Goal: Task Accomplishment & Management: Manage account settings

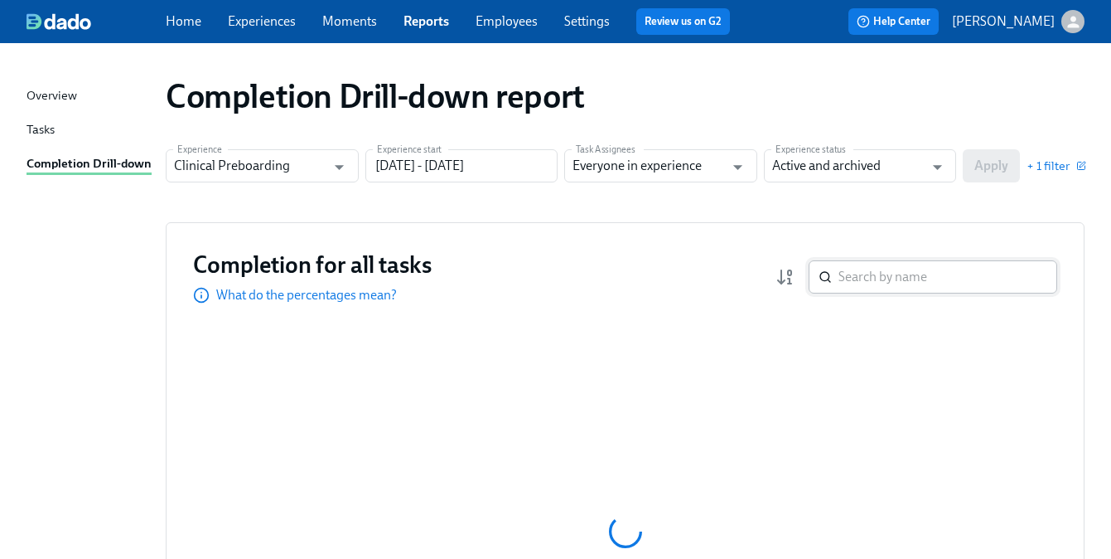
click at [845, 279] on input "search" at bounding box center [948, 276] width 219 height 33
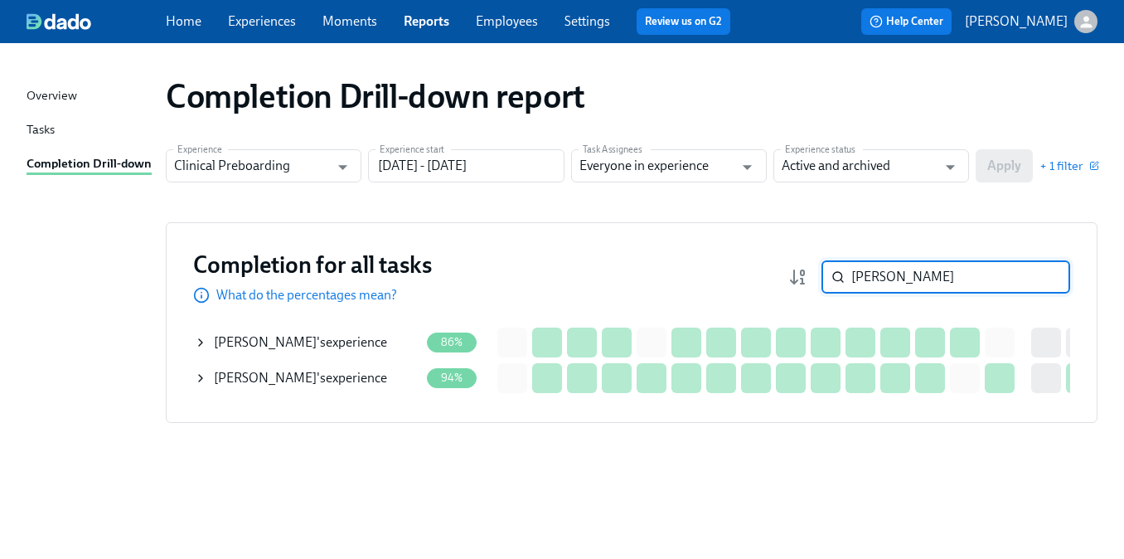
type input "ashley"
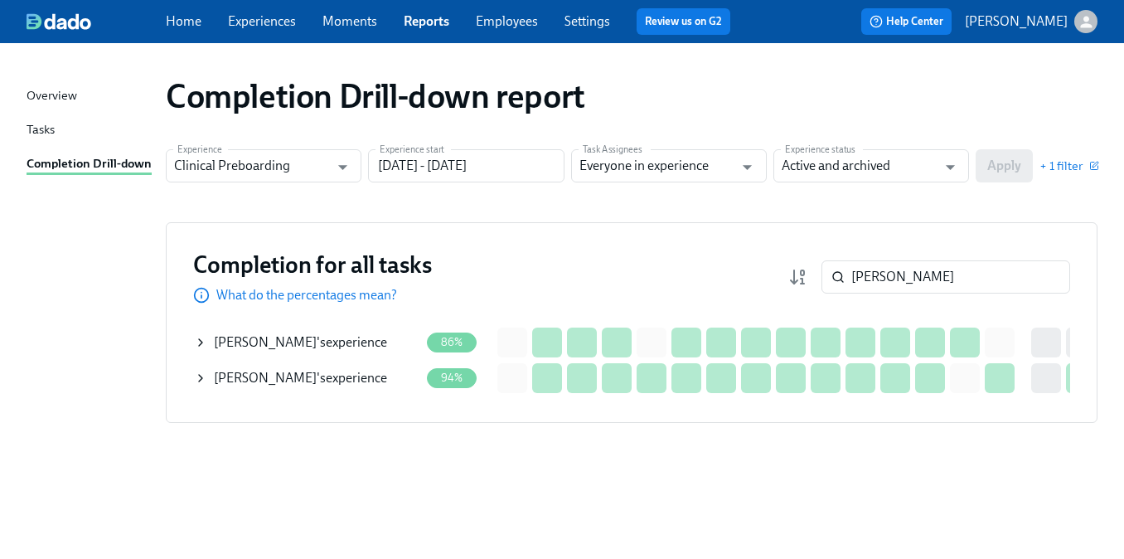
click at [293, 343] on div "Ashley James 's experience" at bounding box center [300, 342] width 173 height 18
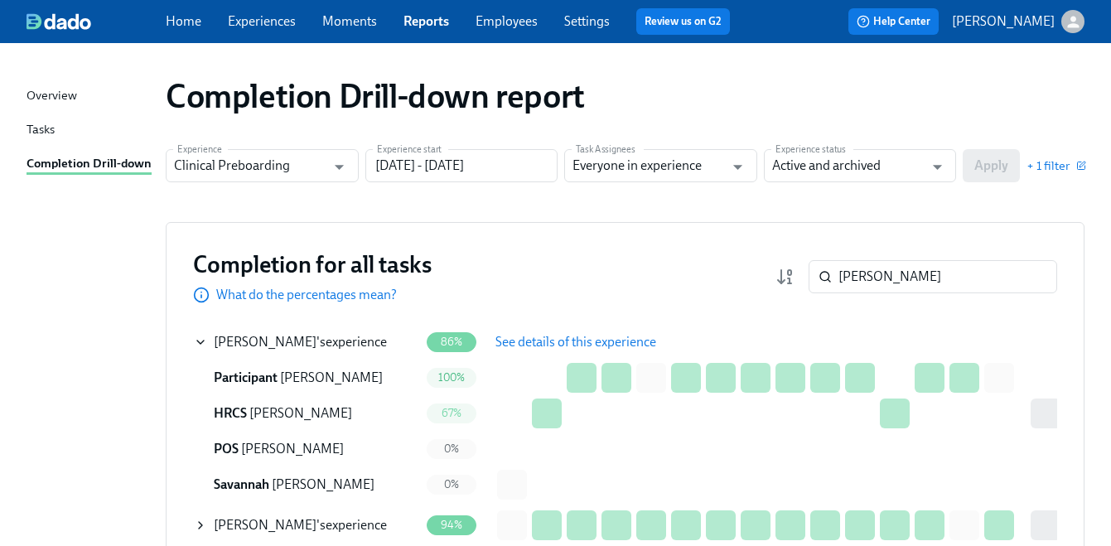
click at [545, 349] on span "See details of this experience" at bounding box center [576, 342] width 161 height 17
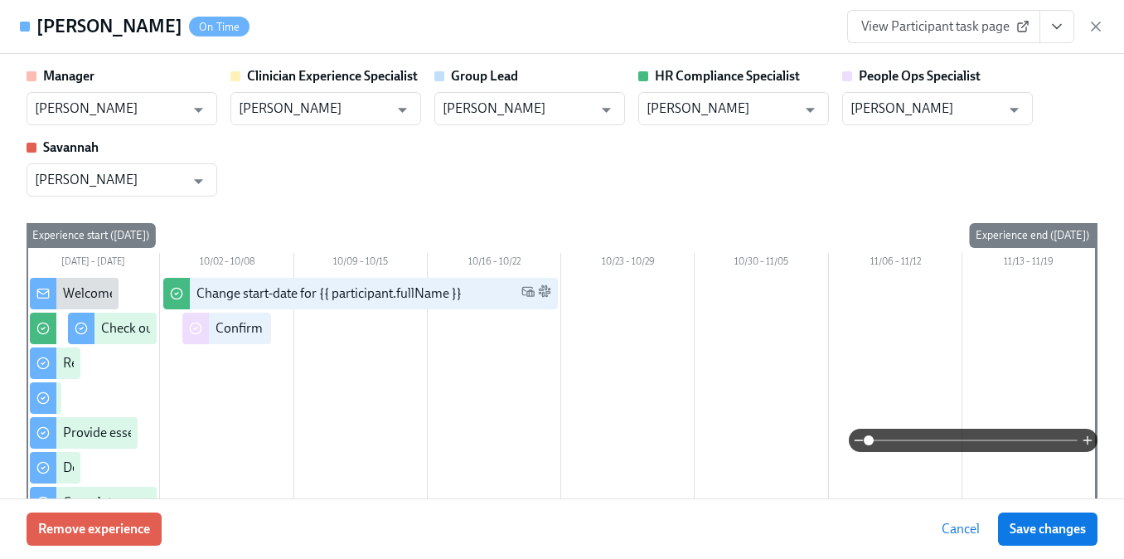
type input "[PERSON_NAME]"
type input "Paige White"
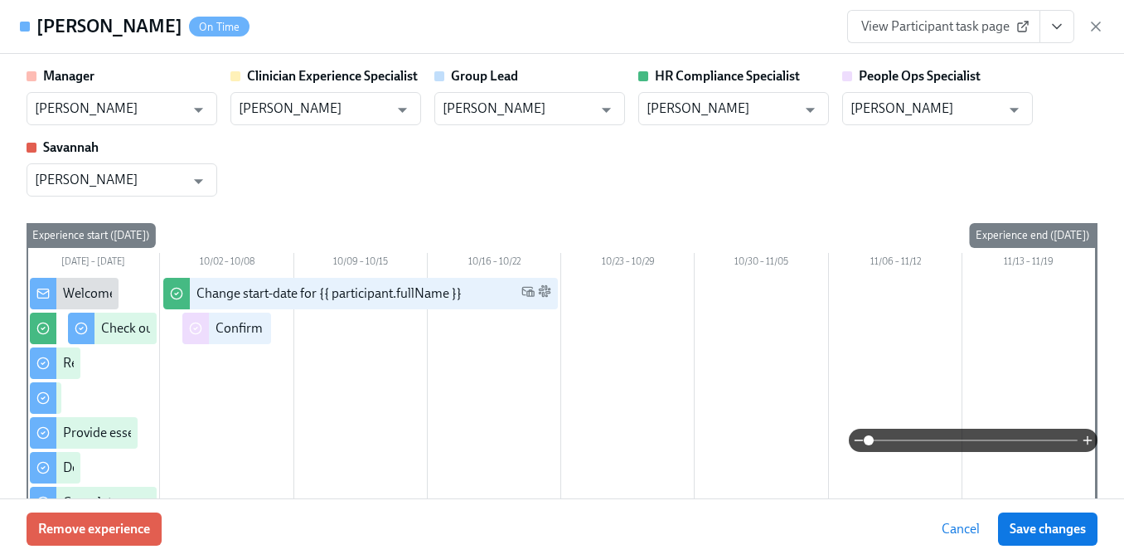
type input "[PERSON_NAME]"
click at [1053, 27] on icon "View task page" at bounding box center [1056, 26] width 17 height 17
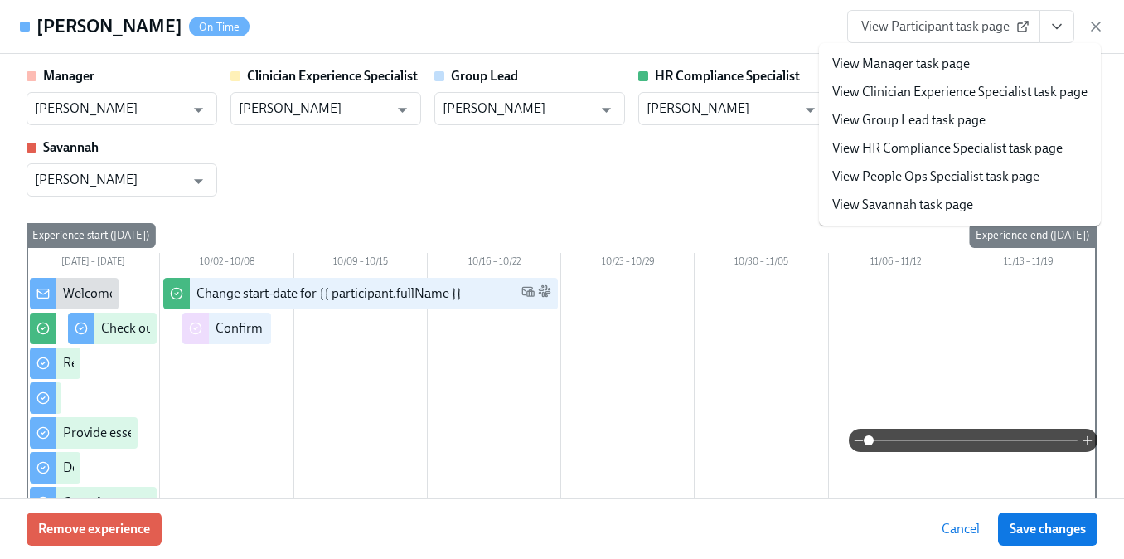
click at [962, 152] on link "View HR Compliance Specialist task page" at bounding box center [947, 148] width 230 height 18
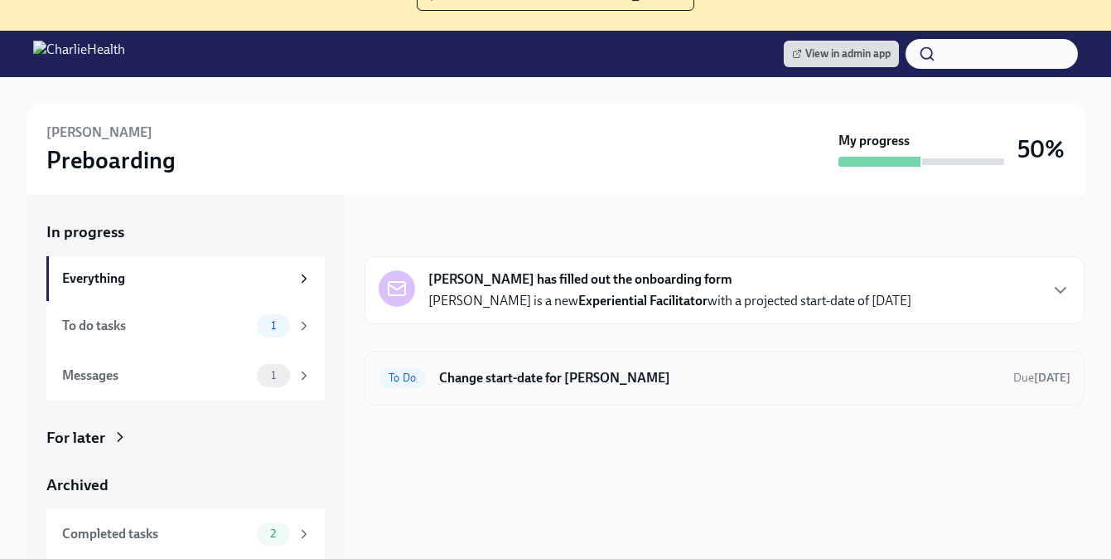
scroll to position [158, 0]
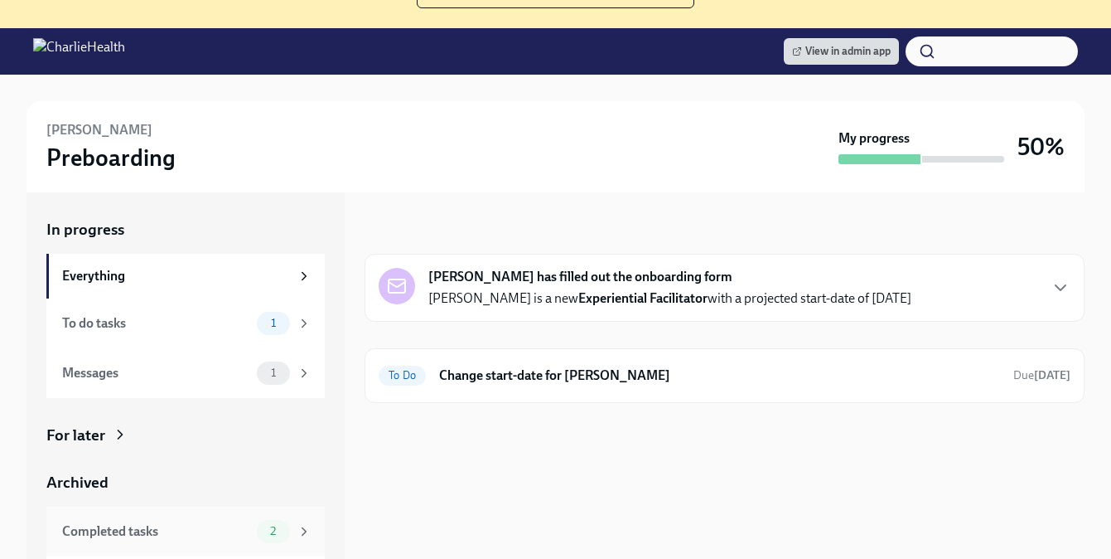
click at [186, 531] on div "Completed tasks" at bounding box center [156, 531] width 188 height 18
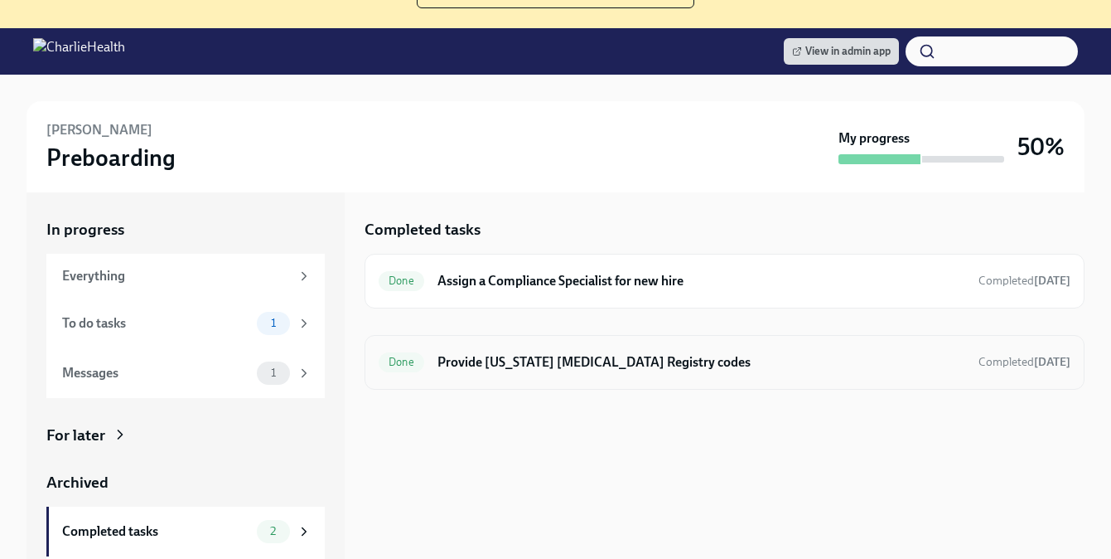
click at [544, 361] on h6 "Provide [US_STATE] [MEDICAL_DATA] Registry codes" at bounding box center [702, 362] width 528 height 18
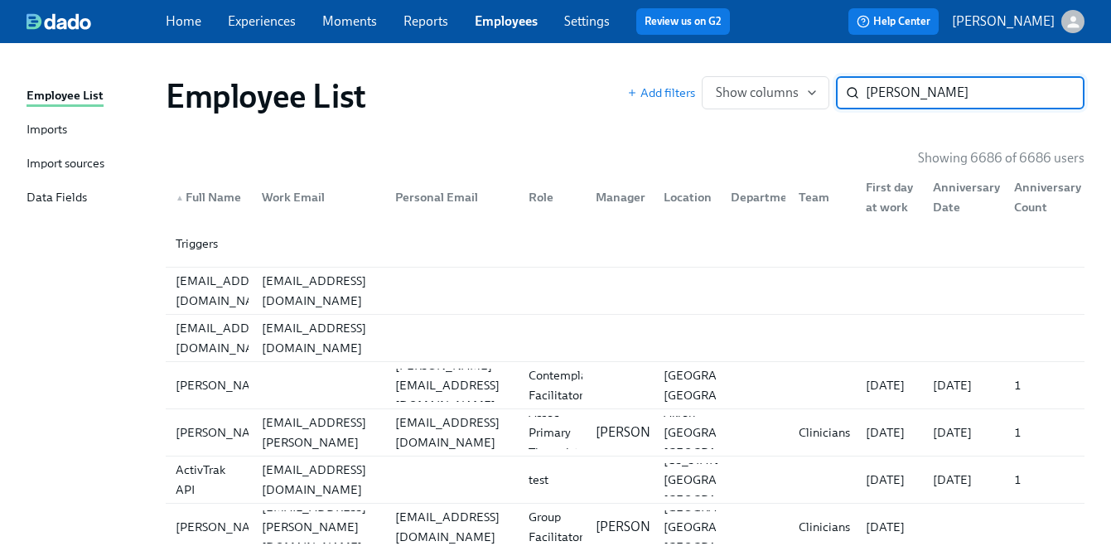
type input "[PERSON_NAME]"
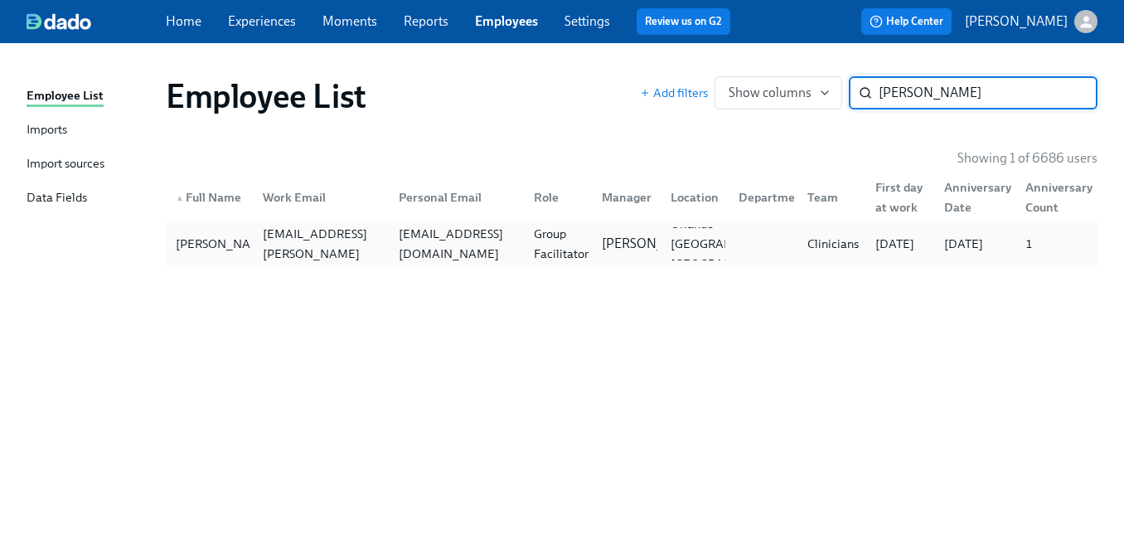
click at [592, 252] on div "Group Facilitator" at bounding box center [561, 244] width 68 height 40
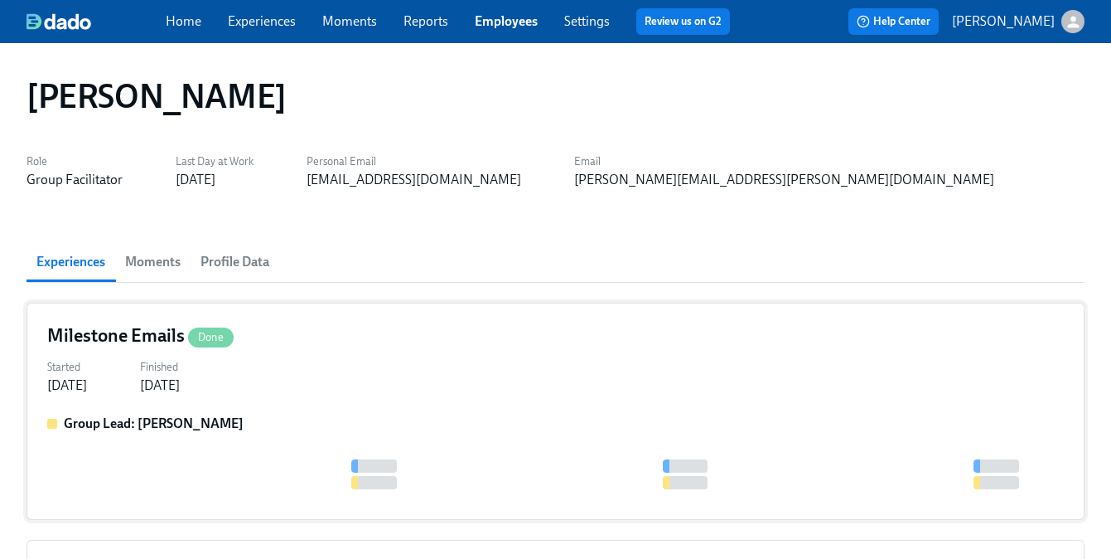
click at [322, 346] on div "Milestone Emails Done" at bounding box center [555, 335] width 1017 height 25
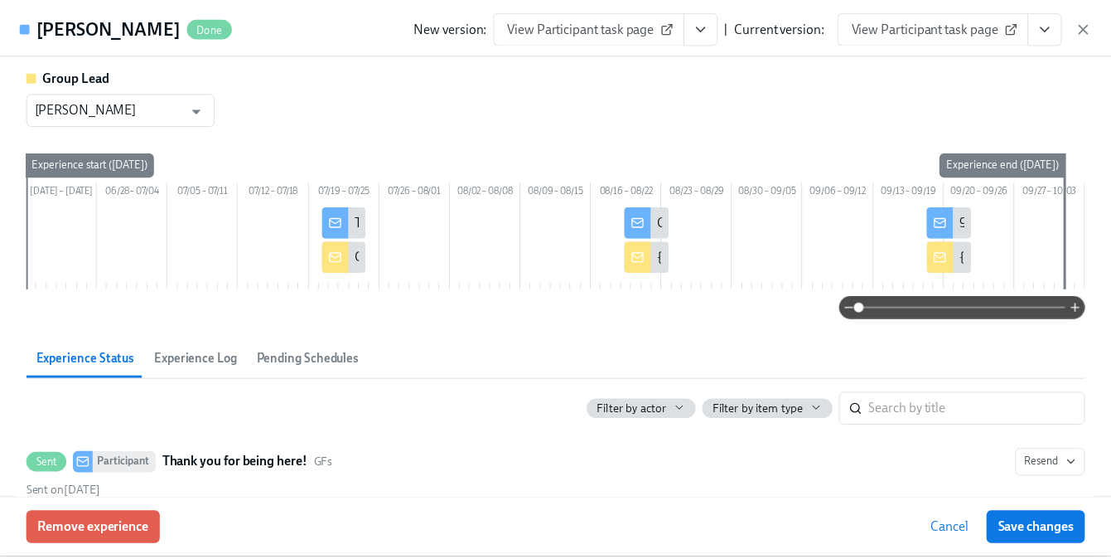
scroll to position [204, 0]
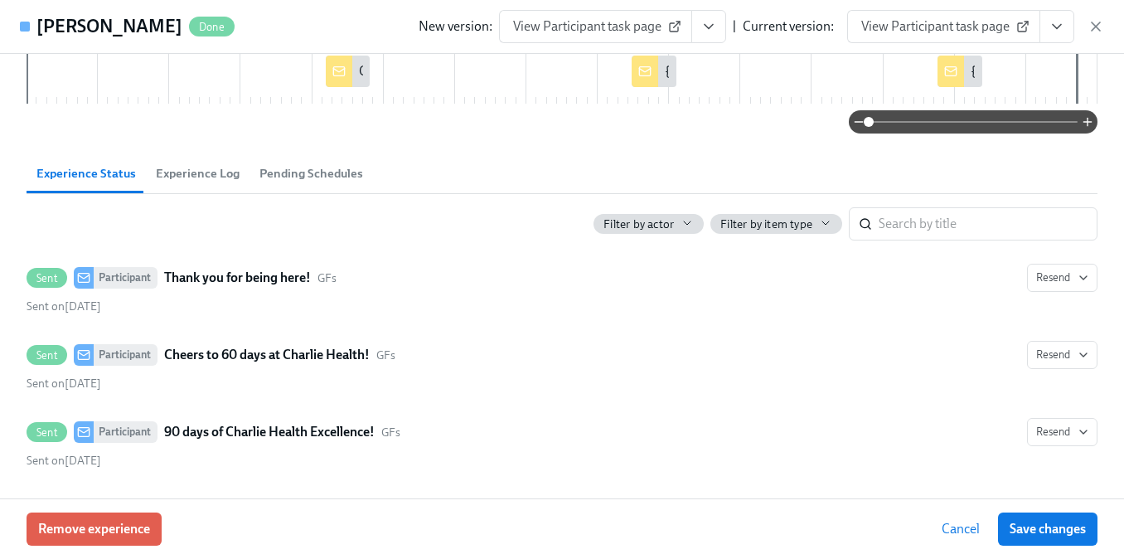
click at [1085, 27] on div "New version: View Participant task page | Current version: View Participant tas…" at bounding box center [761, 26] width 685 height 33
click at [1087, 26] on icon "button" at bounding box center [1095, 26] width 17 height 17
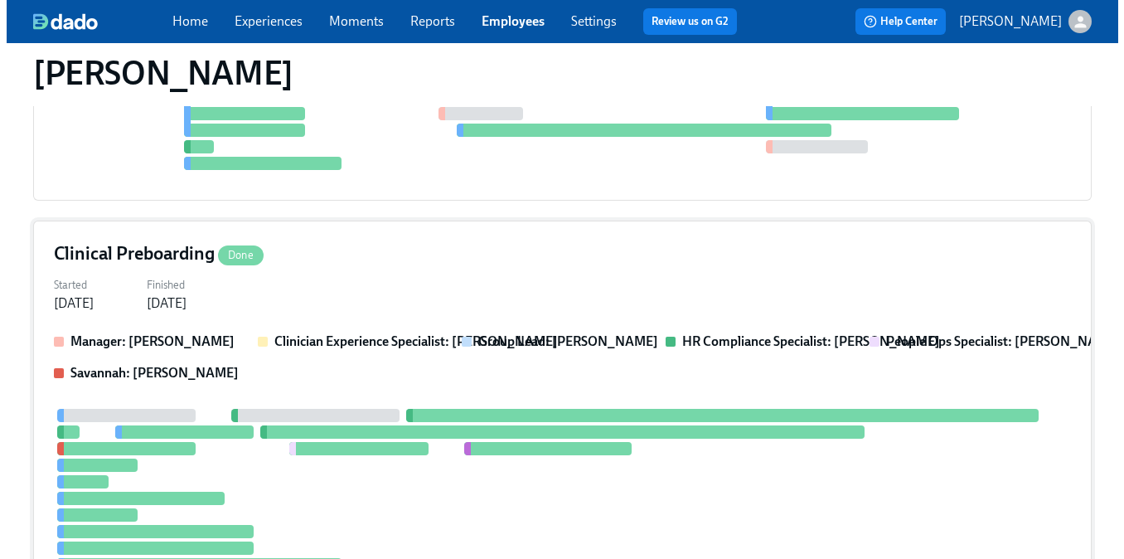
scroll to position [578, 0]
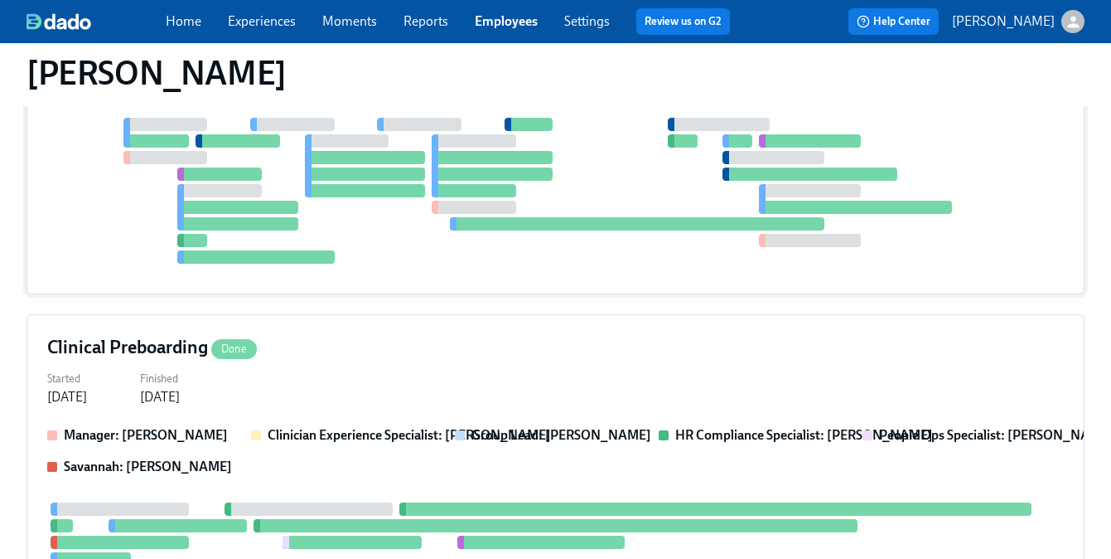
click at [306, 226] on div at bounding box center [555, 191] width 1017 height 146
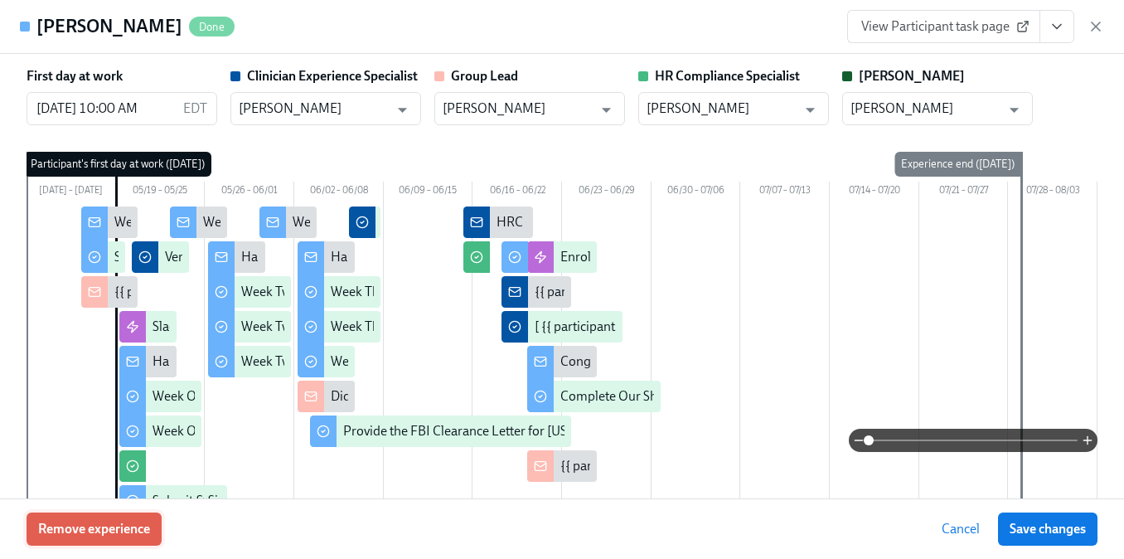
click at [133, 530] on span "Remove experience" at bounding box center [94, 528] width 112 height 17
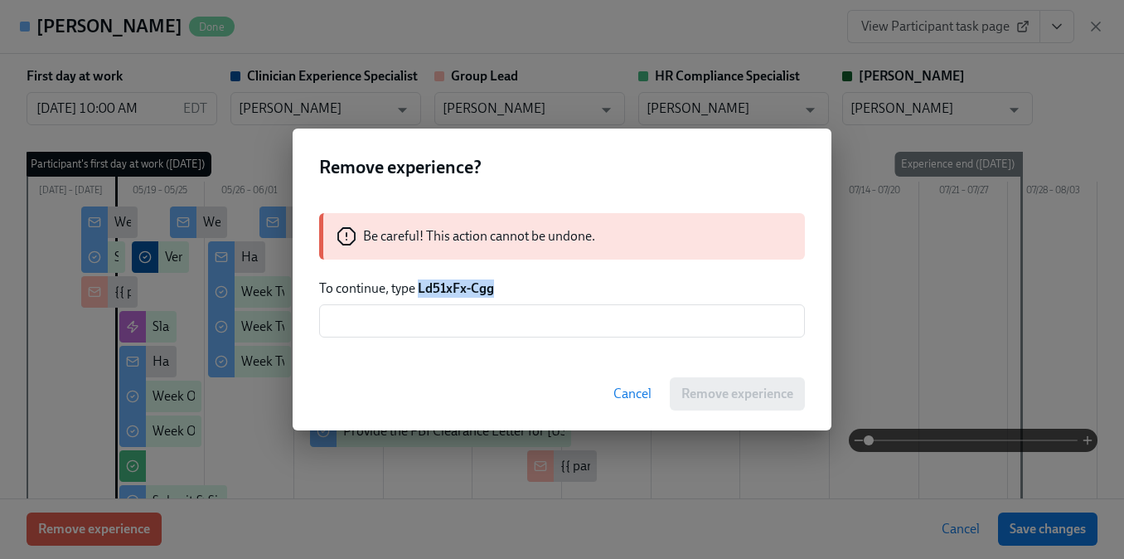
drag, startPoint x: 499, startPoint y: 290, endPoint x: 419, endPoint y: 288, distance: 79.6
click at [419, 288] on p "To continue, type Ld51xFx-Cgg" at bounding box center [562, 288] width 486 height 18
copy strong "Ld51xFx-Cgg"
click at [447, 314] on input "text" at bounding box center [562, 320] width 486 height 33
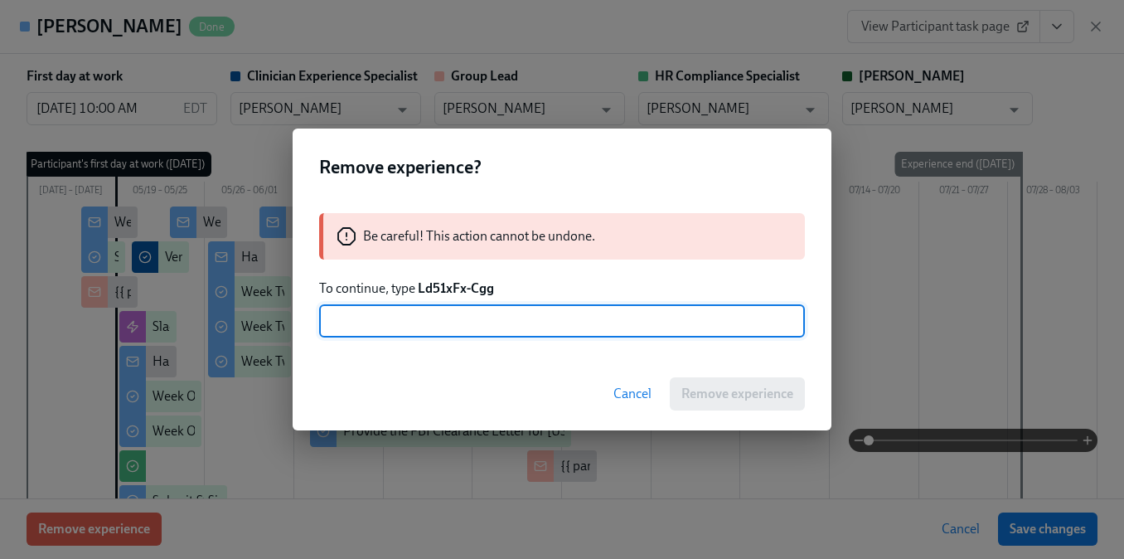
paste input "Ld51xFx-Cgg"
type input "Ld51xFx-Cgg"
click at [709, 393] on span "Remove experience" at bounding box center [737, 393] width 112 height 17
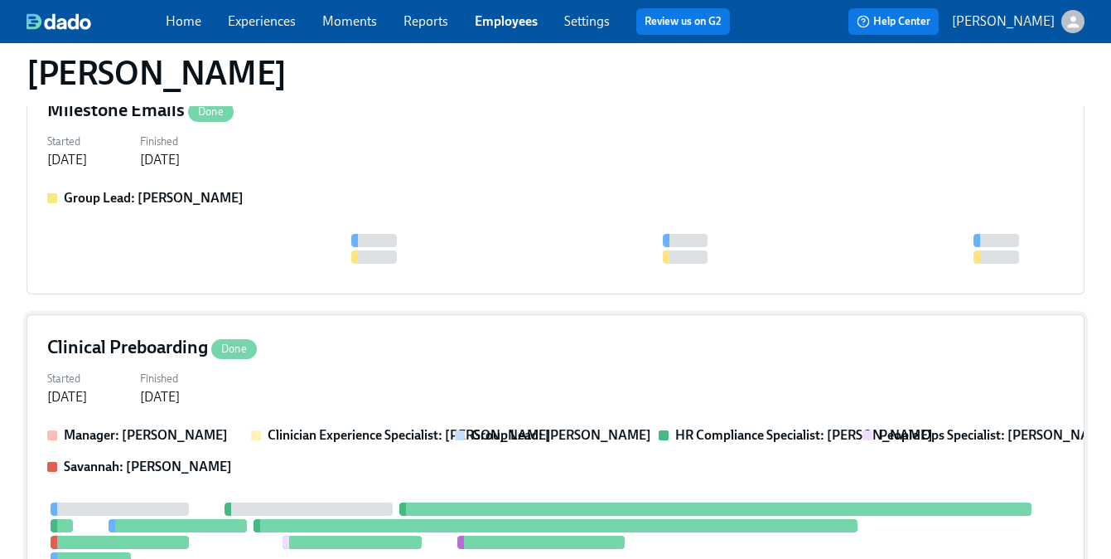
click at [262, 443] on div "Clinician Experience Specialist: Keenan Nessl" at bounding box center [346, 435] width 191 height 18
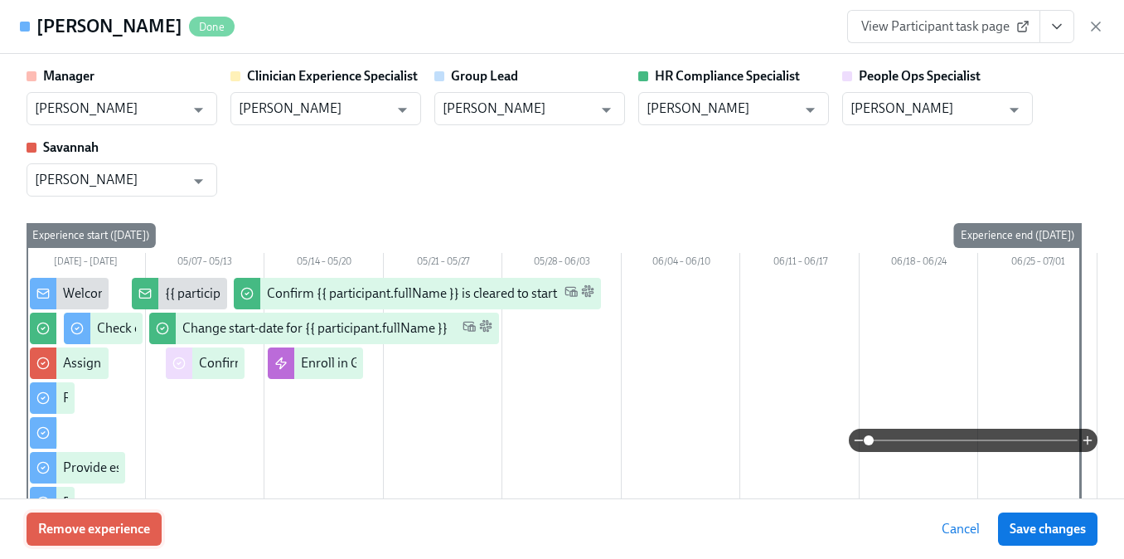
click at [58, 530] on span "Remove experience" at bounding box center [94, 528] width 112 height 17
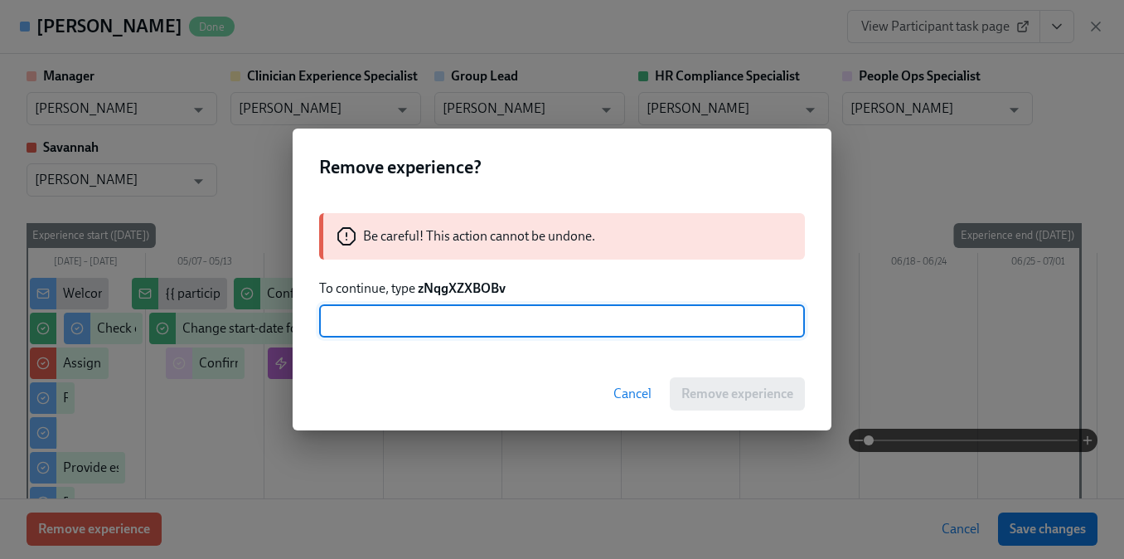
click at [438, 290] on strong "zNqgXZXBOBv" at bounding box center [462, 288] width 88 height 16
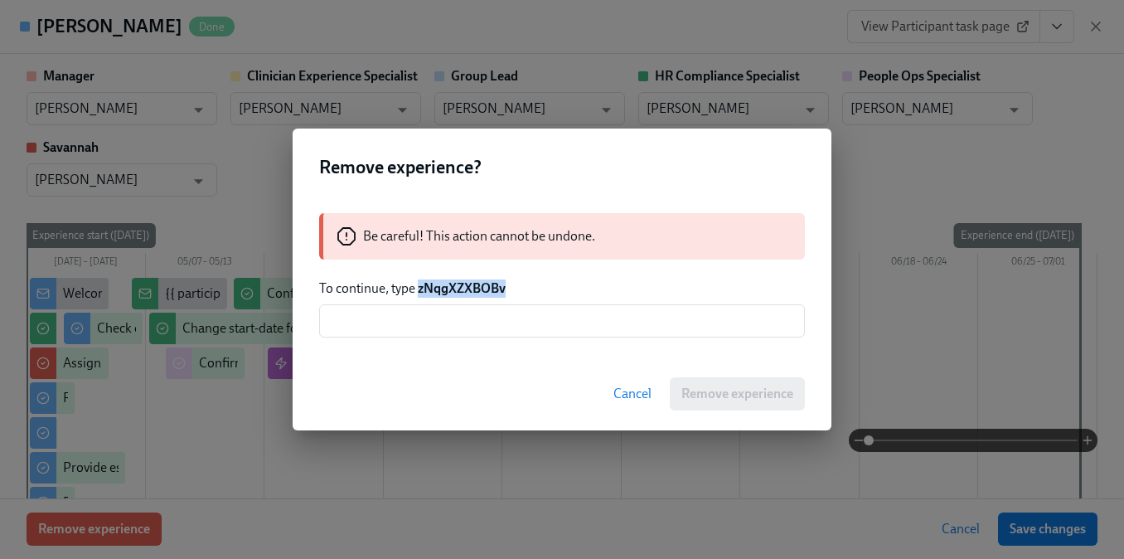
click at [438, 290] on strong "zNqgXZXBOBv" at bounding box center [462, 288] width 88 height 16
copy strong "zNqgXZXBOBv"
click at [437, 322] on input "text" at bounding box center [562, 320] width 486 height 33
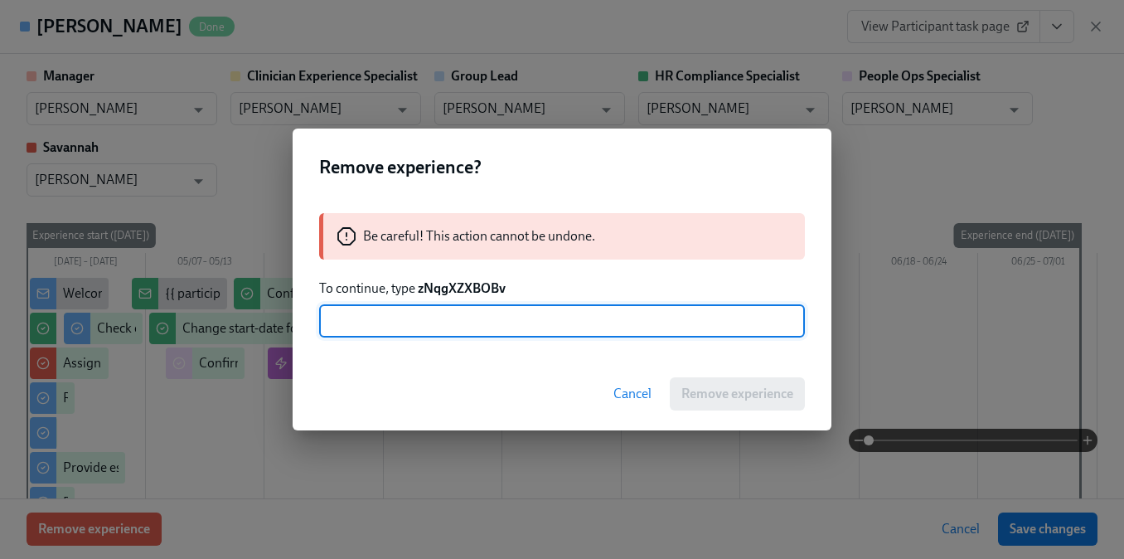
paste input "zNqgXZXBOBv"
type input "zNqgXZXBOBv"
click at [751, 404] on button "Remove experience" at bounding box center [737, 393] width 135 height 33
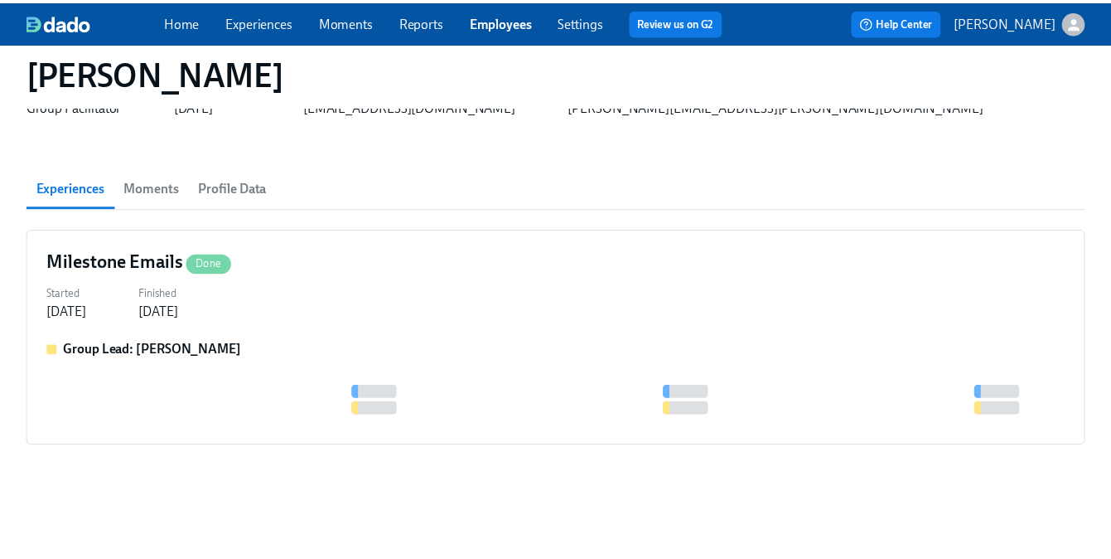
scroll to position [74, 0]
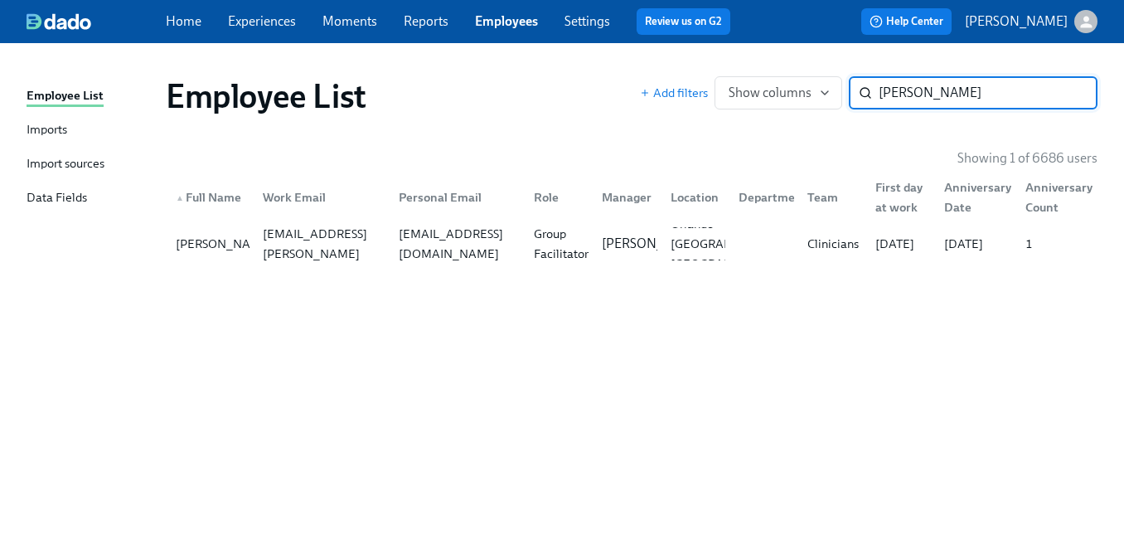
paste input "Gabrielle Cuadra"
type input "Gabrielle Cuadra"
click at [452, 246] on div "gabrielle.cuadra@gmail.com" at bounding box center [456, 244] width 128 height 80
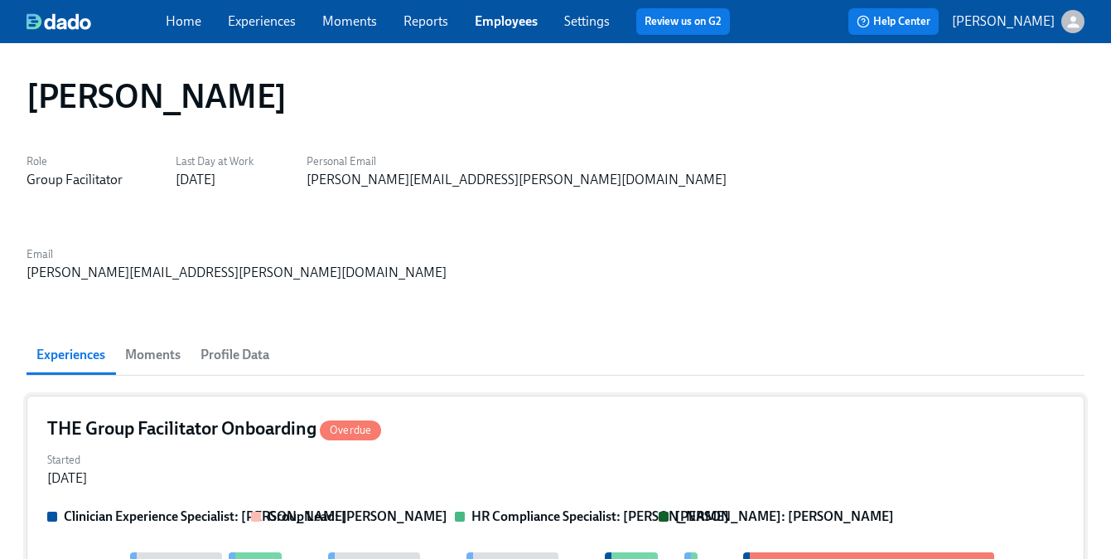
click at [219, 448] on div "Started May 01, 2025" at bounding box center [555, 468] width 1017 height 40
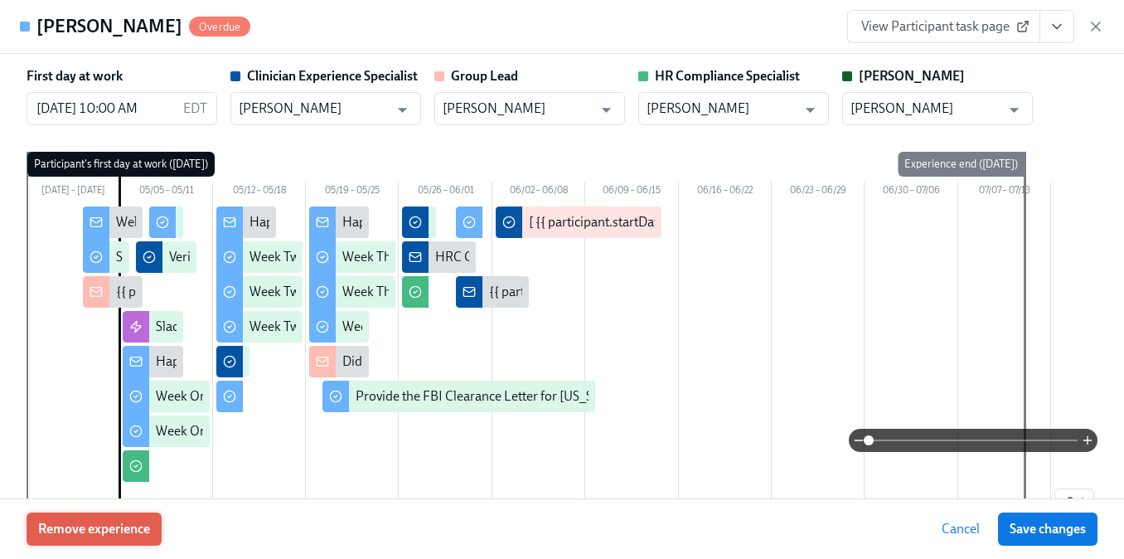
click at [51, 532] on span "Remove experience" at bounding box center [94, 528] width 112 height 17
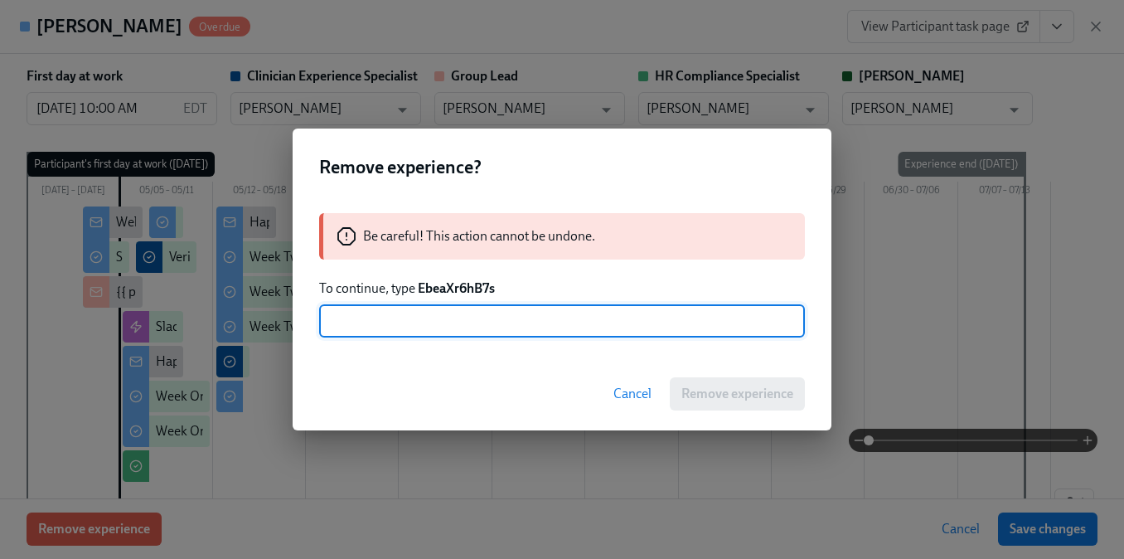
click at [445, 287] on strong "EbeaXr6hB7s" at bounding box center [456, 288] width 77 height 16
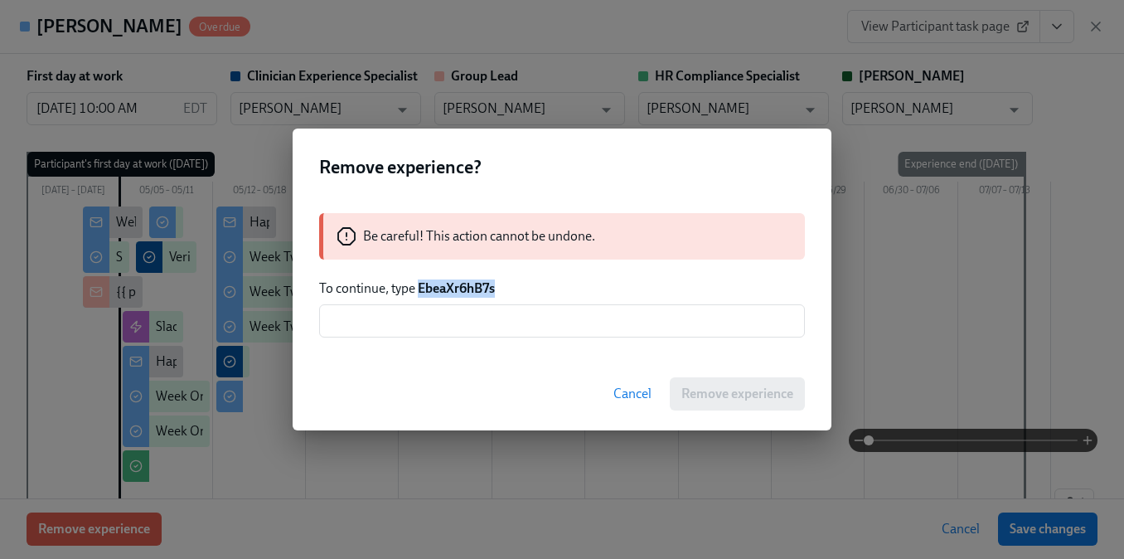
click at [445, 287] on strong "EbeaXr6hB7s" at bounding box center [456, 288] width 77 height 16
copy strong "EbeaXr6hB7s"
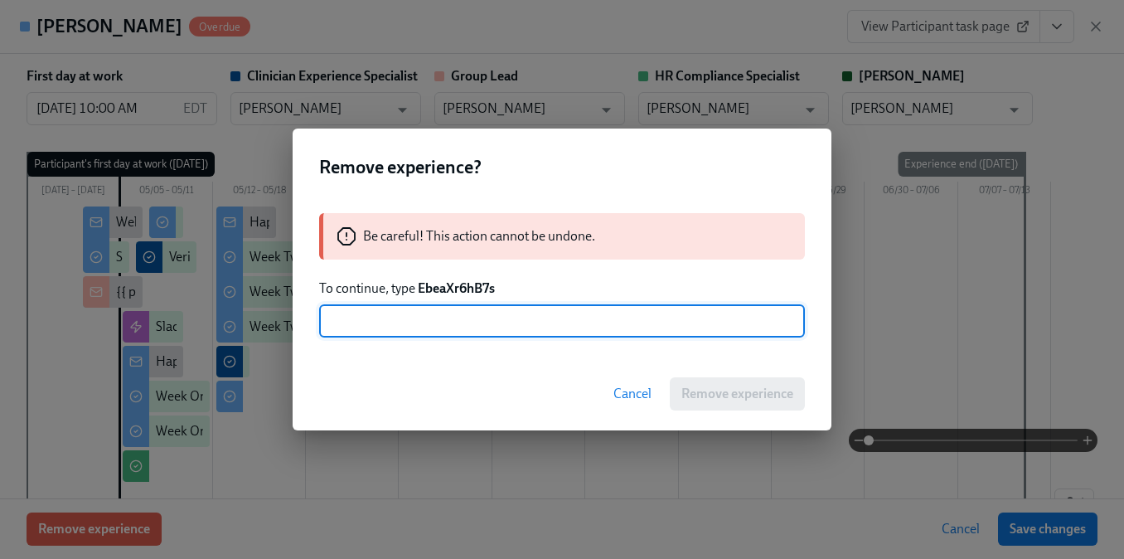
click at [440, 316] on input "text" at bounding box center [562, 320] width 486 height 33
paste input "EbeaXr6hB7s"
type input "EbeaXr6hB7s"
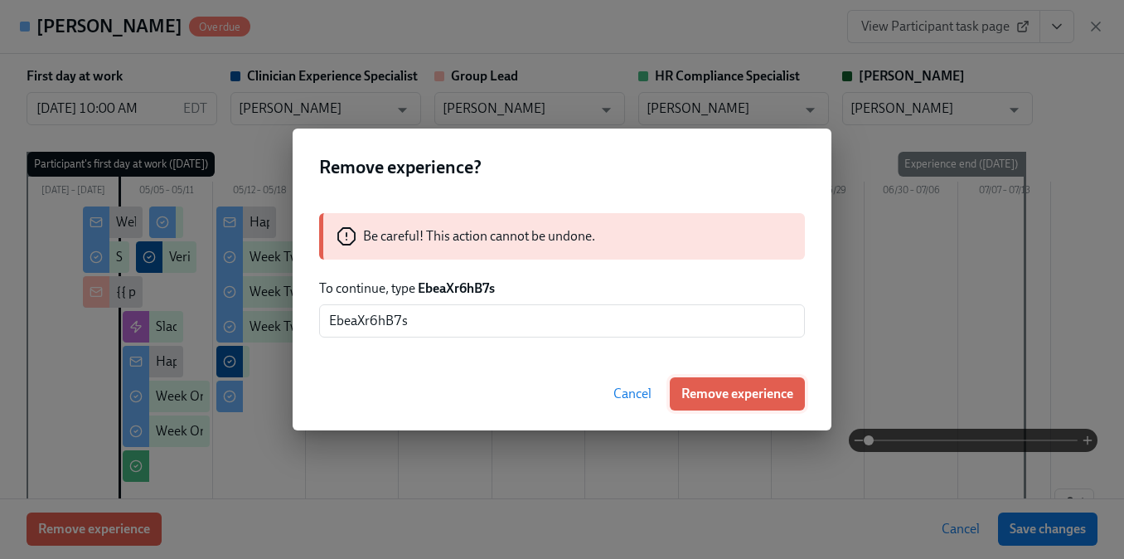
click at [715, 405] on button "Remove experience" at bounding box center [737, 393] width 135 height 33
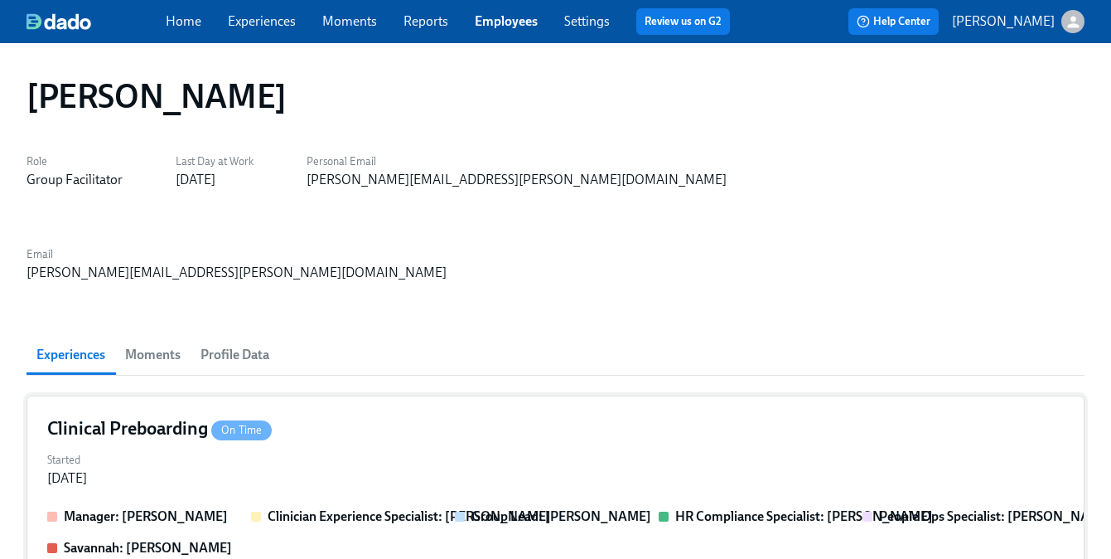
click at [449, 448] on div "Started Apr 18, 2025" at bounding box center [555, 468] width 1017 height 40
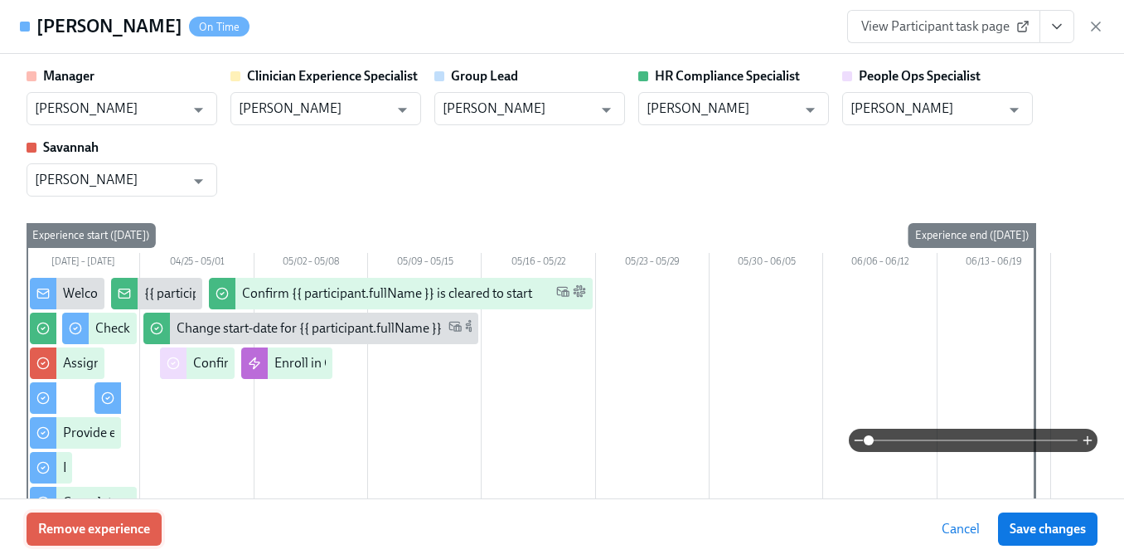
click at [141, 513] on button "Remove experience" at bounding box center [94, 528] width 135 height 33
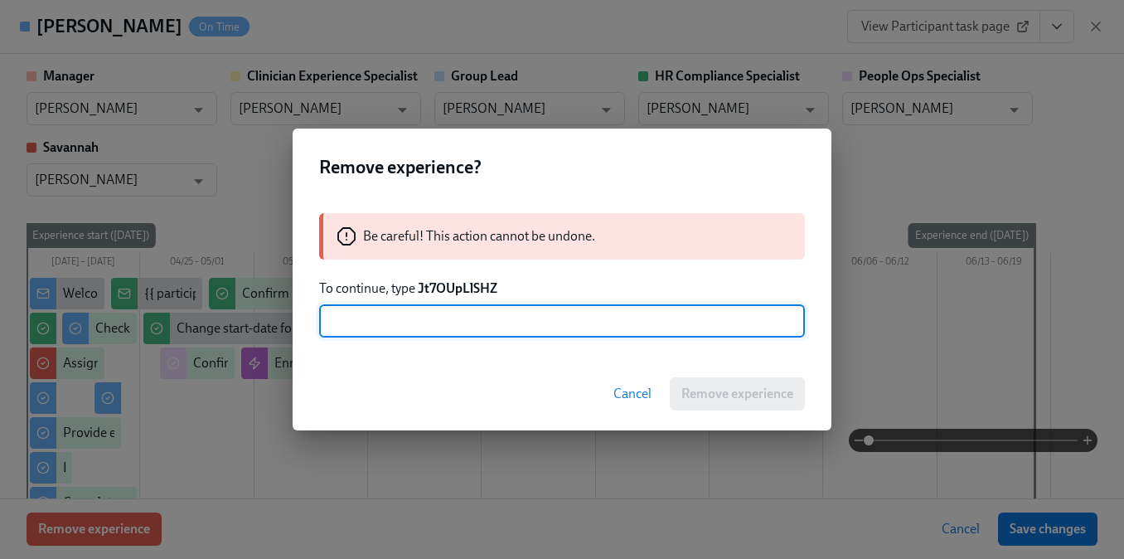
click at [459, 283] on strong "Jt7OUpLlSHZ" at bounding box center [458, 288] width 80 height 16
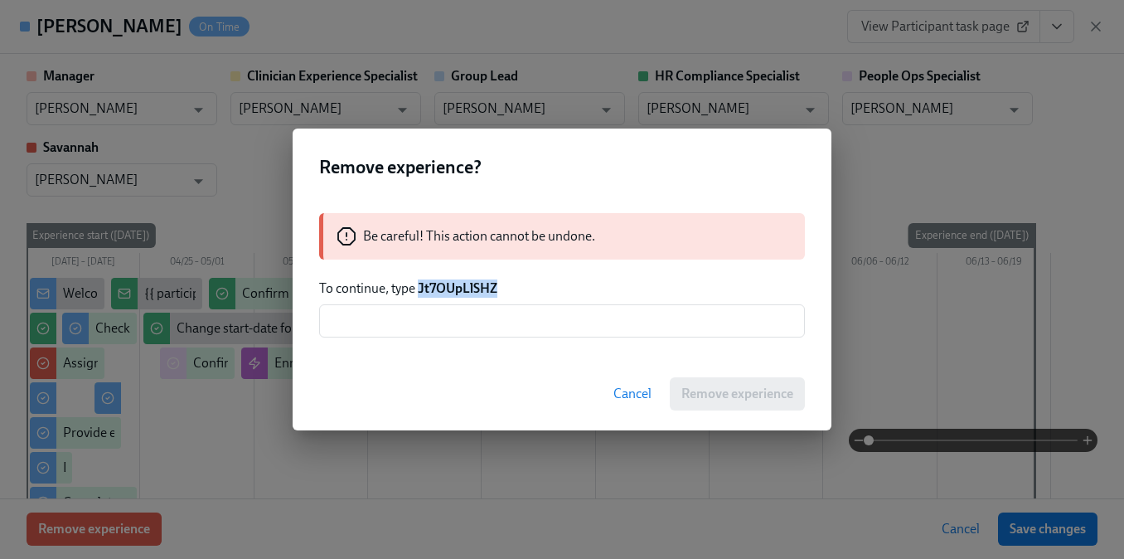
click at [459, 283] on strong "Jt7OUpLlSHZ" at bounding box center [458, 288] width 80 height 16
copy strong "Jt7OUpLlSHZ"
click at [461, 326] on input "text" at bounding box center [562, 320] width 486 height 33
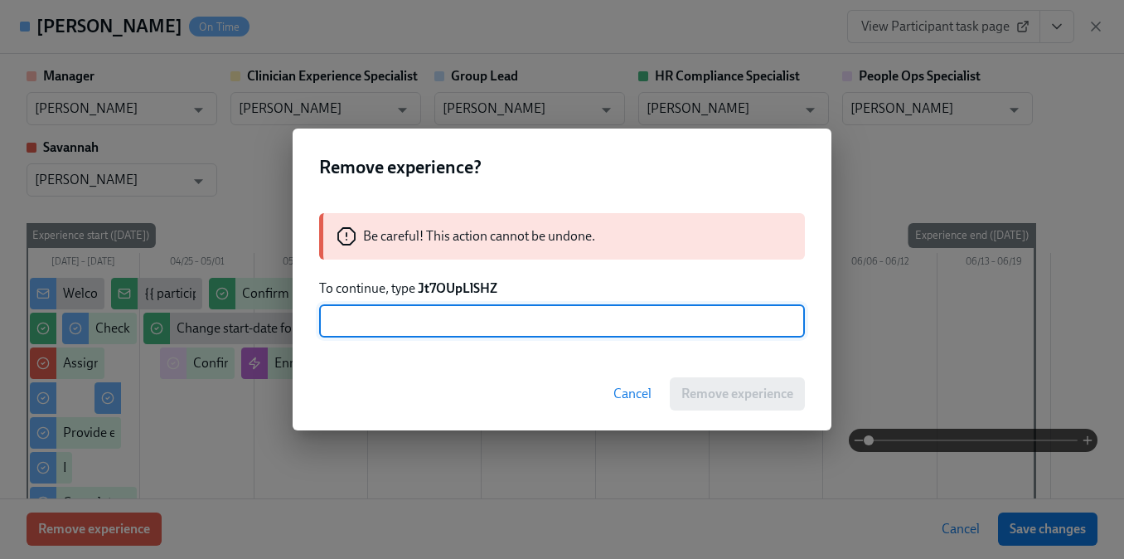
paste input "Jt7OUpLlSHZ"
type input "Jt7OUpLlSHZ"
click at [699, 398] on span "Remove experience" at bounding box center [737, 393] width 112 height 17
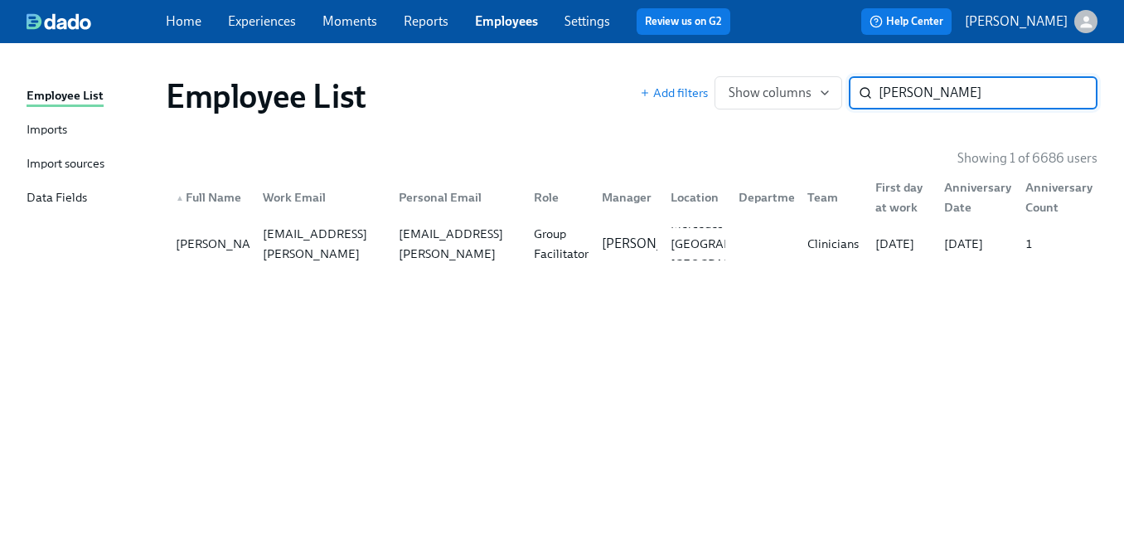
paste input "Rashaunda Rudolph"
type input "Rashaunda Rudolph"
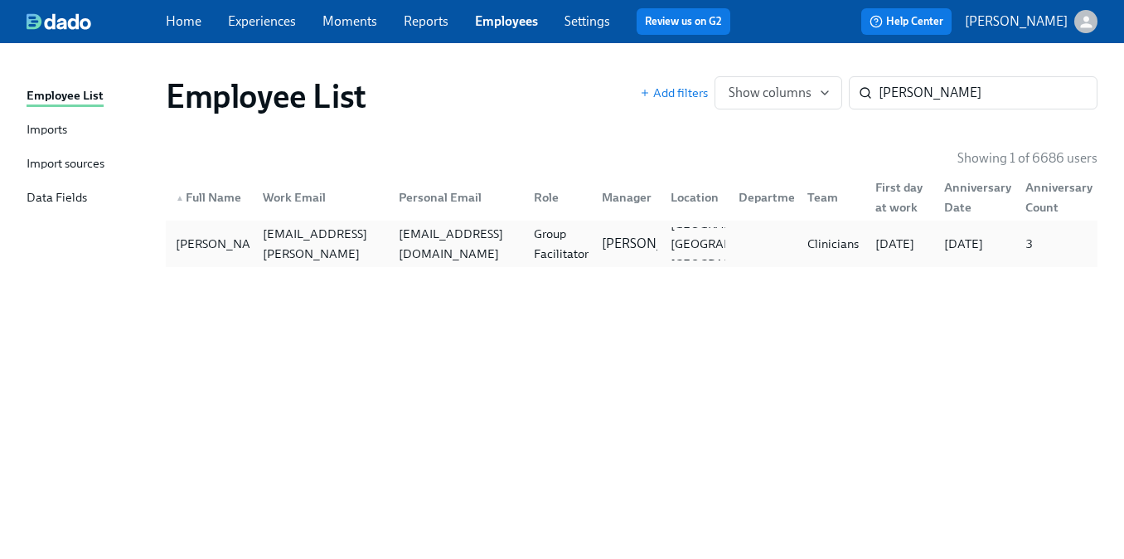
click at [383, 264] on div "RASHAUNDA Rudolph rashaunda.rudolph@charliehealth.com rashaunda18@gmail.com Gro…" at bounding box center [632, 243] width 932 height 46
paste input "Tabitha Jose"
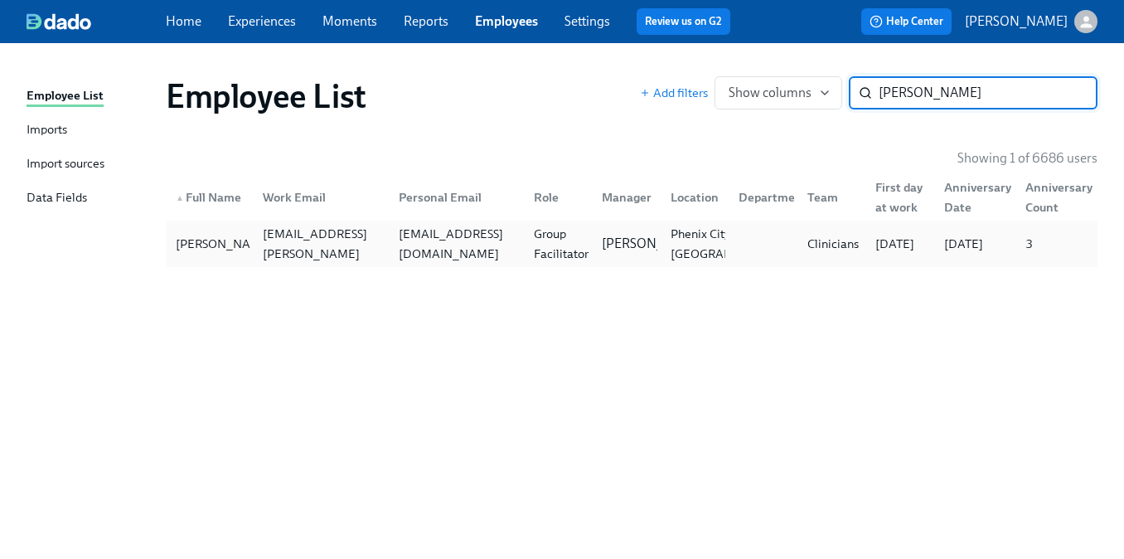
type input "Tabitha Joseph"
click at [488, 235] on div "tabithasimone55@gmail.com" at bounding box center [456, 244] width 128 height 40
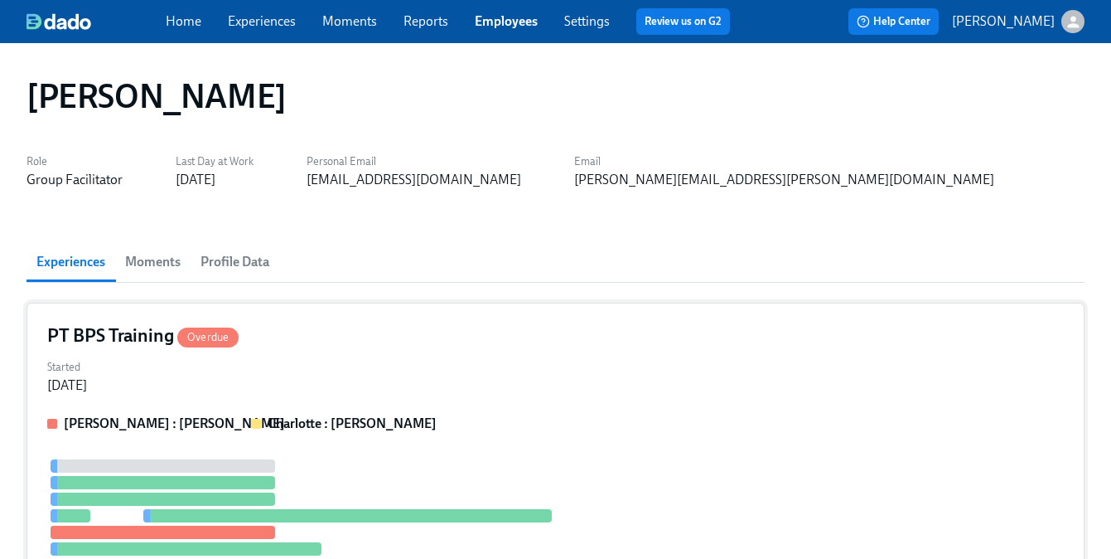
click at [278, 382] on div "Started Mar 22, 2024" at bounding box center [555, 375] width 1017 height 40
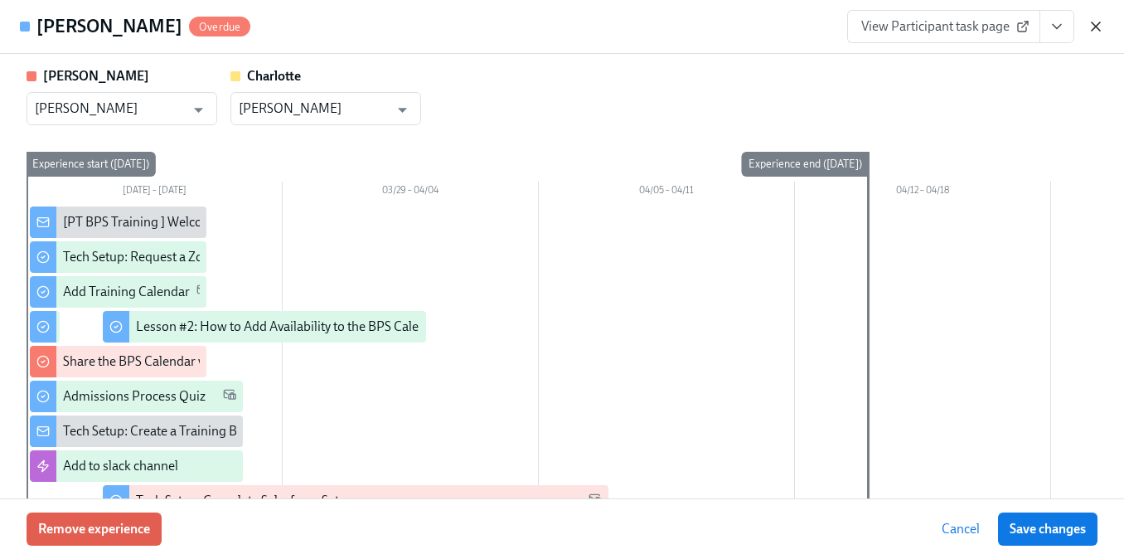
click at [1091, 26] on icon "button" at bounding box center [1095, 26] width 17 height 17
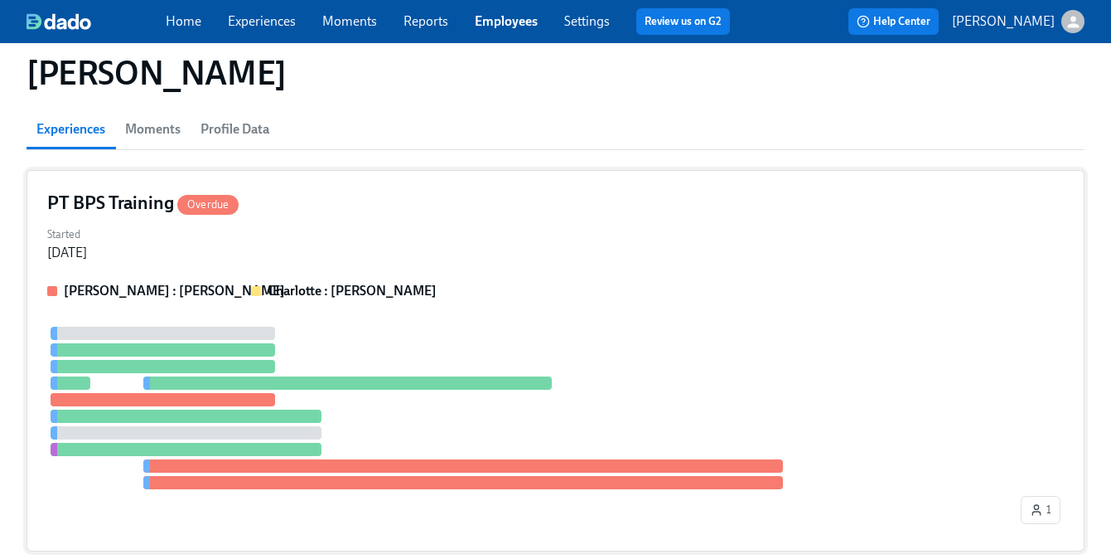
scroll to position [127, 0]
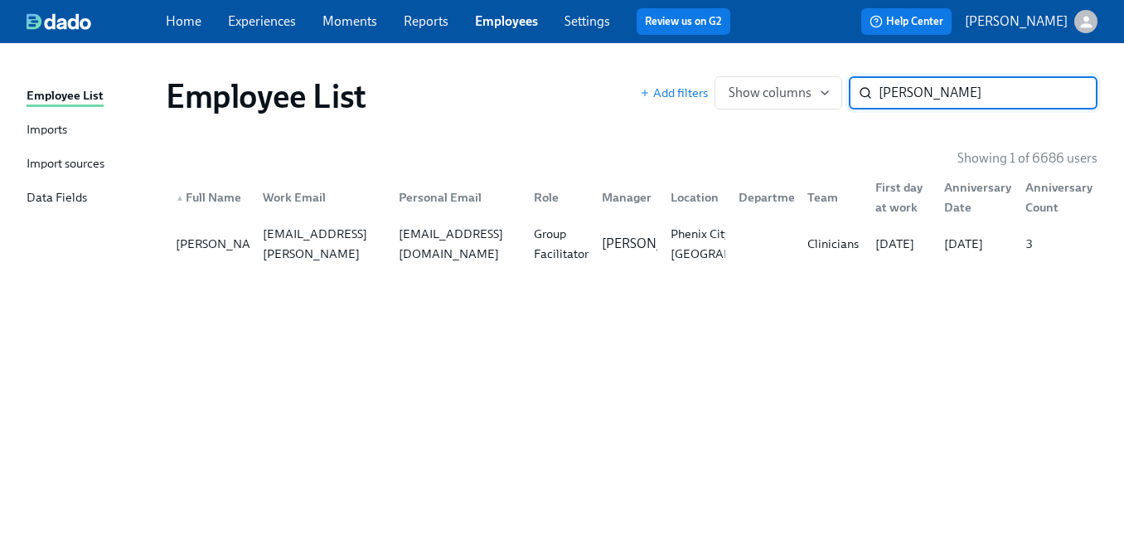
paste input "Ashley Thomas"
type input "Ashley Thomas"
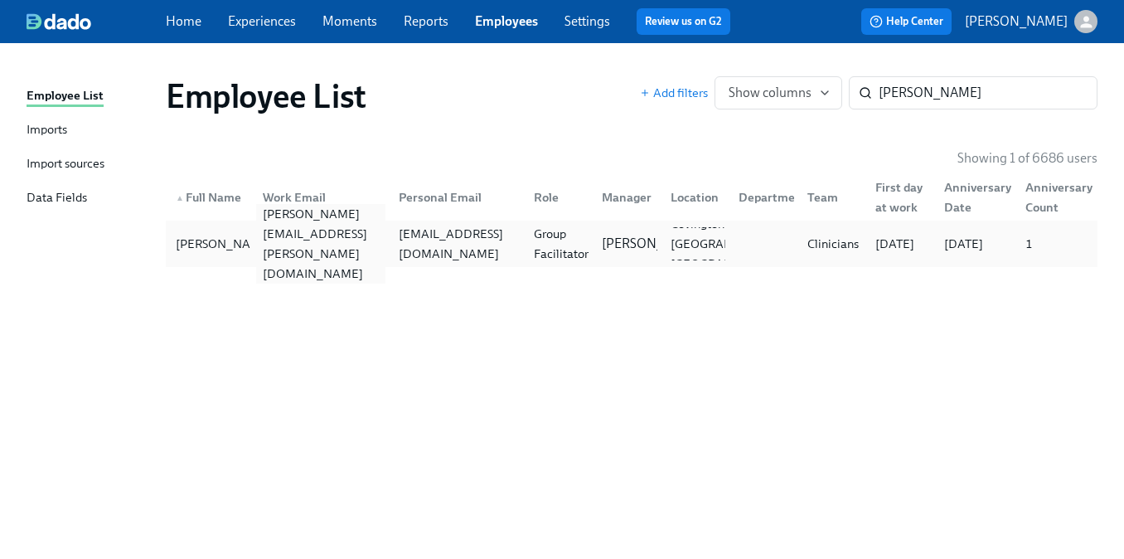
click at [290, 240] on div "ashley.thomas@charliehealth.com" at bounding box center [320, 244] width 128 height 80
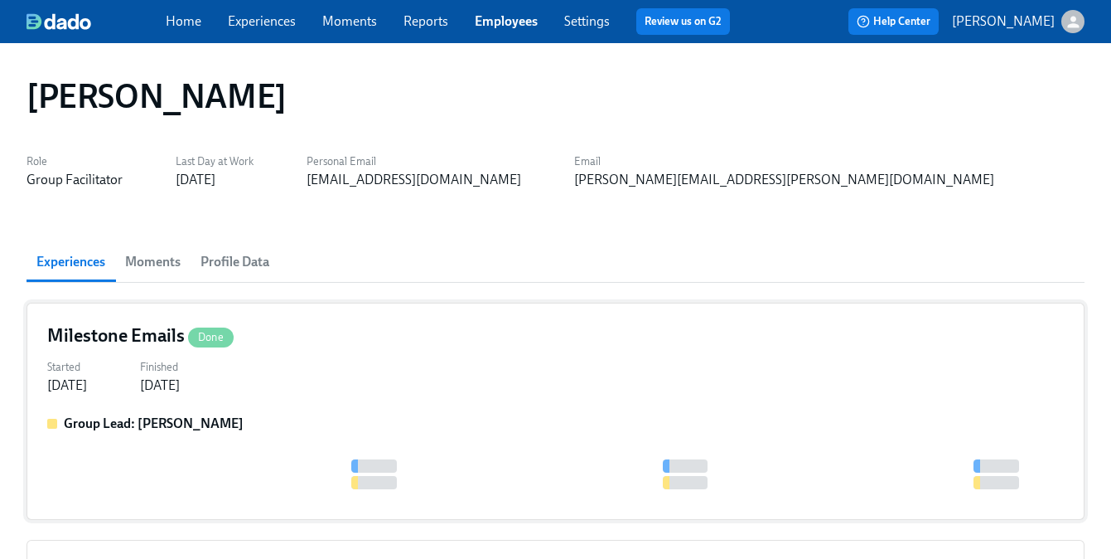
click at [242, 407] on div "Milestone Emails Done Started Jun 19, 2025 Finished Jul 07, 2025 Group Lead: De…" at bounding box center [556, 410] width 1058 height 217
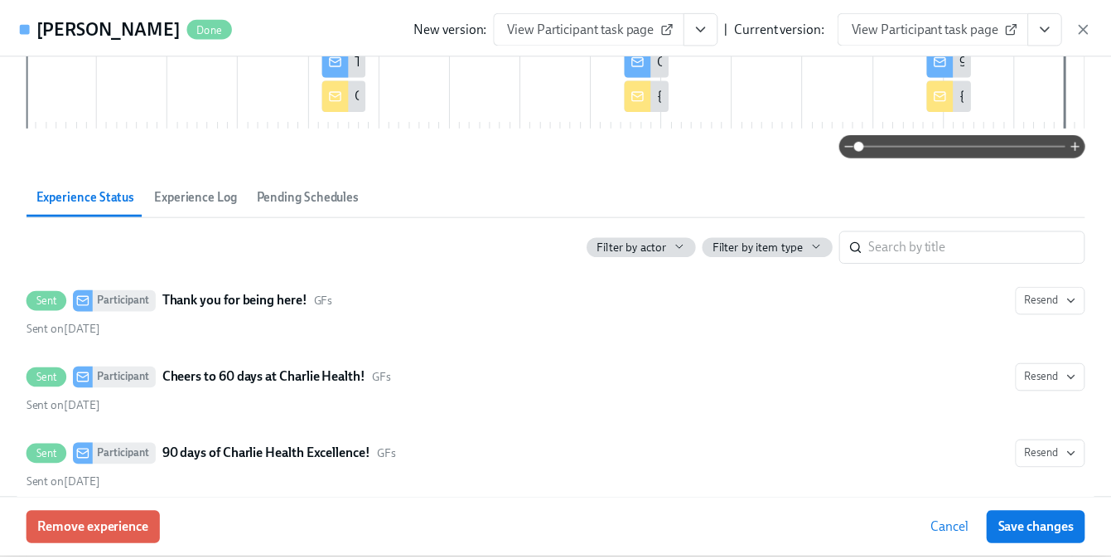
scroll to position [204, 0]
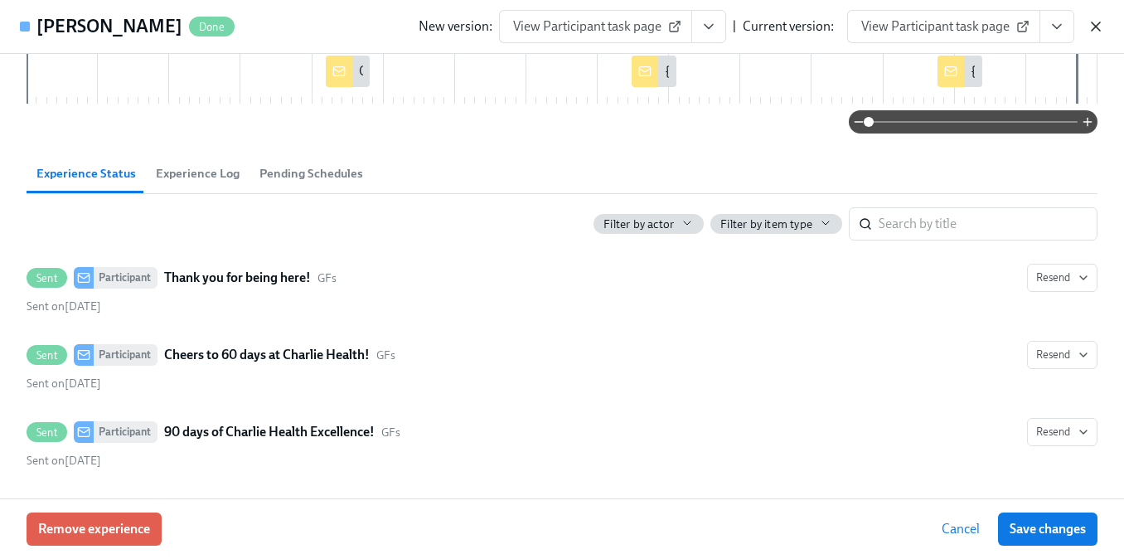
click at [1101, 25] on icon "button" at bounding box center [1095, 26] width 17 height 17
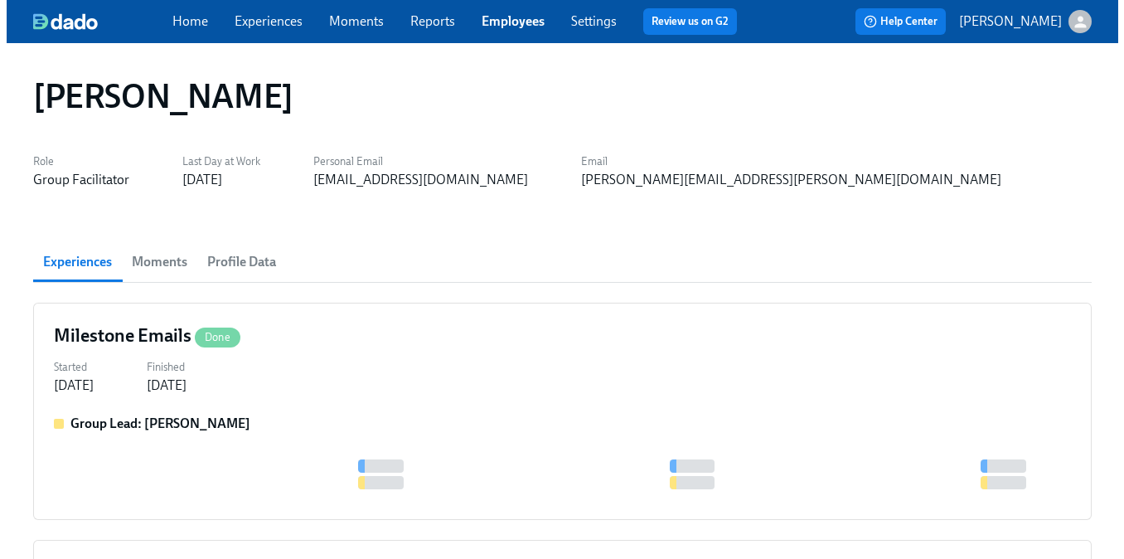
scroll to position [549, 0]
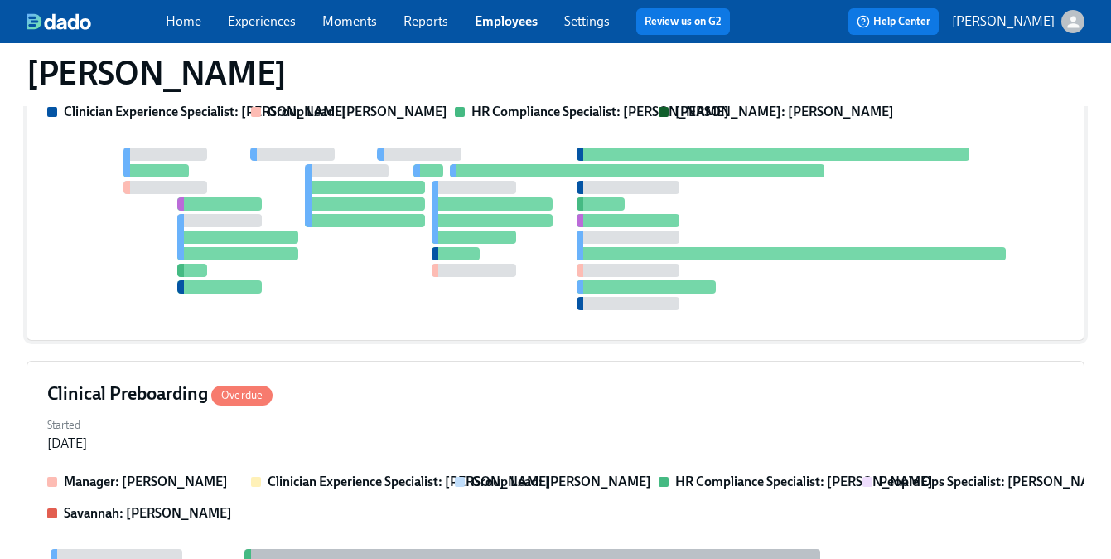
click at [290, 281] on div at bounding box center [555, 229] width 1017 height 162
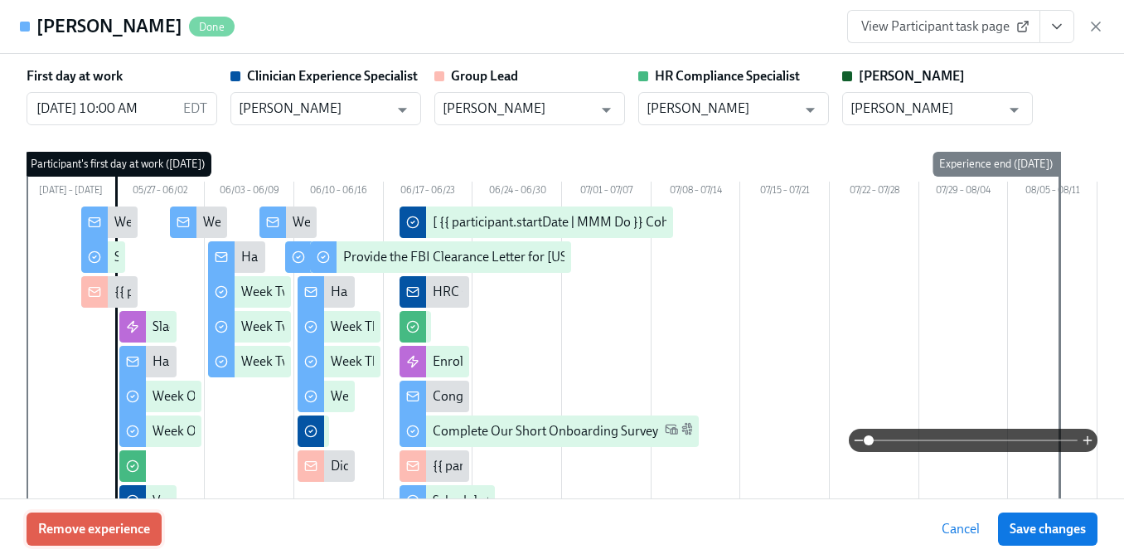
click at [136, 519] on button "Remove experience" at bounding box center [94, 528] width 135 height 33
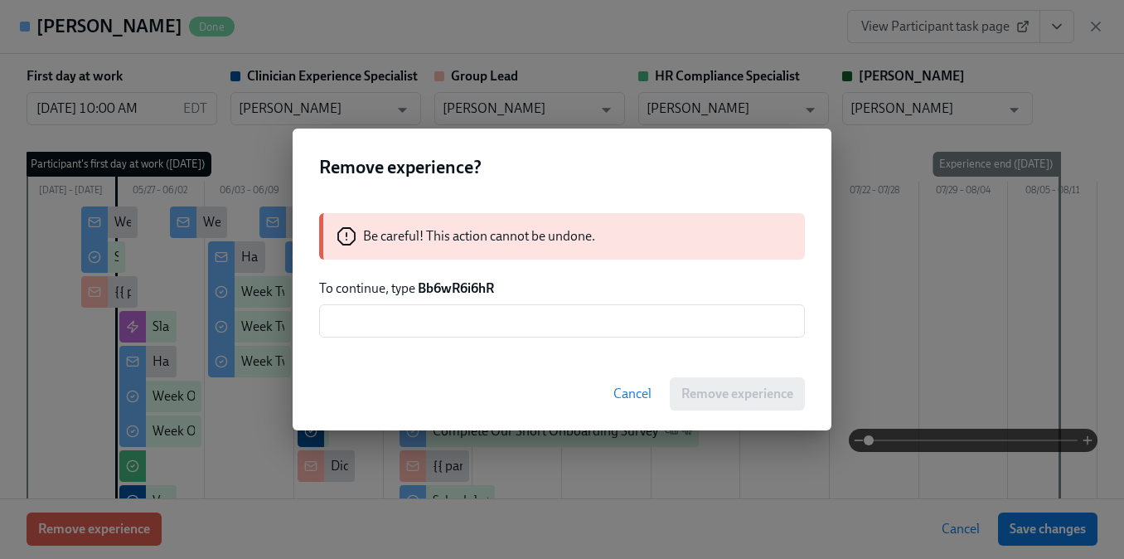
click at [448, 285] on strong "Bb6wR6i6hR" at bounding box center [456, 288] width 76 height 16
copy strong "Bb6wR6i6hR"
click at [457, 330] on input "text" at bounding box center [562, 320] width 486 height 33
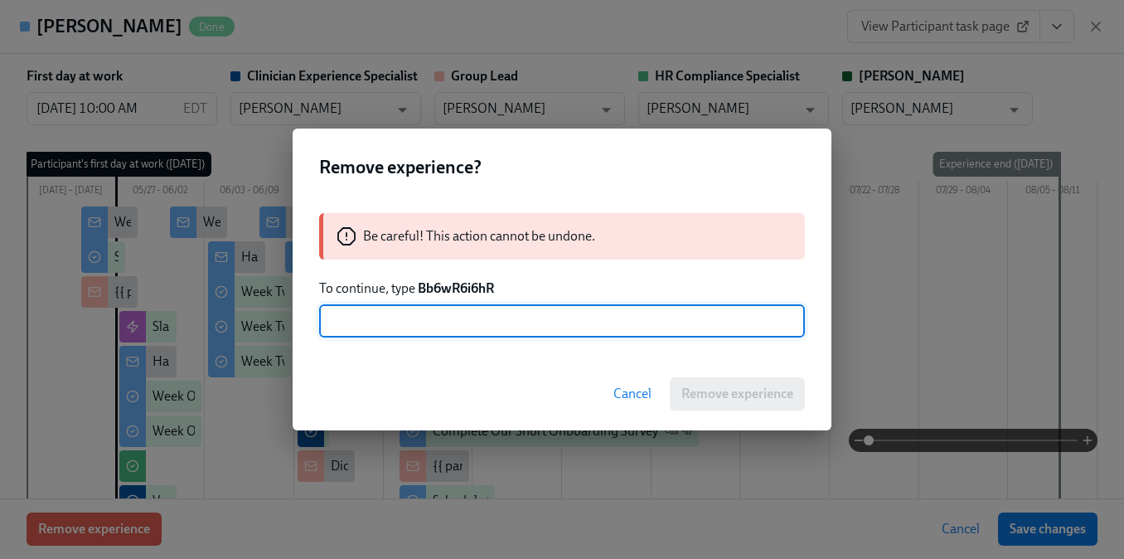
paste input "Bb6wR6i6hR"
type input "Bb6wR6i6hR"
click at [700, 399] on span "Remove experience" at bounding box center [737, 393] width 112 height 17
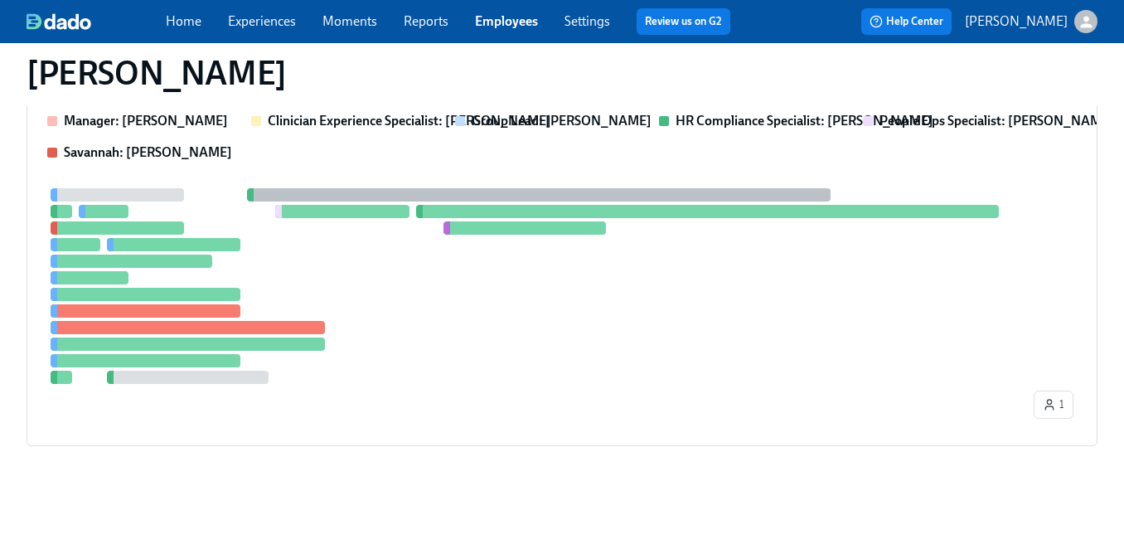
scroll to position [179, 0]
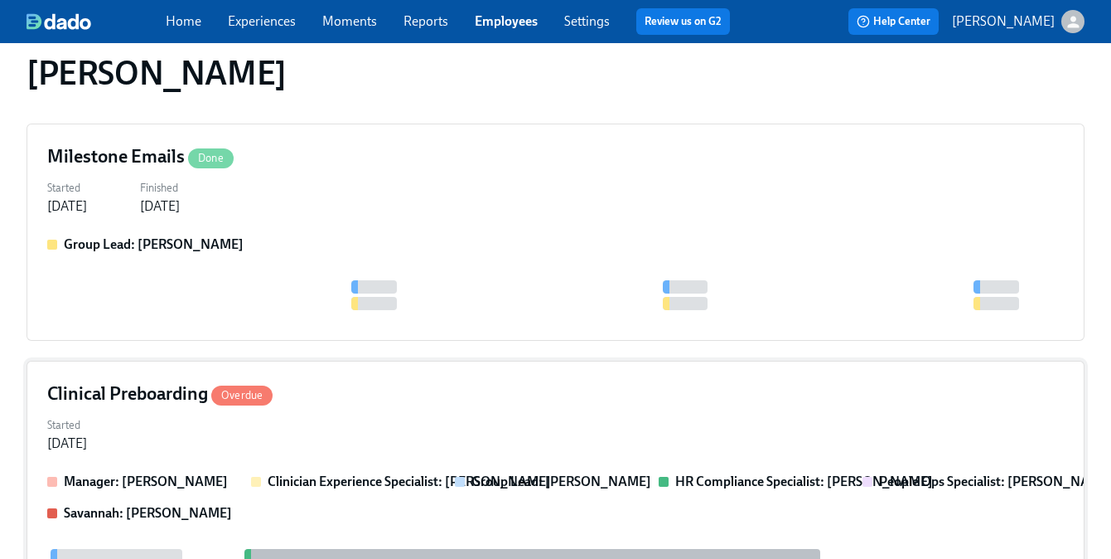
click at [412, 413] on div "Started May 08, 2025" at bounding box center [555, 433] width 1017 height 40
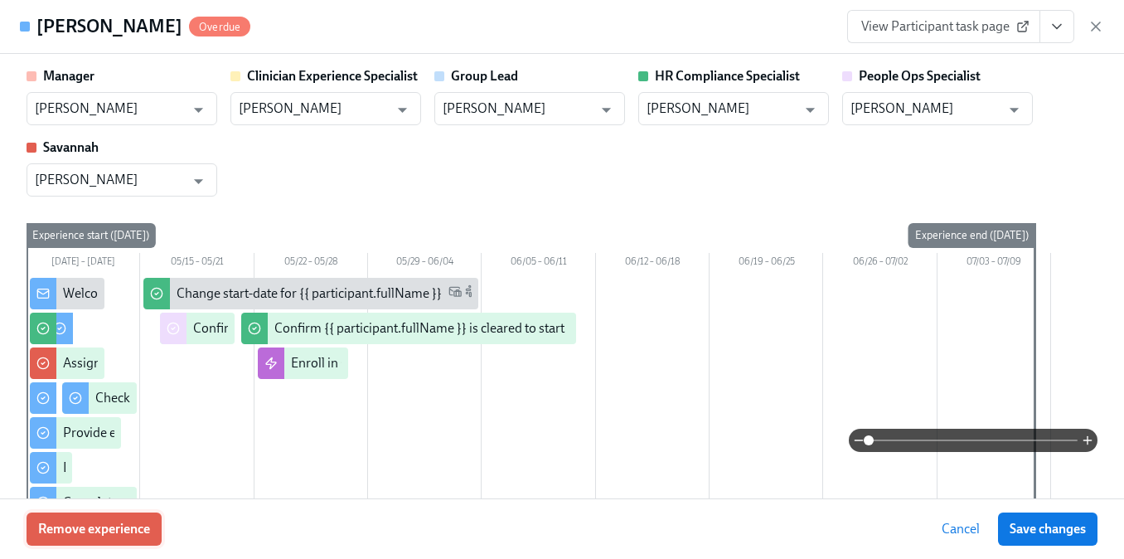
click at [138, 520] on span "Remove experience" at bounding box center [94, 528] width 112 height 17
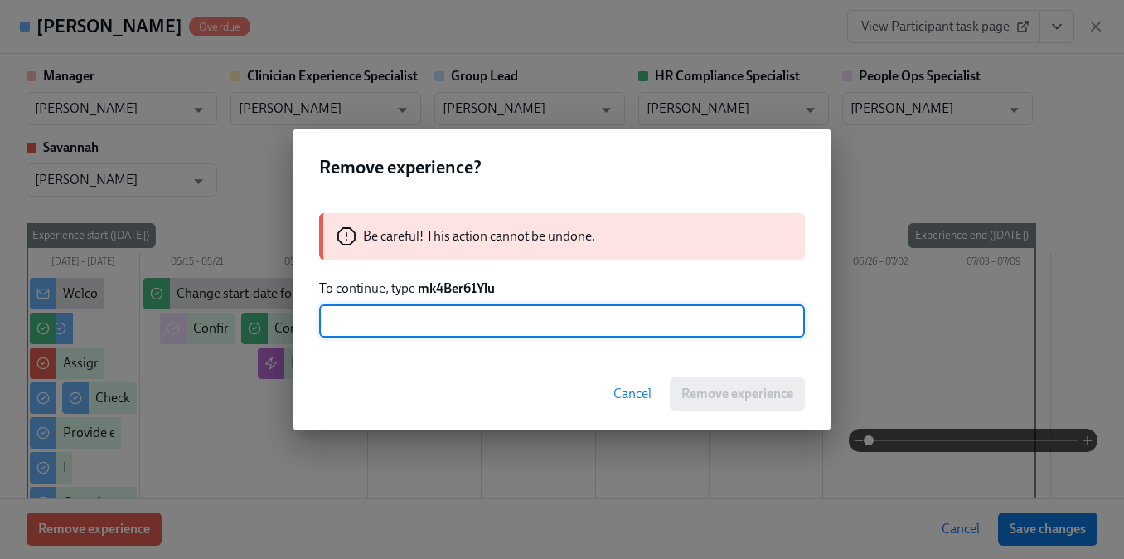
click at [459, 291] on strong "mk4Ber61Ylu" at bounding box center [456, 288] width 77 height 16
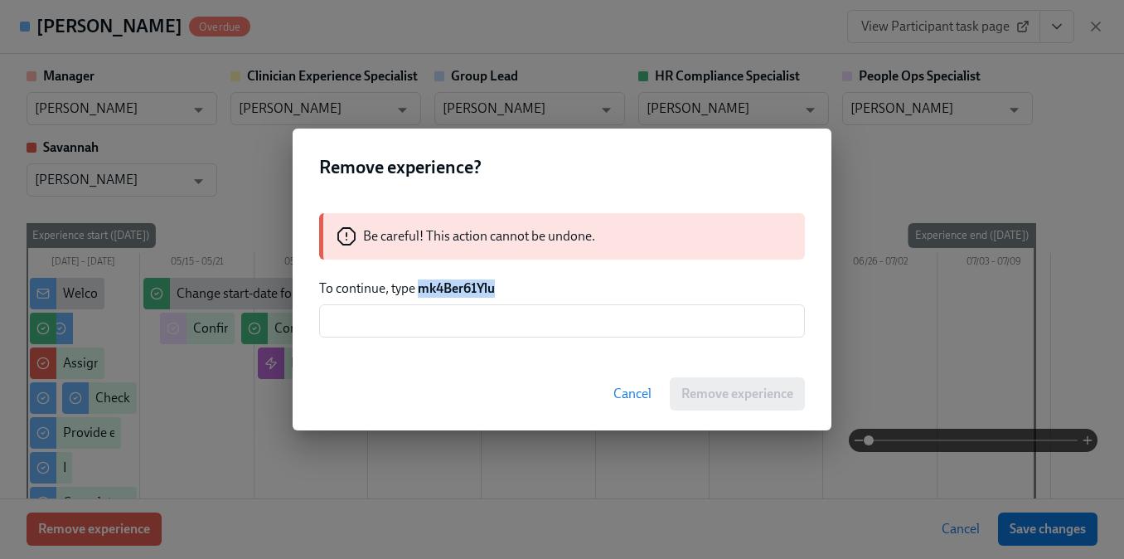
click at [459, 291] on strong "mk4Ber61Ylu" at bounding box center [456, 288] width 77 height 16
copy strong "mk4Ber61Ylu"
click at [476, 319] on input "text" at bounding box center [562, 320] width 486 height 33
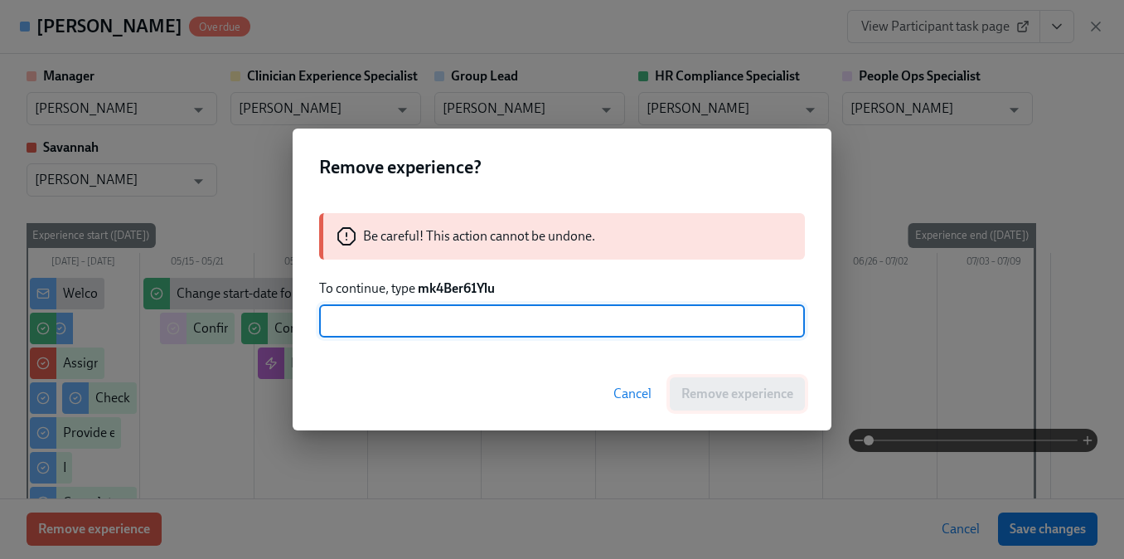
paste input "mk4Ber61Ylu"
type input "mk4Ber61Ylu"
click at [729, 404] on button "Remove experience" at bounding box center [737, 393] width 135 height 33
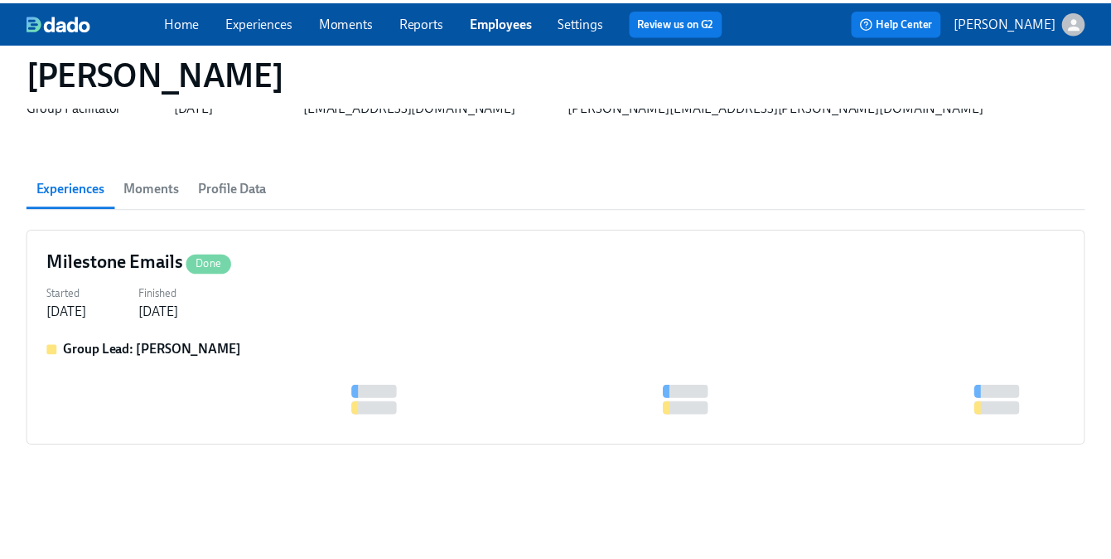
scroll to position [74, 0]
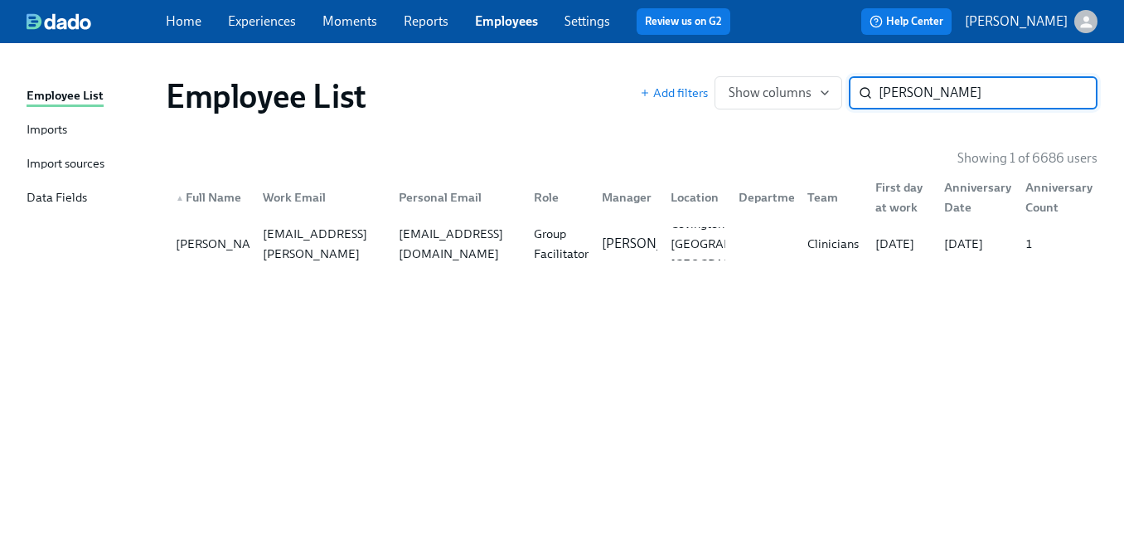
paste input "Jessica Bower"
type input "Jessica Bowers"
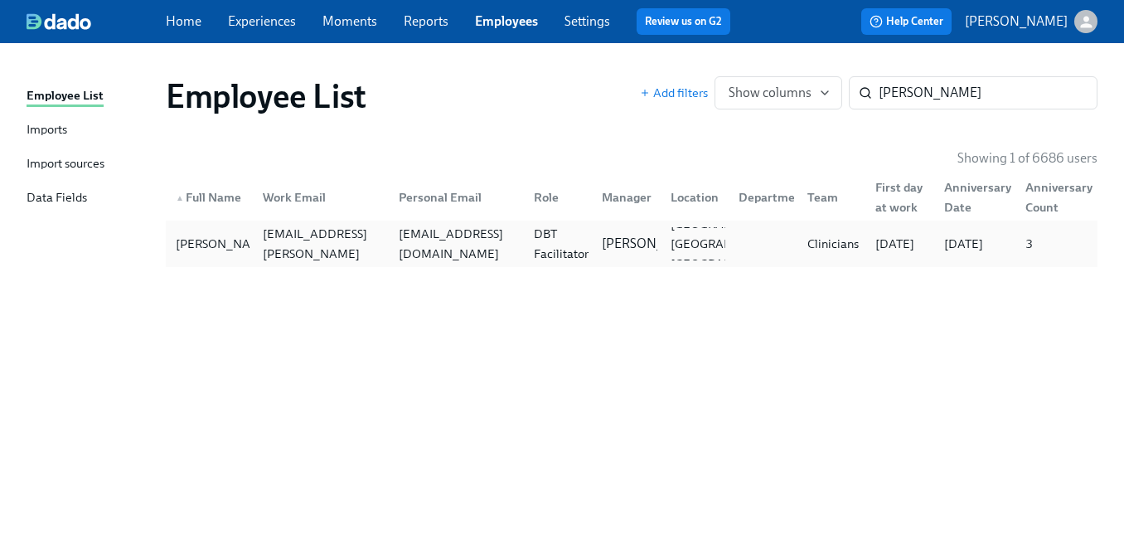
click at [472, 246] on div "jbowers713@gmail.com" at bounding box center [456, 244] width 128 height 40
paste input "Danielle Falk"
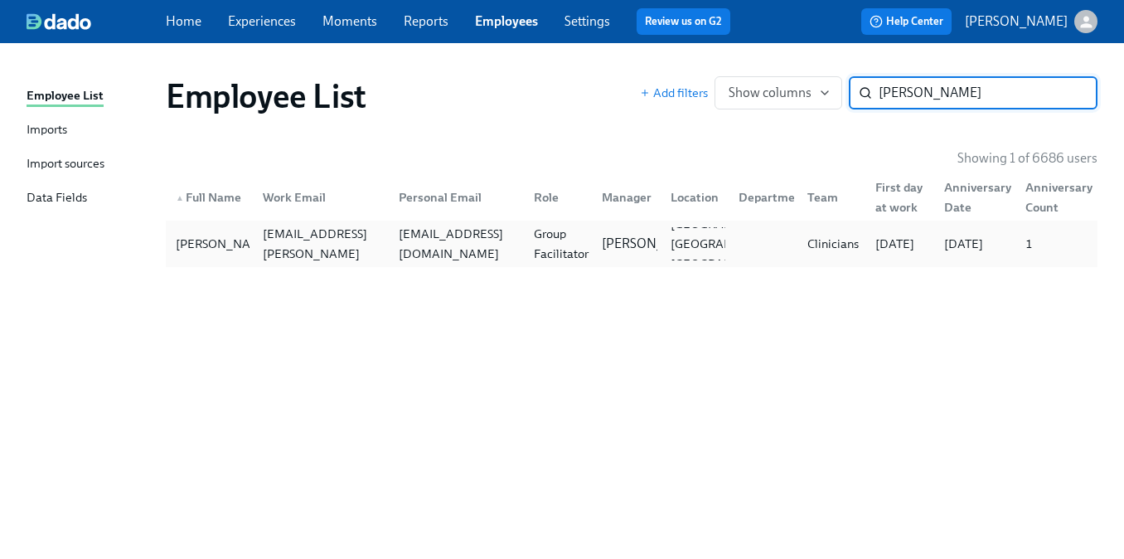
type input "Danielle Falk"
click at [521, 255] on div "Group Facilitator" at bounding box center [554, 243] width 68 height 33
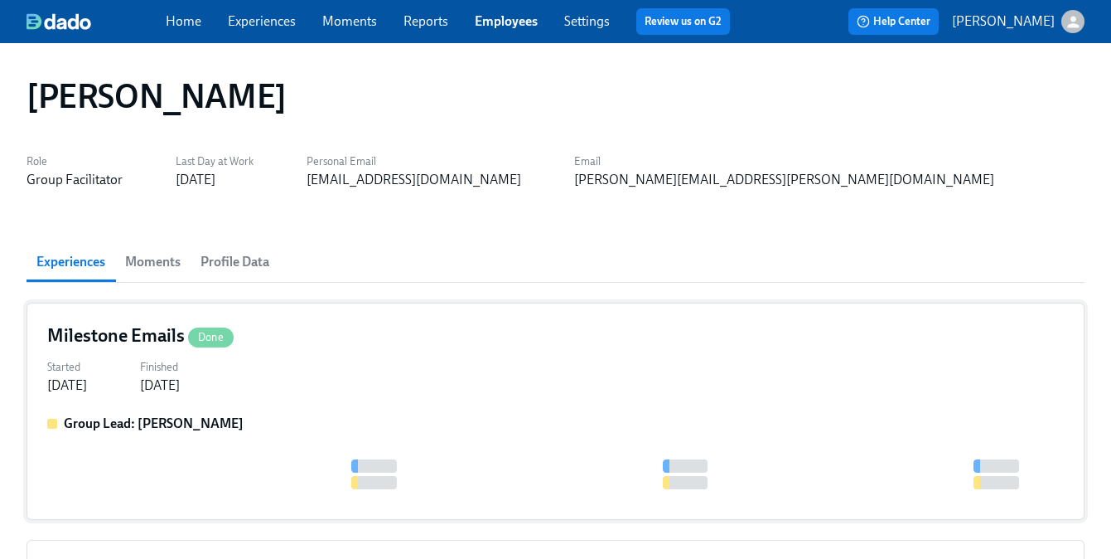
click at [180, 373] on label "Finished" at bounding box center [160, 367] width 40 height 18
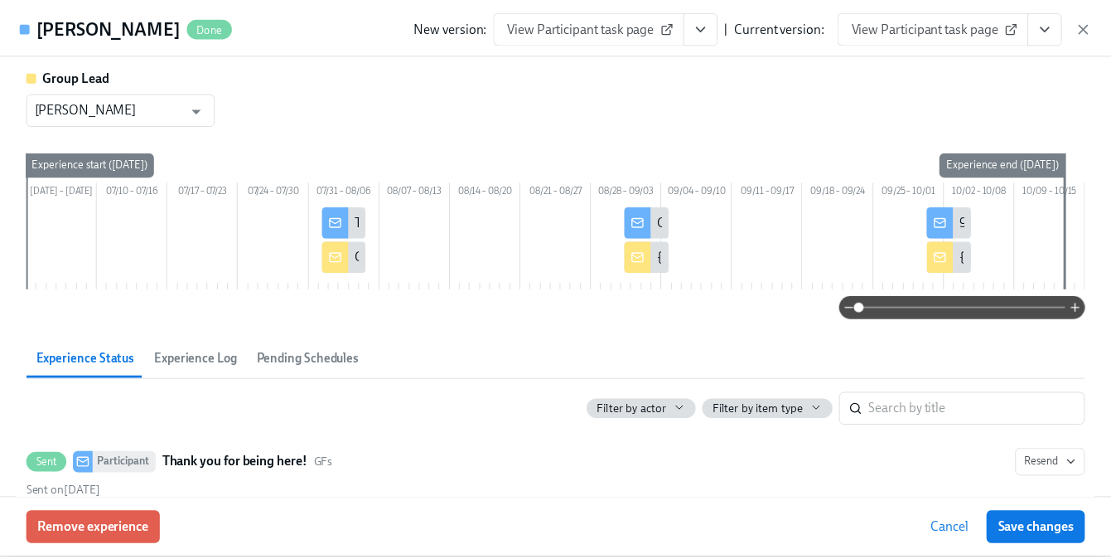
scroll to position [204, 0]
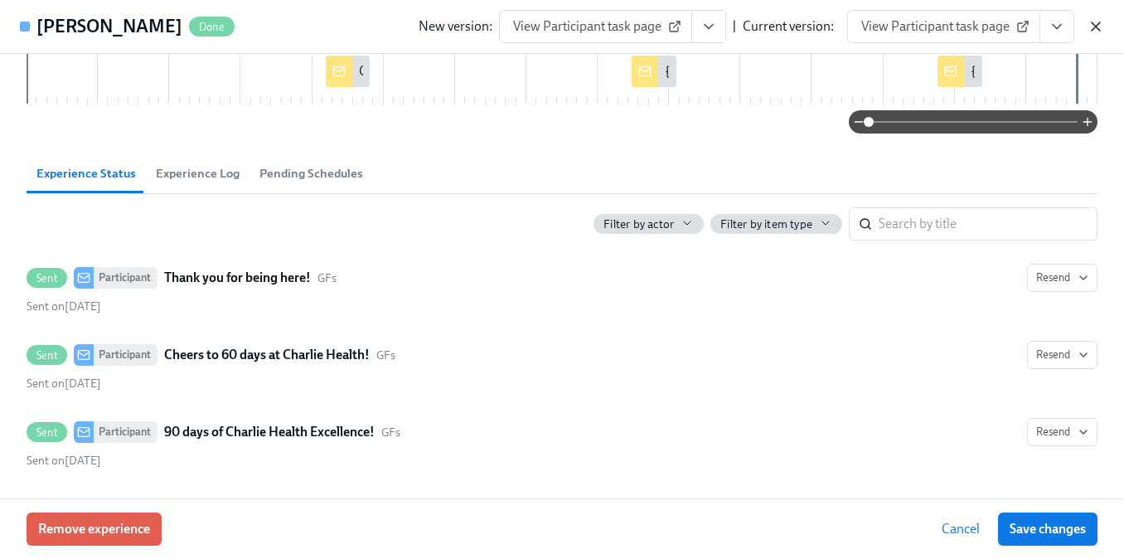
click at [1090, 30] on icon "button" at bounding box center [1095, 26] width 17 height 17
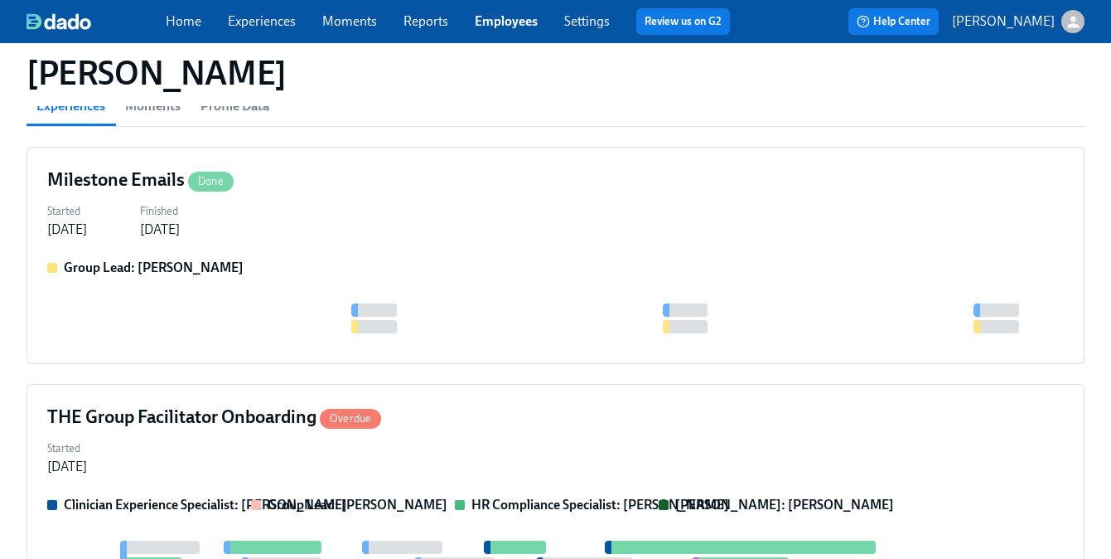
scroll to position [183, 0]
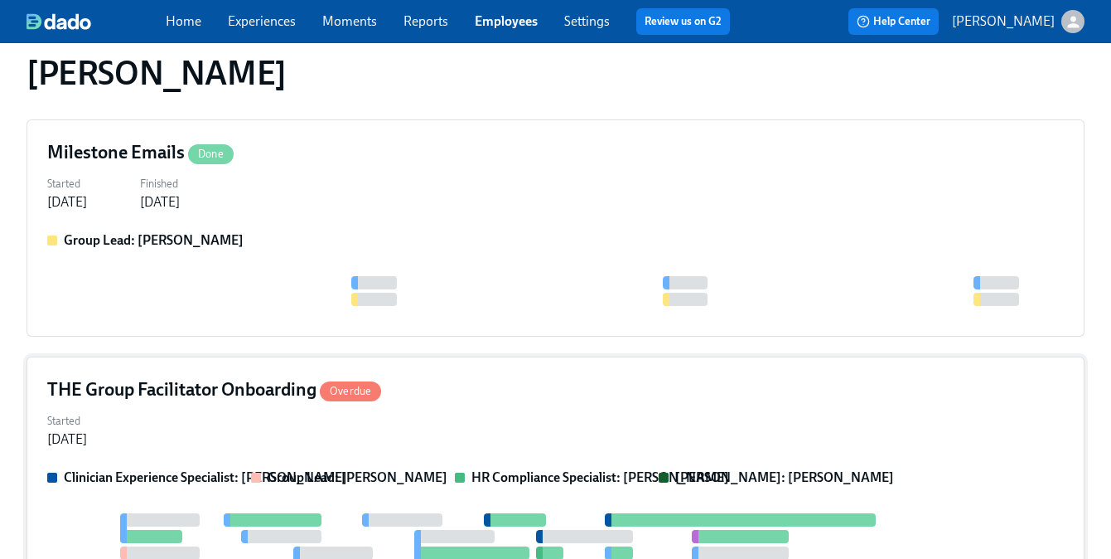
click at [260, 370] on div "THE Group Facilitator Onboarding Overdue Started May 30, 2025 Clinician Experie…" at bounding box center [556, 538] width 1058 height 365
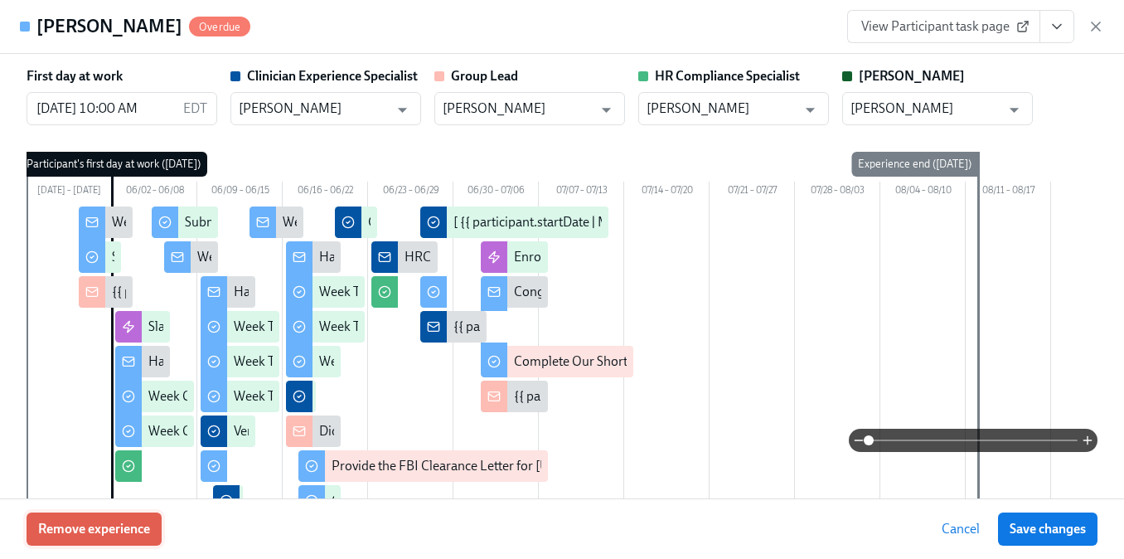
click at [98, 543] on button "Remove experience" at bounding box center [94, 528] width 135 height 33
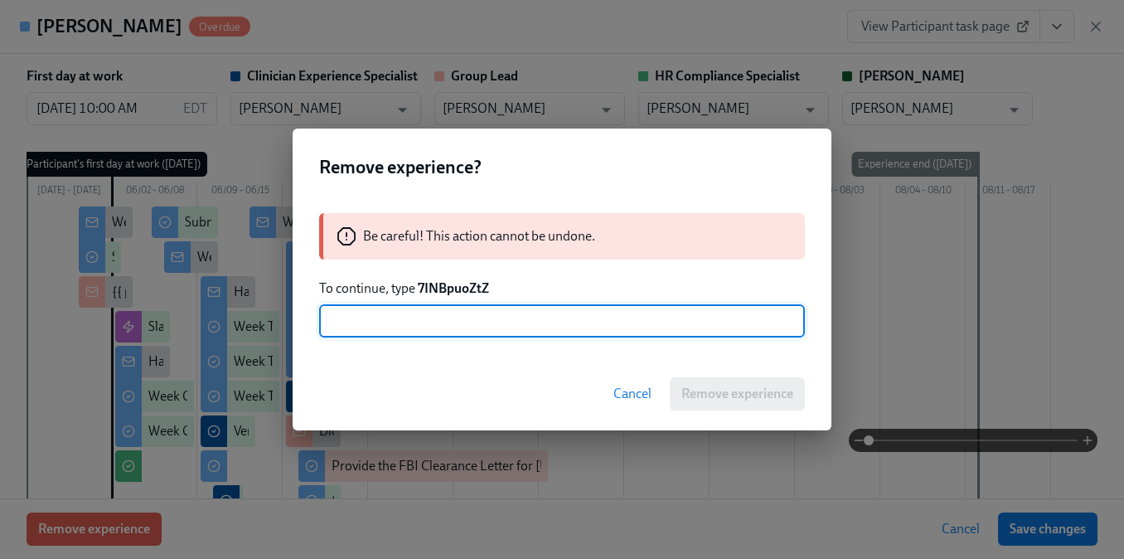
click at [462, 288] on strong "7INBpuoZtZ" at bounding box center [453, 288] width 71 height 16
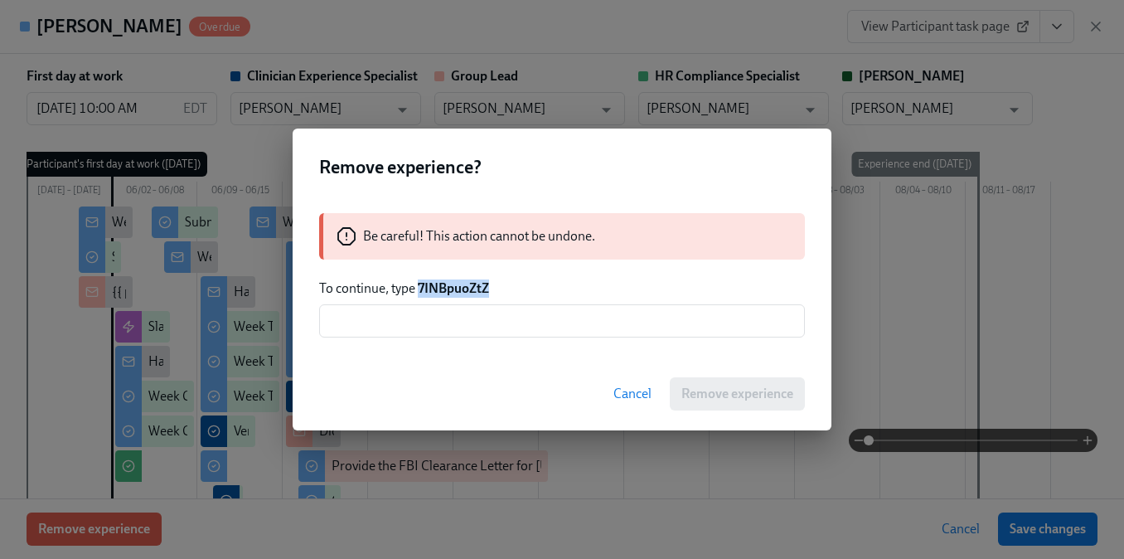
click at [462, 288] on strong "7INBpuoZtZ" at bounding box center [453, 288] width 71 height 16
copy strong "7INBpuoZtZ"
click at [444, 322] on input "text" at bounding box center [562, 320] width 486 height 33
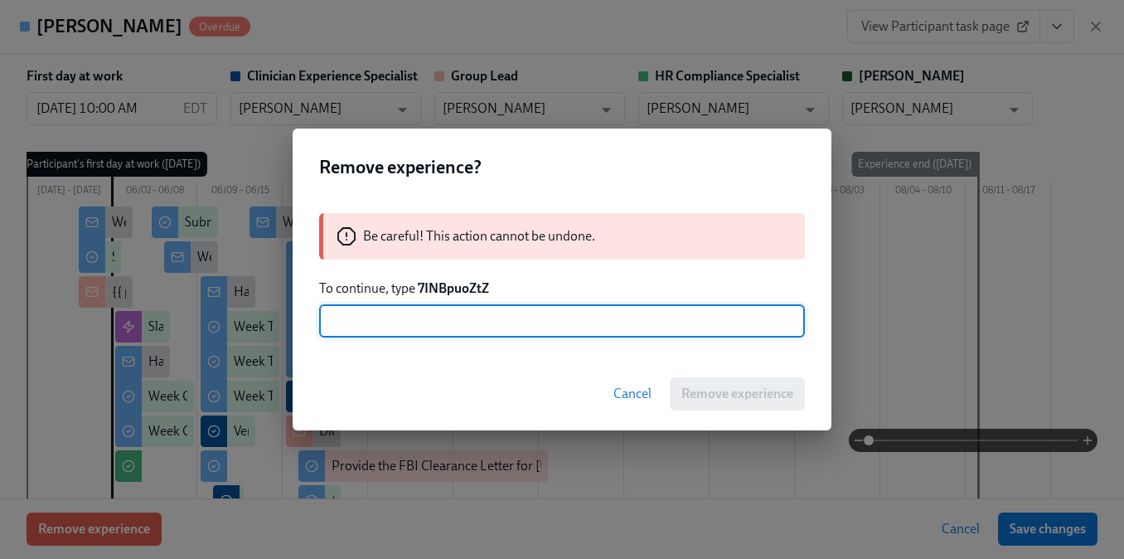
paste input "7INBpuoZtZ"
type input "7INBpuoZtZ"
click at [687, 403] on button "Remove experience" at bounding box center [737, 393] width 135 height 33
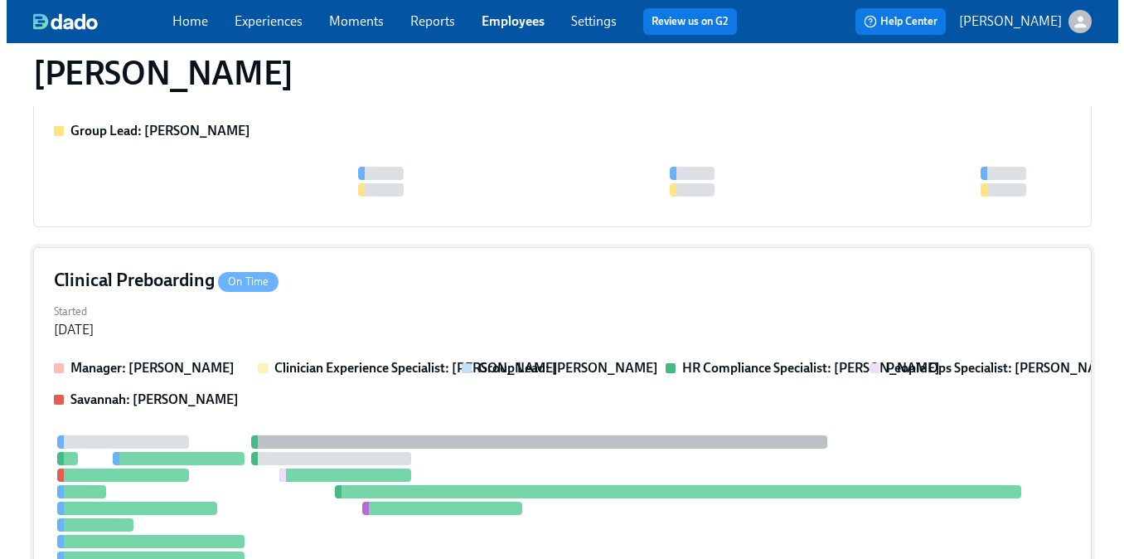
scroll to position [299, 0]
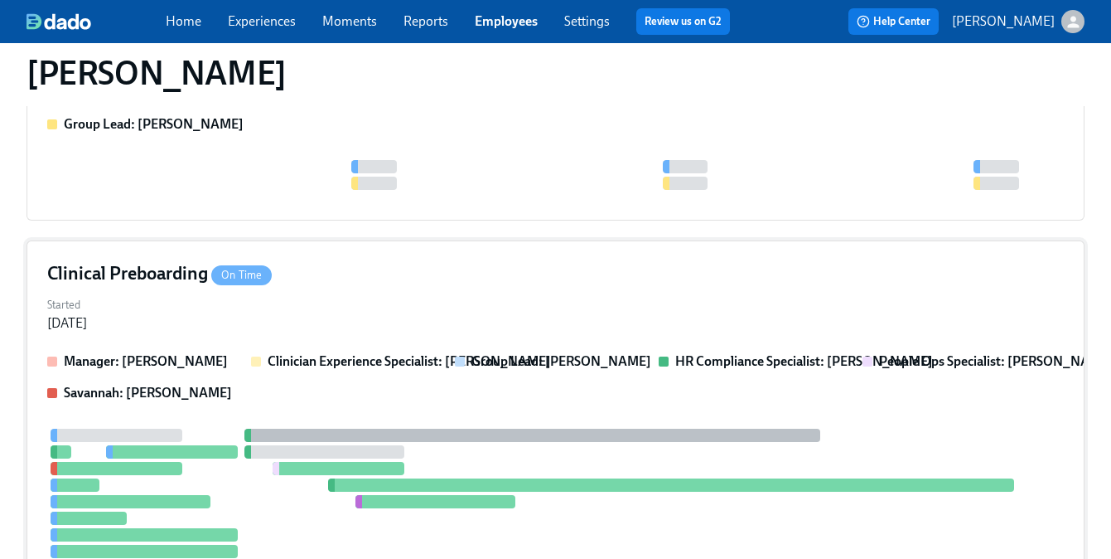
click at [398, 378] on div "Manager: Sarah Dunn Clinician Experience Specialist: Keenan Nessl Group Lead: S…" at bounding box center [555, 377] width 1017 height 50
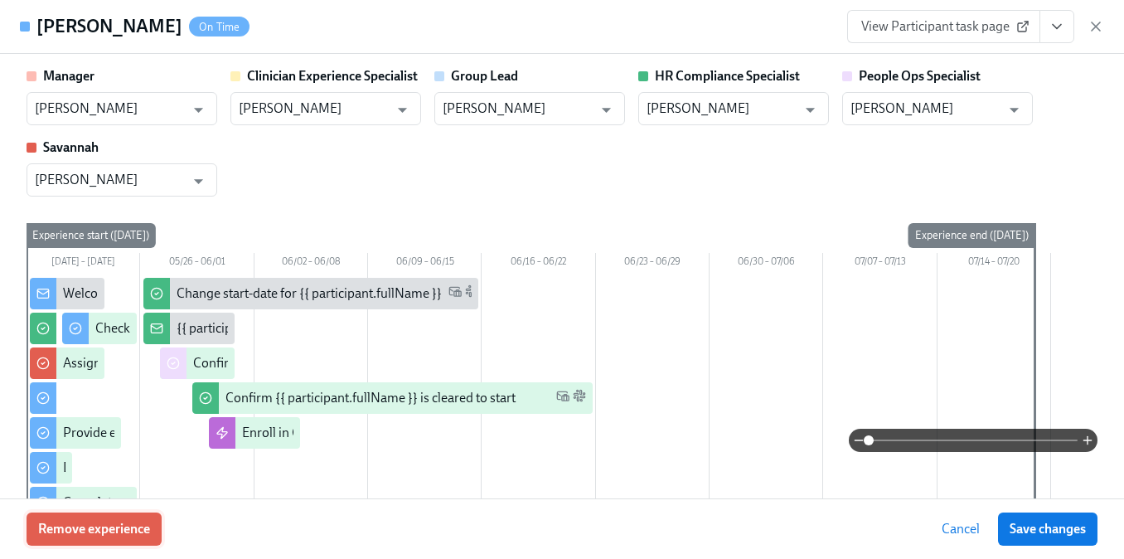
click at [147, 525] on span "Remove experience" at bounding box center [94, 528] width 112 height 17
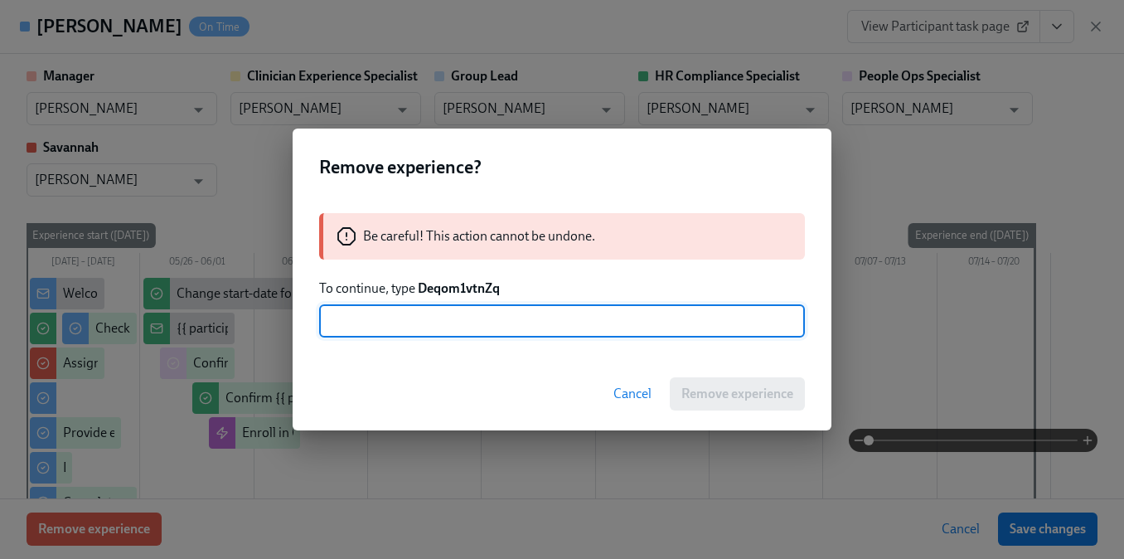
click at [465, 290] on strong "Deqom1vtnZq" at bounding box center [459, 288] width 82 height 16
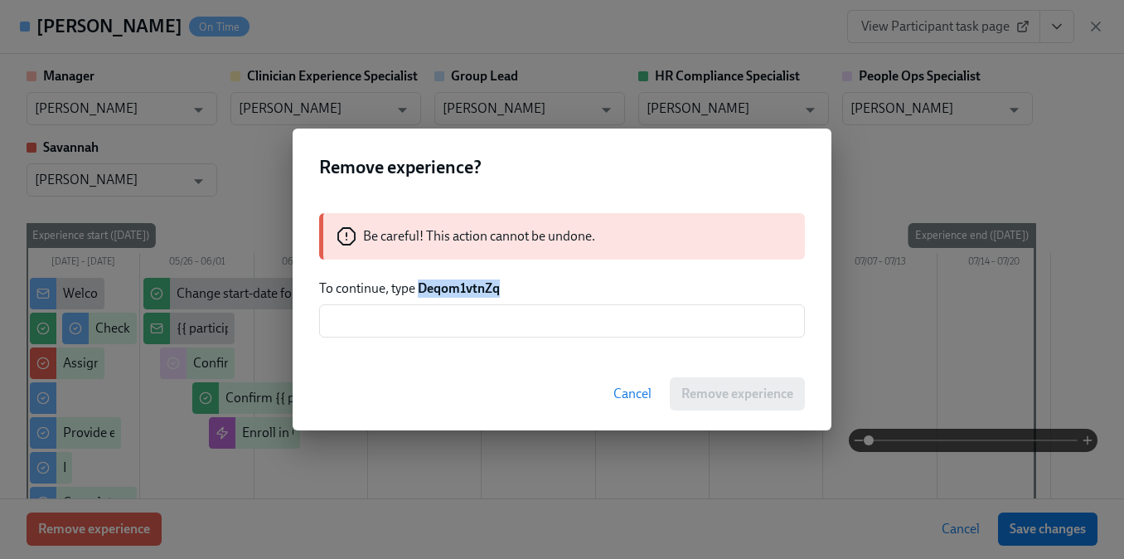
click at [465, 290] on strong "Deqom1vtnZq" at bounding box center [459, 288] width 82 height 16
copy strong "Deqom1vtnZq"
click at [456, 316] on input "text" at bounding box center [562, 320] width 486 height 33
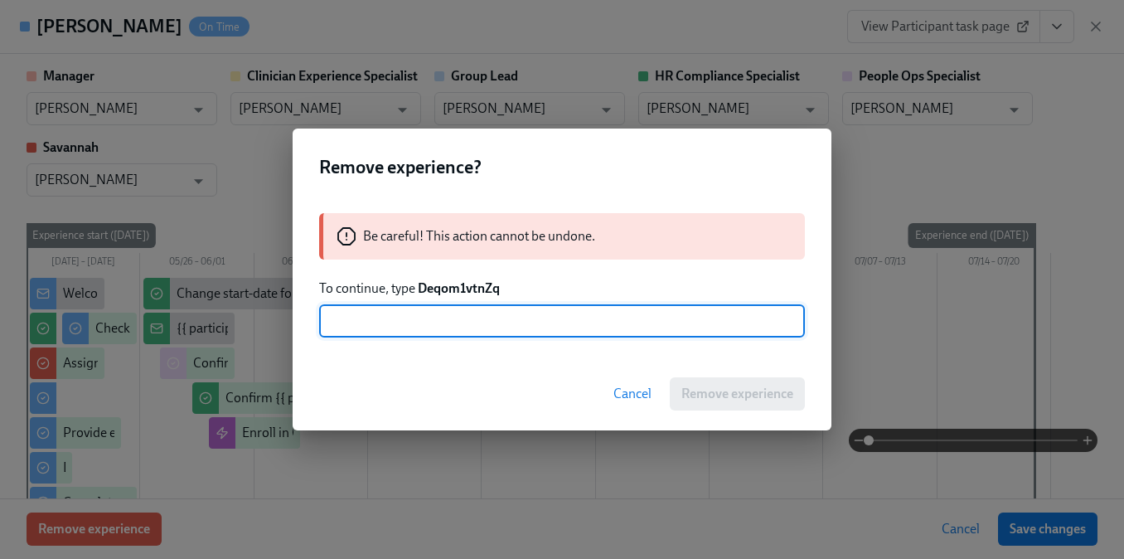
paste input "Deqom1vtnZq"
type input "Deqom1vtnZq"
click at [681, 387] on span "Remove experience" at bounding box center [737, 393] width 112 height 17
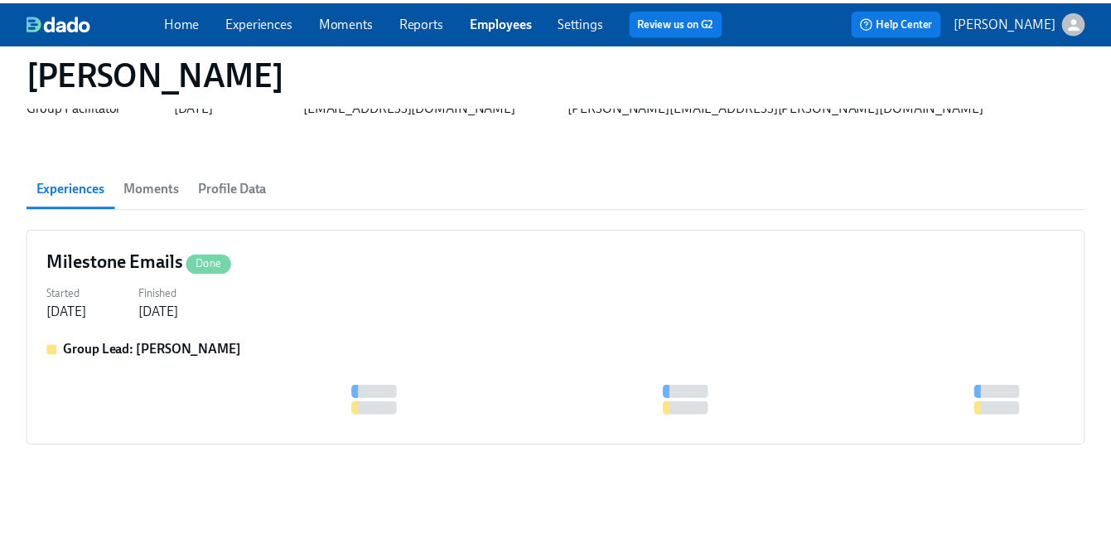
scroll to position [74, 0]
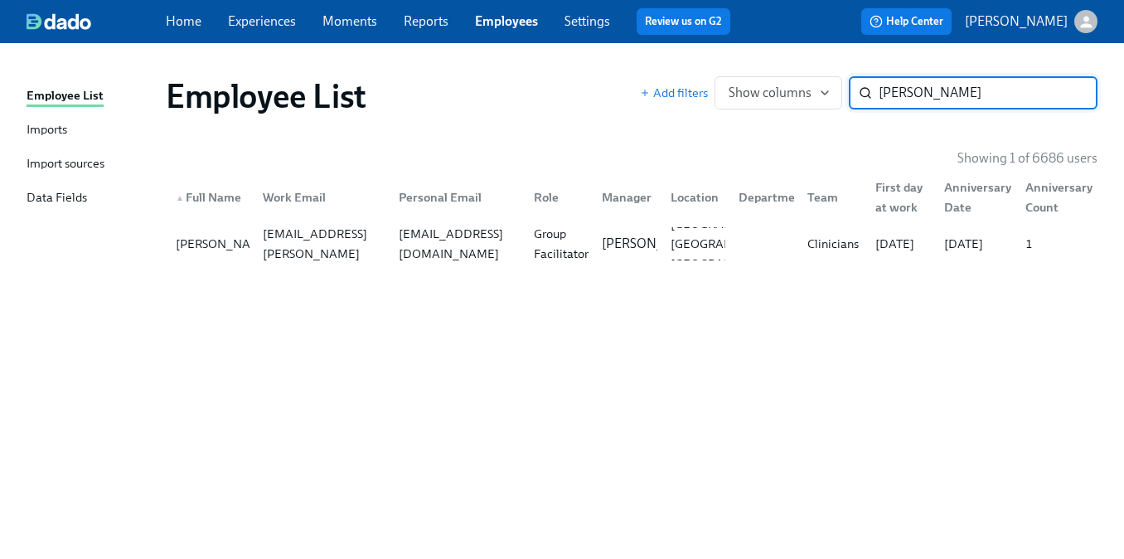
paste input "Stacey Abraham"
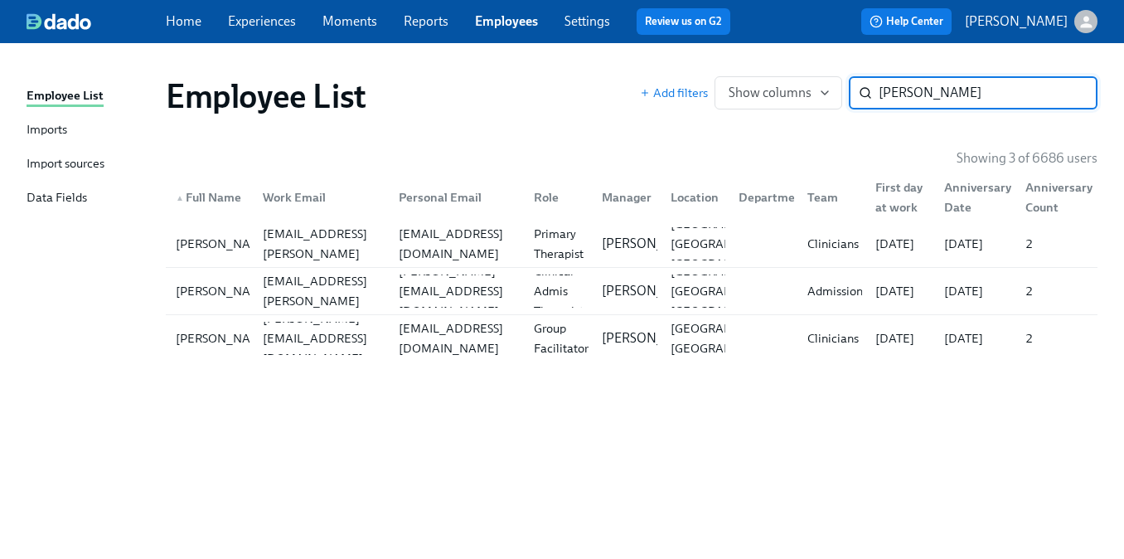
paste input "Aron Lanie"
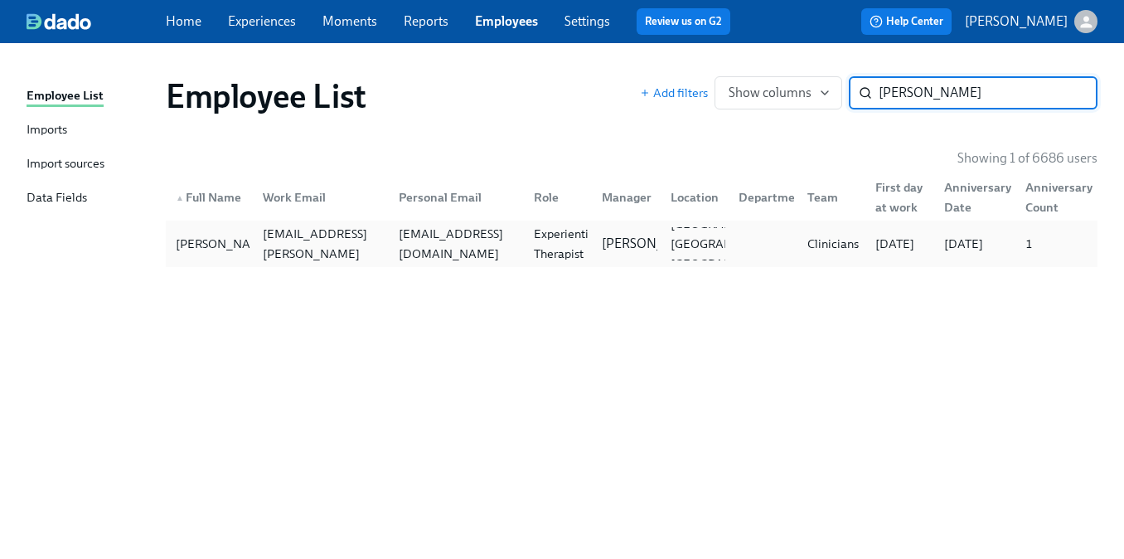
type input "Aron Lanie"
click at [415, 229] on div "aronleigh74@gmail.com" at bounding box center [452, 243] width 135 height 33
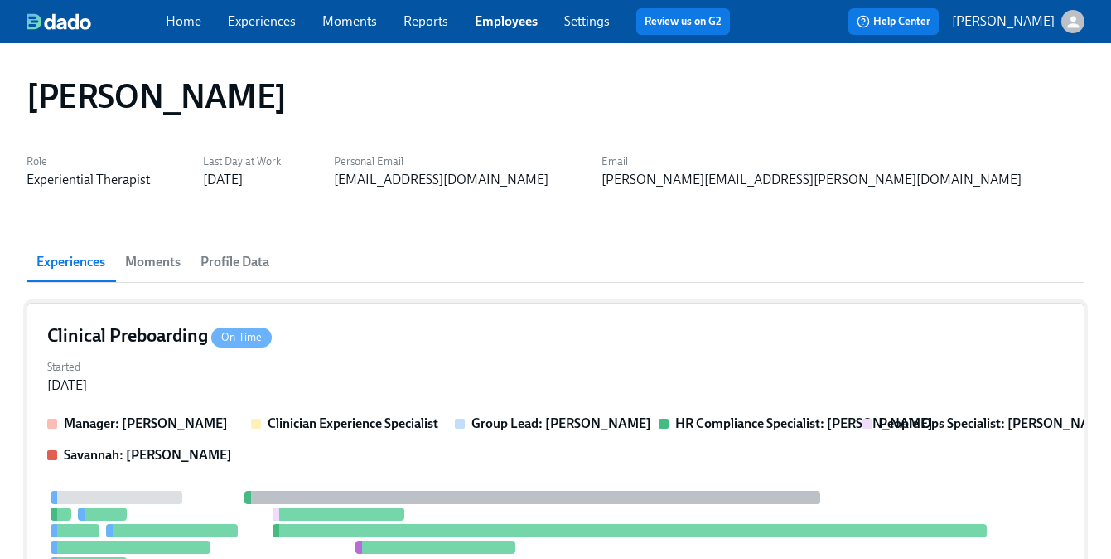
click at [212, 375] on div "Started Jun 09, 2025" at bounding box center [555, 375] width 1017 height 40
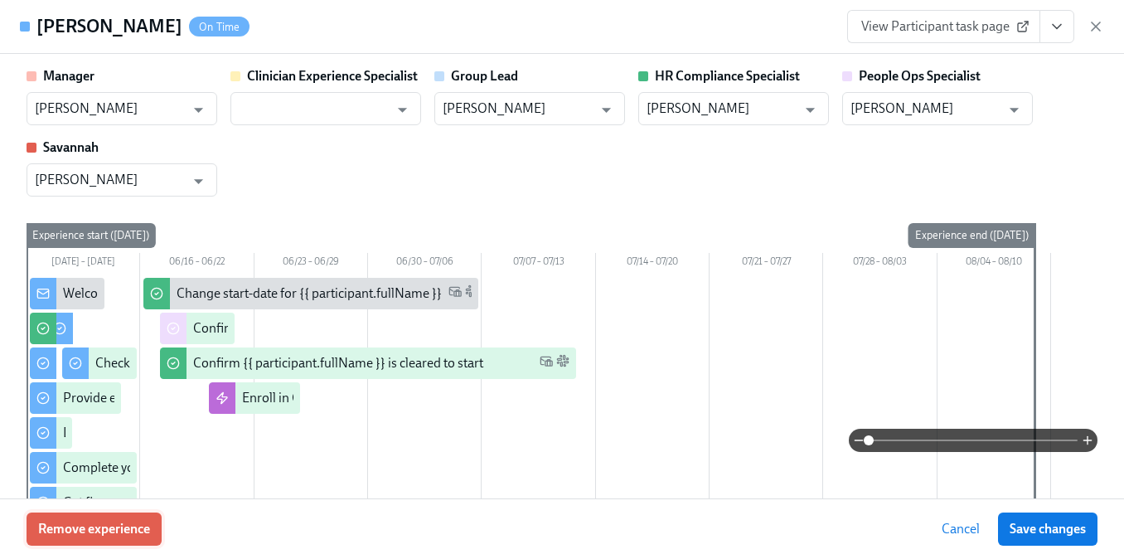
click at [147, 515] on button "Remove experience" at bounding box center [94, 528] width 135 height 33
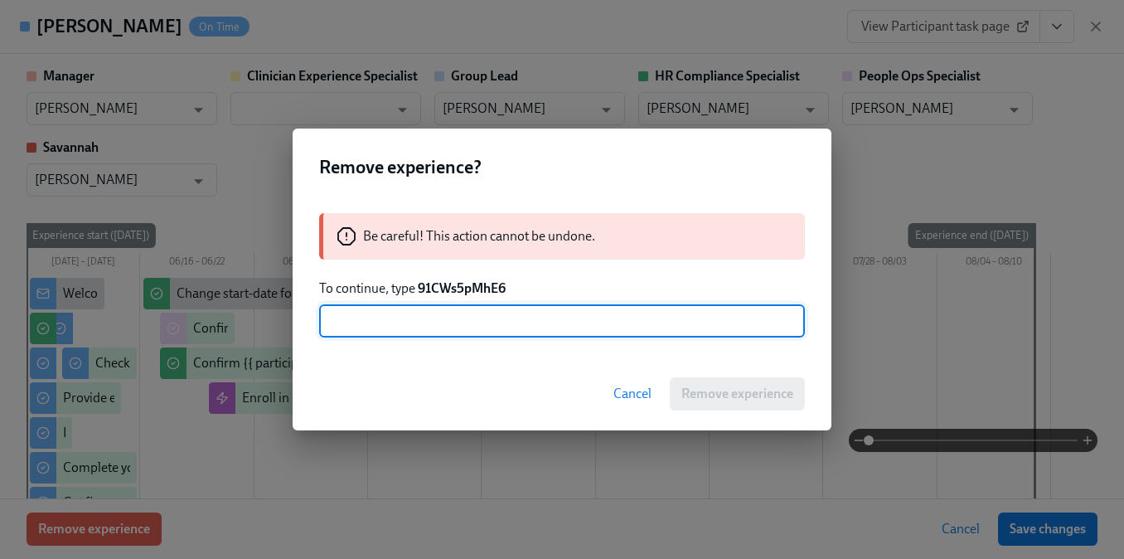
click at [483, 293] on strong "91CWs5pMhE6" at bounding box center [462, 288] width 88 height 16
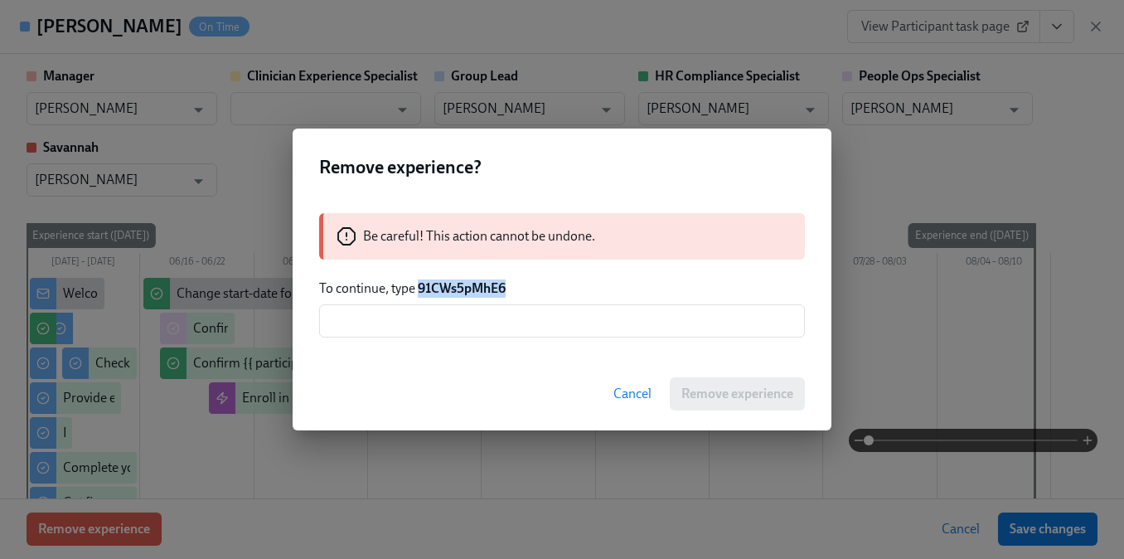
click at [483, 293] on strong "91CWs5pMhE6" at bounding box center [462, 288] width 88 height 16
copy strong "91CWs5pMhE6"
click at [479, 308] on input "text" at bounding box center [562, 320] width 486 height 33
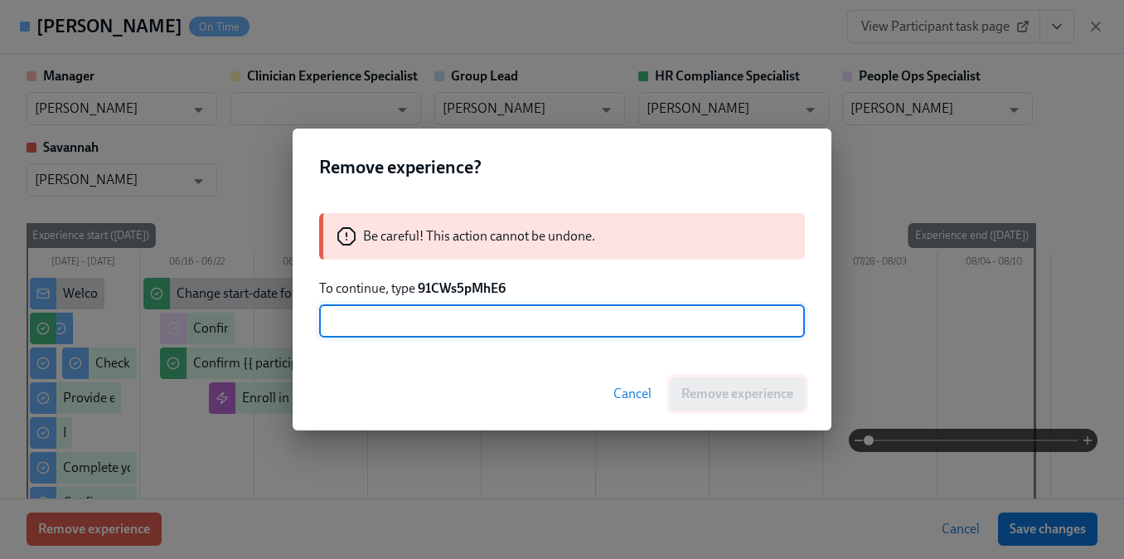
paste input "91CWs5pMhE6"
type input "91CWs5pMhE6"
click at [691, 394] on span "Remove experience" at bounding box center [737, 393] width 112 height 17
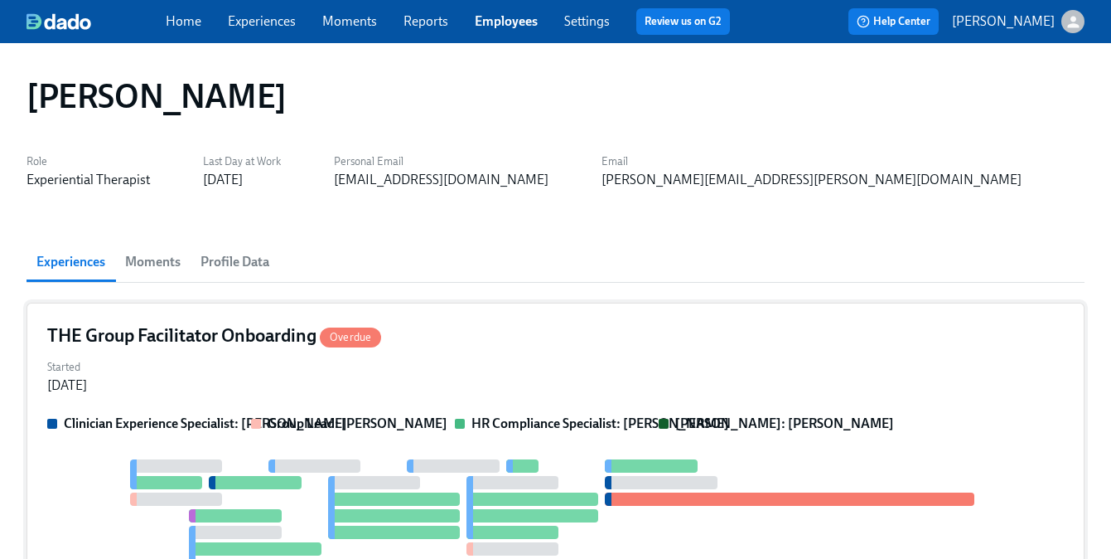
click at [317, 402] on div "THE Group Facilitator Onboarding Overdue Started Jun 20, 2025 Clinician Experie…" at bounding box center [556, 492] width 1058 height 381
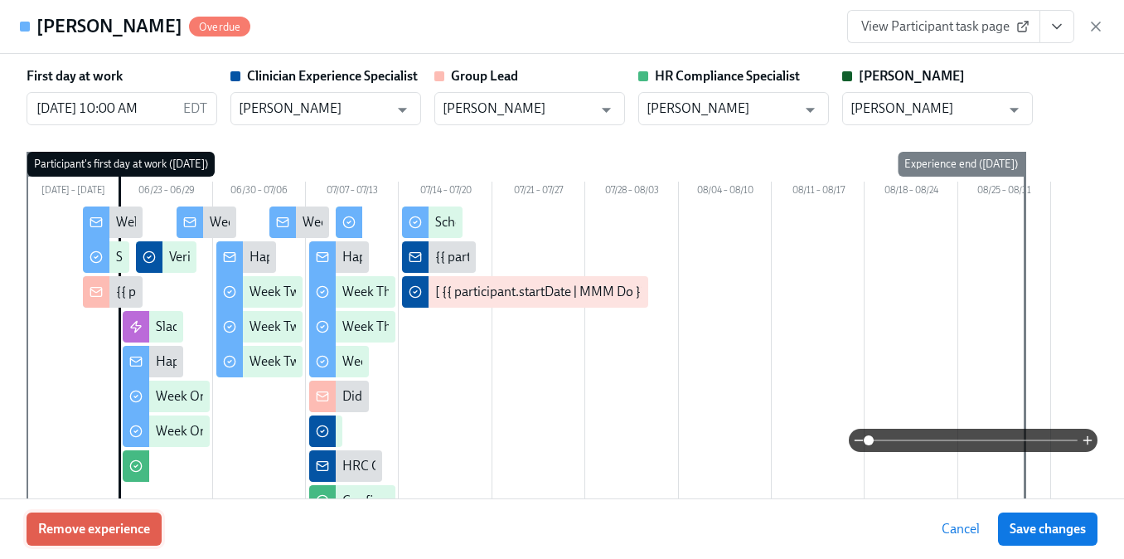
click at [128, 523] on span "Remove experience" at bounding box center [94, 528] width 112 height 17
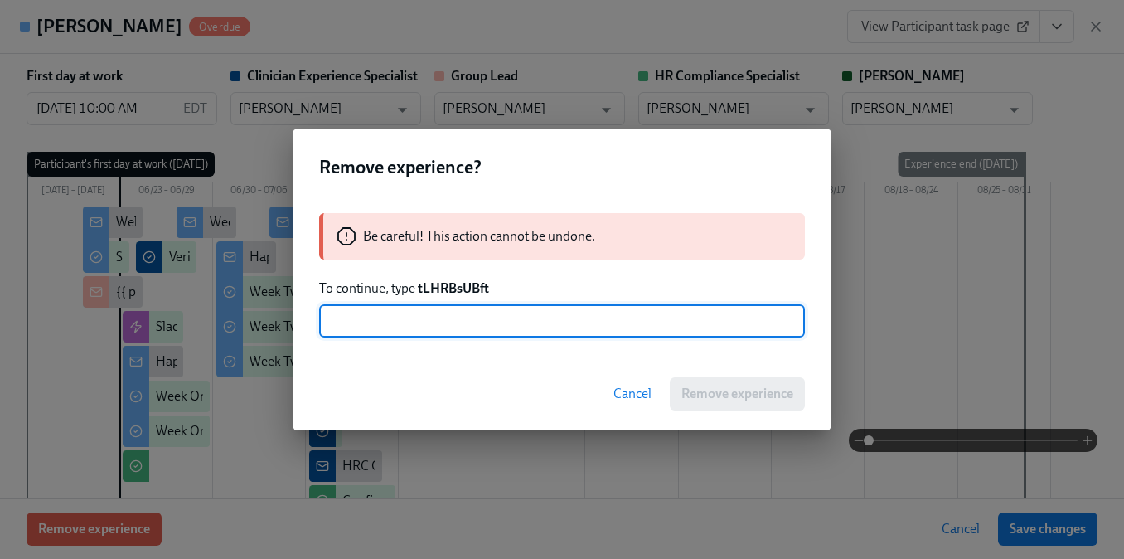
click at [465, 286] on strong "tLHRBsUBft" at bounding box center [453, 288] width 71 height 16
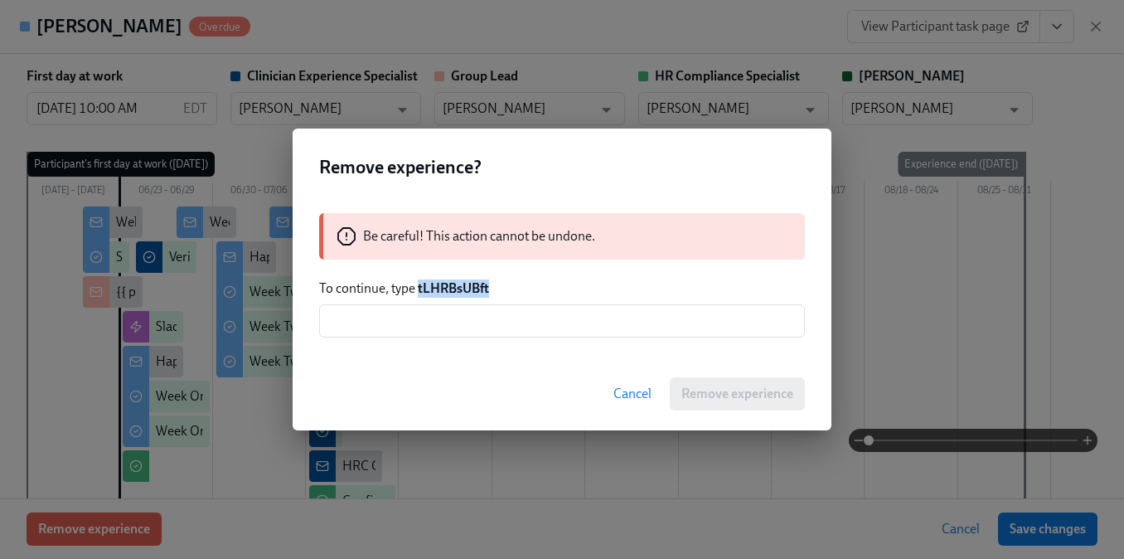
click at [465, 286] on strong "tLHRBsUBft" at bounding box center [453, 288] width 71 height 16
copy strong "tLHRBsUBft"
click at [461, 308] on input "text" at bounding box center [562, 320] width 486 height 33
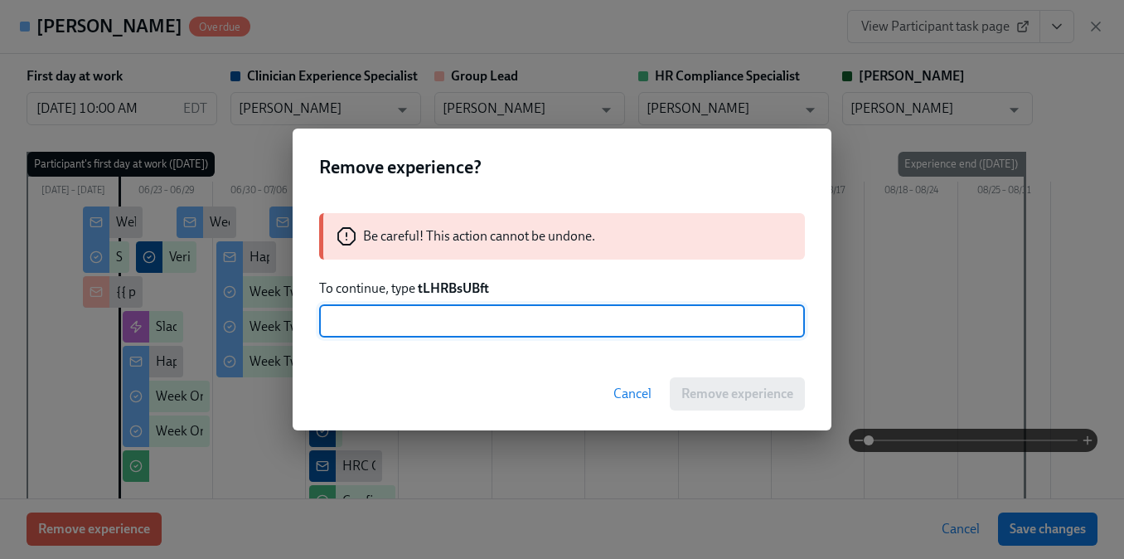
paste input "tLHRBsUBft"
type input "tLHRBsUBft"
click at [697, 391] on span "Remove experience" at bounding box center [737, 393] width 112 height 17
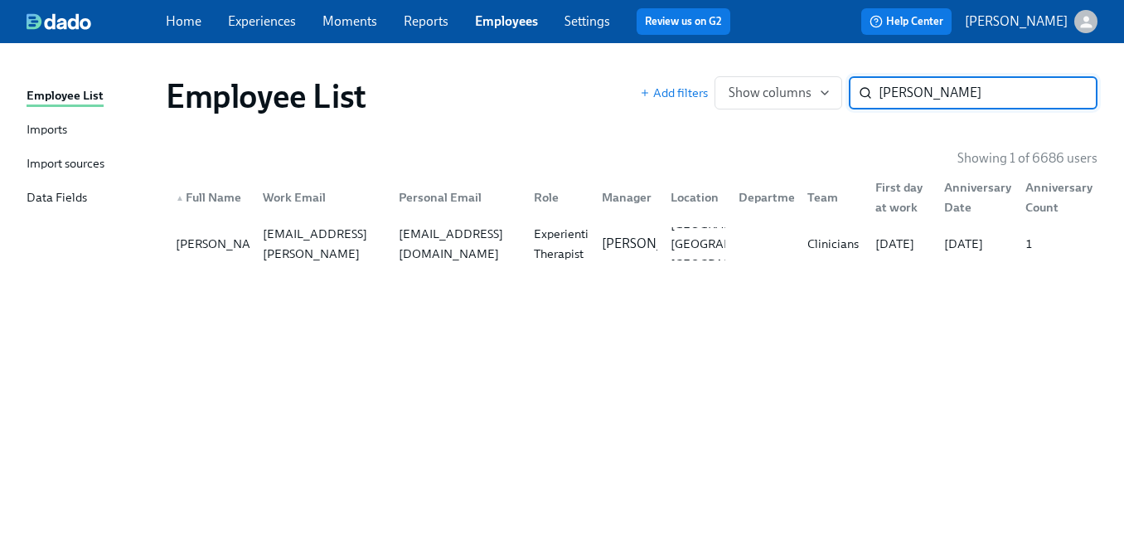
paste input "Karen Clemmons"
type input "Karen Clemmons"
click at [397, 245] on div "karenclemmons4_uii@indeedemail.com" at bounding box center [456, 244] width 128 height 40
paste input "Skyler Miller"
type input "Skyler Miller"
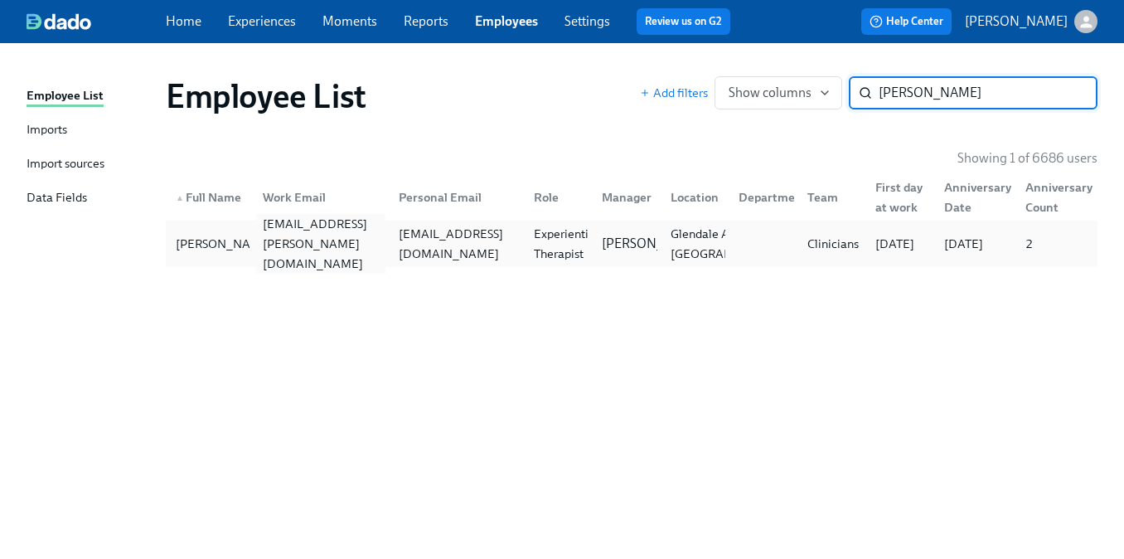
click at [308, 246] on div "skyler.miller@charliehealth.com" at bounding box center [320, 244] width 128 height 60
type input "Kiona Coleman"
click at [446, 252] on div "kionacoleman@gmail.com" at bounding box center [456, 244] width 128 height 40
paste input "Abiola Fagbuyi"
type input "Abiola Fagbuyi"
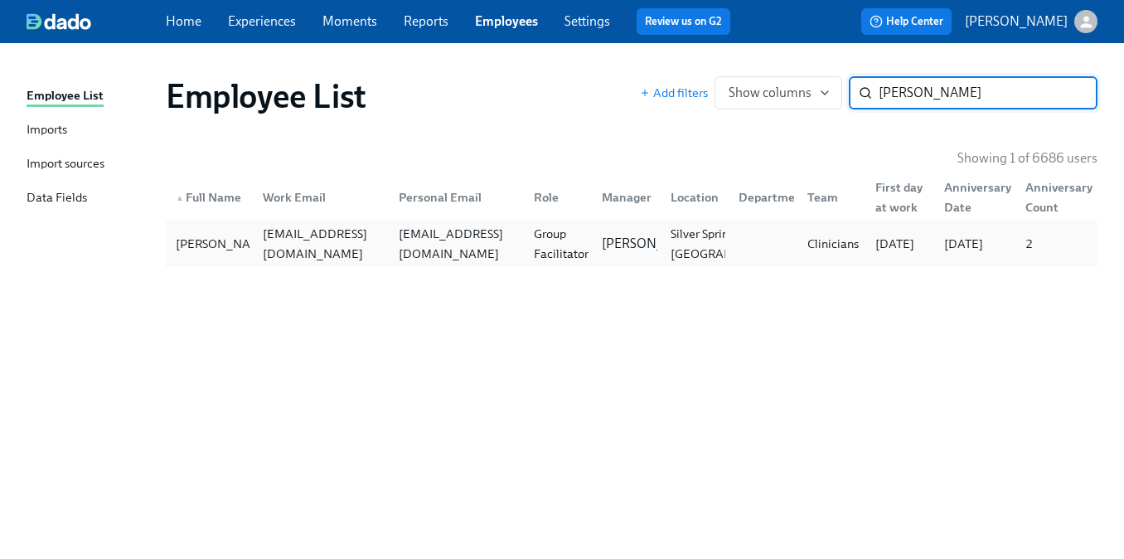
click at [368, 232] on div "abiola.fagbuyi@charliehealth.com" at bounding box center [316, 243] width 135 height 33
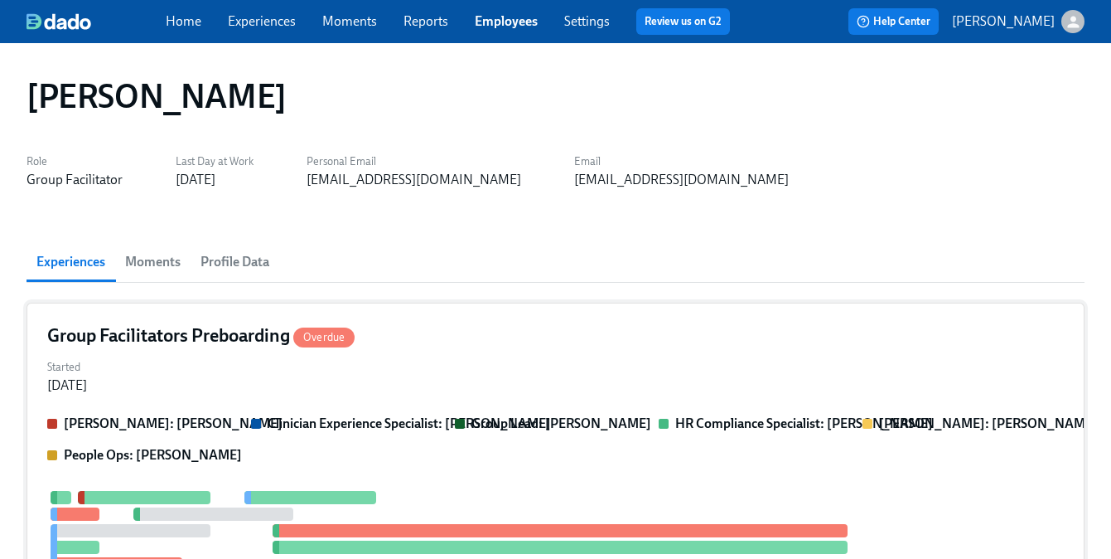
click at [264, 370] on div "Started Apr 18, 2024" at bounding box center [555, 375] width 1017 height 40
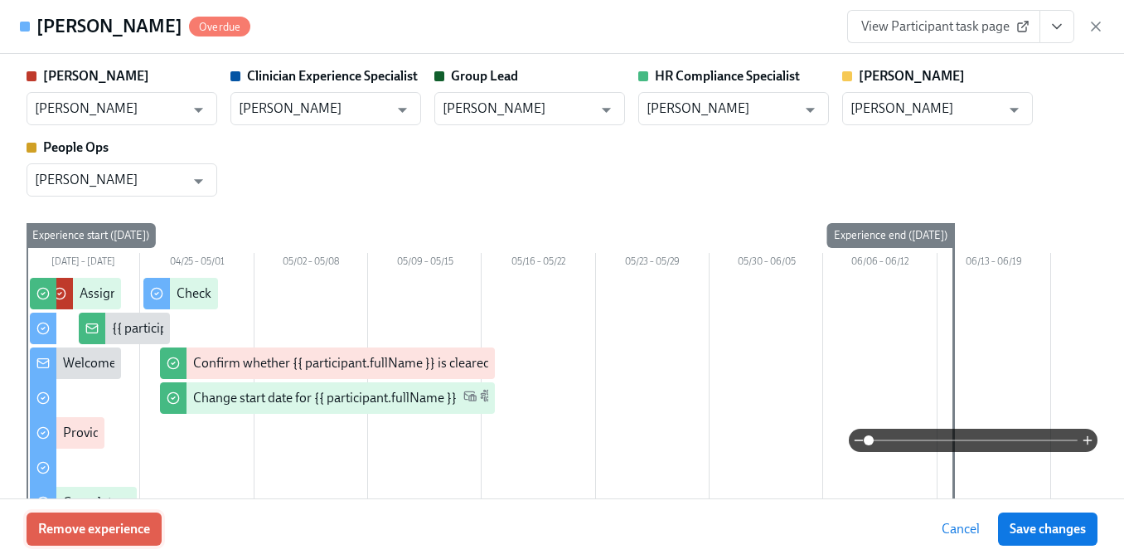
click at [137, 519] on button "Remove experience" at bounding box center [94, 528] width 135 height 33
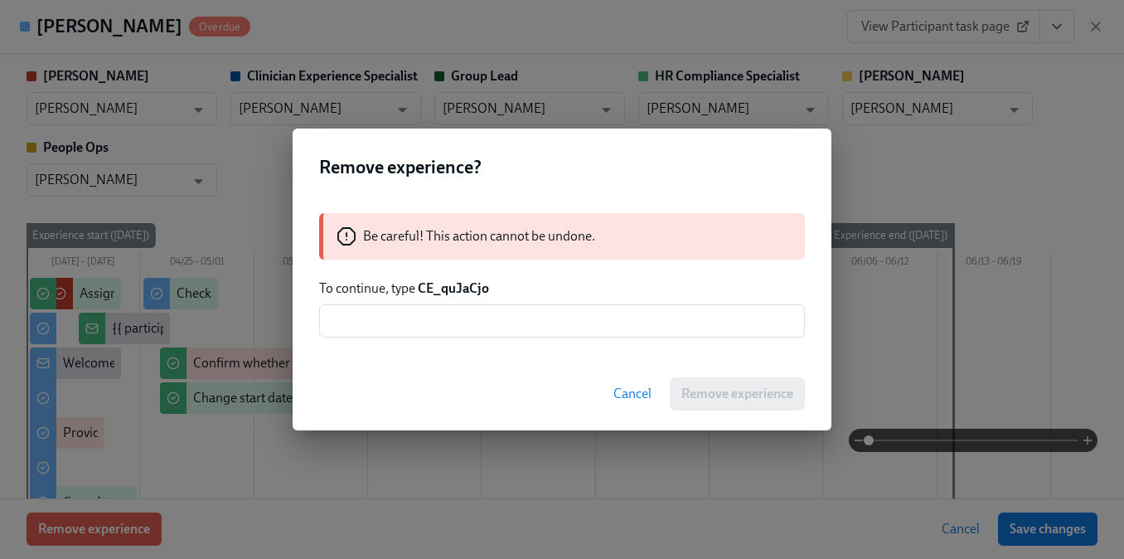
click at [457, 283] on strong "CE_quJaCjo" at bounding box center [453, 288] width 71 height 16
click at [448, 322] on input "text" at bounding box center [562, 320] width 486 height 33
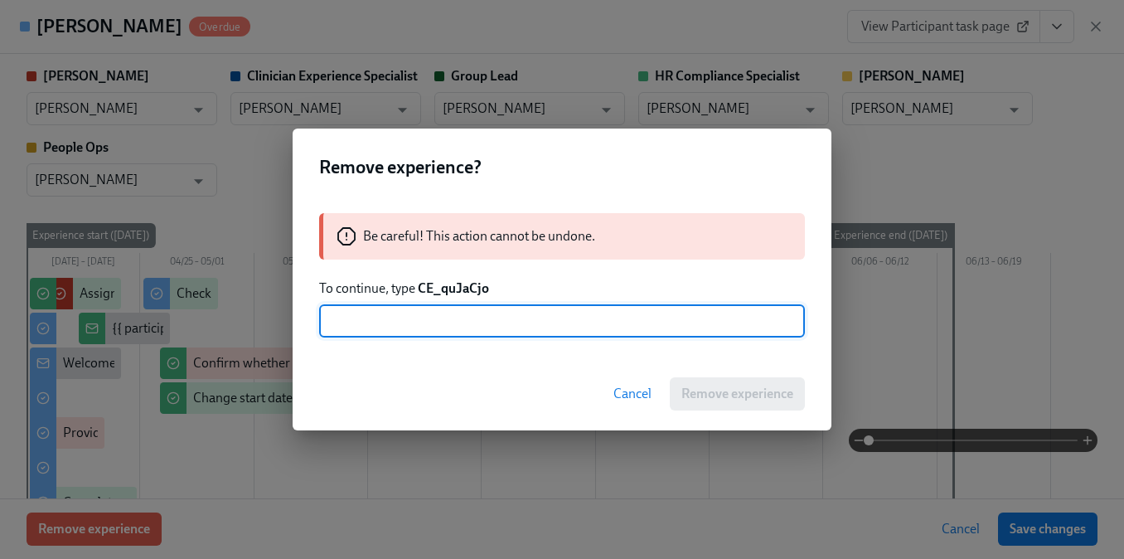
paste input "CE_quJaCjo"
type input "CE_quJaCjo"
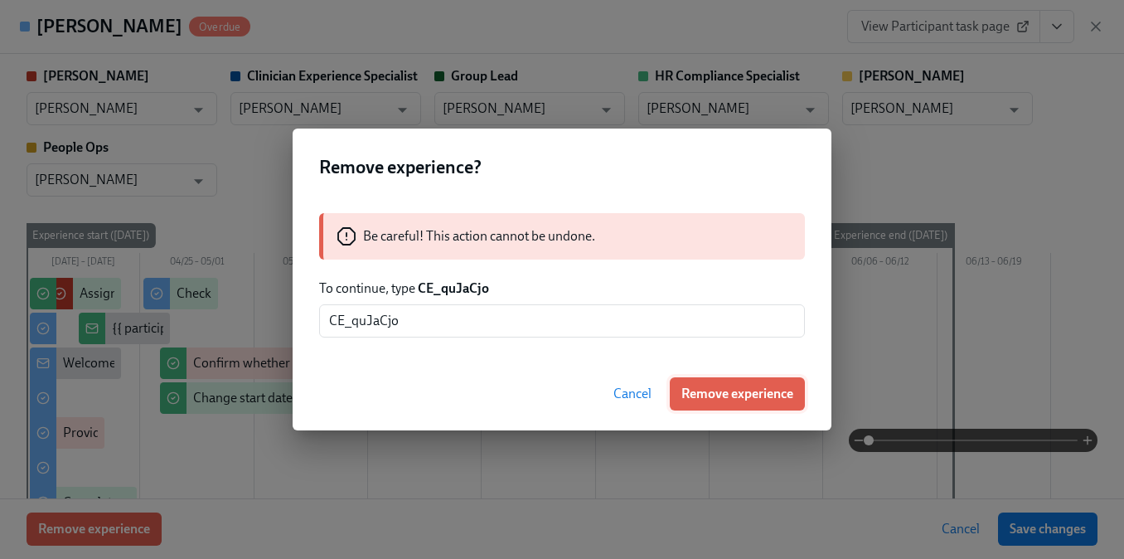
click at [690, 398] on span "Remove experience" at bounding box center [737, 393] width 112 height 17
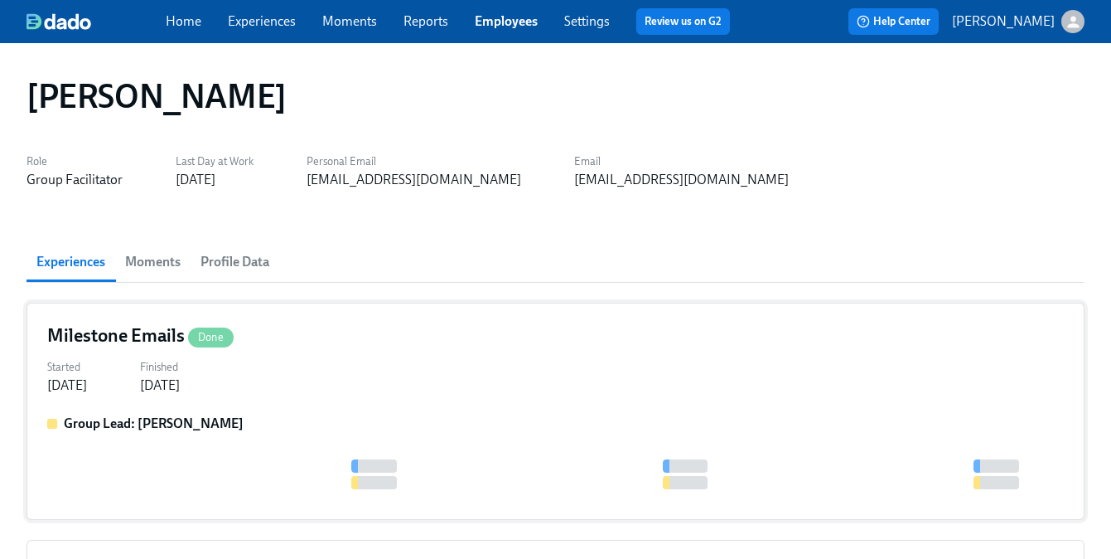
click at [341, 371] on div "Started Jul 20, 2024 Finished Aug 01, 2024" at bounding box center [555, 375] width 1017 height 40
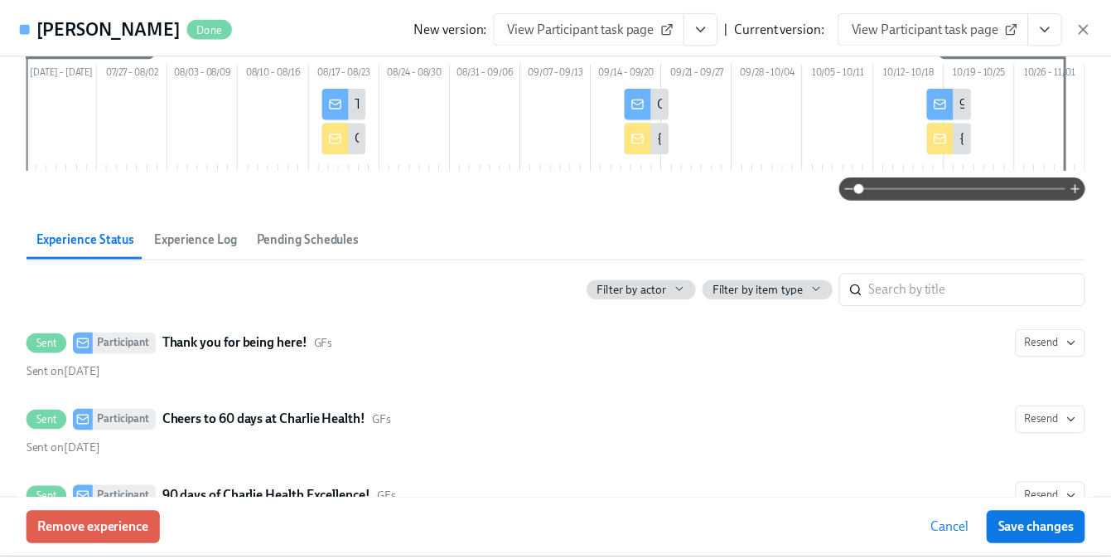
scroll to position [204, 0]
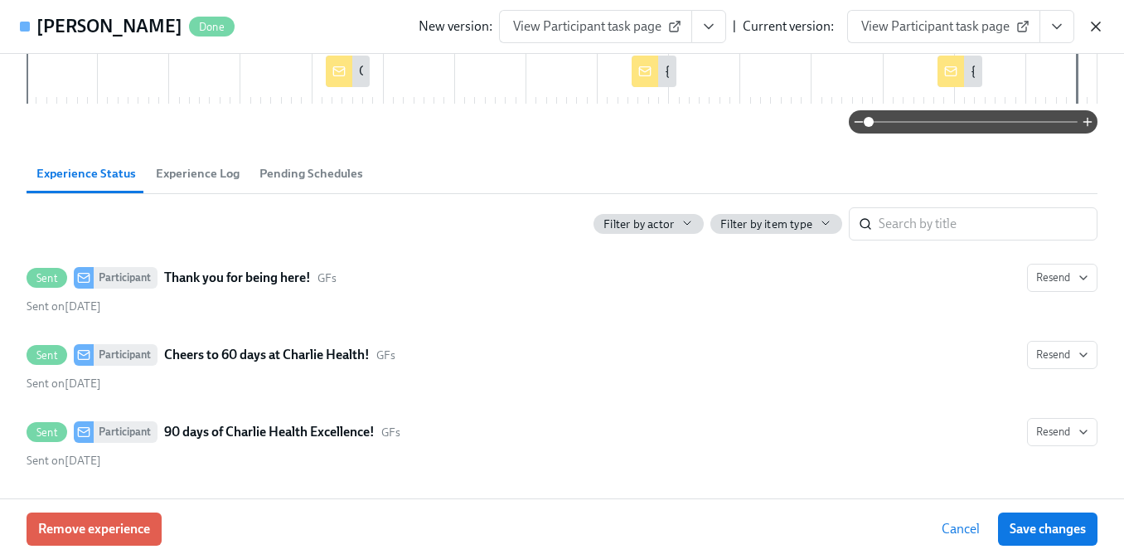
click at [1102, 27] on icon "button" at bounding box center [1095, 26] width 17 height 17
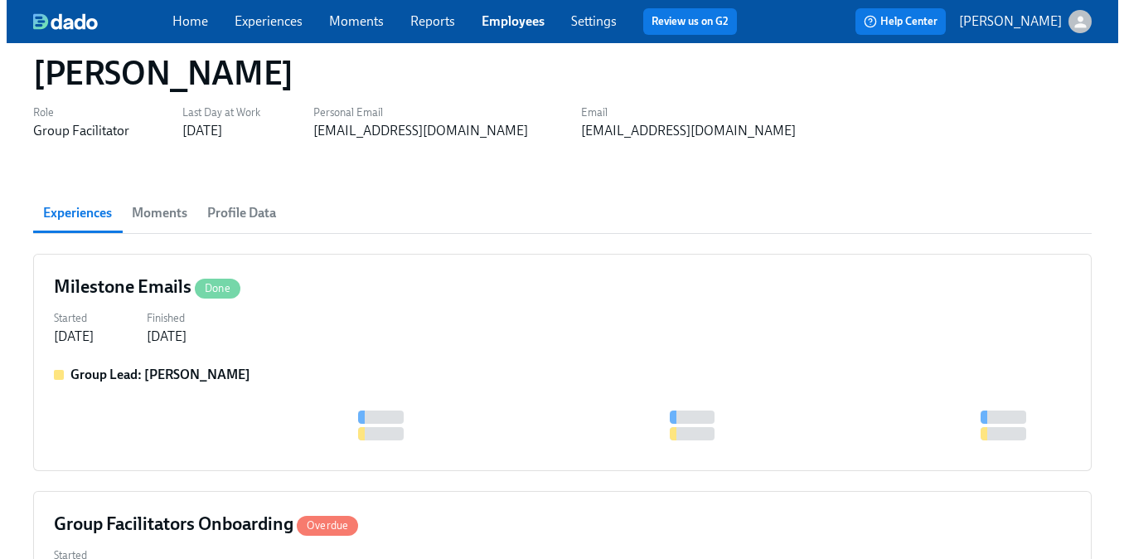
scroll to position [272, 0]
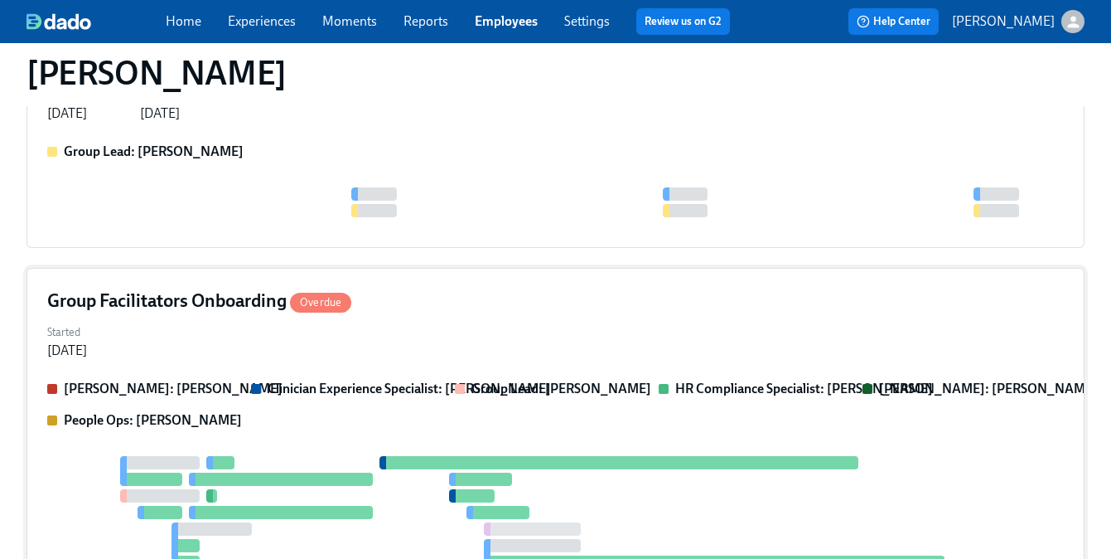
click at [349, 313] on div "Group Facilitators Onboarding Overdue Started Jun 28, 2024 Clarissa: Savannah D…" at bounding box center [556, 532] width 1058 height 529
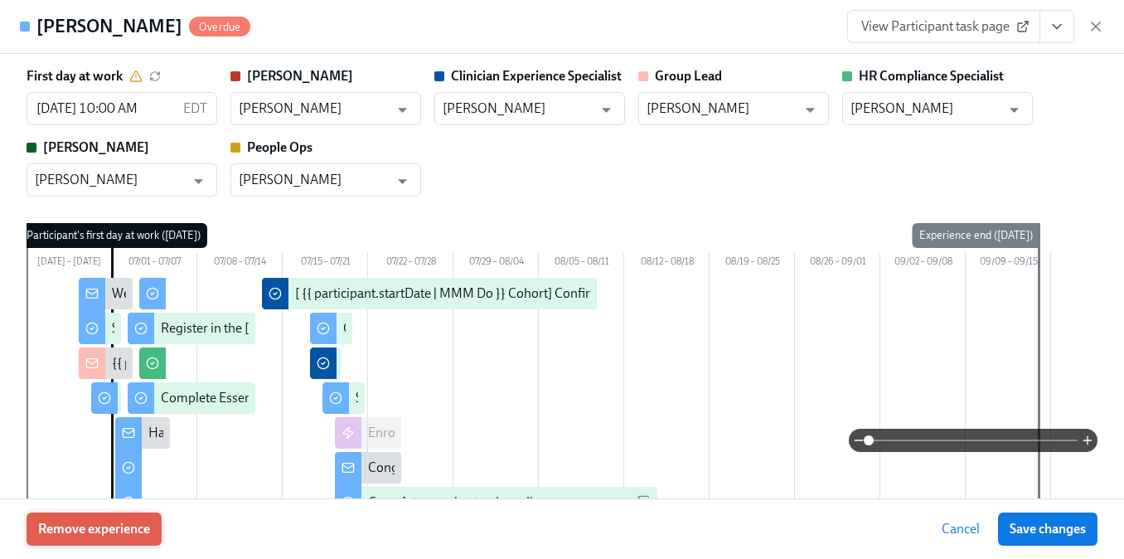
click at [67, 537] on button "Remove experience" at bounding box center [94, 528] width 135 height 33
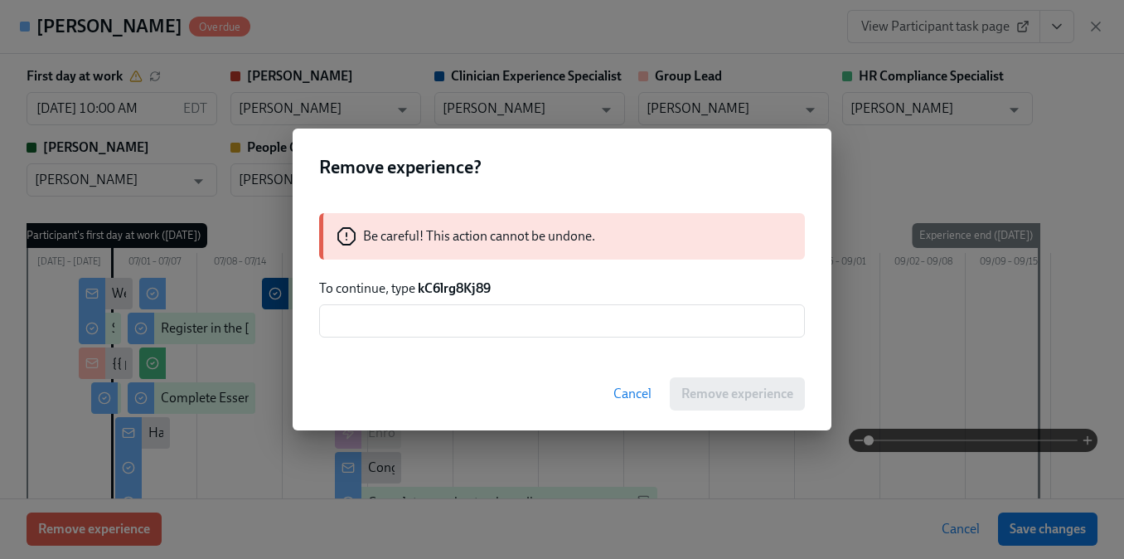
click at [452, 293] on strong "kC6lrg8Kj89" at bounding box center [454, 288] width 73 height 16
click at [452, 307] on input "text" at bounding box center [562, 320] width 486 height 33
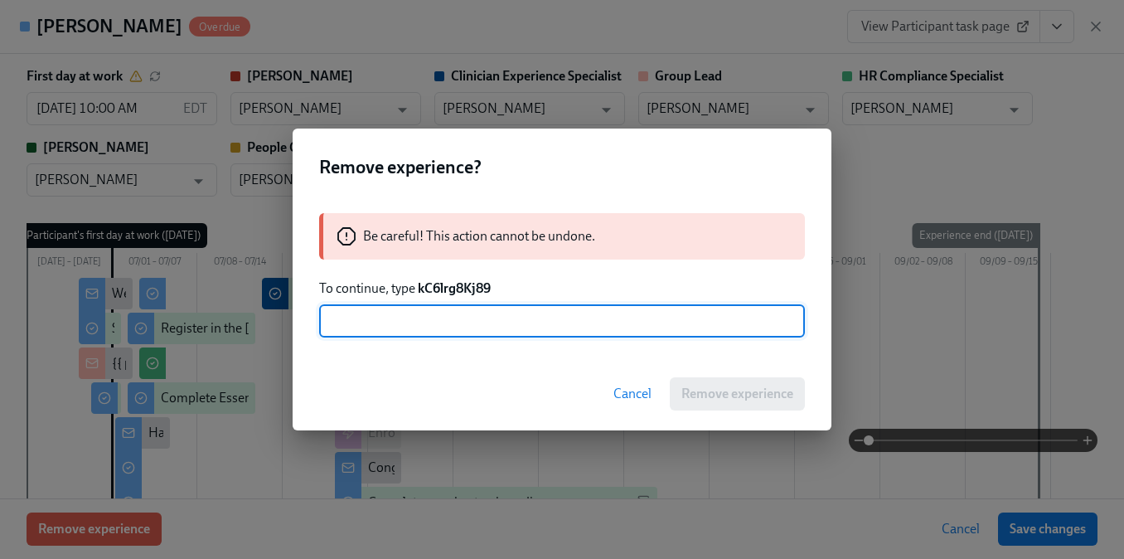
paste input "kC6lrg8Kj89"
type input "kC6lrg8Kj89"
click at [701, 405] on button "Remove experience" at bounding box center [737, 393] width 135 height 33
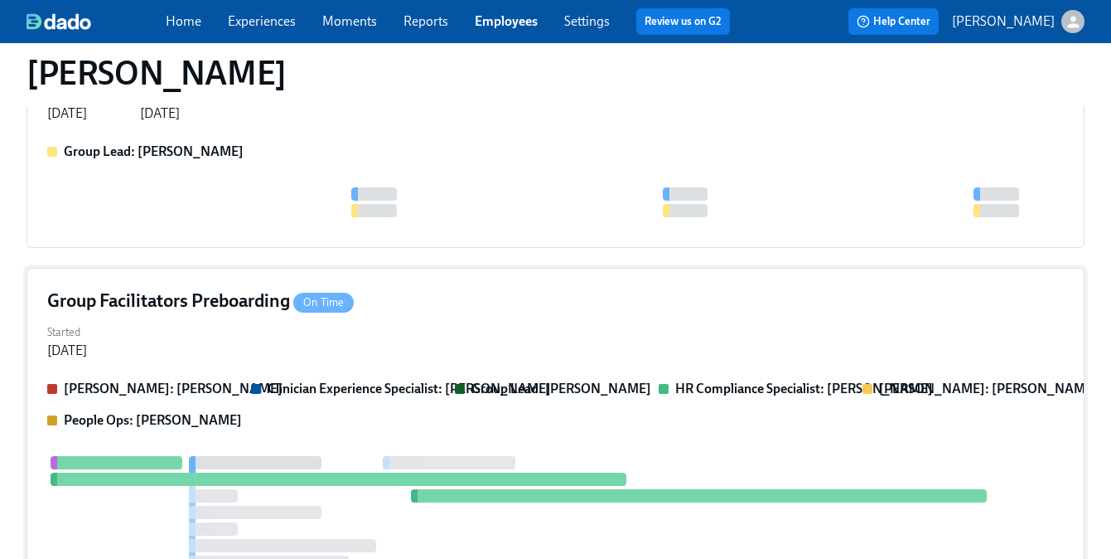
click at [486, 327] on div "Started Jul 01, 2024" at bounding box center [555, 340] width 1017 height 40
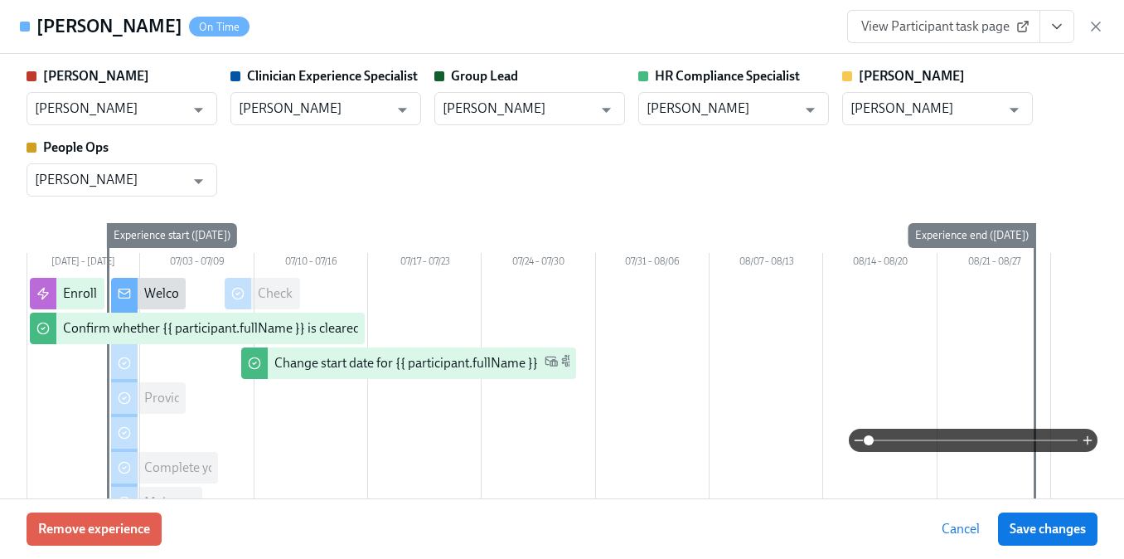
click at [129, 511] on div "Remove experience Cancel Save changes" at bounding box center [562, 528] width 1124 height 60
click at [137, 534] on span "Remove experience" at bounding box center [94, 528] width 112 height 17
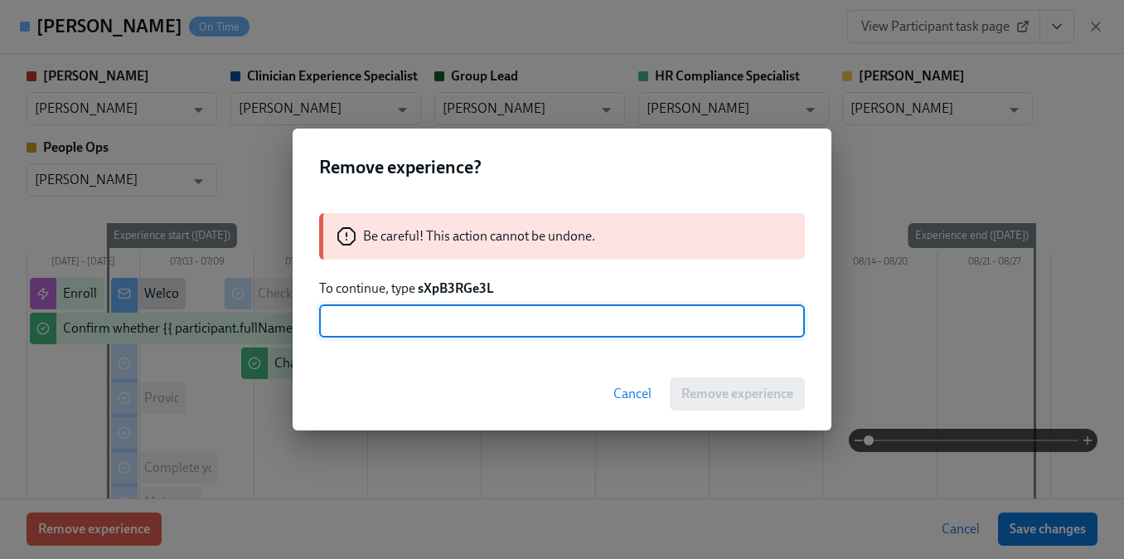
click at [454, 293] on strong "sXpB3RGe3L" at bounding box center [456, 288] width 76 height 16
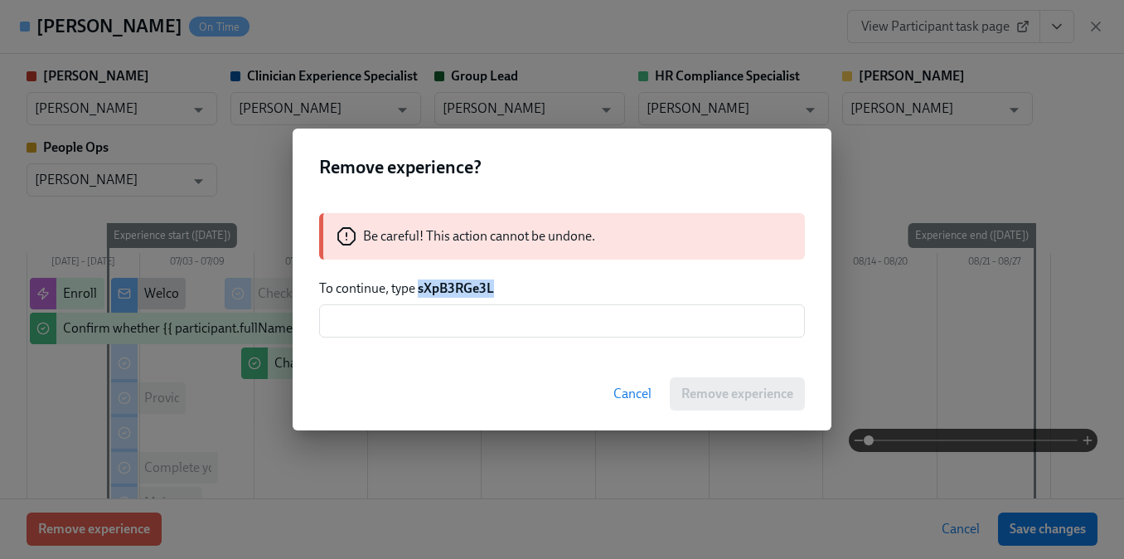
click at [454, 293] on strong "sXpB3RGe3L" at bounding box center [456, 288] width 76 height 16
click at [453, 312] on input "text" at bounding box center [562, 320] width 486 height 33
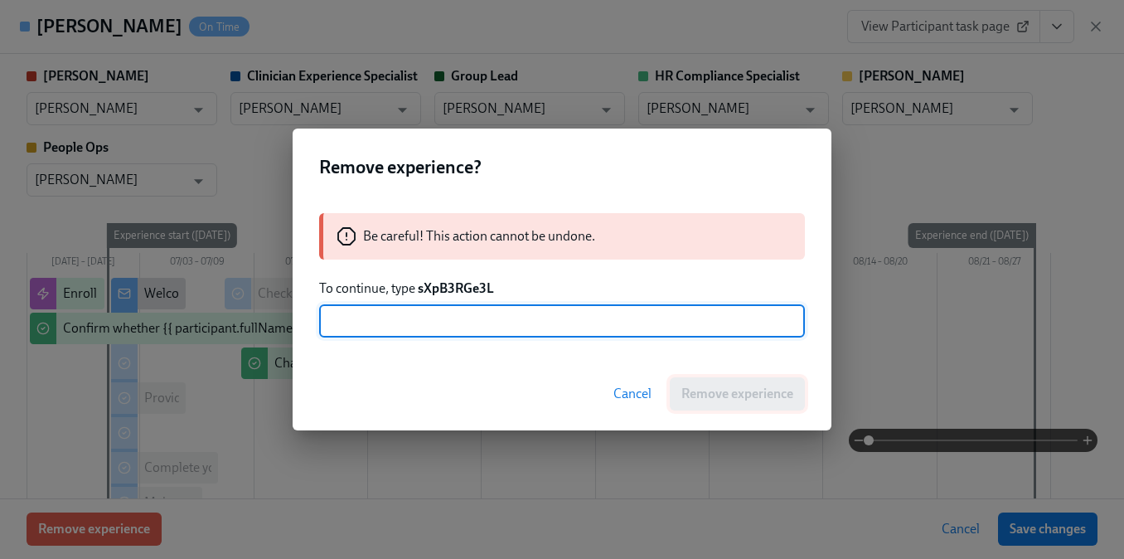
paste input "sXpB3RGe3L"
type input "sXpB3RGe3L"
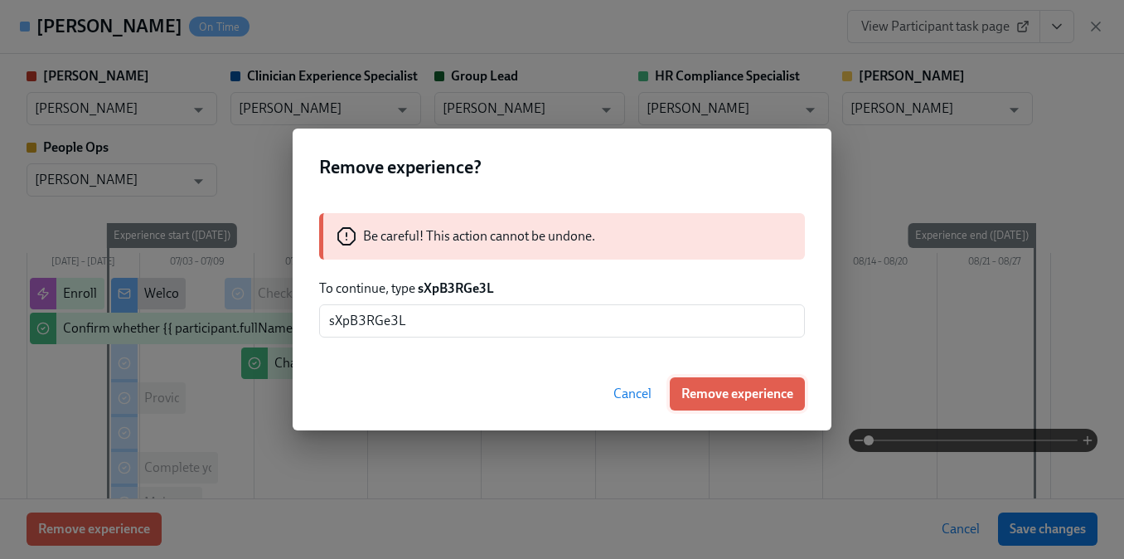
click at [687, 390] on span "Remove experience" at bounding box center [737, 393] width 112 height 17
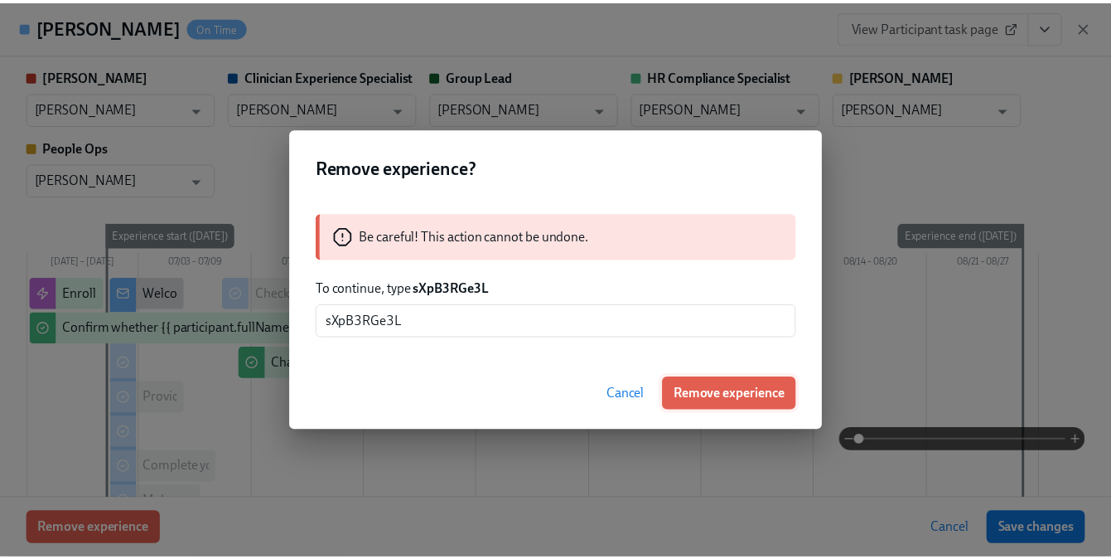
scroll to position [74, 0]
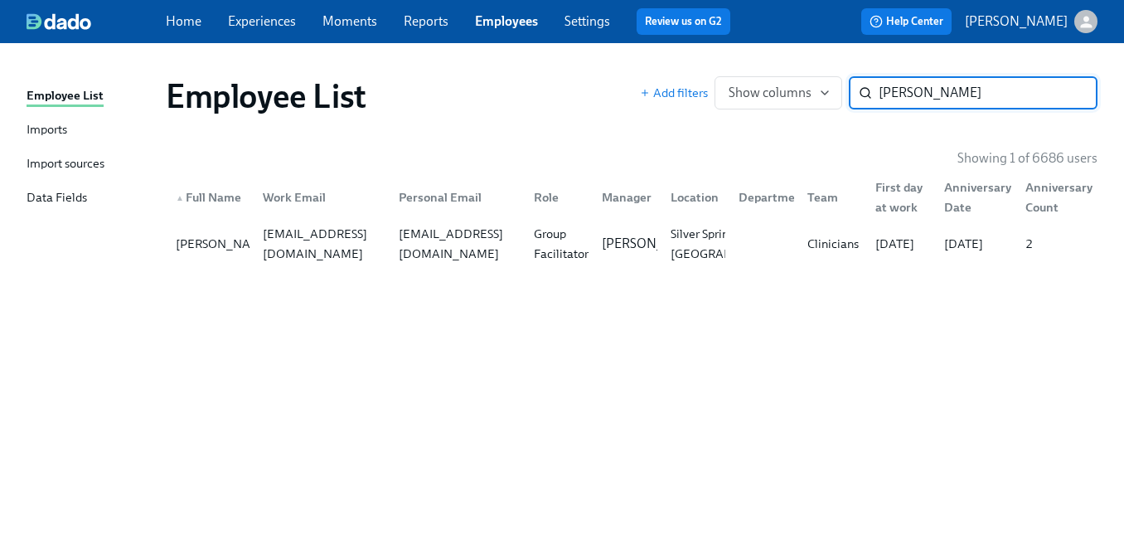
paste input "Megan Deloatch"
type input "Megan Deloatch"
click at [442, 251] on div "deloatchm08@yahoo.com" at bounding box center [456, 244] width 128 height 40
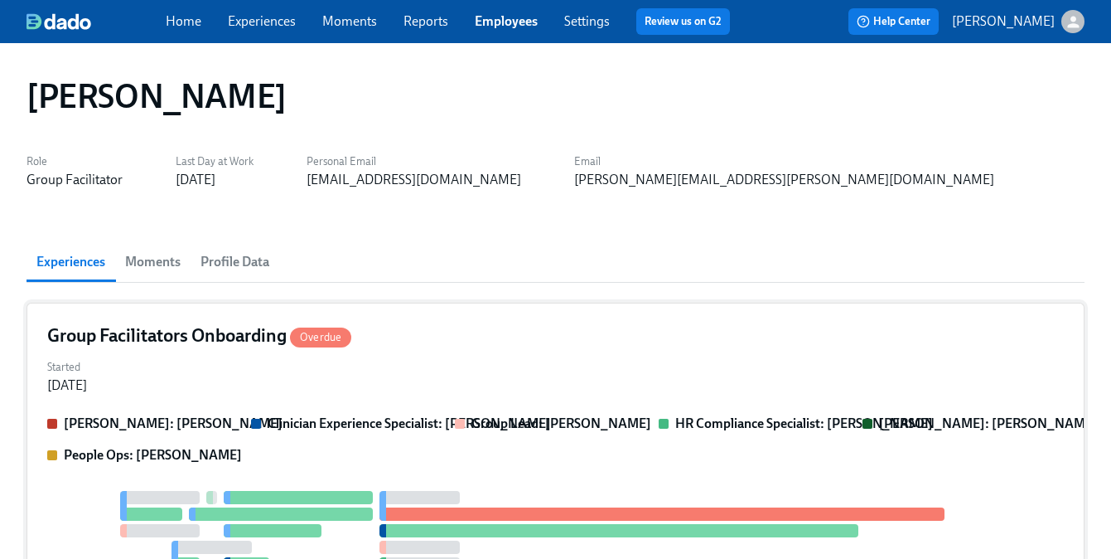
click at [219, 404] on div "Group Facilitators Onboarding Overdue Started May 17, 2024 Clarissa: Savannah D…" at bounding box center [556, 566] width 1058 height 529
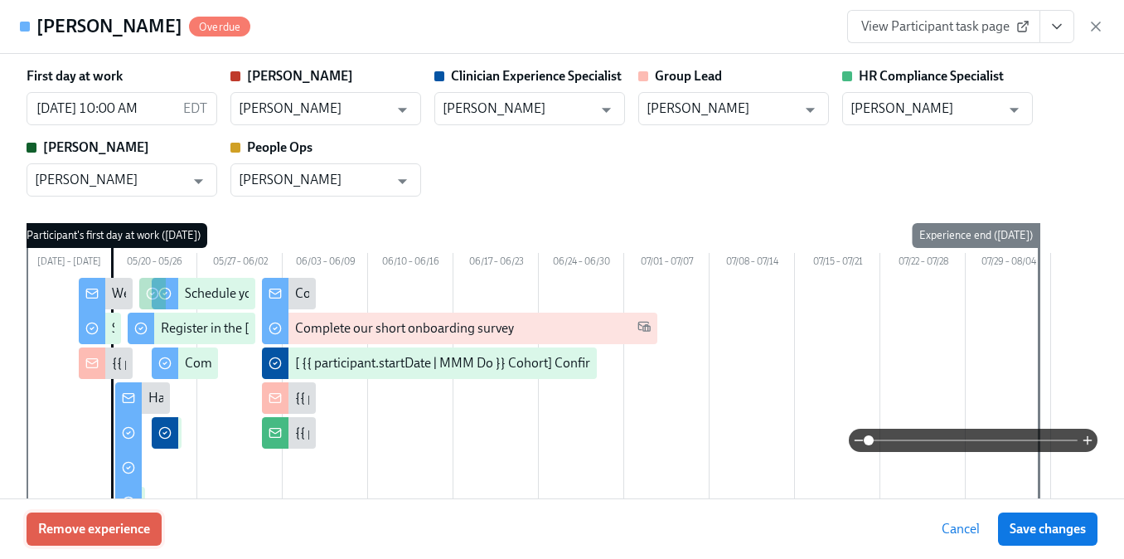
click at [121, 536] on span "Remove experience" at bounding box center [94, 528] width 112 height 17
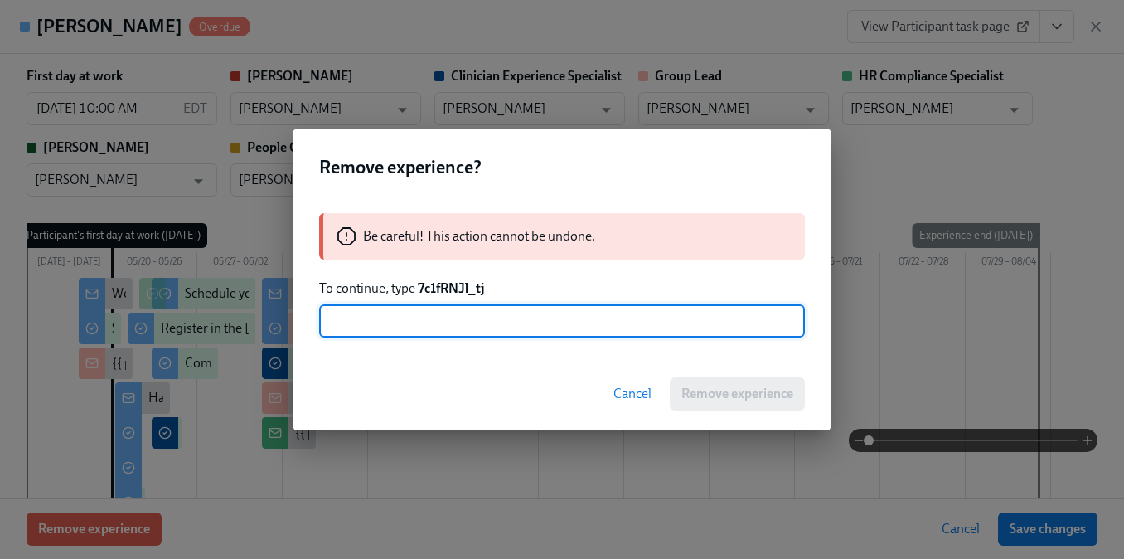
click at [446, 302] on div "Be careful! This action cannot be undone. To continue, type 7c1fRNJl_tj ​" at bounding box center [562, 275] width 539 height 164
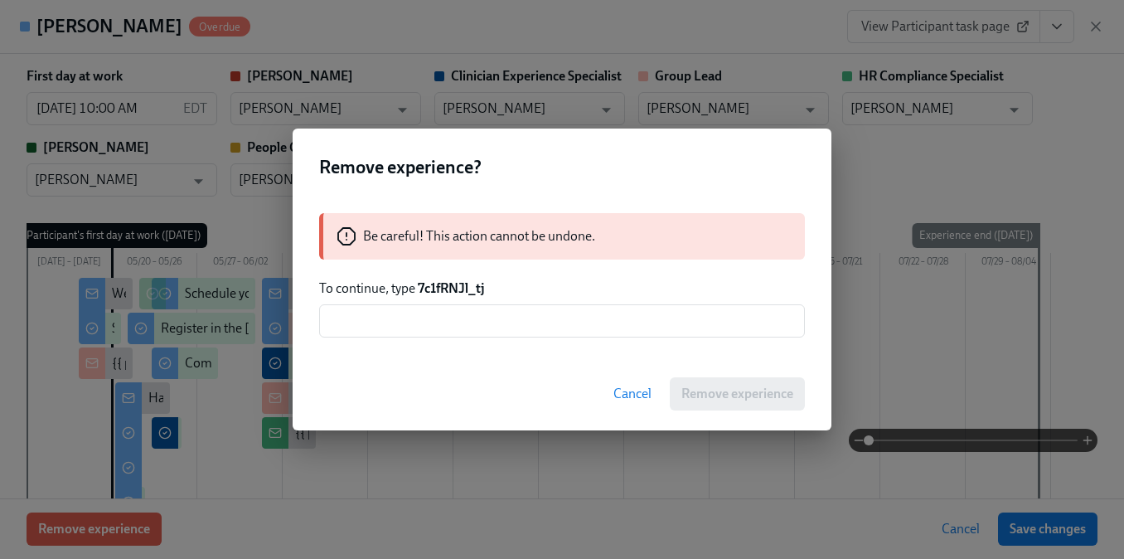
click at [446, 293] on strong "7c1fRNJl_tj" at bounding box center [451, 288] width 67 height 16
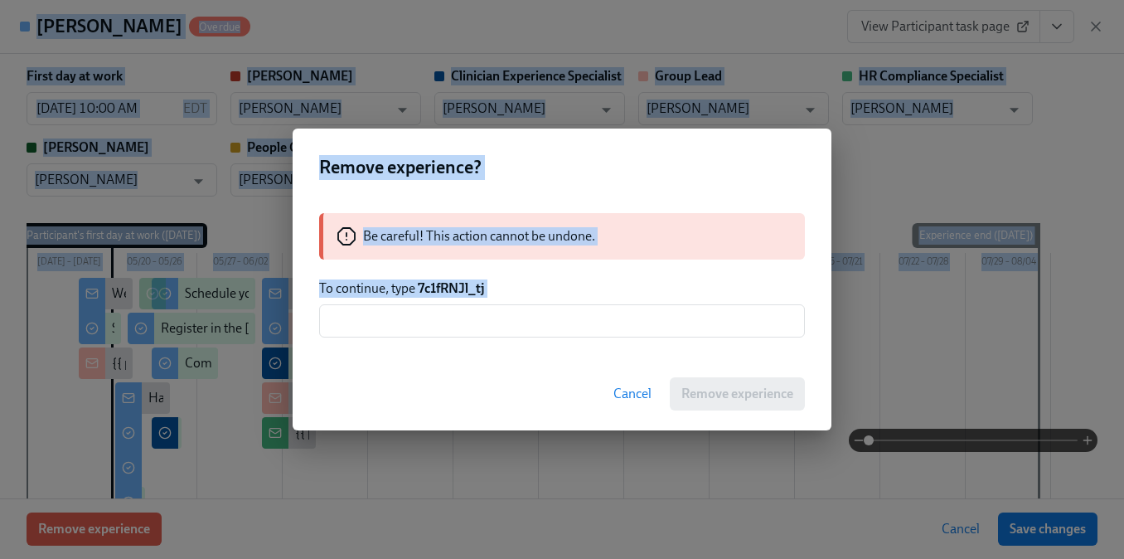
click at [539, 275] on div "Be careful! This action cannot be undone. To continue, type 7c1fRNJl_tj ​" at bounding box center [562, 275] width 539 height 164
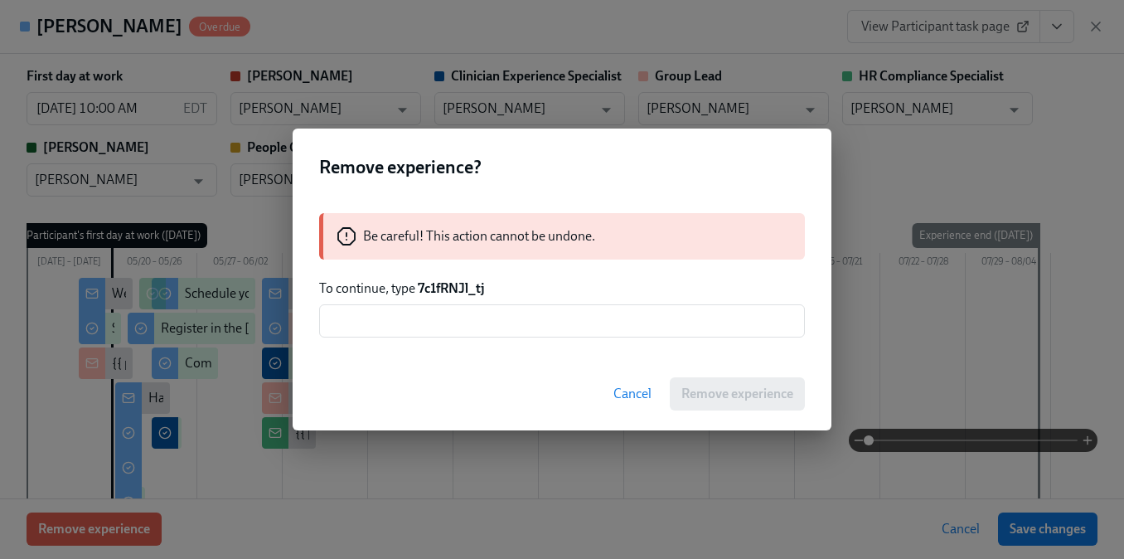
click at [452, 285] on strong "7c1fRNJl_tj" at bounding box center [451, 288] width 67 height 16
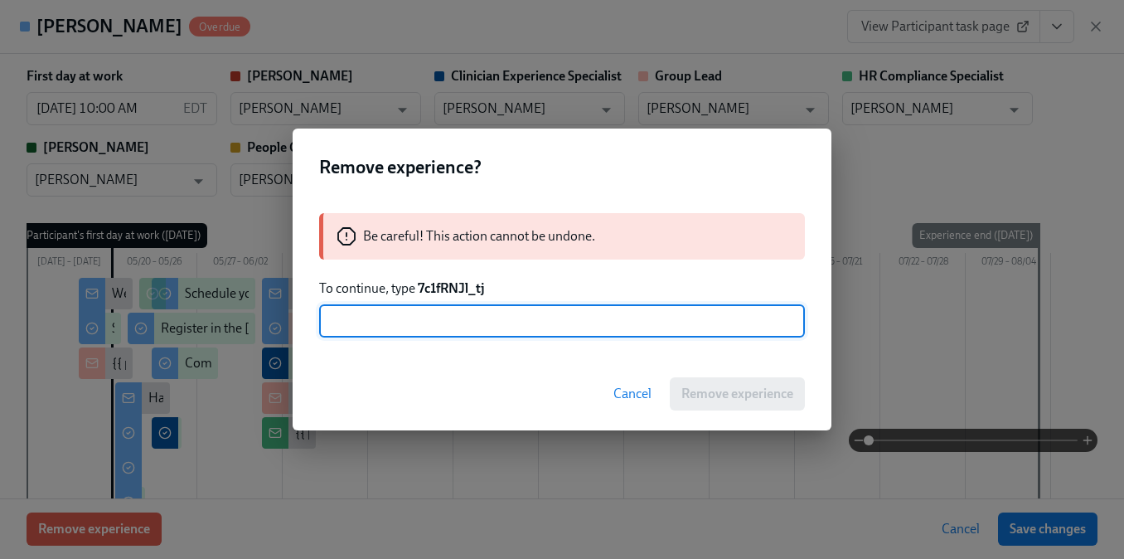
click at [458, 313] on input "text" at bounding box center [562, 320] width 486 height 33
paste input "7c1fRNJl_tj"
type input "7c1fRNJl_tj"
click at [685, 386] on span "Remove experience" at bounding box center [737, 393] width 112 height 17
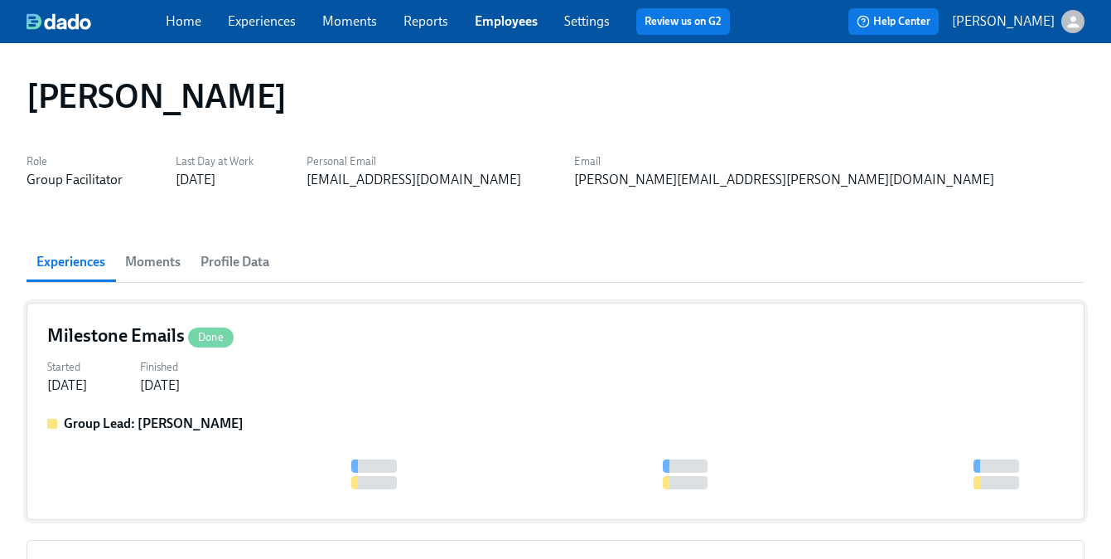
click at [423, 366] on div "Started Jun 12, 2024 Finished Jun 12, 2024" at bounding box center [555, 375] width 1017 height 40
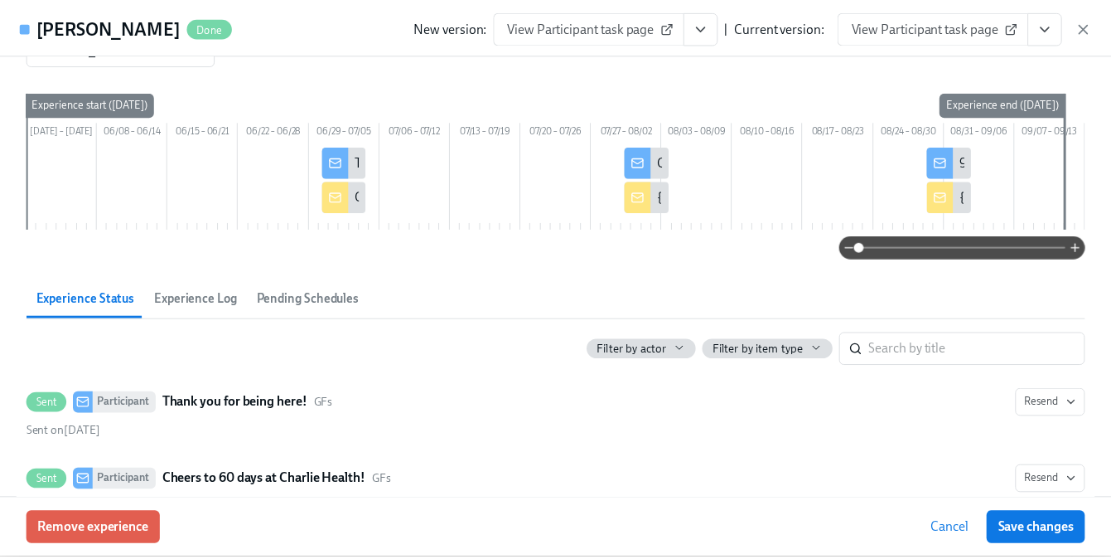
scroll to position [204, 0]
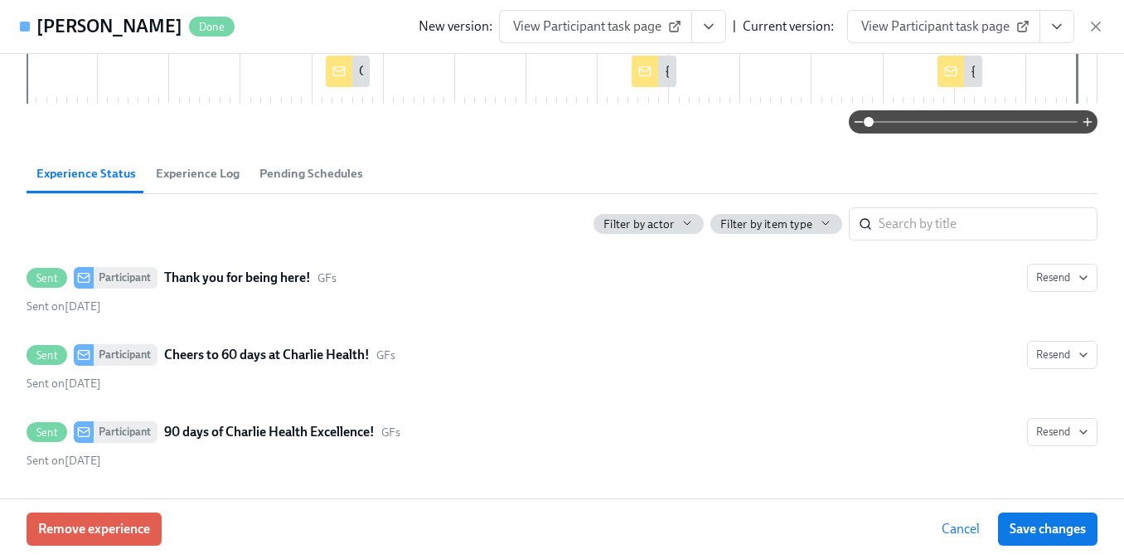
click at [1086, 25] on div "New version: View Participant task page | Current version: View Participant tas…" at bounding box center [761, 26] width 685 height 33
click at [1094, 27] on icon "button" at bounding box center [1095, 26] width 8 height 8
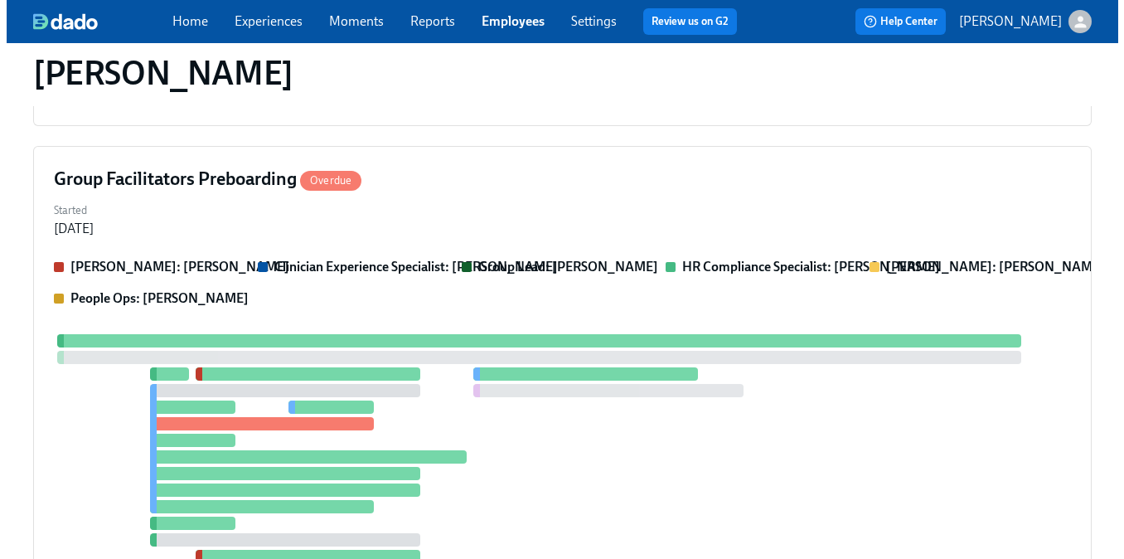
scroll to position [481, 0]
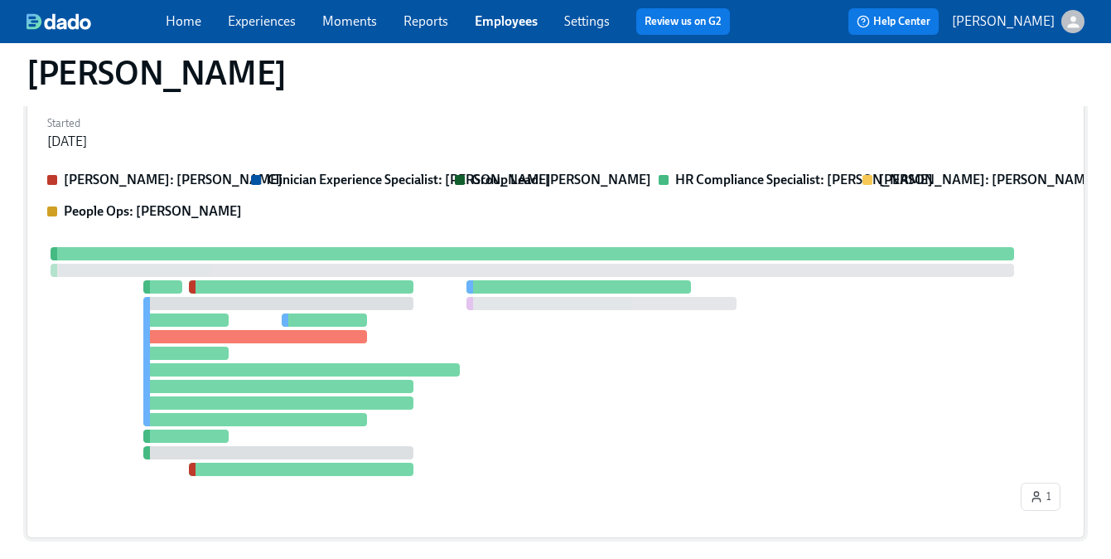
click at [503, 318] on div at bounding box center [532, 361] width 970 height 229
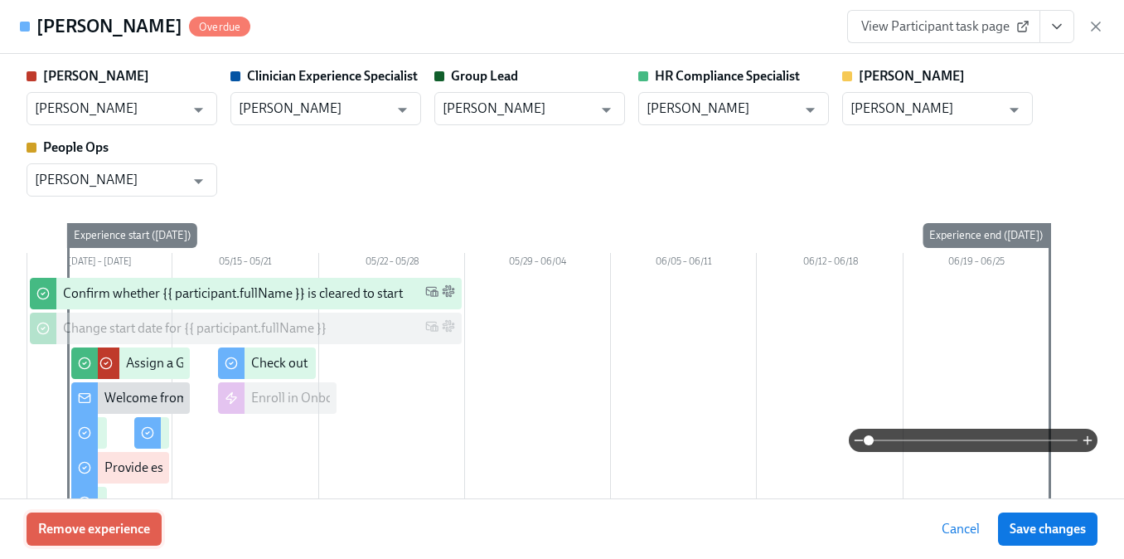
click at [109, 517] on button "Remove experience" at bounding box center [94, 528] width 135 height 33
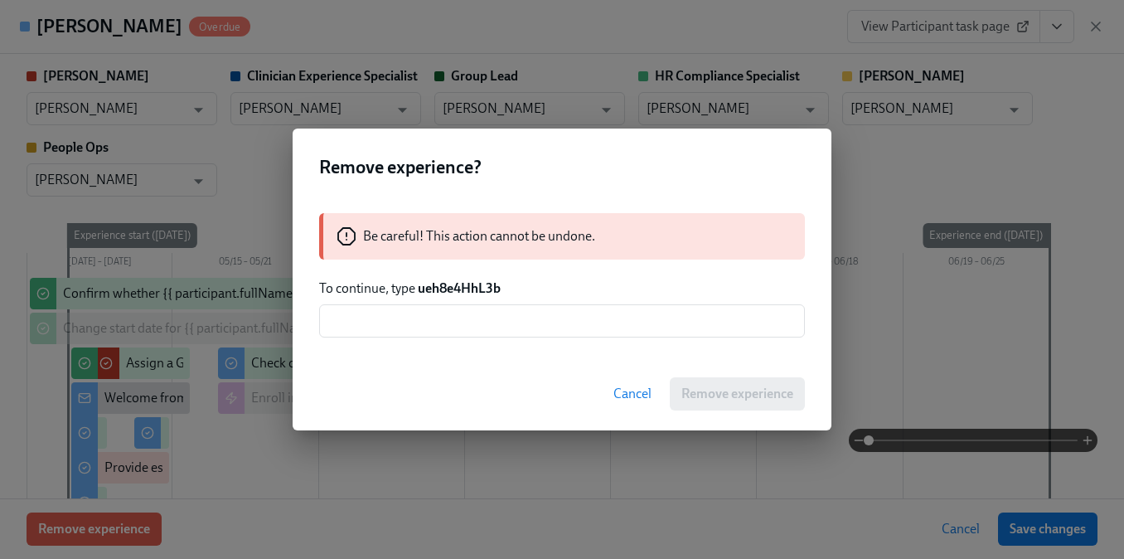
click at [482, 291] on strong "ueh8e4HhL3b" at bounding box center [459, 288] width 83 height 16
click at [476, 317] on input "text" at bounding box center [562, 320] width 486 height 33
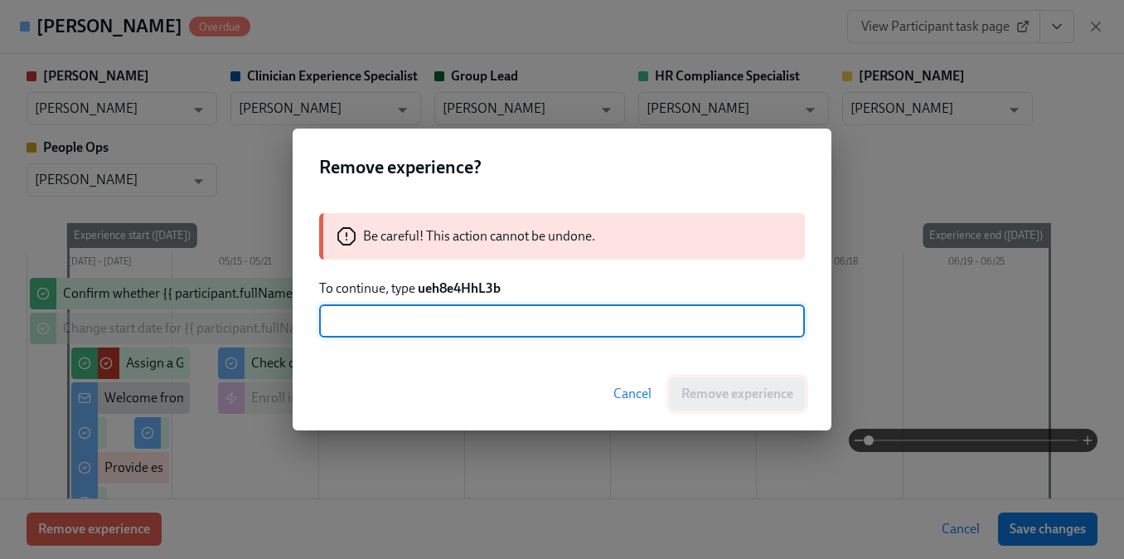
paste input "ueh8e4HhL3b"
type input "ueh8e4HhL3b"
click at [687, 395] on span "Remove experience" at bounding box center [737, 393] width 112 height 17
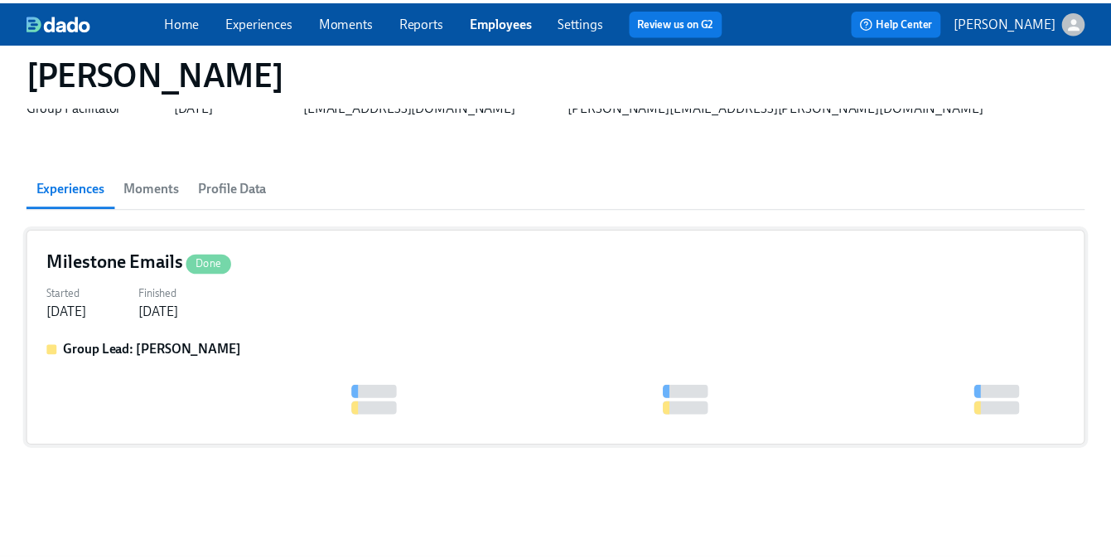
scroll to position [74, 0]
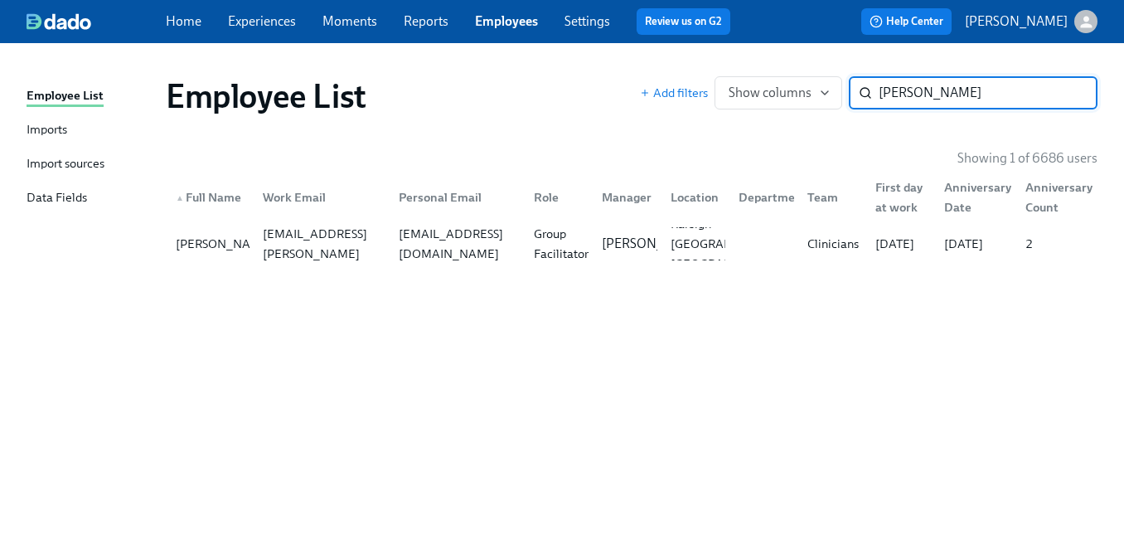
paste input "akhi Love"
type input "Makhi Love"
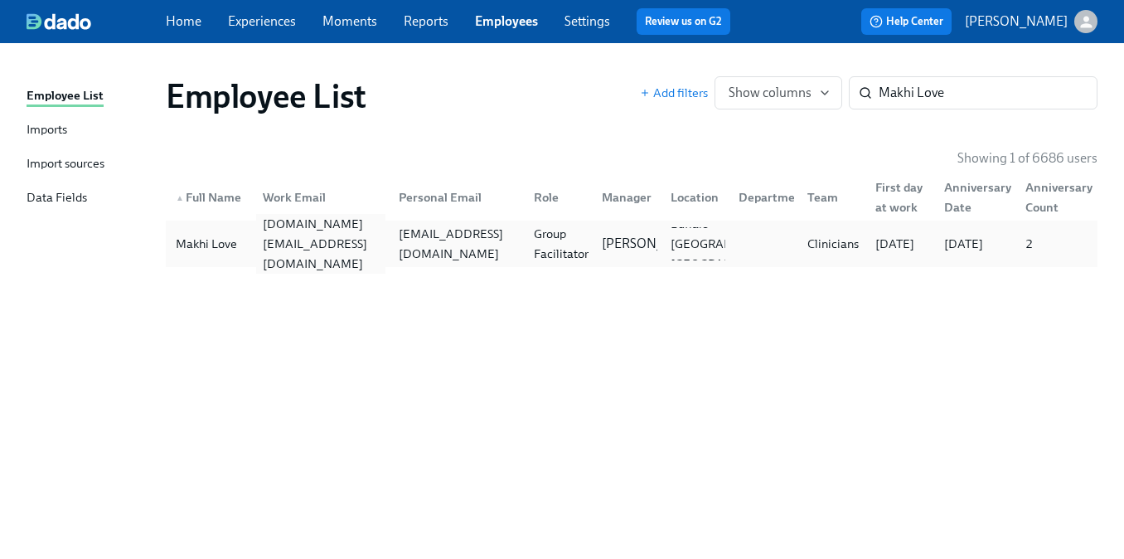
click at [345, 241] on div "makhi.love@charliehealth.com" at bounding box center [320, 244] width 128 height 60
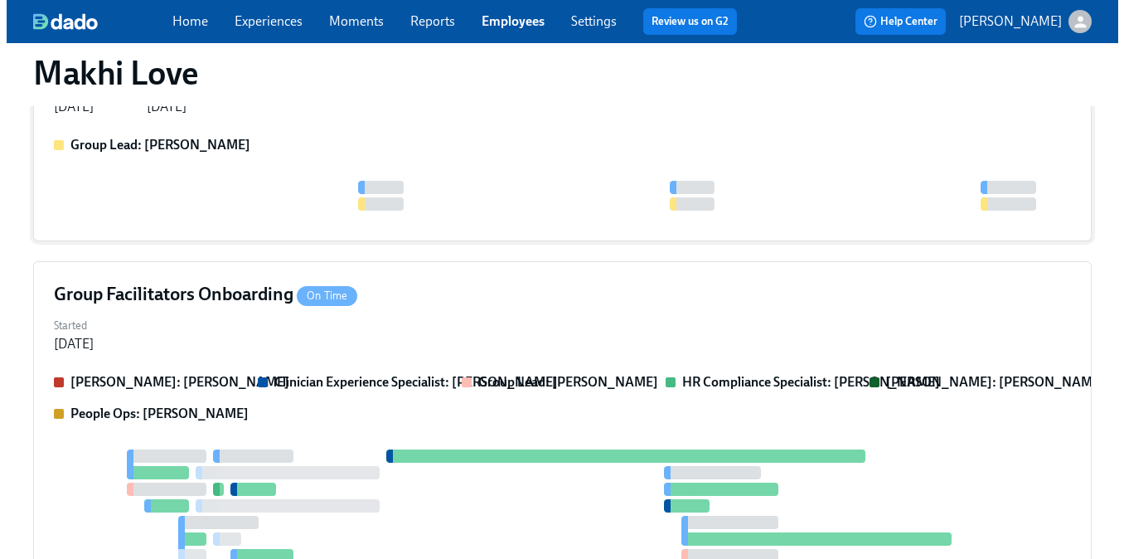
scroll to position [780, 0]
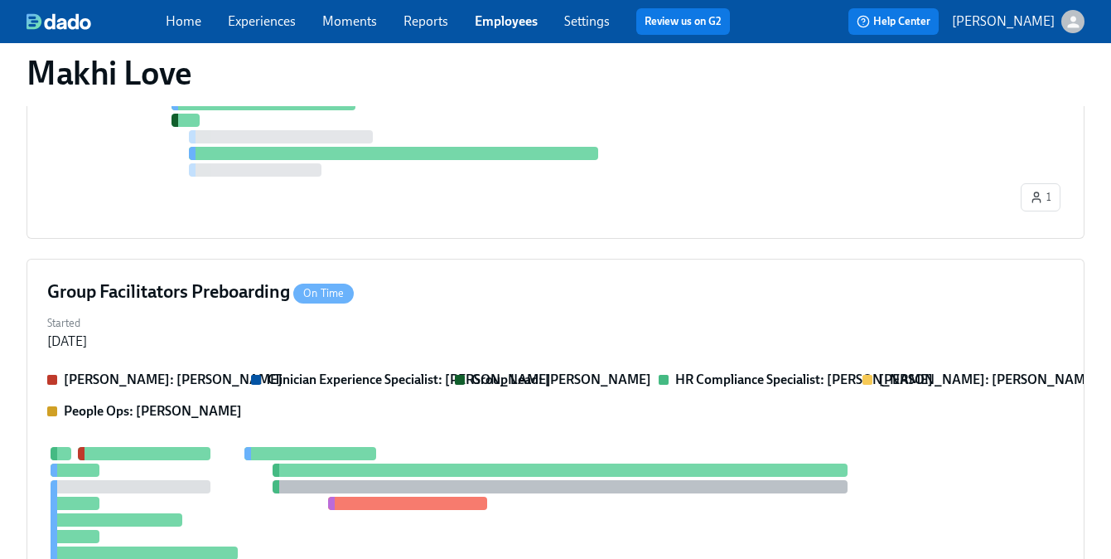
click at [243, 375] on div "Clarissa: Savannah Doherty Clinician Experience Specialist: Maggie Greenawalt G…" at bounding box center [555, 395] width 1017 height 50
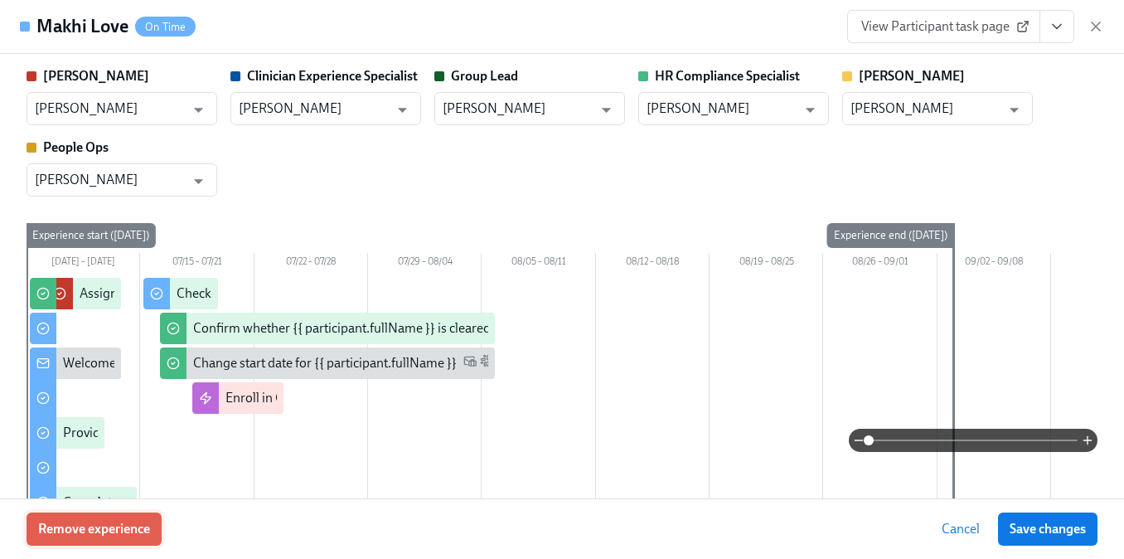
click at [109, 525] on span "Remove experience" at bounding box center [94, 528] width 112 height 17
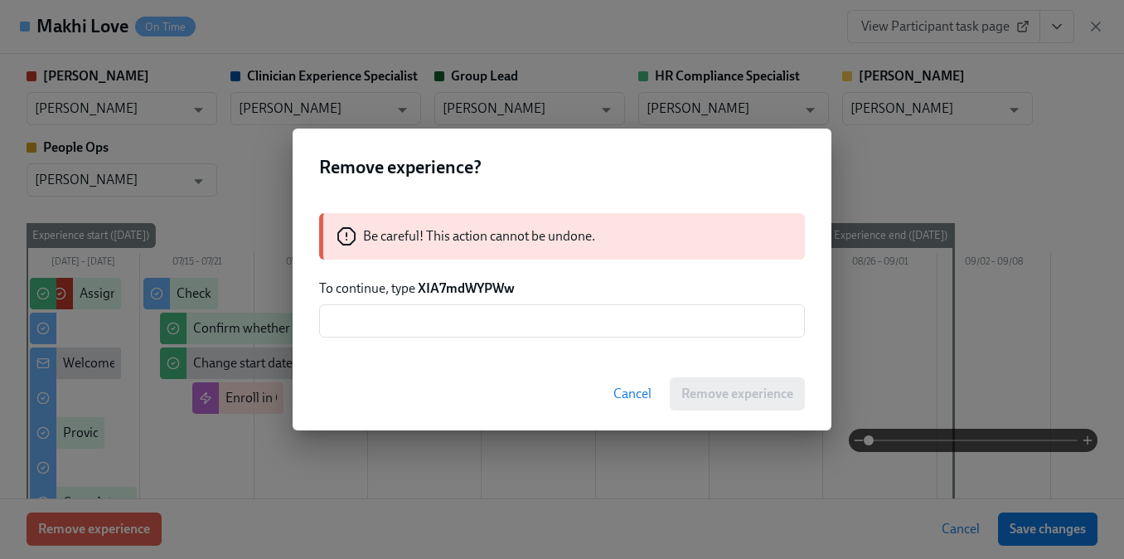
click at [467, 291] on strong "XIA7mdWYPWw" at bounding box center [466, 288] width 97 height 16
click at [463, 310] on input "text" at bounding box center [562, 320] width 486 height 33
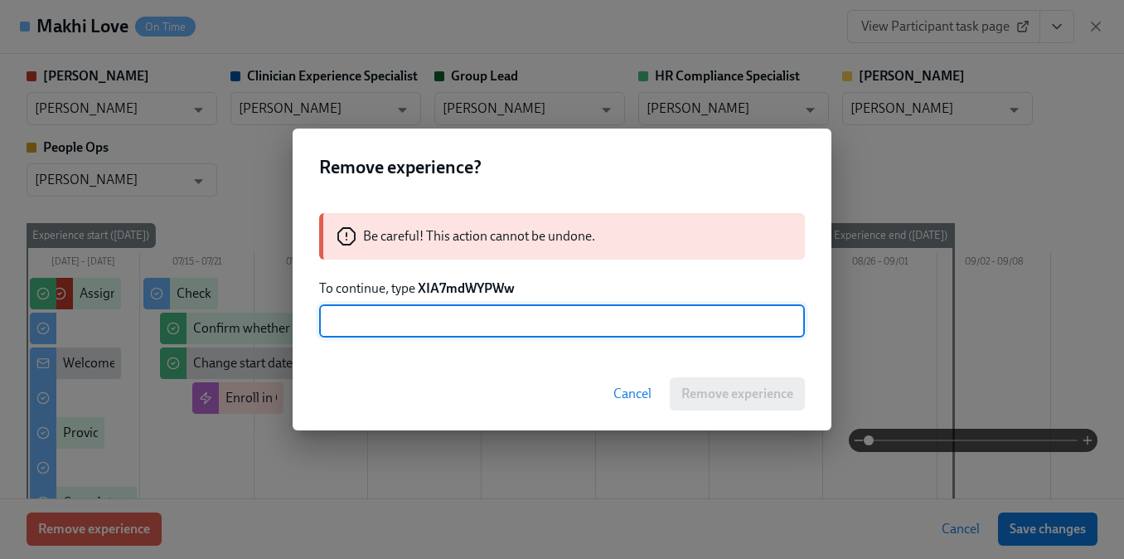
paste input "XIA7mdWYPWw"
type input "XIA7mdWYPWw"
click at [721, 391] on span "Remove experience" at bounding box center [737, 393] width 112 height 17
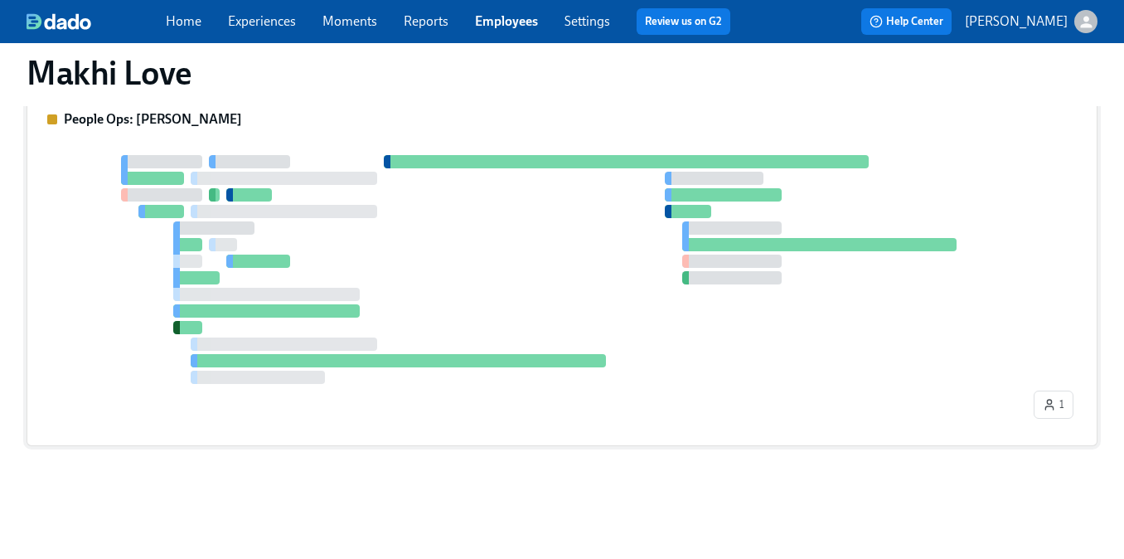
scroll to position [573, 0]
click at [309, 260] on div at bounding box center [532, 269] width 970 height 229
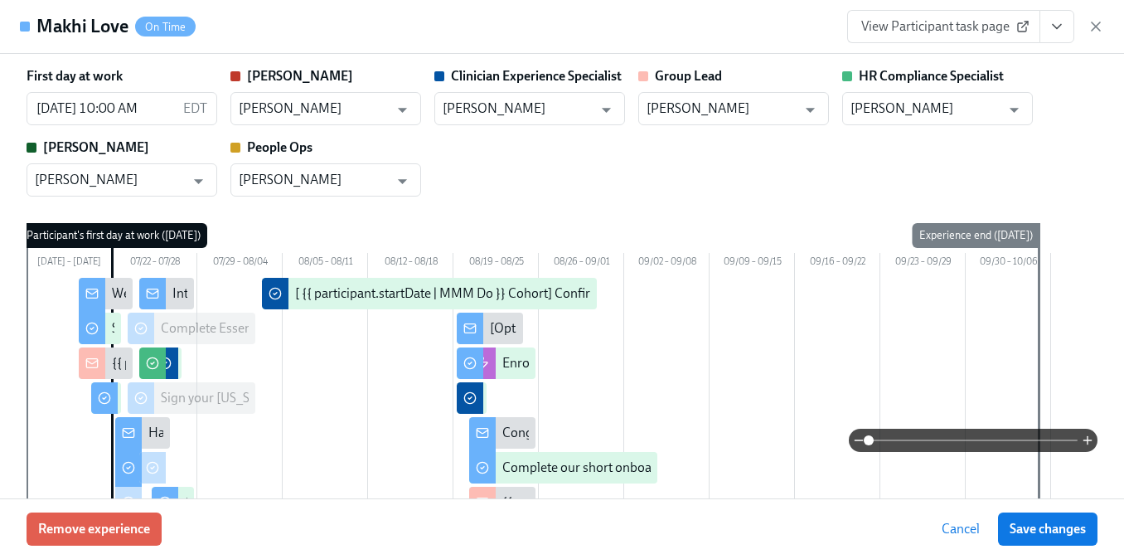
click at [123, 511] on div "Remove experience Cancel Save changes" at bounding box center [562, 528] width 1124 height 60
click at [148, 520] on span "Remove experience" at bounding box center [94, 528] width 112 height 17
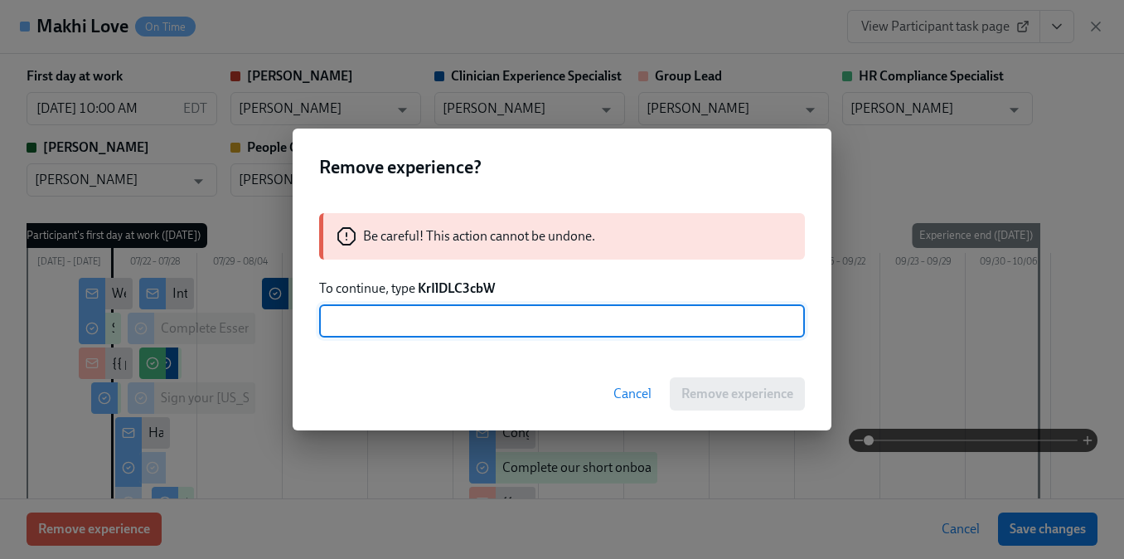
click at [454, 283] on strong "KrIlDLC3cbW" at bounding box center [456, 288] width 77 height 16
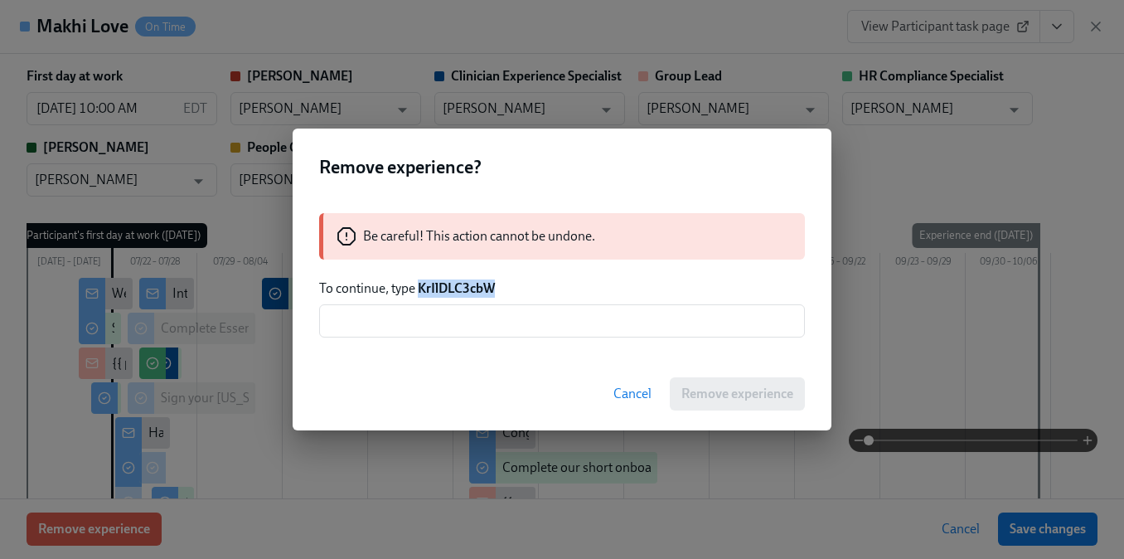
click at [454, 283] on strong "KrIlDLC3cbW" at bounding box center [456, 288] width 77 height 16
click at [462, 325] on input "text" at bounding box center [562, 320] width 486 height 33
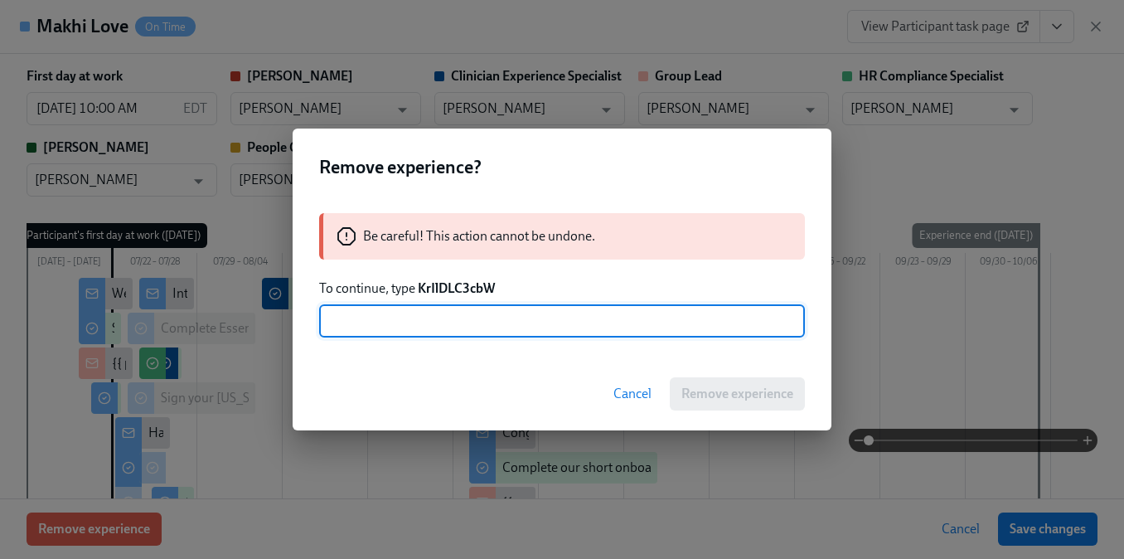
paste input "KrIlDLC3cbW"
type input "KrIlDLC3cbW"
click at [678, 391] on button "Remove experience" at bounding box center [737, 393] width 135 height 33
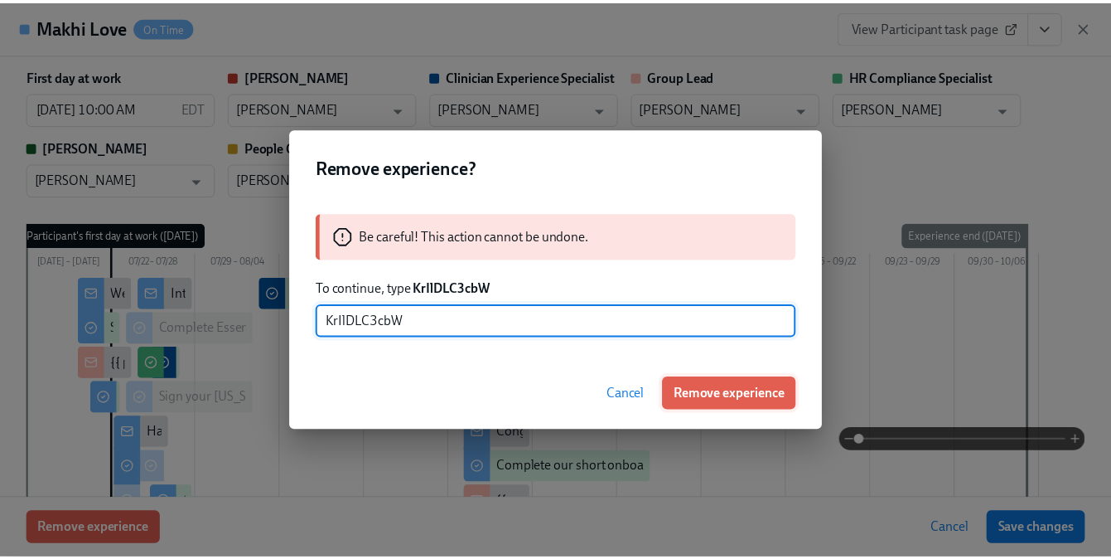
scroll to position [74, 0]
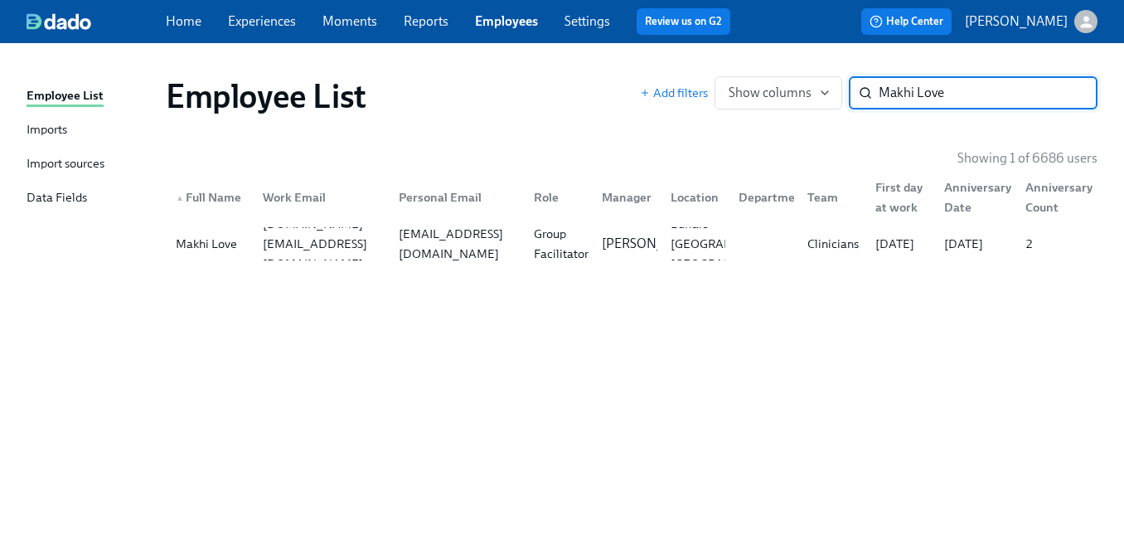
paste input "Tzipora Cohen"
type input "Tzipora Cohen"
click at [360, 262] on div "Tzipora Cohen tzipora.cohen@charliehealth.com tzipora199@gmail.com Creative Art…" at bounding box center [632, 243] width 932 height 46
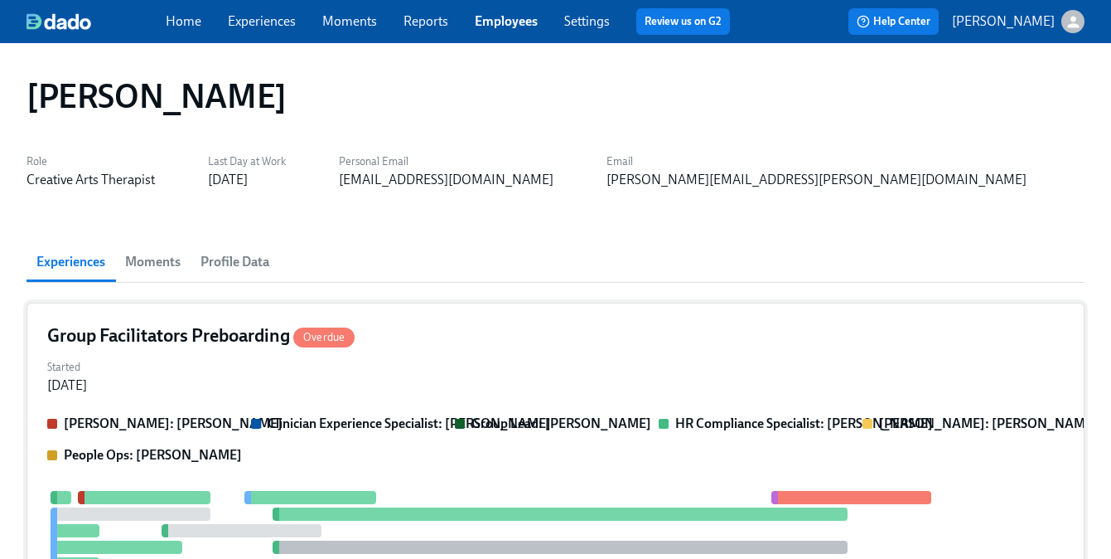
click at [216, 365] on div "Started Jun 07, 2024" at bounding box center [555, 375] width 1017 height 40
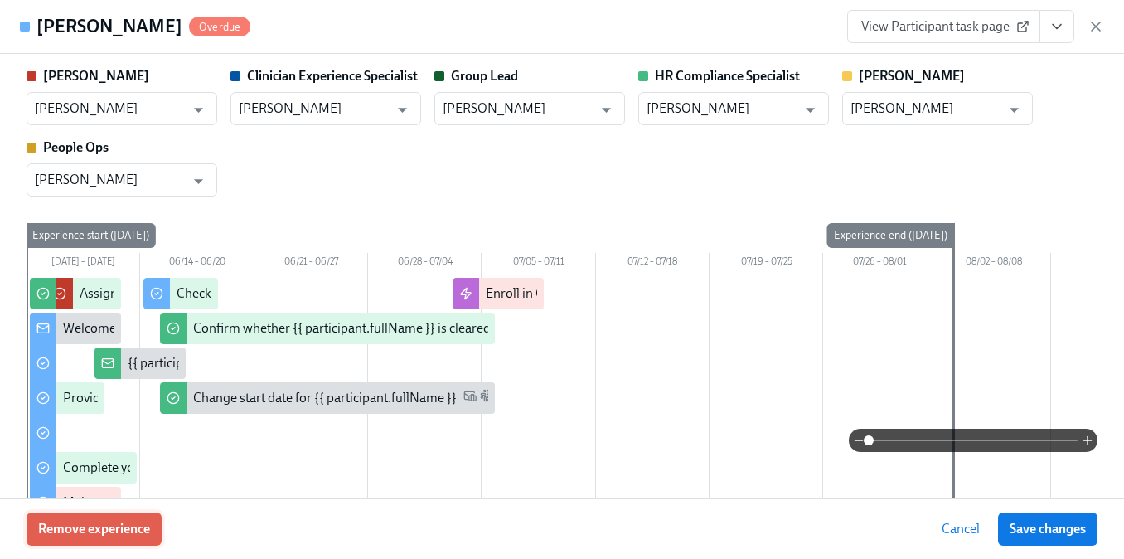
click at [116, 535] on span "Remove experience" at bounding box center [94, 528] width 112 height 17
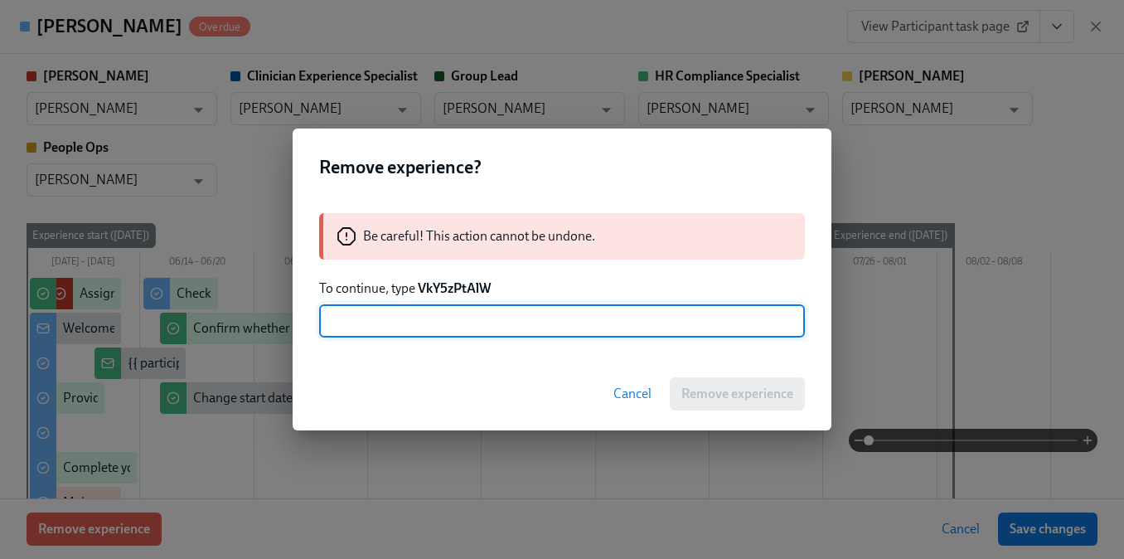
click at [466, 283] on strong "VkY5zPtAlW" at bounding box center [454, 288] width 73 height 16
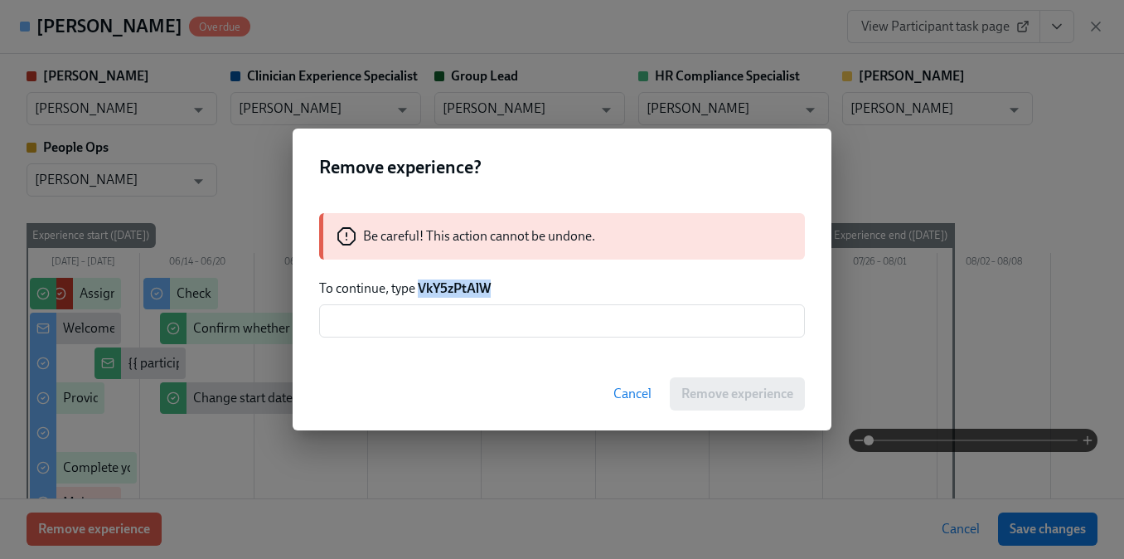
click at [466, 283] on strong "VkY5zPtAlW" at bounding box center [454, 288] width 73 height 16
click at [467, 317] on input "text" at bounding box center [562, 320] width 486 height 33
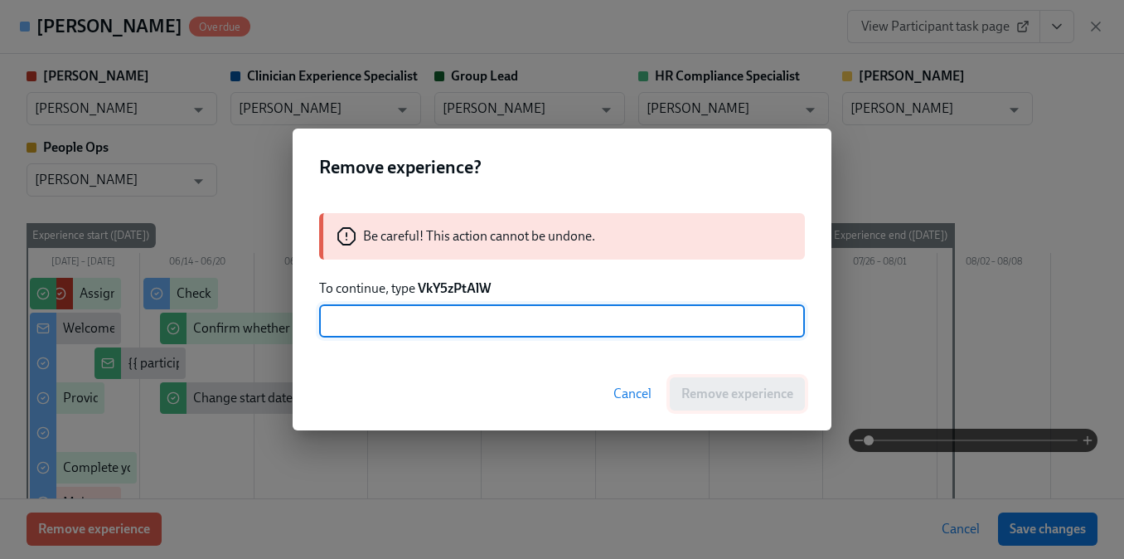
paste input "VkY5zPtAlW"
type input "VkY5zPtAlW"
click at [714, 395] on span "Remove experience" at bounding box center [737, 393] width 112 height 17
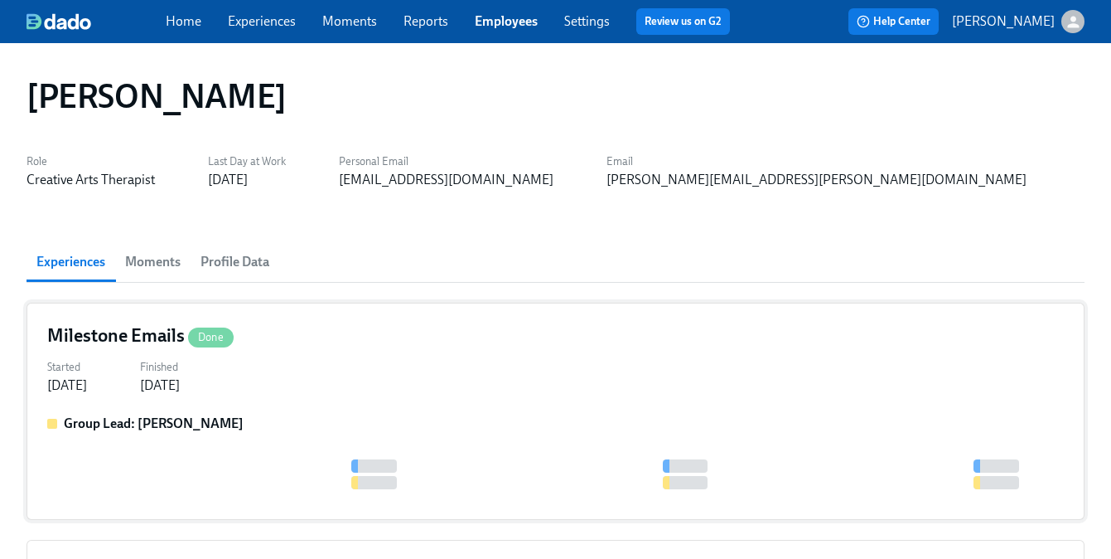
click at [392, 409] on div "Milestone Emails Done Started Jul 19, 2024 Finished Aug 01, 2024 Group Lead: Pr…" at bounding box center [556, 410] width 1058 height 217
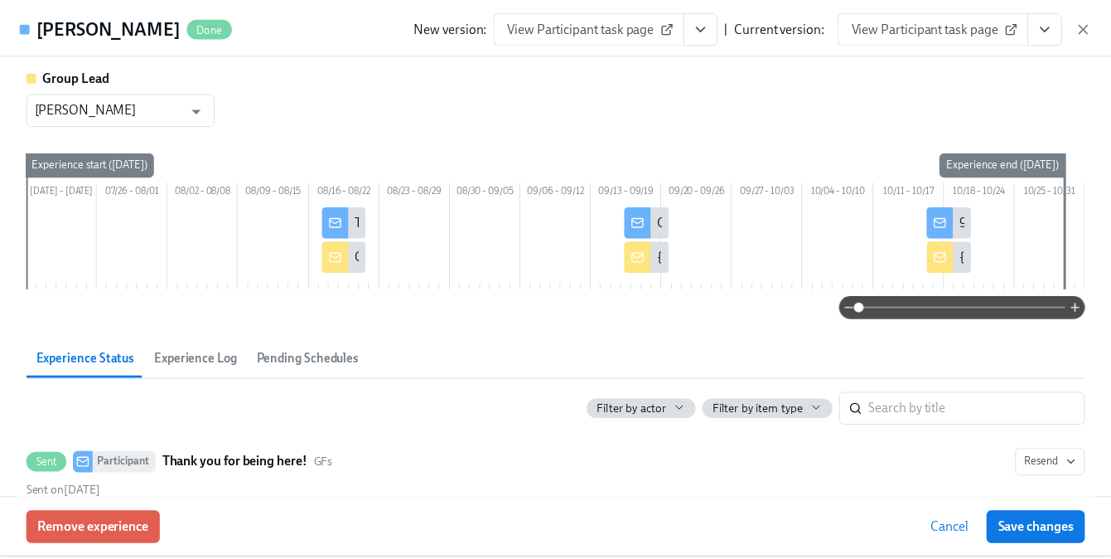
scroll to position [204, 0]
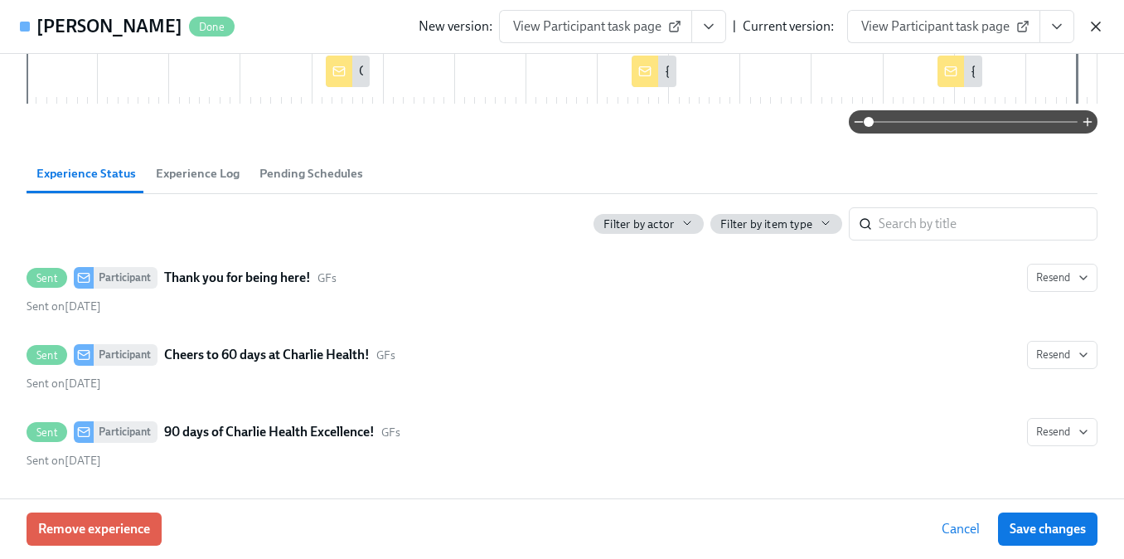
click at [1097, 31] on icon "button" at bounding box center [1095, 26] width 17 height 17
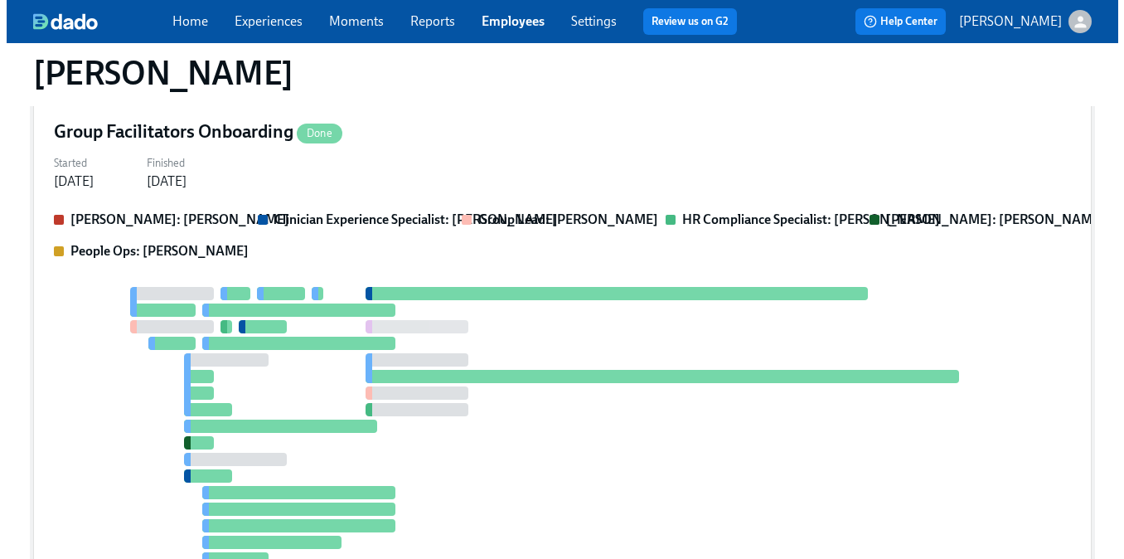
scroll to position [442, 0]
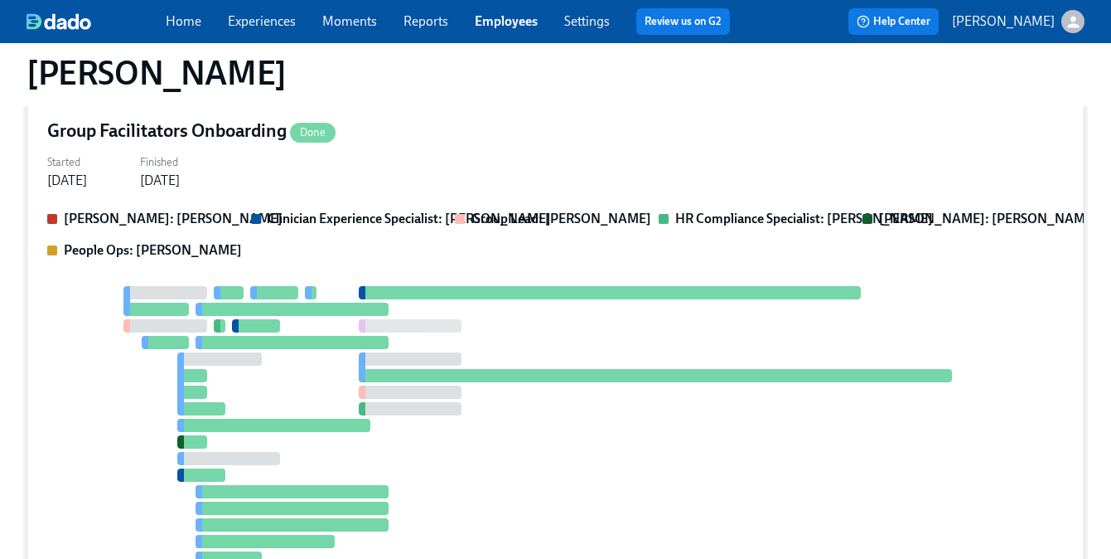
click at [210, 311] on div at bounding box center [292, 308] width 193 height 13
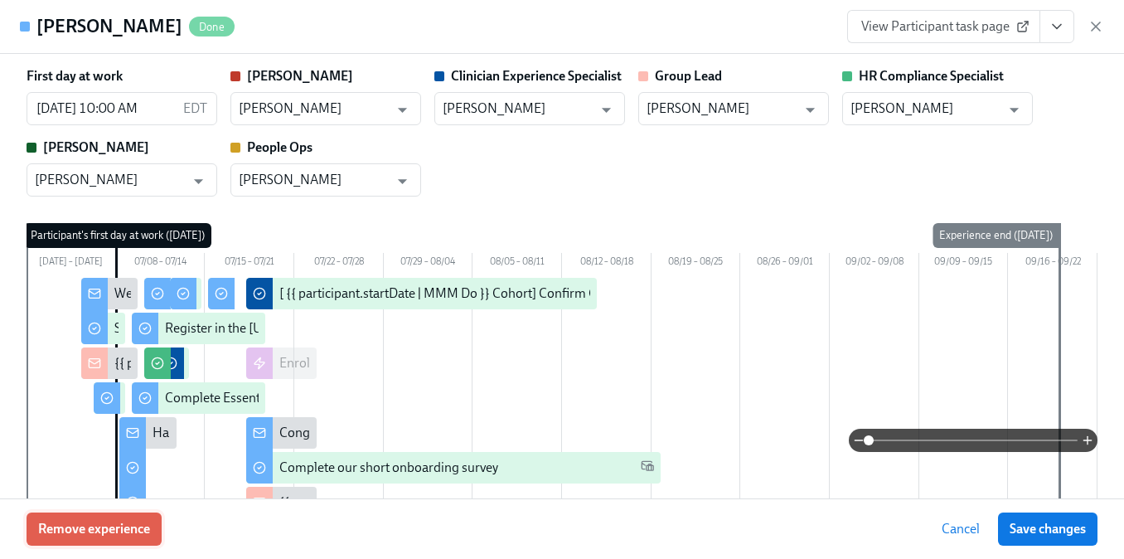
click at [85, 518] on button "Remove experience" at bounding box center [94, 528] width 135 height 33
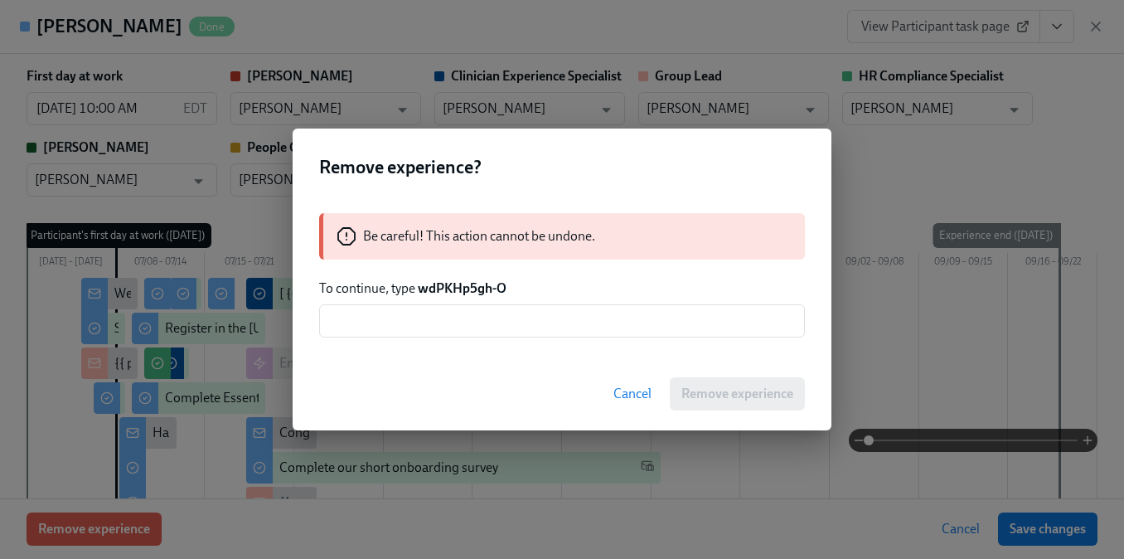
click at [442, 290] on strong "wdPKHp5gh-O" at bounding box center [462, 288] width 89 height 16
drag, startPoint x: 520, startPoint y: 285, endPoint x: 423, endPoint y: 291, distance: 97.1
click at [423, 291] on p "To continue, type wdPKHp5gh-O" at bounding box center [562, 288] width 486 height 18
click at [456, 320] on input "text" at bounding box center [562, 320] width 486 height 33
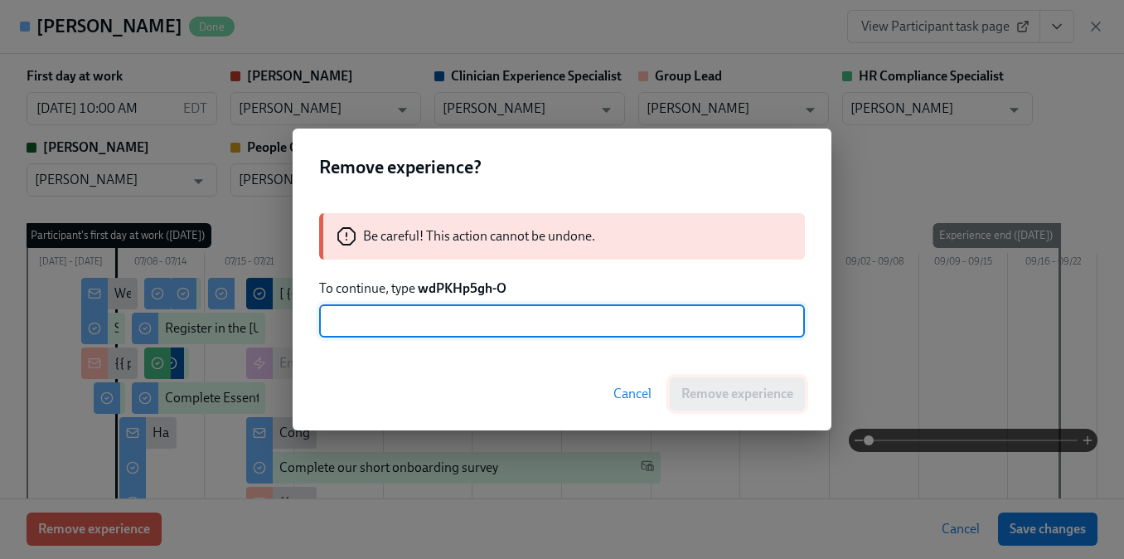
paste input "wdPKHp5gh-O"
type input "wdPKHp5gh-O"
click at [728, 407] on button "Remove experience" at bounding box center [737, 393] width 135 height 33
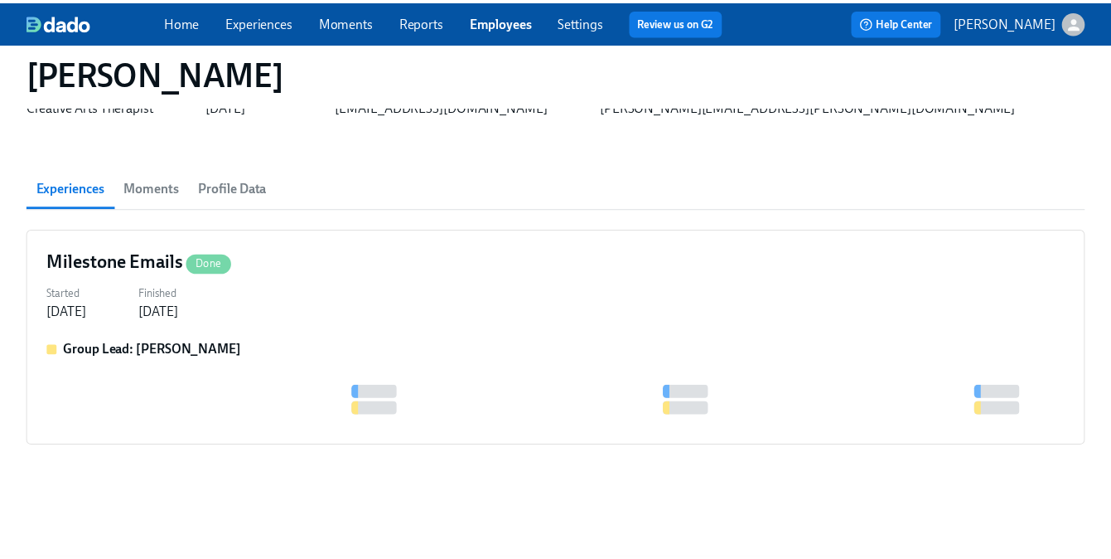
scroll to position [74, 0]
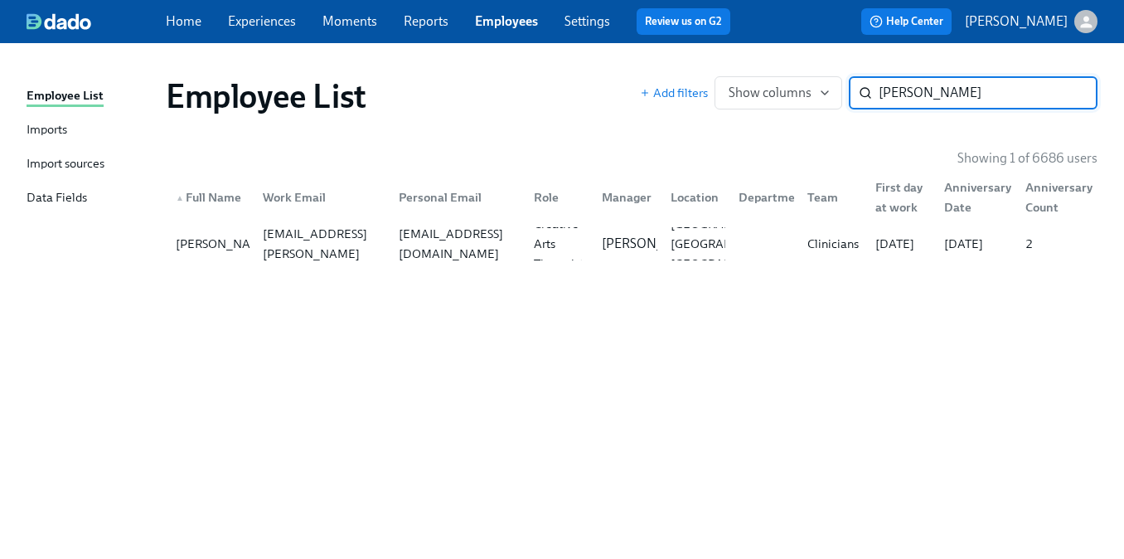
paste input "Japriest Jerry"
type input "Japriest Jerry"
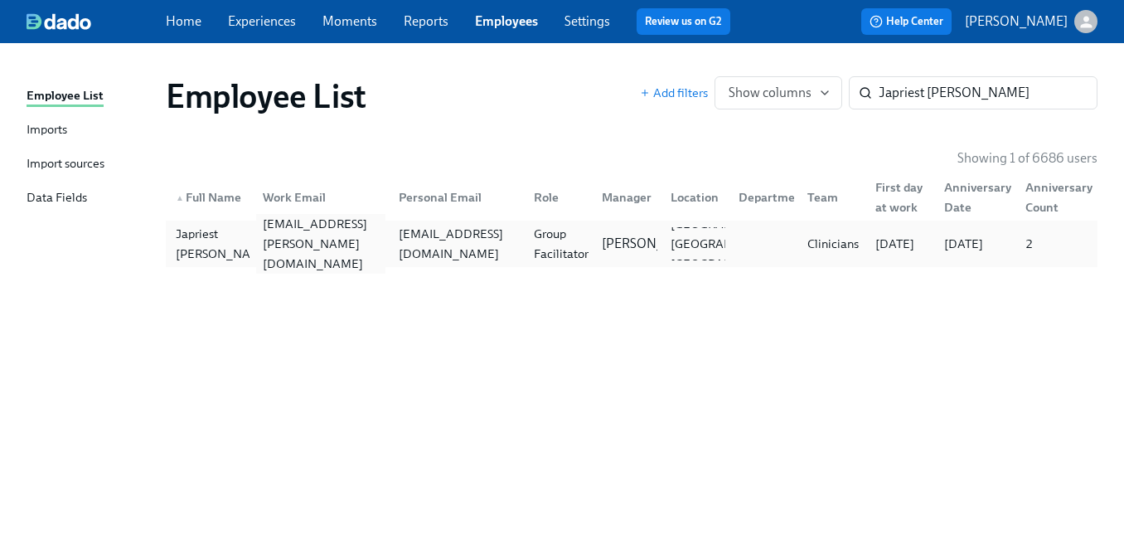
click at [310, 249] on div "japriest.jerry@charliehealth.com" at bounding box center [320, 244] width 128 height 60
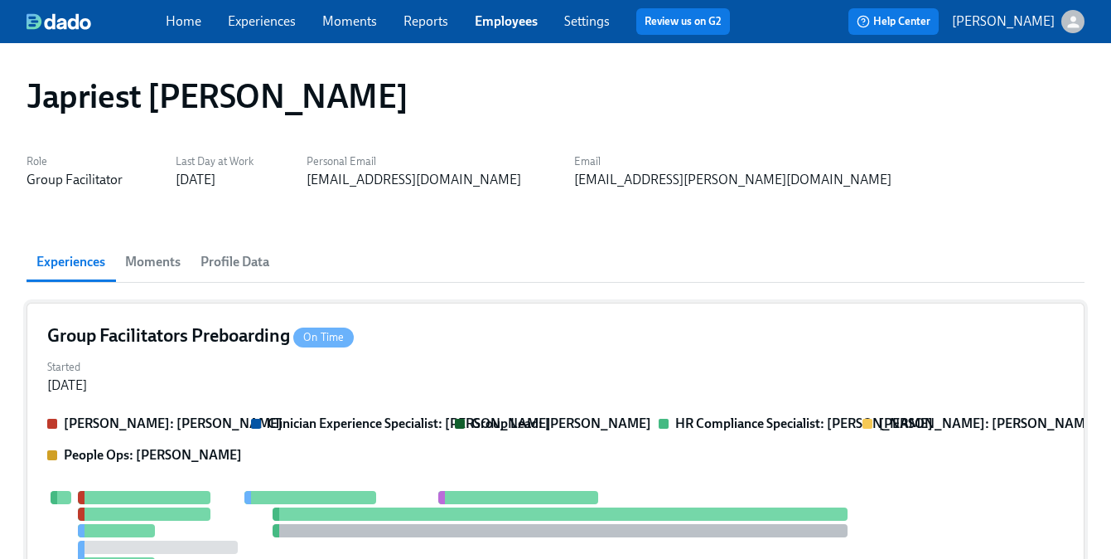
click at [274, 379] on div "Started Jul 18, 2024" at bounding box center [555, 375] width 1017 height 40
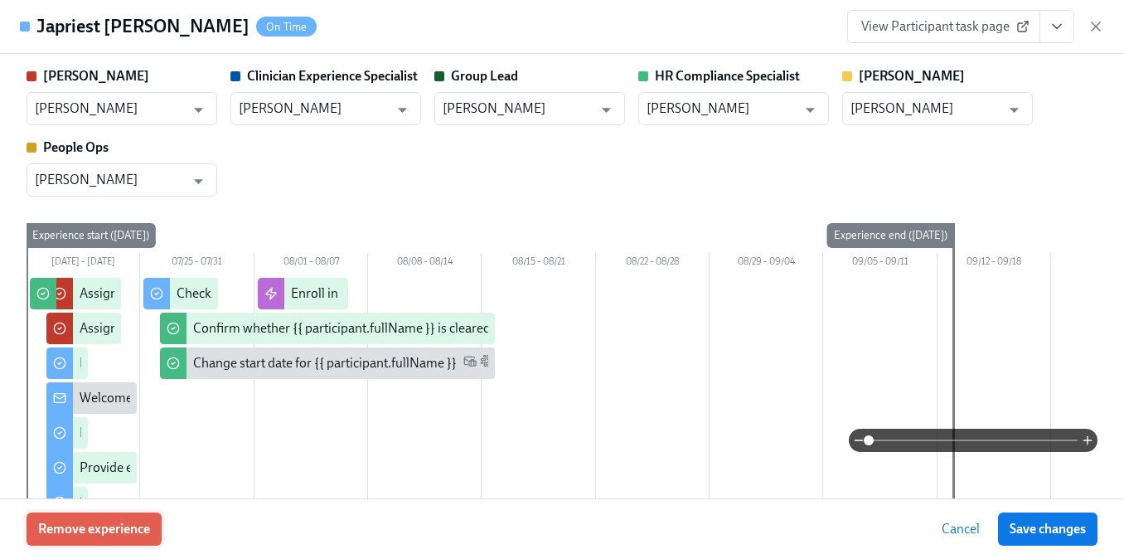
click at [123, 524] on span "Remove experience" at bounding box center [94, 528] width 112 height 17
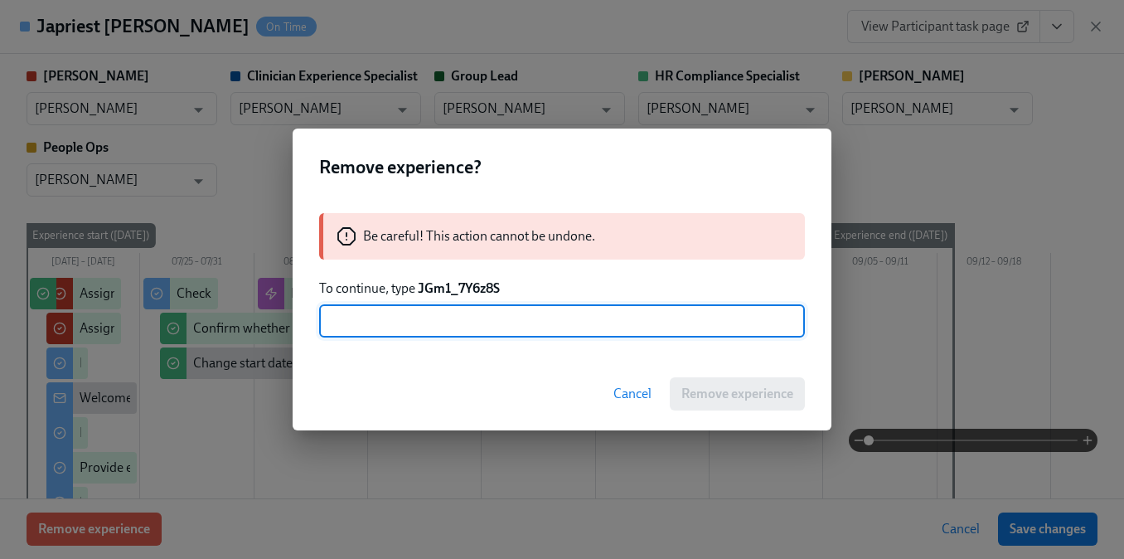
click at [464, 290] on strong "JGm1_7Y6z8S" at bounding box center [459, 288] width 82 height 16
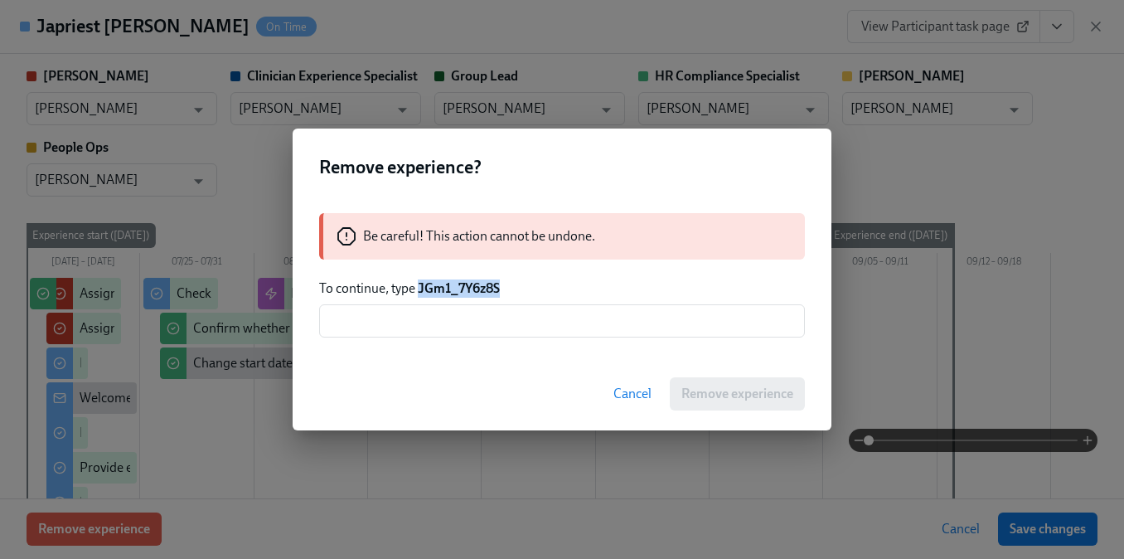
click at [464, 290] on strong "JGm1_7Y6z8S" at bounding box center [459, 288] width 82 height 16
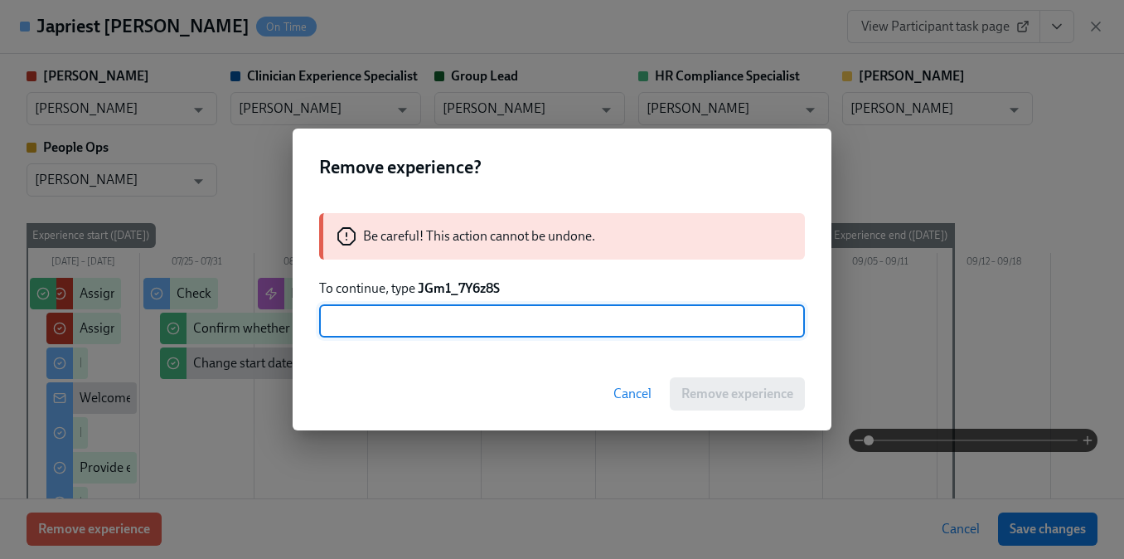
click at [452, 310] on input "text" at bounding box center [562, 320] width 486 height 33
paste input "JGm1_7Y6z8S"
type input "JGm1_7Y6z8S"
click at [699, 387] on span "Remove experience" at bounding box center [737, 393] width 112 height 17
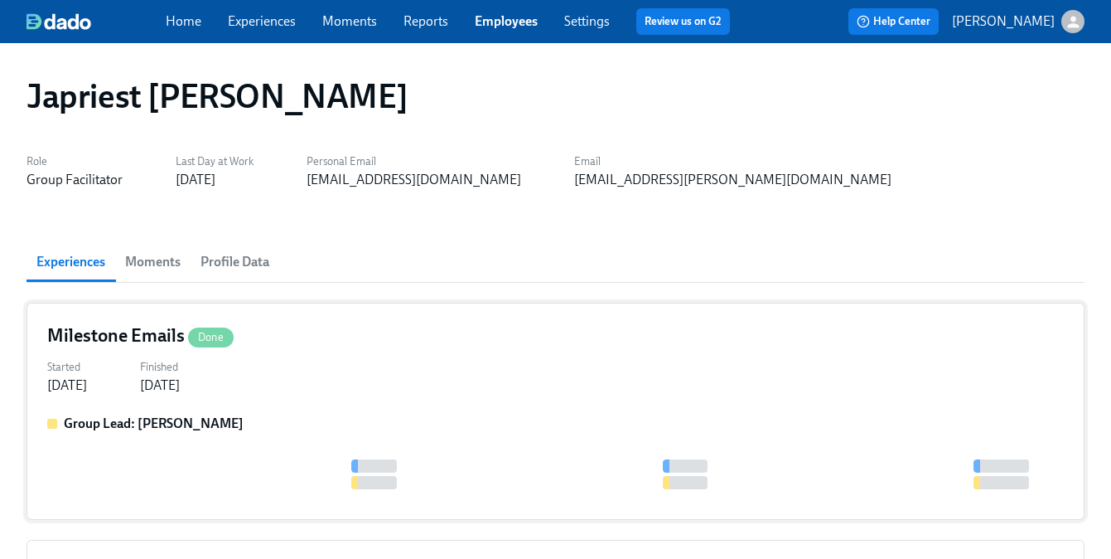
click at [325, 399] on div "Milestone Emails Done Started Aug 29, 2024 Finished Aug 30, 2024 Group Lead: Wi…" at bounding box center [556, 410] width 1058 height 217
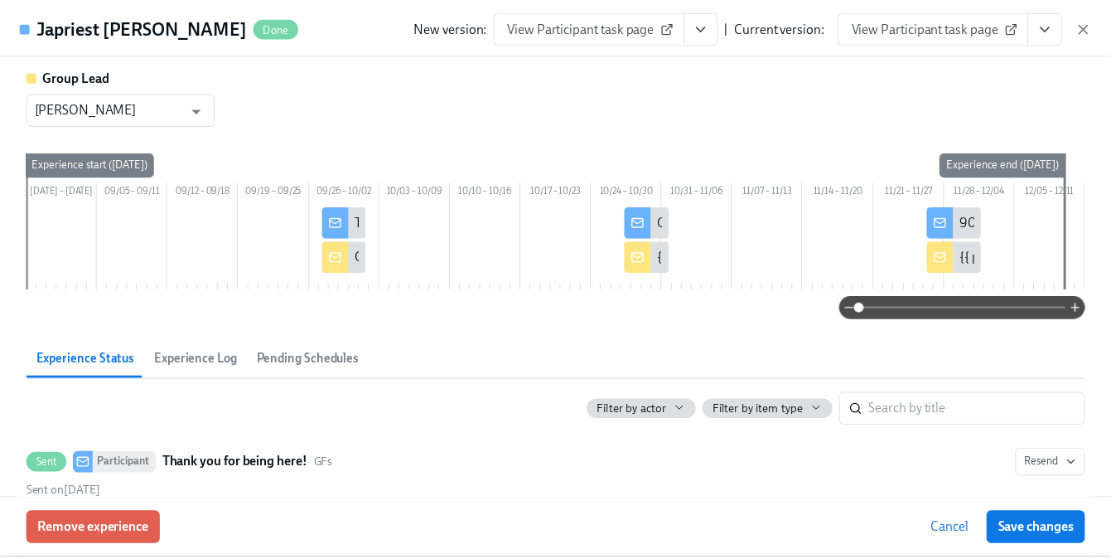
scroll to position [204, 0]
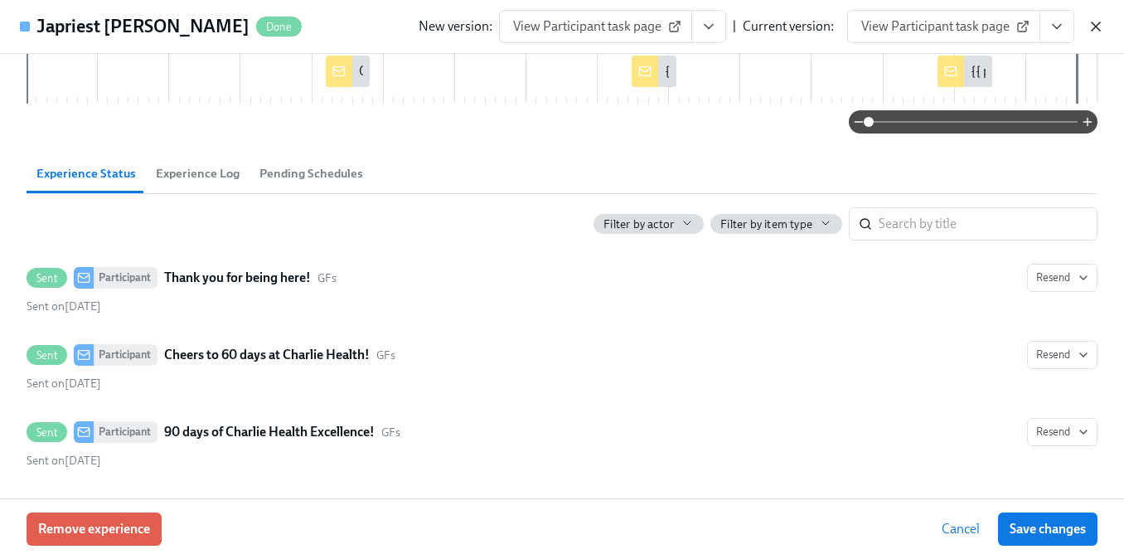
click at [1100, 29] on icon "button" at bounding box center [1095, 26] width 17 height 17
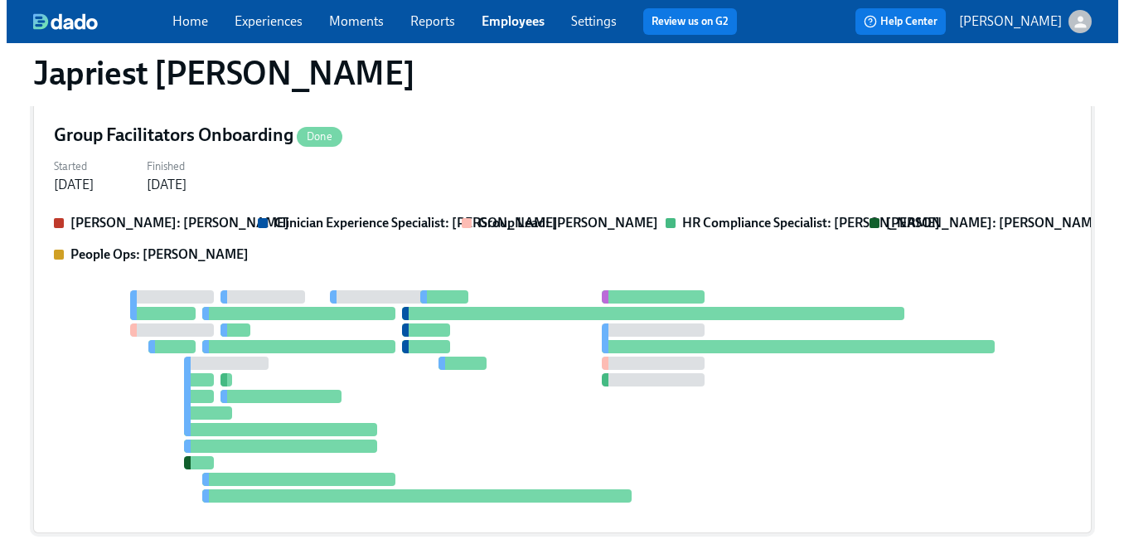
scroll to position [444, 0]
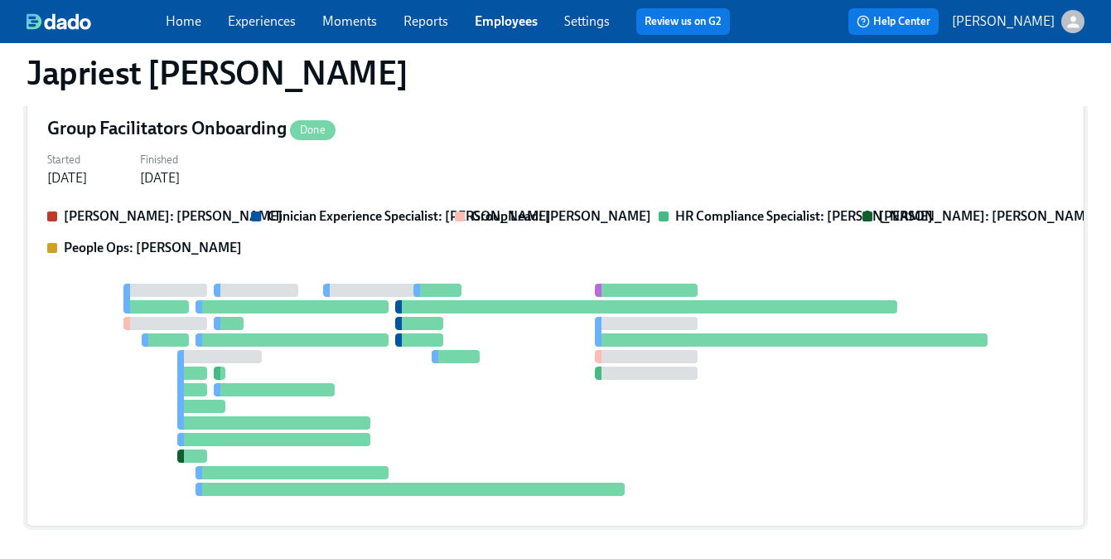
click at [259, 317] on div at bounding box center [555, 389] width 1017 height 212
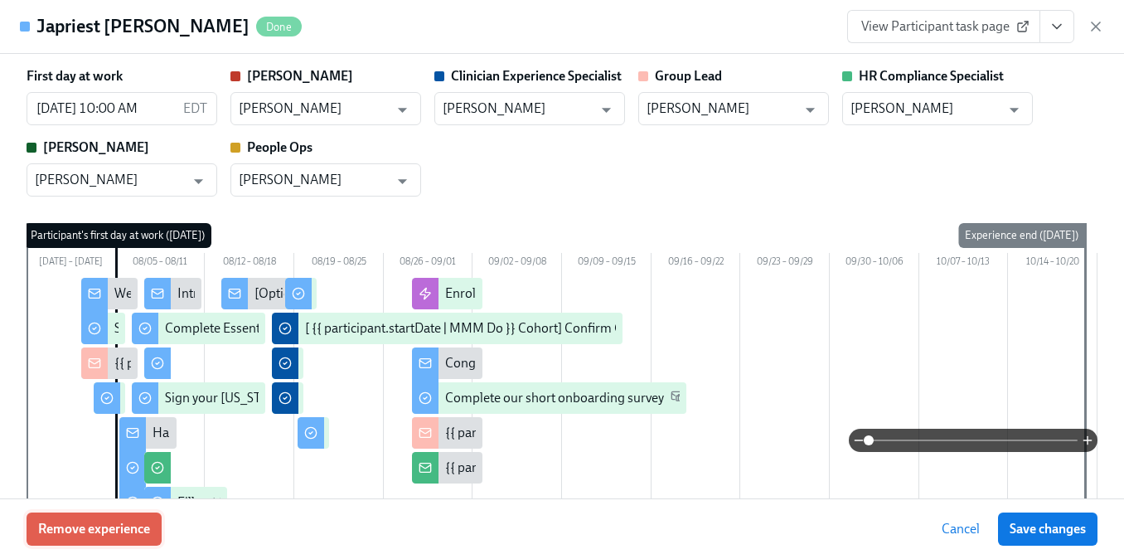
click at [112, 522] on span "Remove experience" at bounding box center [94, 528] width 112 height 17
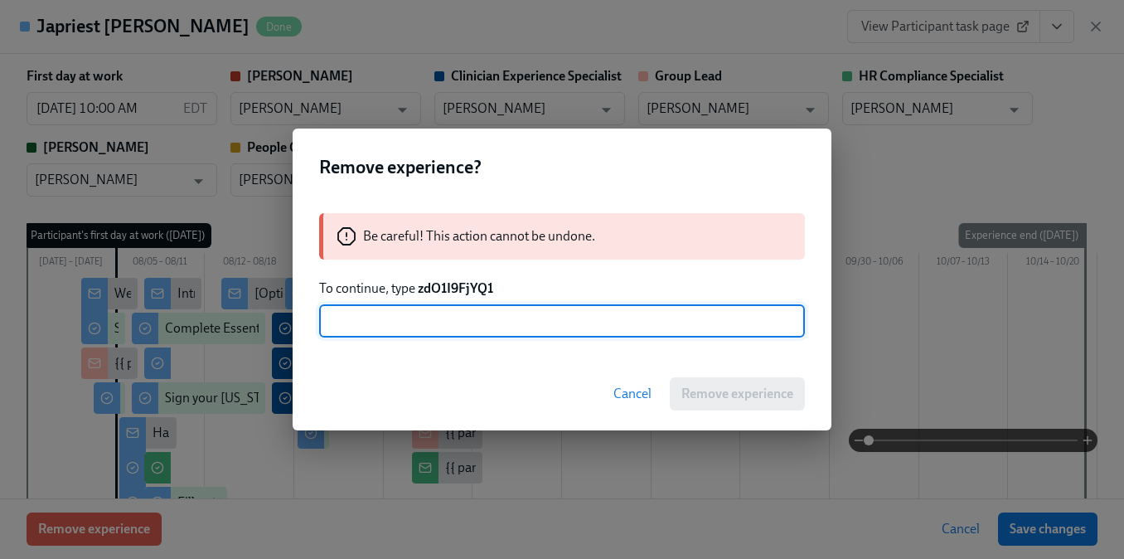
click at [453, 291] on strong "zdO1I9FjYQ1" at bounding box center [455, 288] width 75 height 16
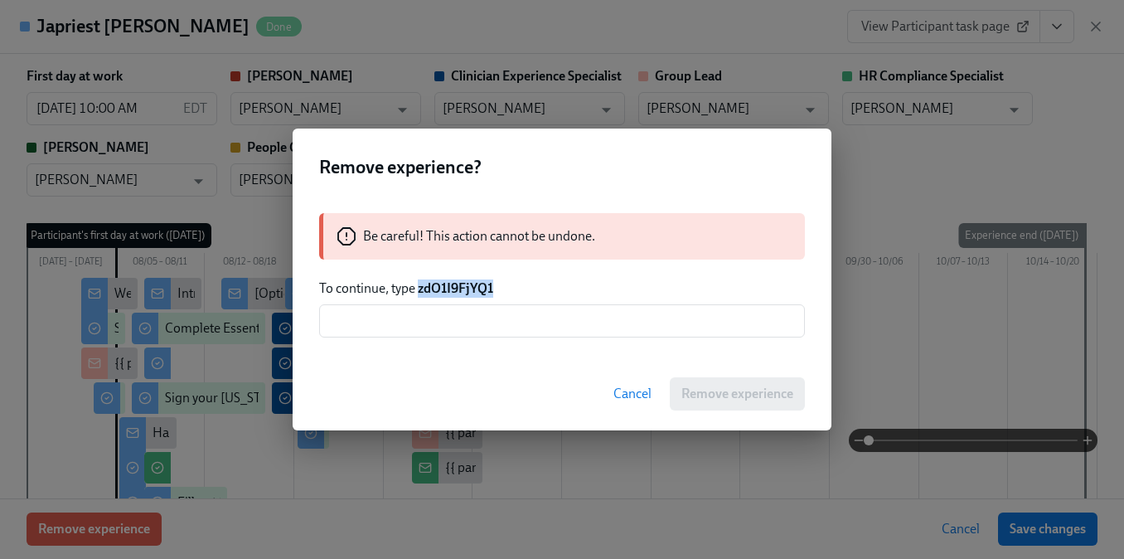
click at [453, 291] on strong "zdO1I9FjYQ1" at bounding box center [455, 288] width 75 height 16
click at [448, 312] on input "text" at bounding box center [562, 320] width 486 height 33
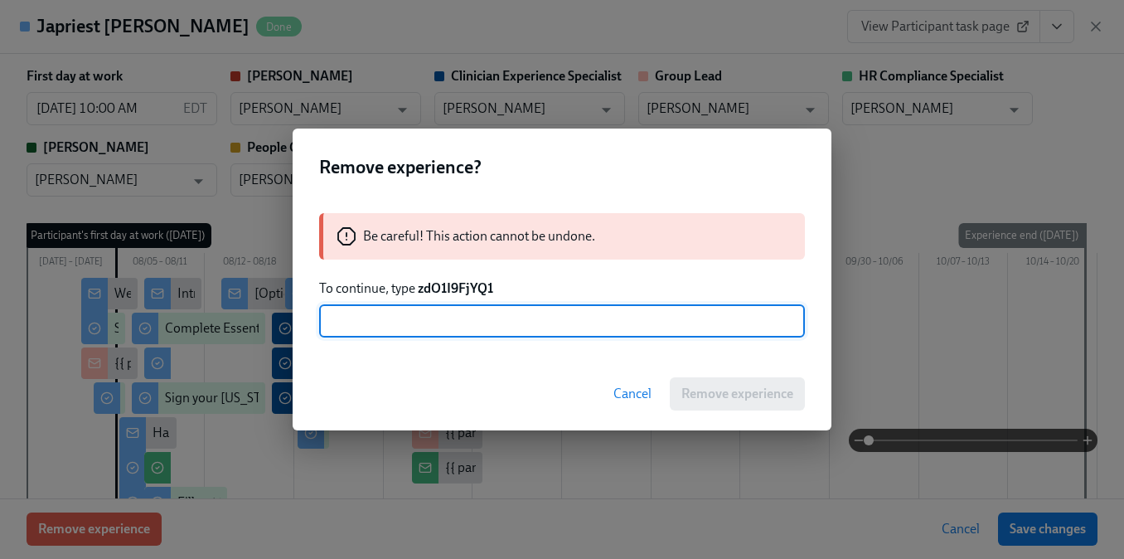
paste input "zdO1I9FjYQ1"
type input "zdO1I9FjYQ1"
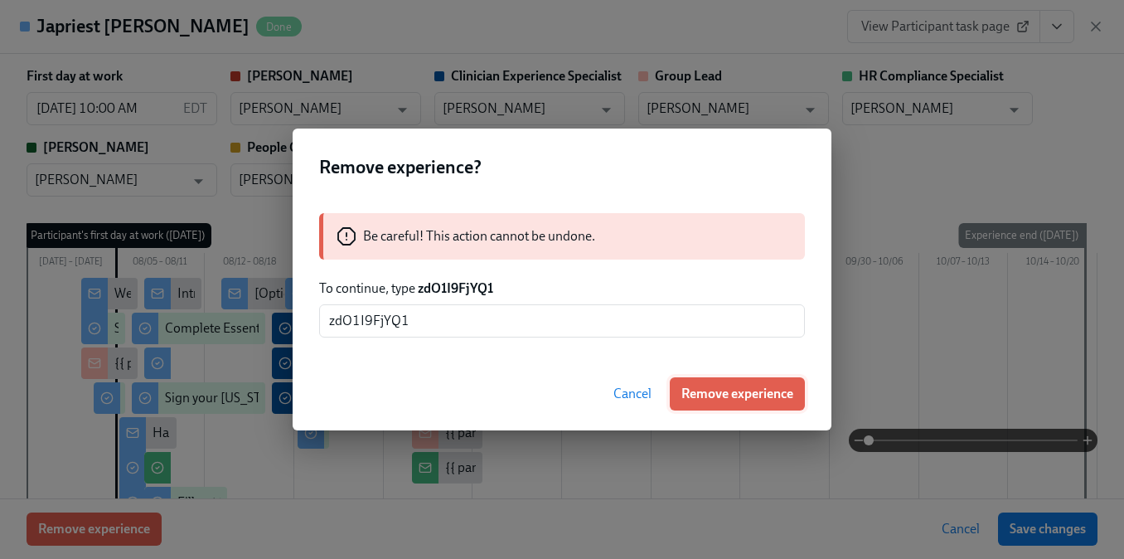
click at [698, 395] on span "Remove experience" at bounding box center [737, 393] width 112 height 17
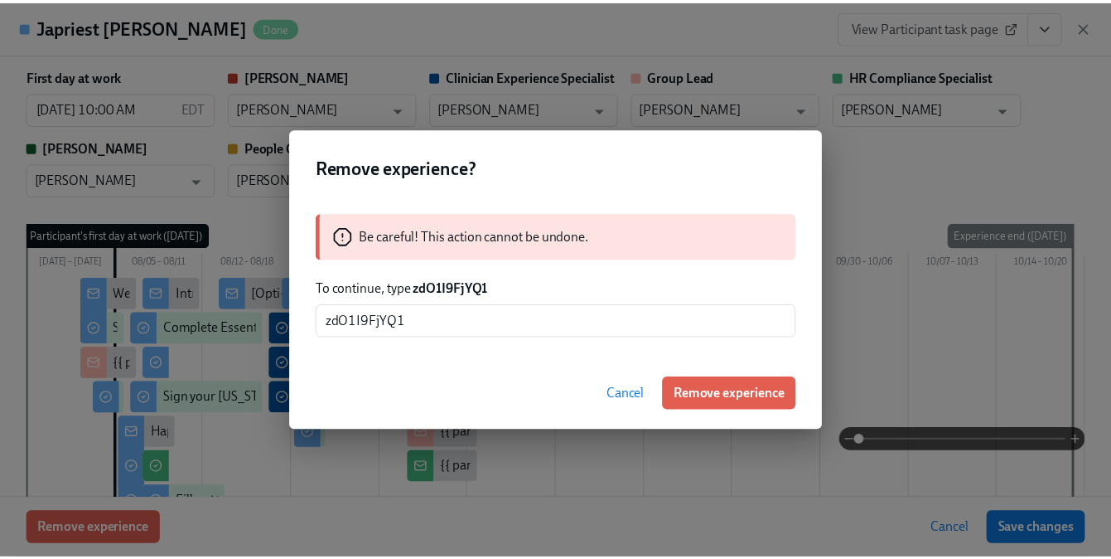
scroll to position [74, 0]
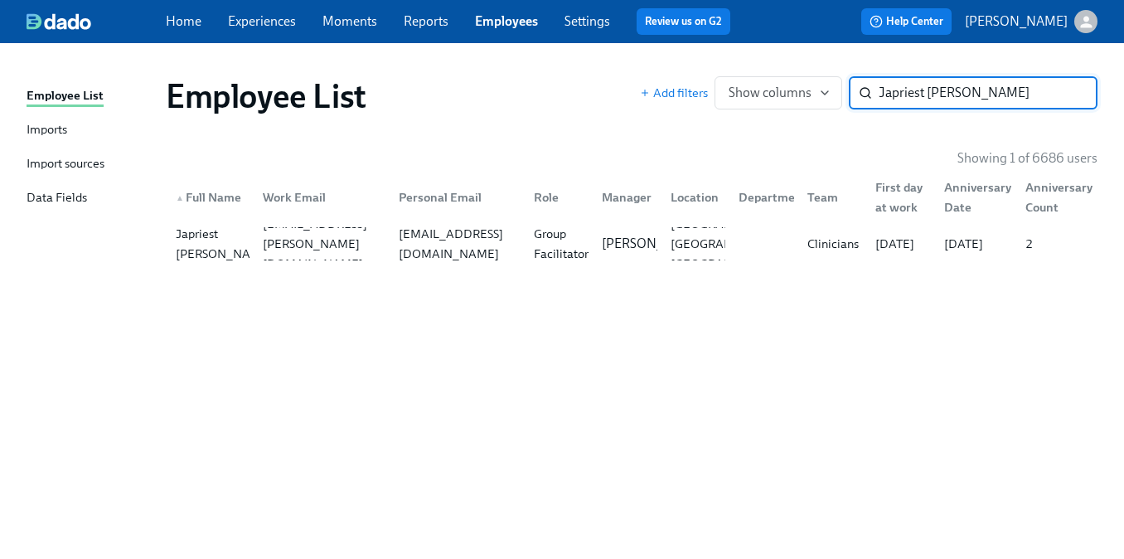
paste input "Andrea Streeter"
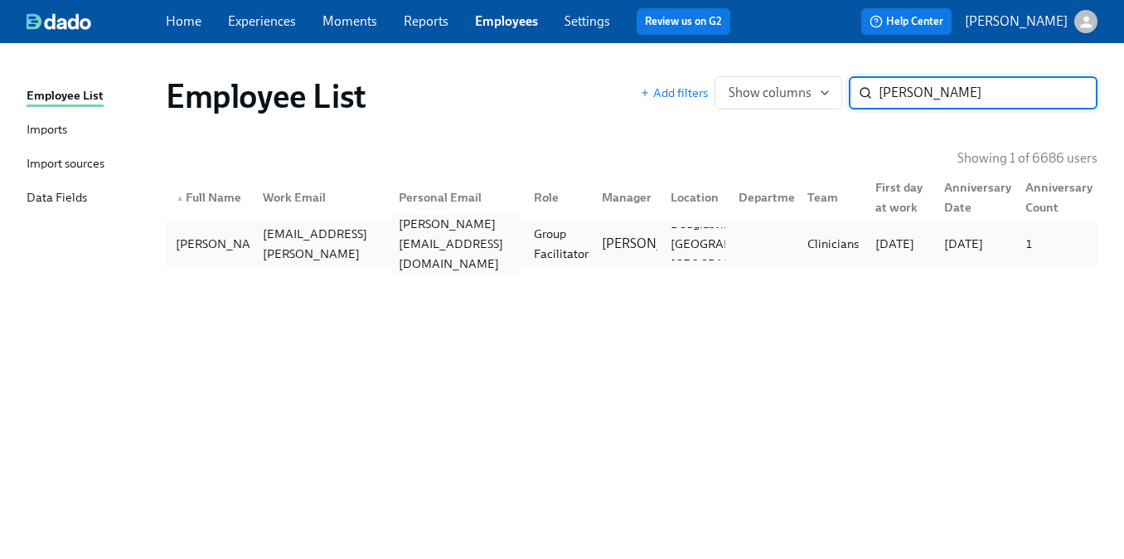
type input "Andrea Streeter"
click at [468, 243] on div "andrea.streeter97@gmail.com" at bounding box center [456, 244] width 128 height 60
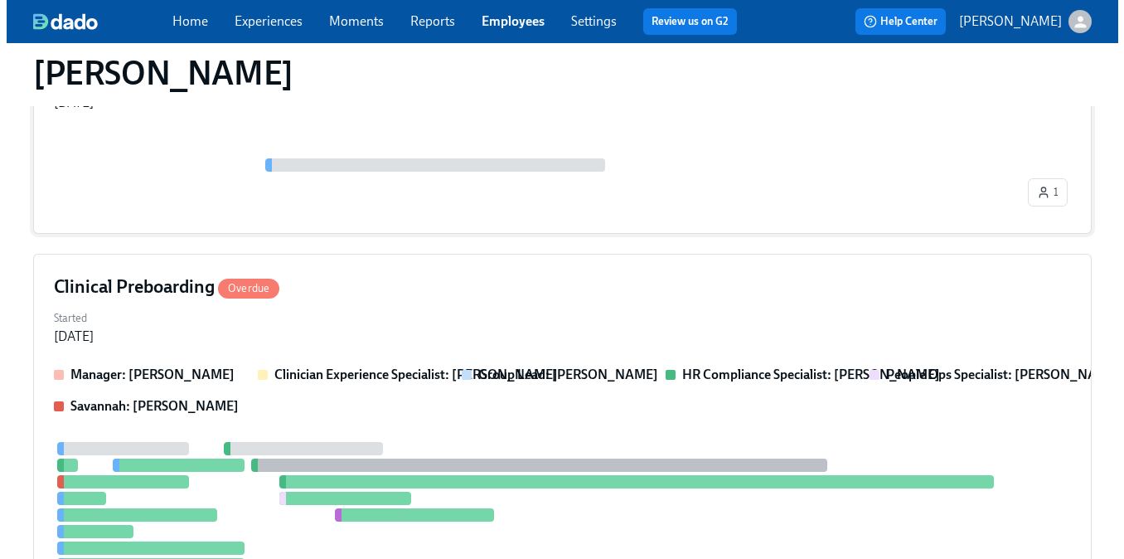
scroll to position [481, 0]
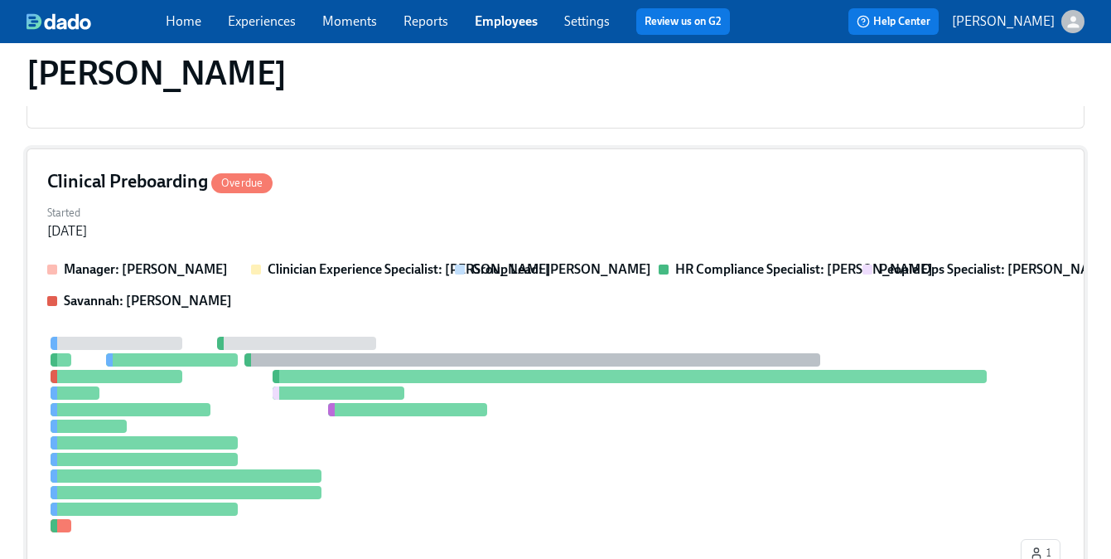
click at [167, 502] on div at bounding box center [144, 508] width 187 height 13
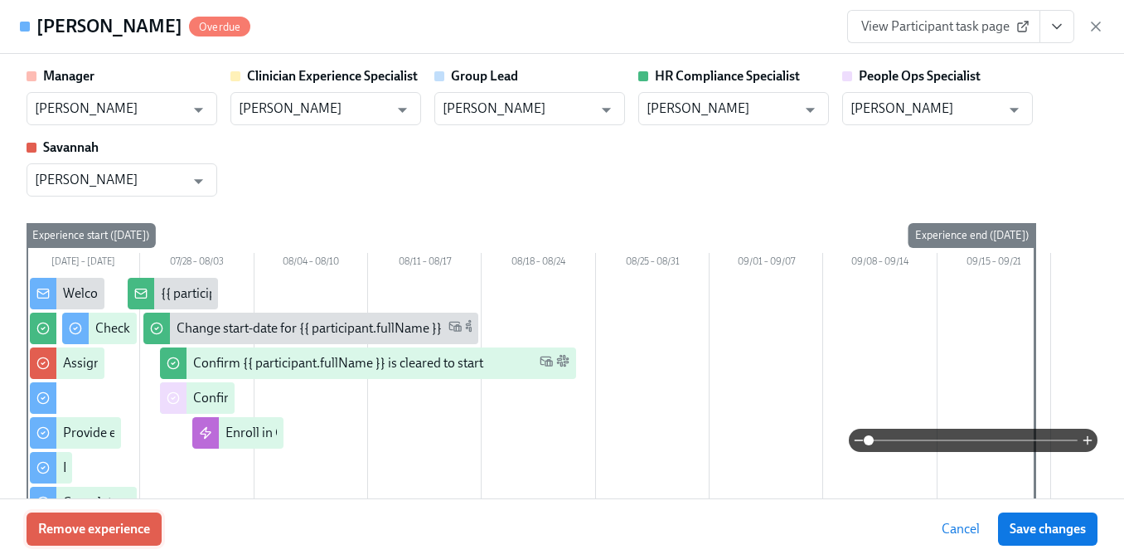
click at [103, 520] on span "Remove experience" at bounding box center [94, 528] width 112 height 17
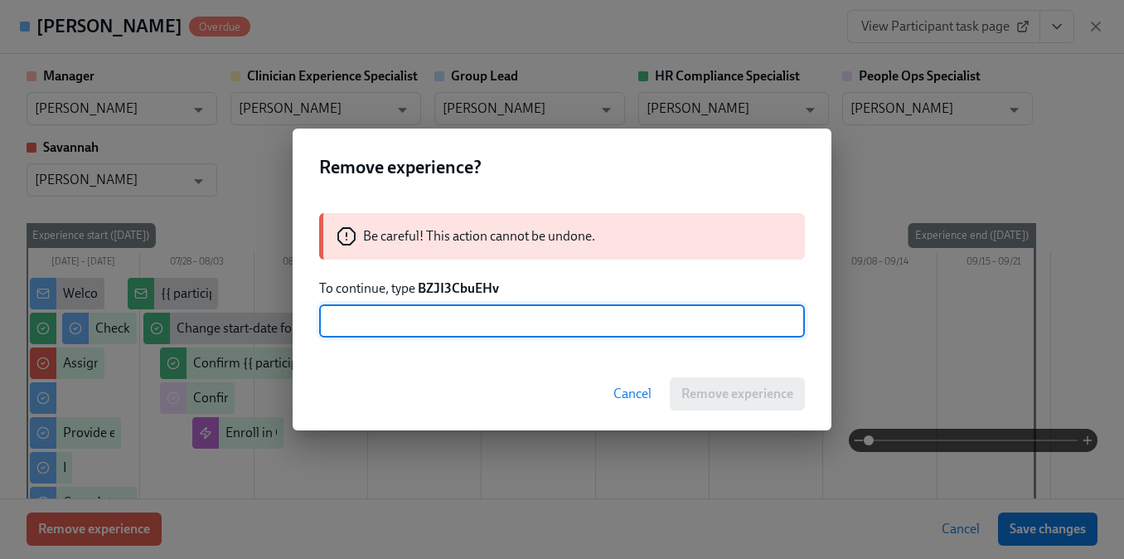
click at [444, 288] on strong "BZJI3CbuEHv" at bounding box center [458, 288] width 81 height 16
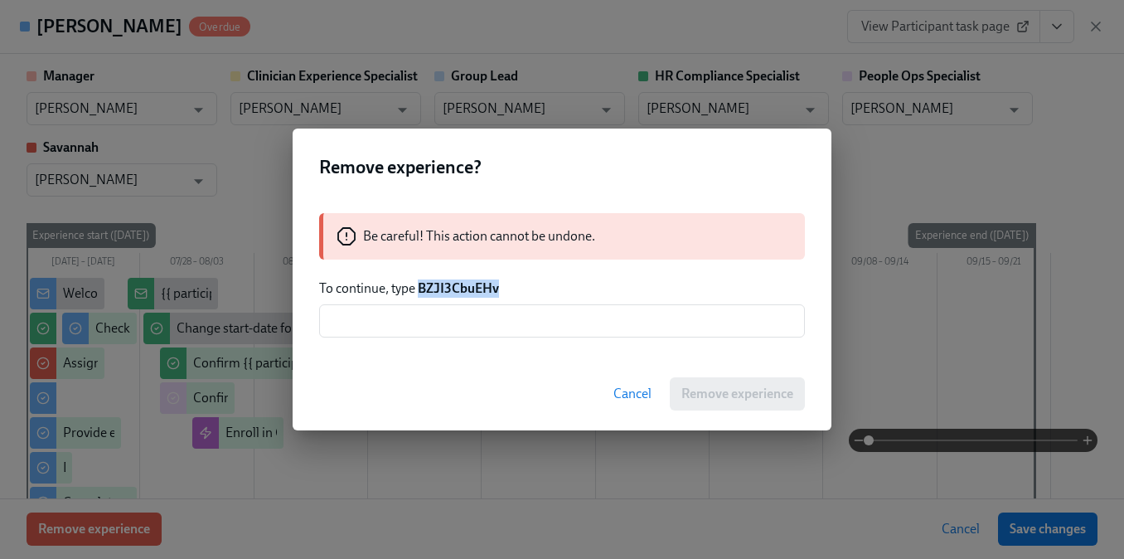
click at [444, 288] on strong "BZJI3CbuEHv" at bounding box center [458, 288] width 81 height 16
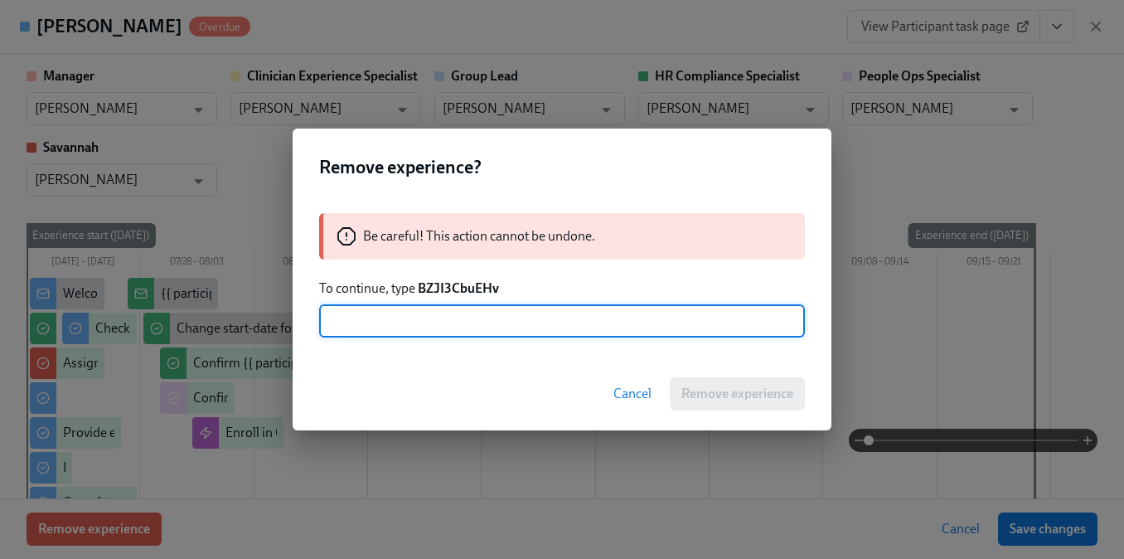
click at [447, 325] on input "text" at bounding box center [562, 320] width 486 height 33
paste input "BZJI3CbuEHv"
type input "BZJI3CbuEHv"
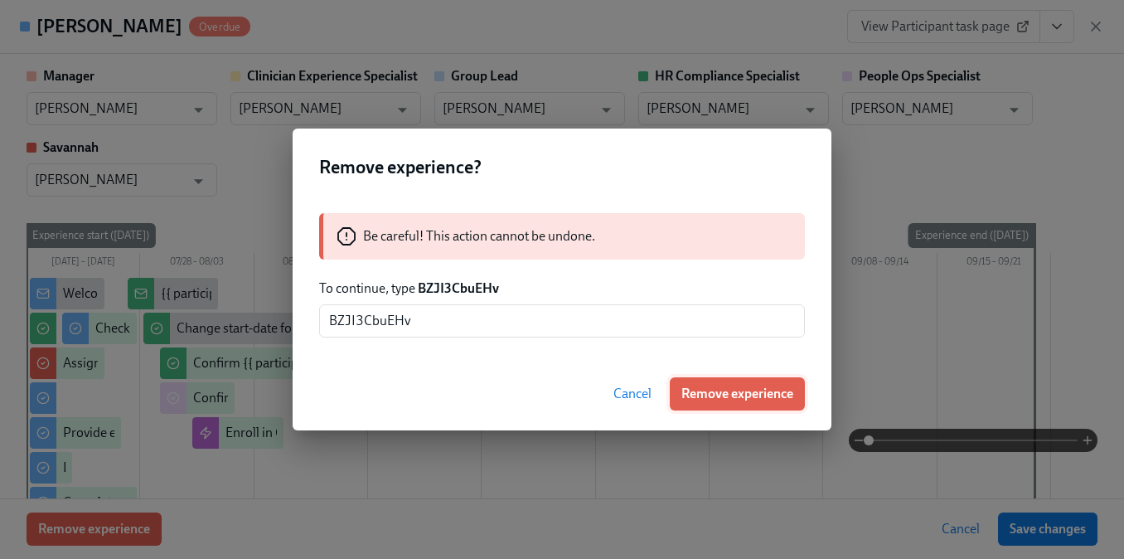
click at [731, 403] on button "Remove experience" at bounding box center [737, 393] width 135 height 33
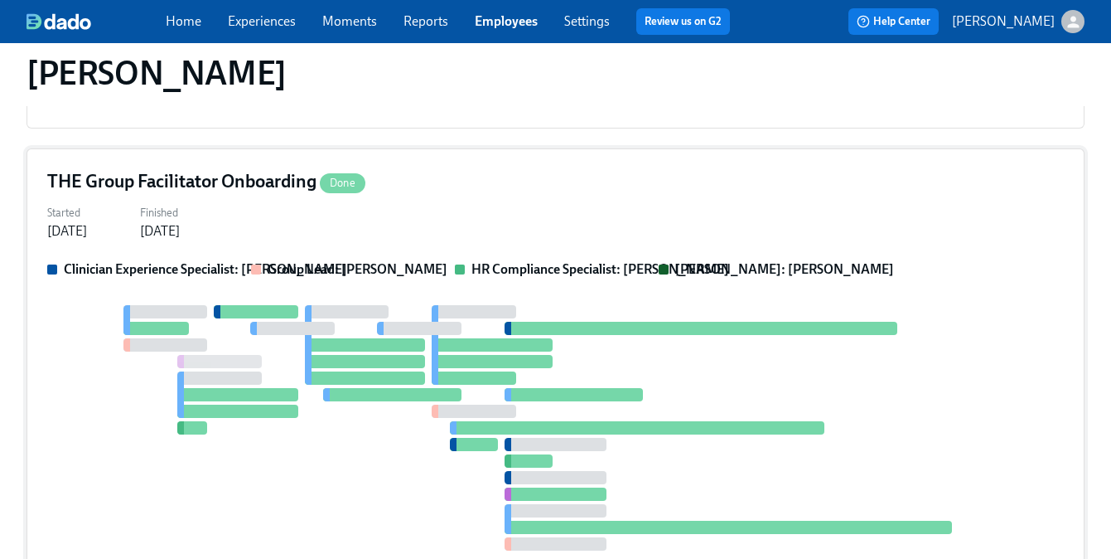
click at [365, 409] on div at bounding box center [555, 427] width 1017 height 245
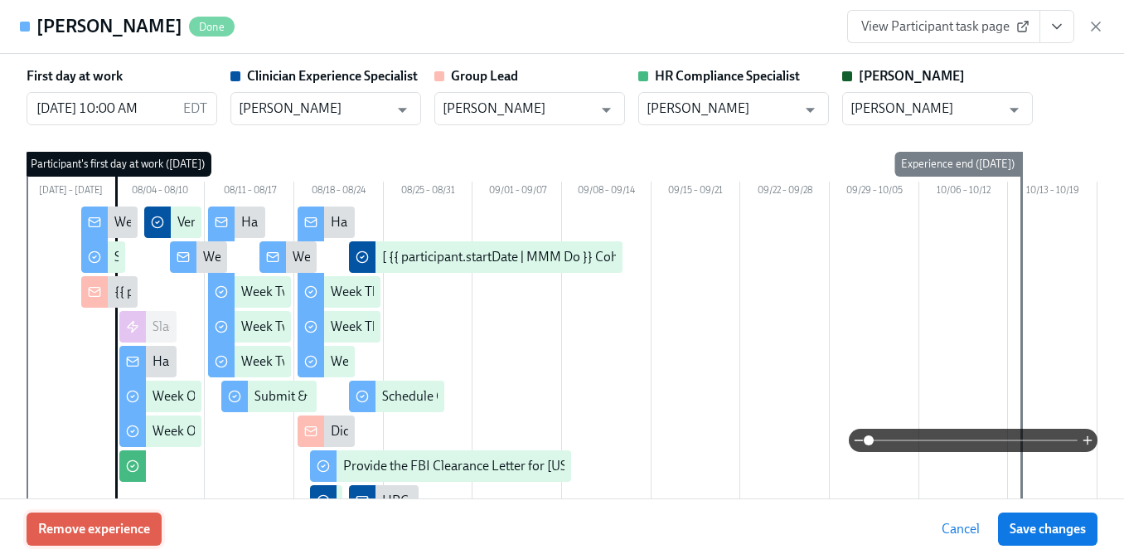
click at [128, 525] on span "Remove experience" at bounding box center [94, 528] width 112 height 17
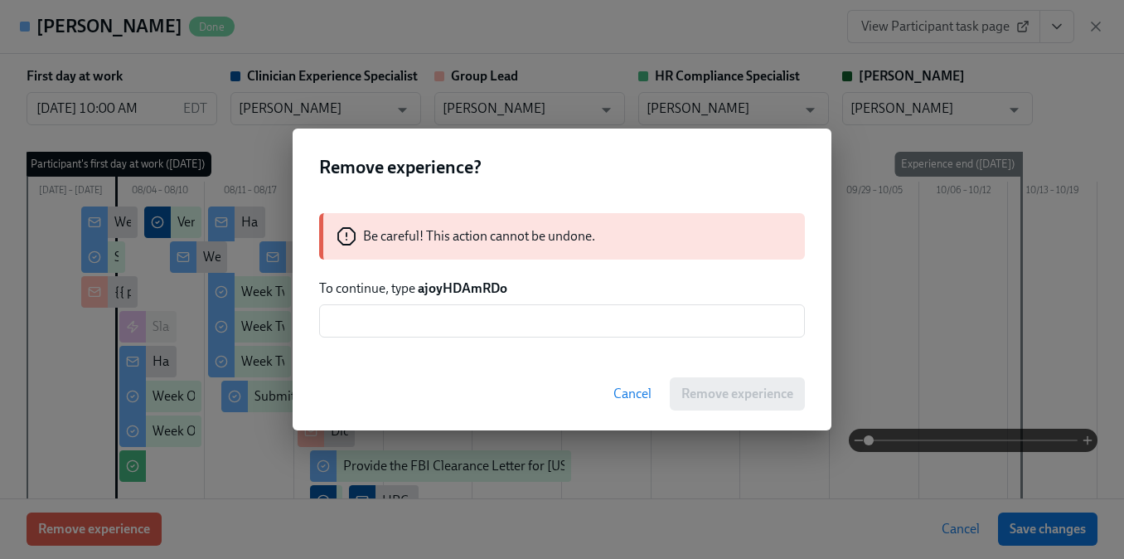
click at [439, 288] on strong "ajoyHDAmRDo" at bounding box center [463, 288] width 90 height 16
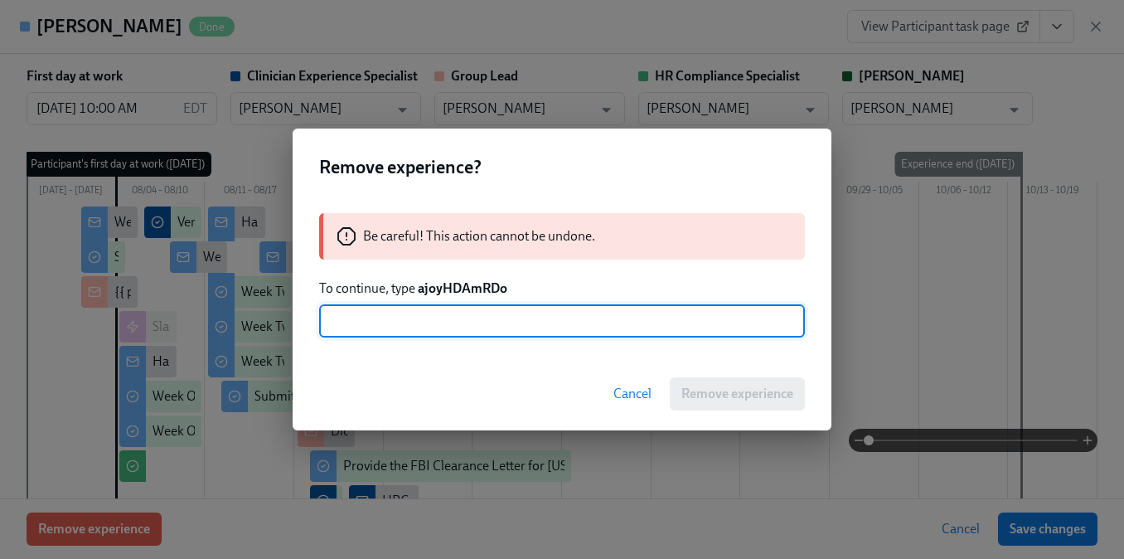
click at [452, 331] on input "text" at bounding box center [562, 320] width 486 height 33
paste input "ajoyHDAmRDo"
type input "ajoyHDAmRDo"
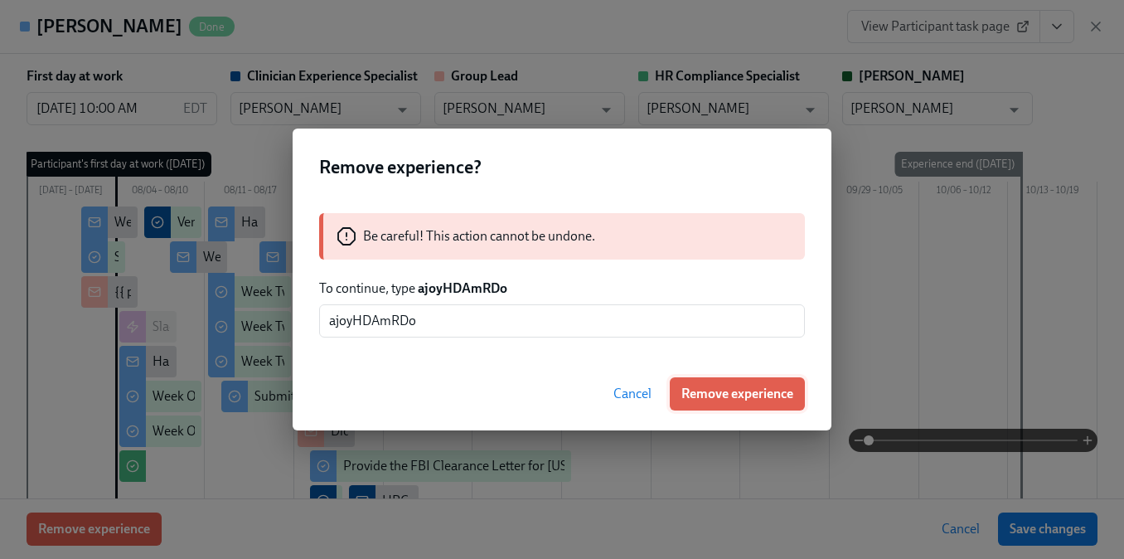
click at [759, 393] on span "Remove experience" at bounding box center [737, 393] width 112 height 17
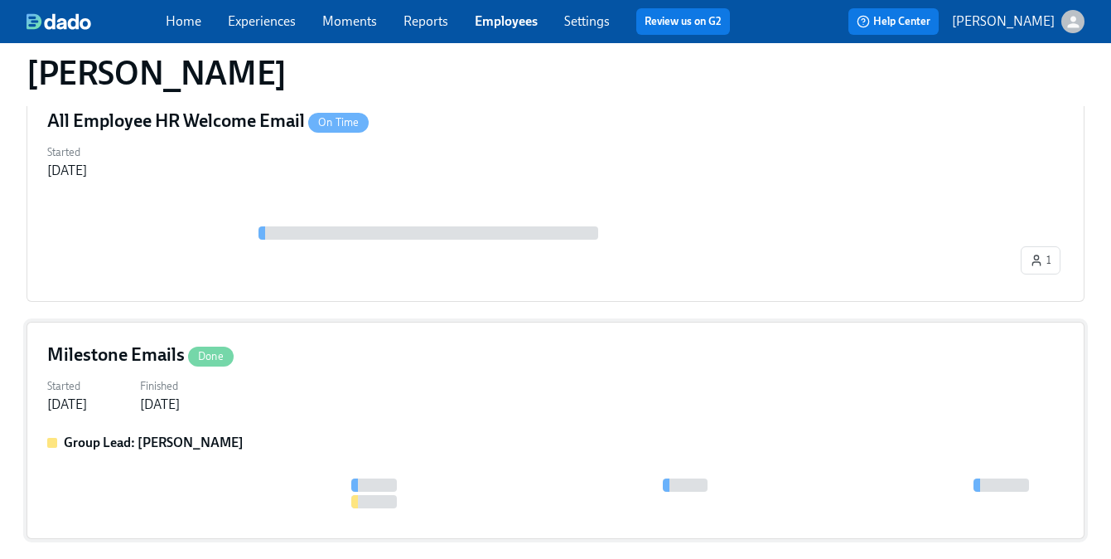
click at [346, 433] on div "Group Lead: Don Hopkins" at bounding box center [555, 475] width 1017 height 85
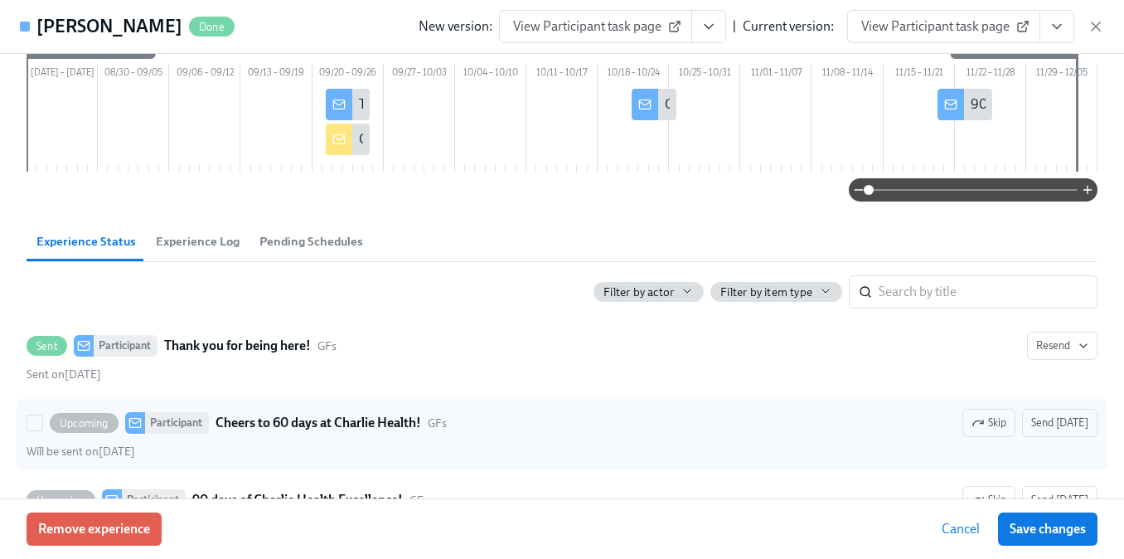
scroll to position [204, 0]
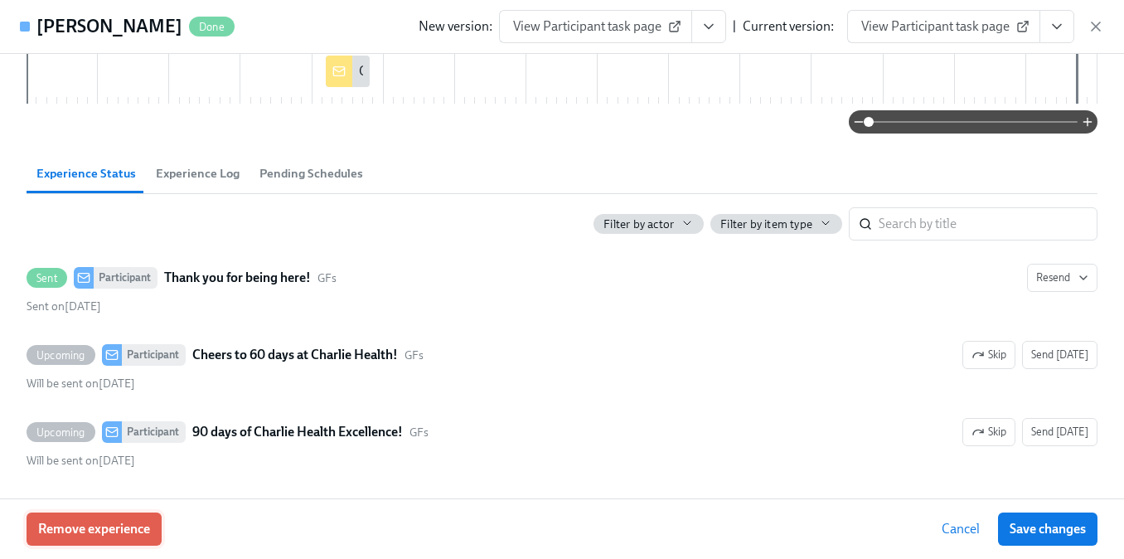
click at [141, 519] on button "Remove experience" at bounding box center [94, 528] width 135 height 33
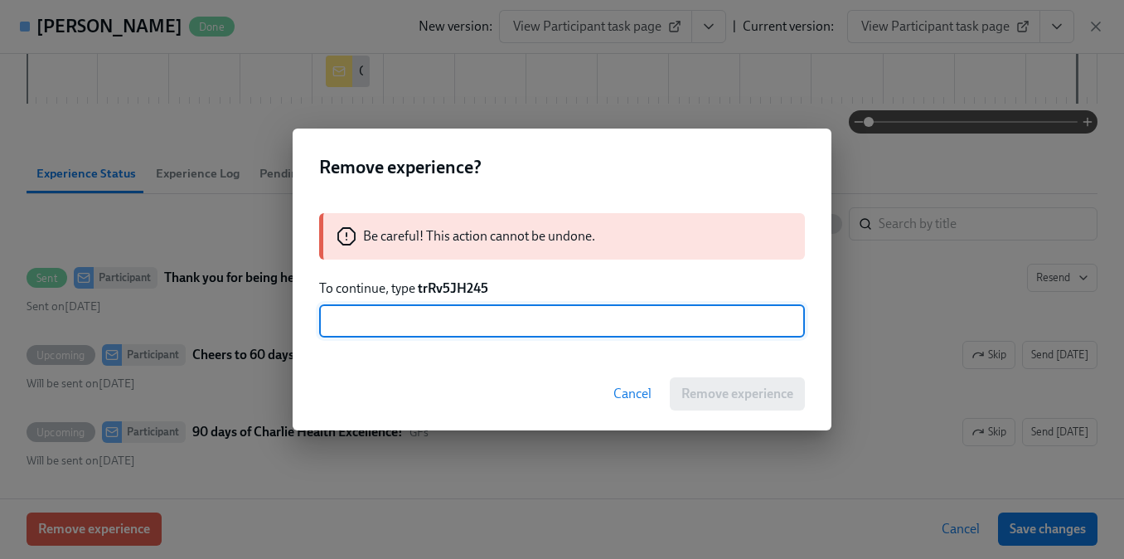
click at [466, 282] on strong "trRv5JH245" at bounding box center [453, 288] width 70 height 16
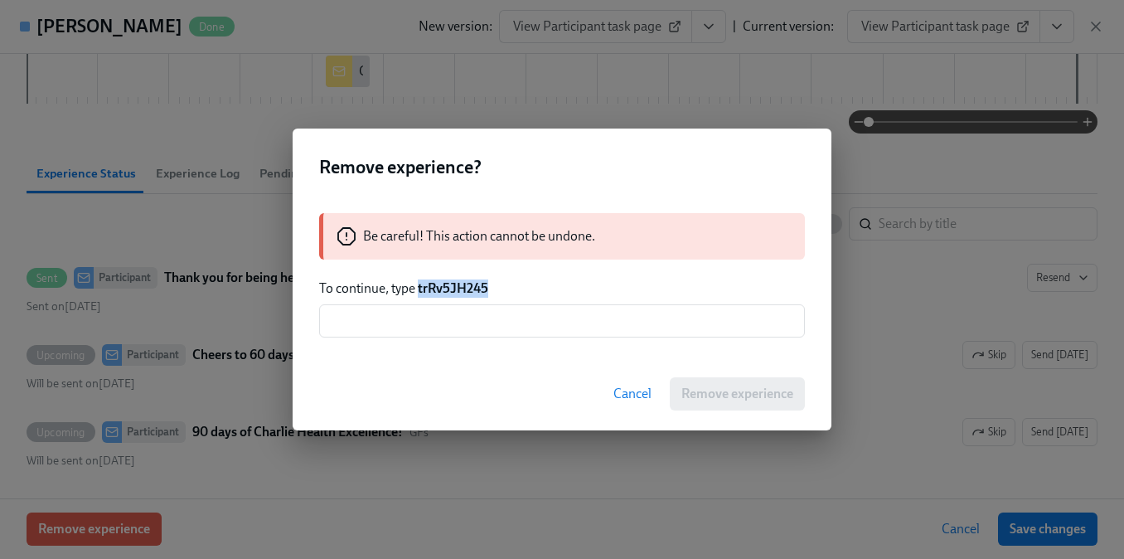
click at [466, 282] on strong "trRv5JH245" at bounding box center [453, 288] width 70 height 16
click at [467, 312] on input "text" at bounding box center [562, 320] width 486 height 33
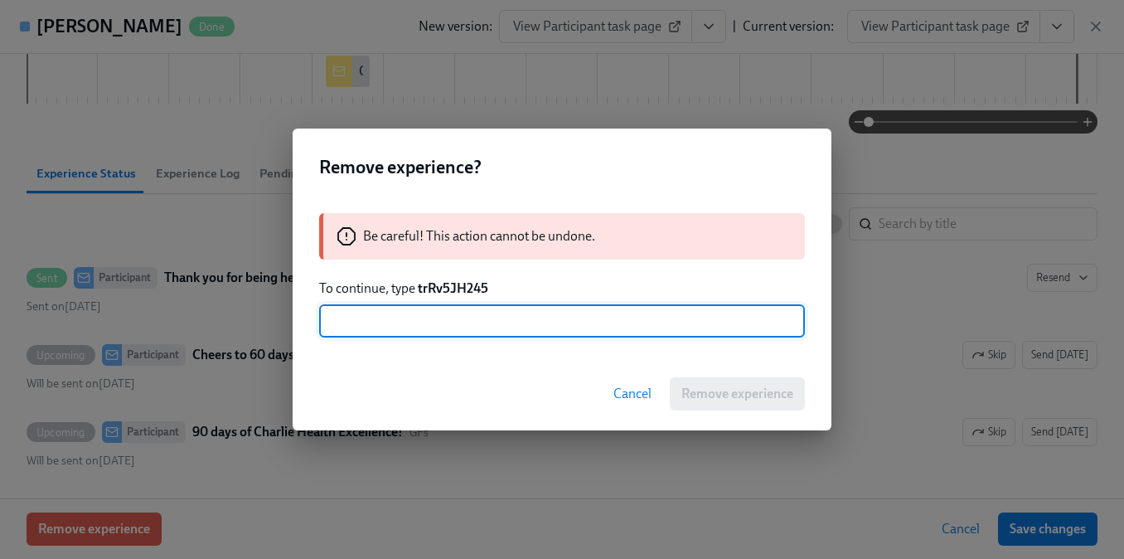
paste input "trRv5JH245"
type input "trRv5JH245"
click at [693, 393] on span "Remove experience" at bounding box center [737, 393] width 112 height 17
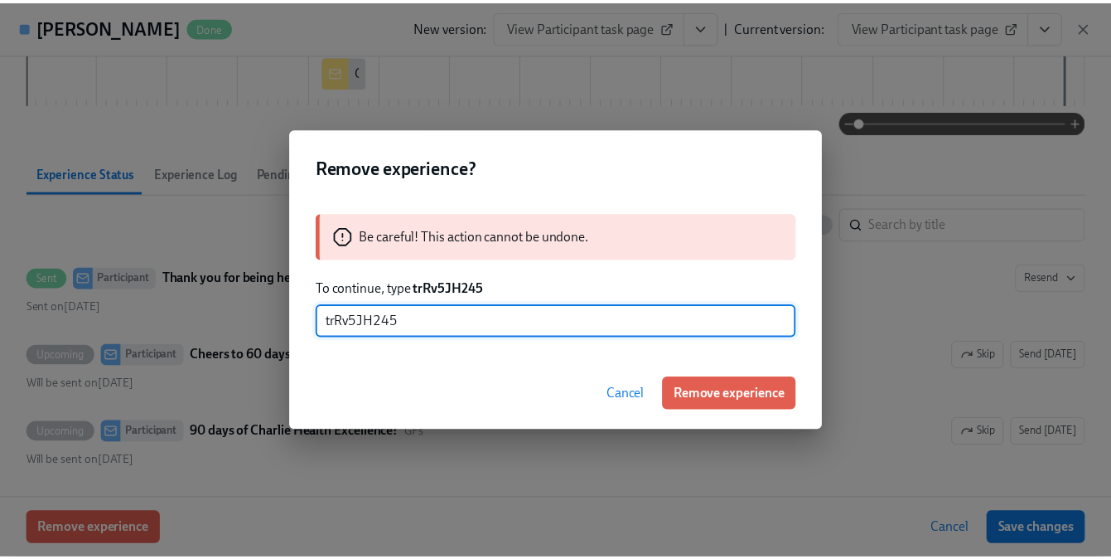
scroll to position [70, 0]
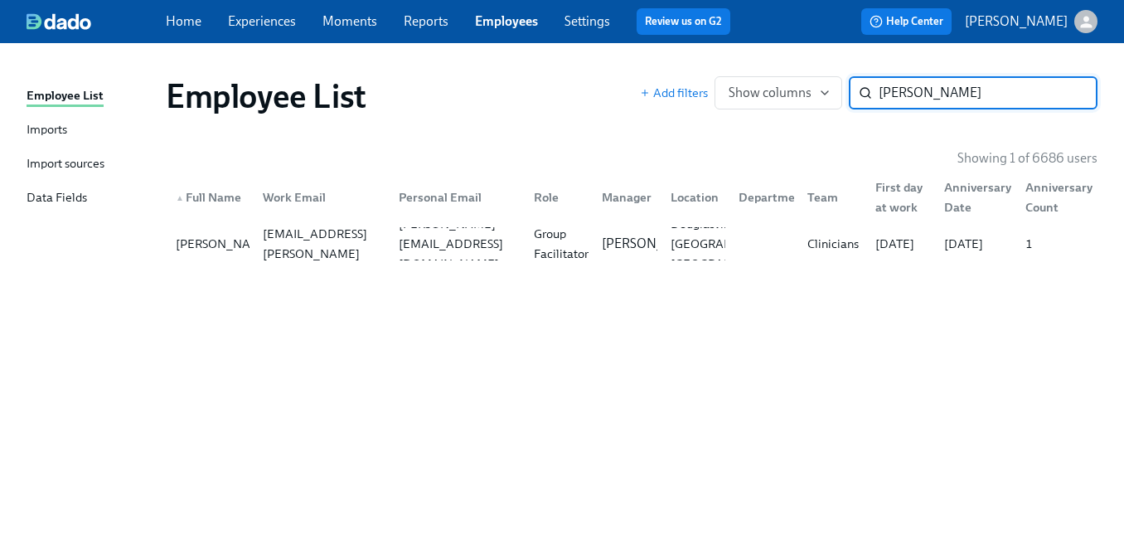
paste input "Cara Meikle"
type input "Cara Meikle"
click at [416, 235] on div "carameikle@gmail.com" at bounding box center [456, 244] width 128 height 40
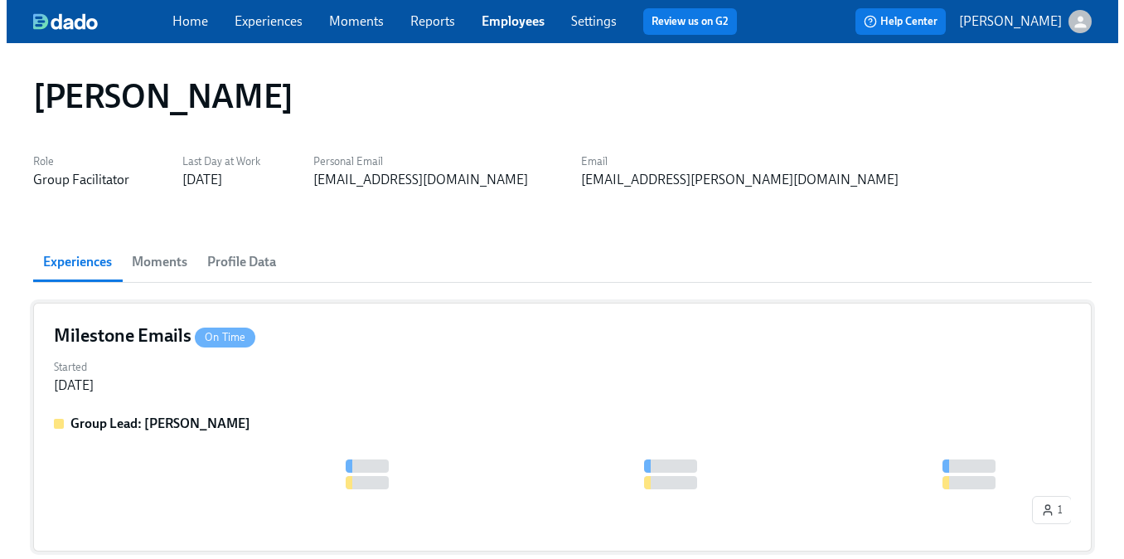
scroll to position [0, 3]
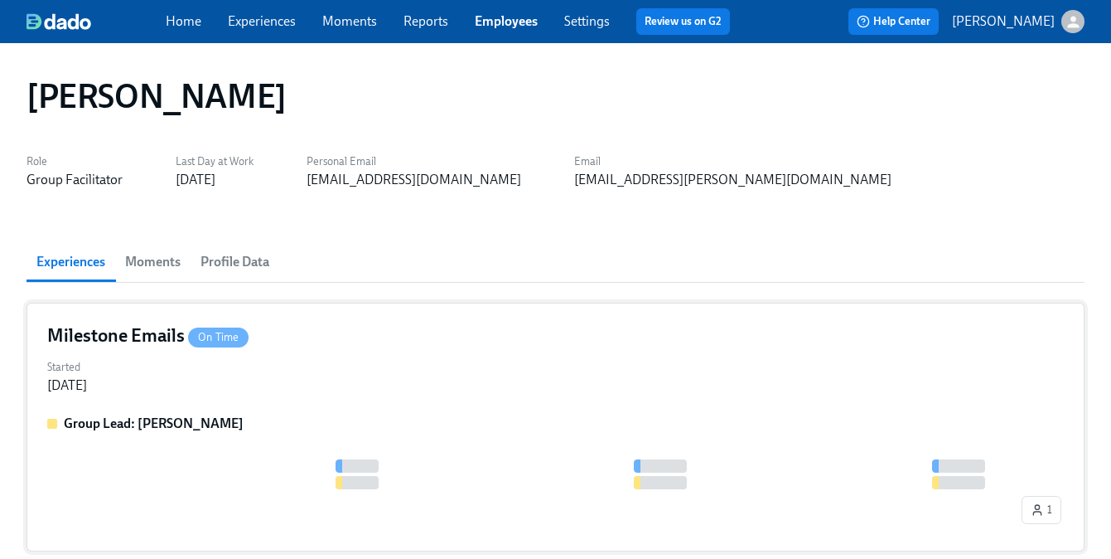
click at [188, 399] on div "Milestone Emails On Time Started Sep 10, 2024 Group Lead: Don Hopkins 1" at bounding box center [556, 426] width 1058 height 249
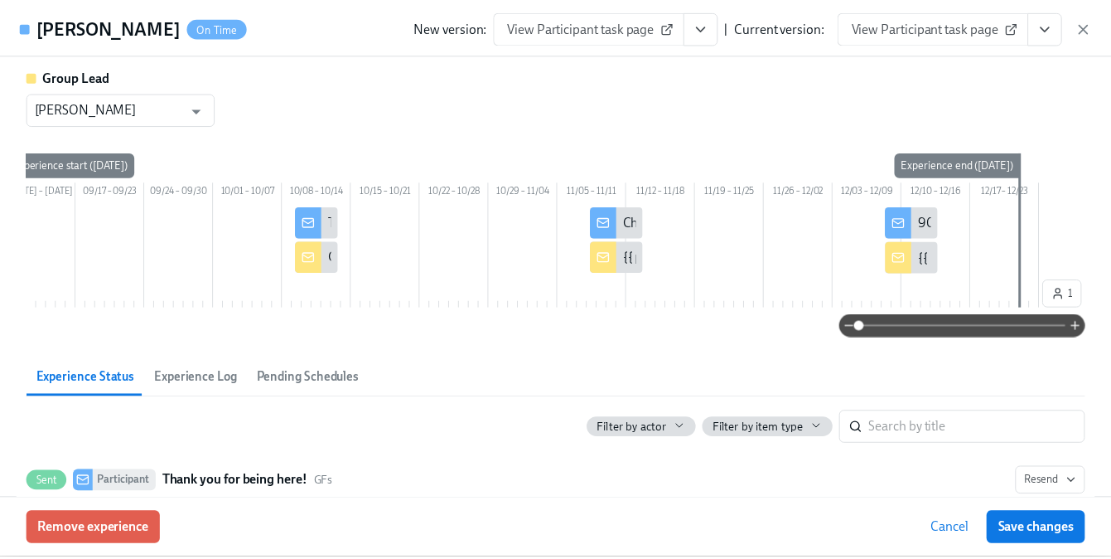
scroll to position [229, 0]
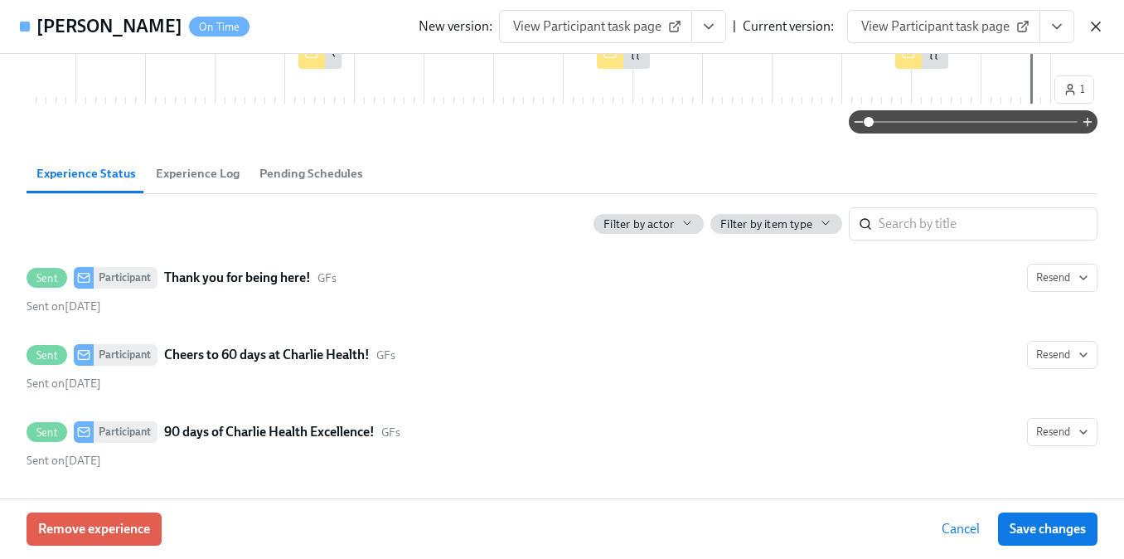
click at [1089, 23] on icon "button" at bounding box center [1095, 26] width 17 height 17
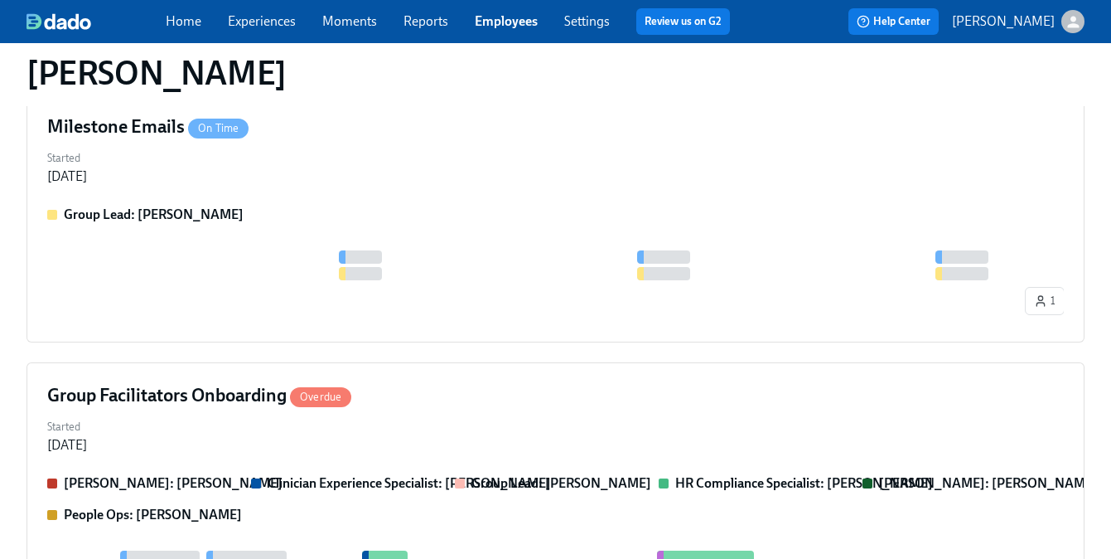
scroll to position [212, 0]
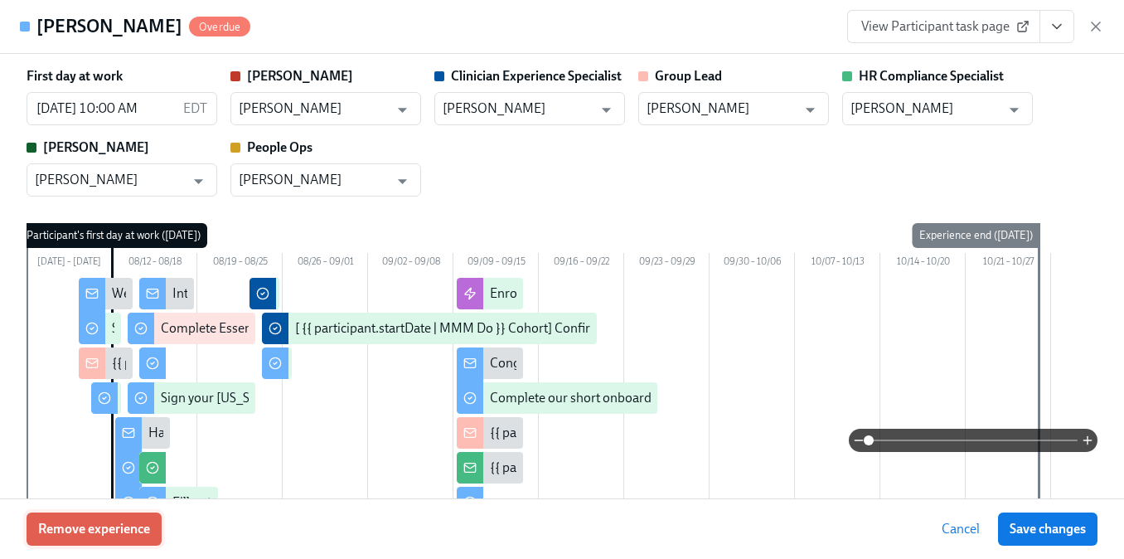
click at [95, 539] on button "Remove experience" at bounding box center [94, 528] width 135 height 33
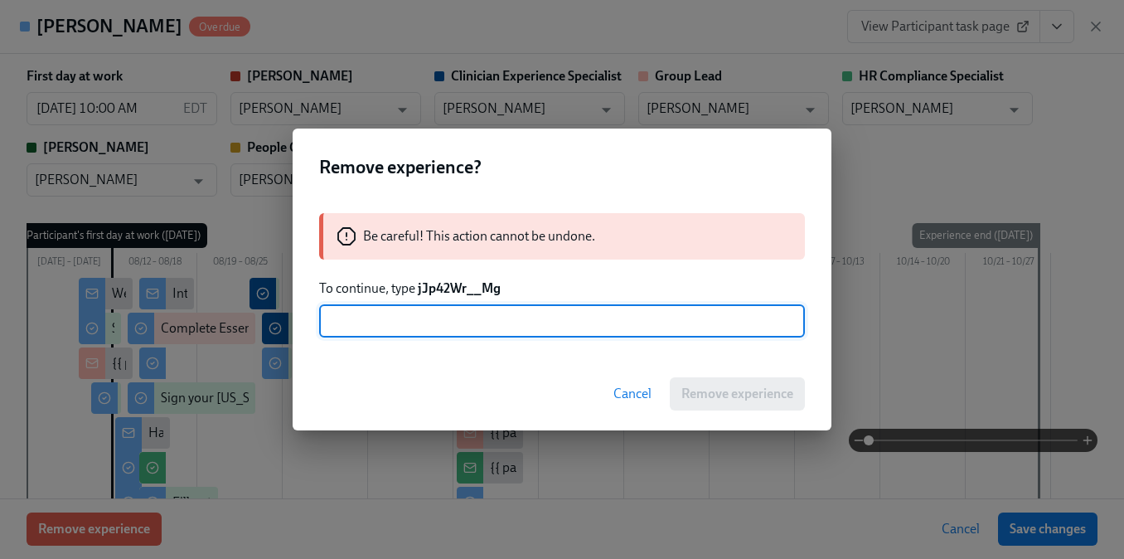
click at [475, 293] on strong "jJp42Wr__Mg" at bounding box center [459, 288] width 83 height 16
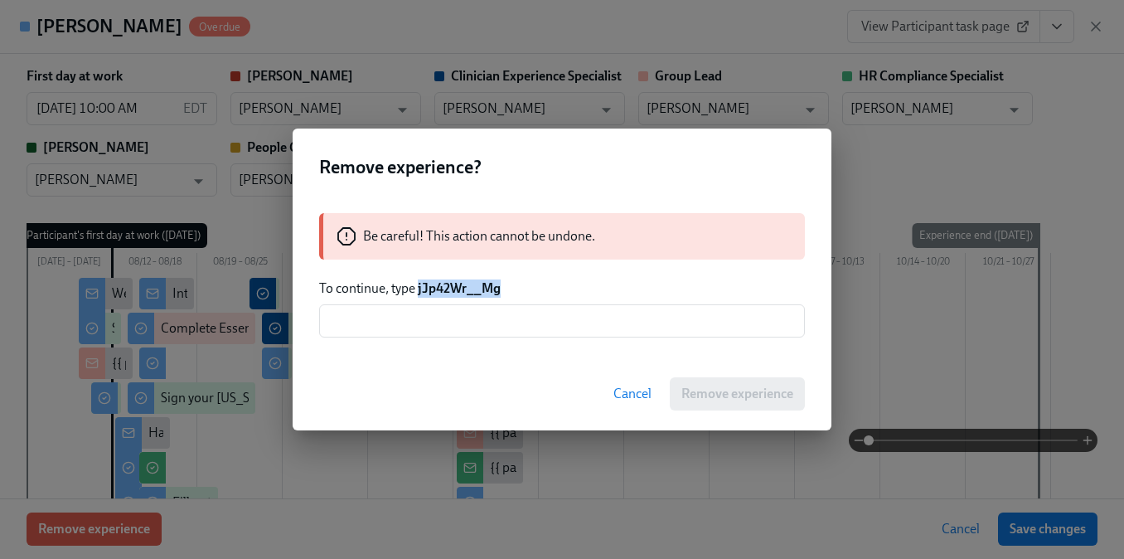
click at [475, 293] on strong "jJp42Wr__Mg" at bounding box center [459, 288] width 83 height 16
click at [464, 315] on input "text" at bounding box center [562, 320] width 486 height 33
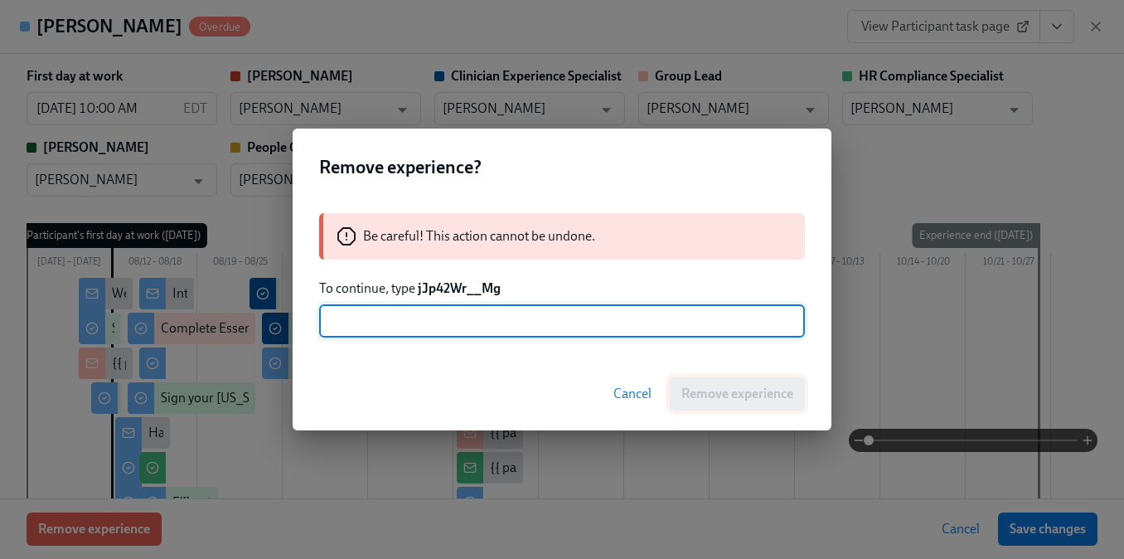
paste input "jJp42Wr__Mg"
type input "jJp42Wr__Mg"
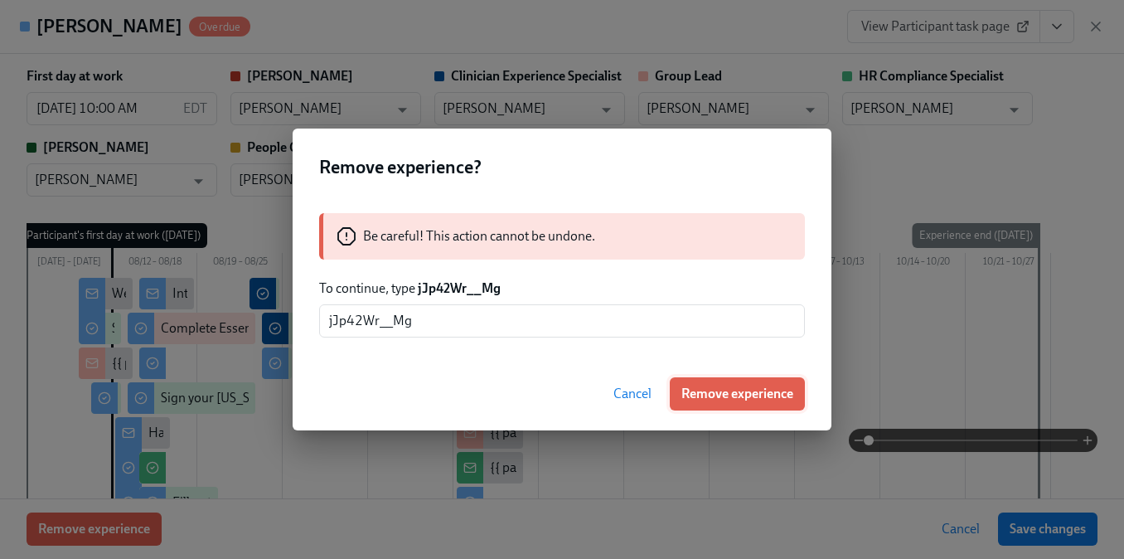
click at [694, 399] on span "Remove experience" at bounding box center [737, 393] width 112 height 17
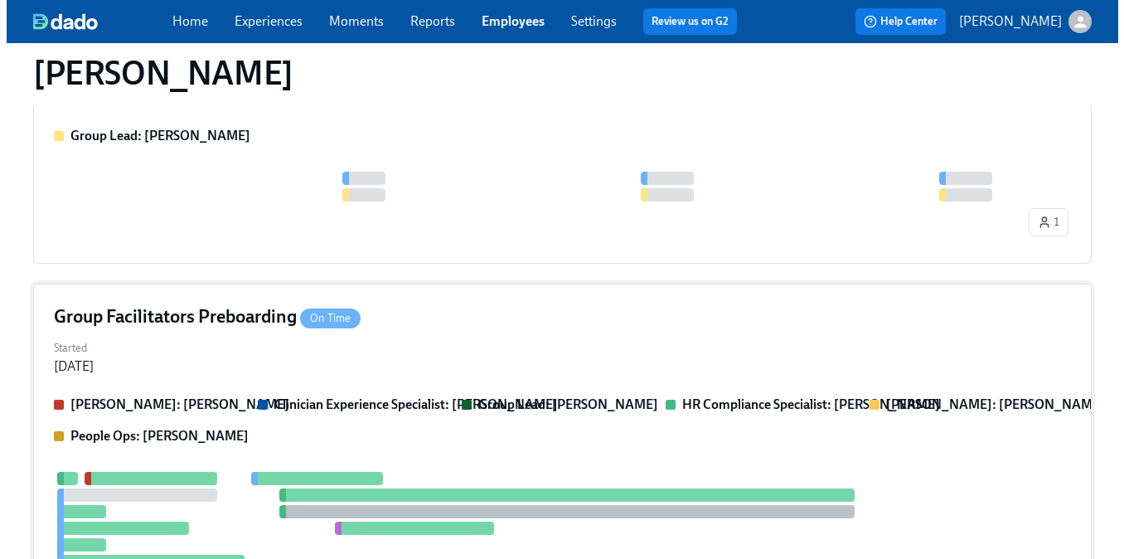
scroll to position [341, 0]
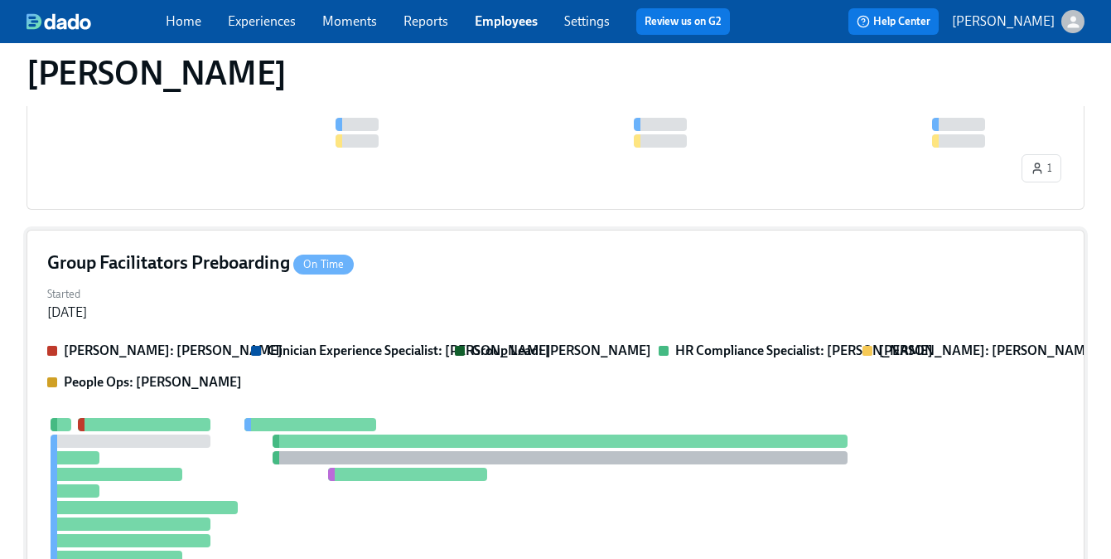
click at [421, 399] on div "Clarissa: Savannah Doherty Clinician Experience Specialist: Maggie Greenawalt G…" at bounding box center [555, 506] width 1017 height 330
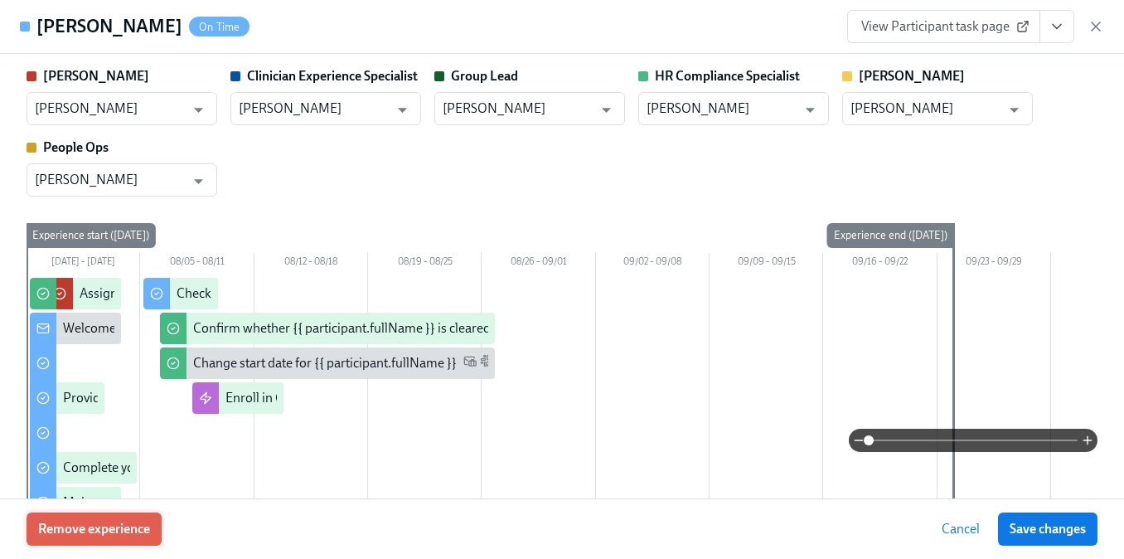
click at [141, 517] on button "Remove experience" at bounding box center [94, 528] width 135 height 33
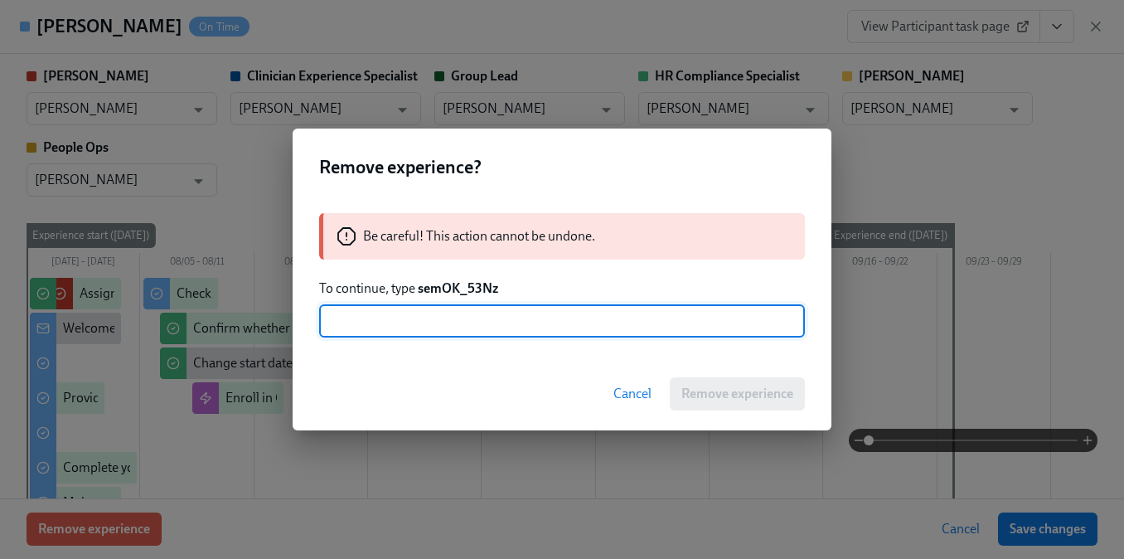
click at [474, 291] on strong "semOK_53Nz" at bounding box center [458, 288] width 80 height 16
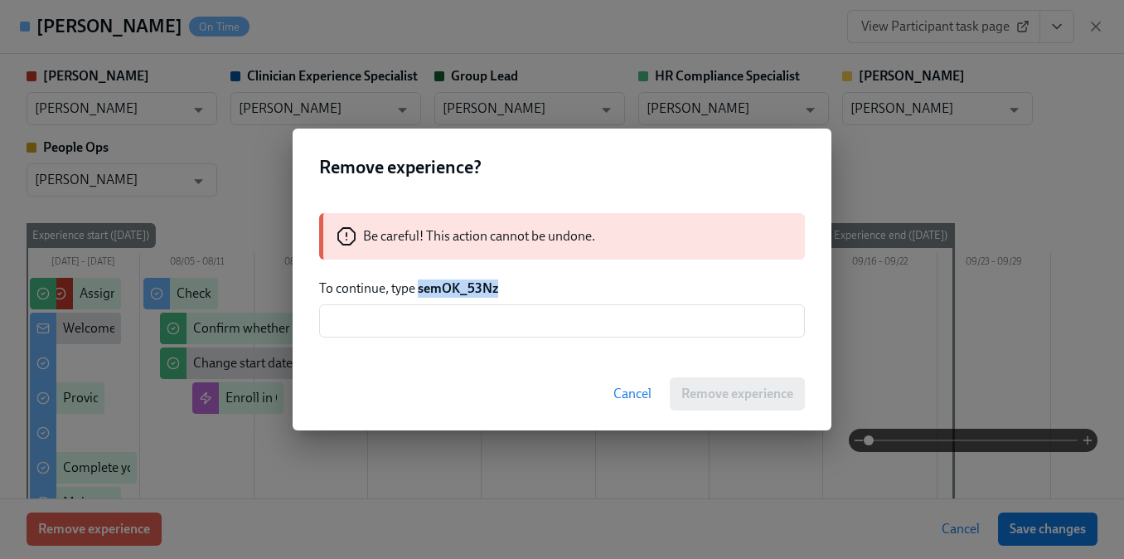
click at [474, 291] on strong "semOK_53Nz" at bounding box center [458, 288] width 80 height 16
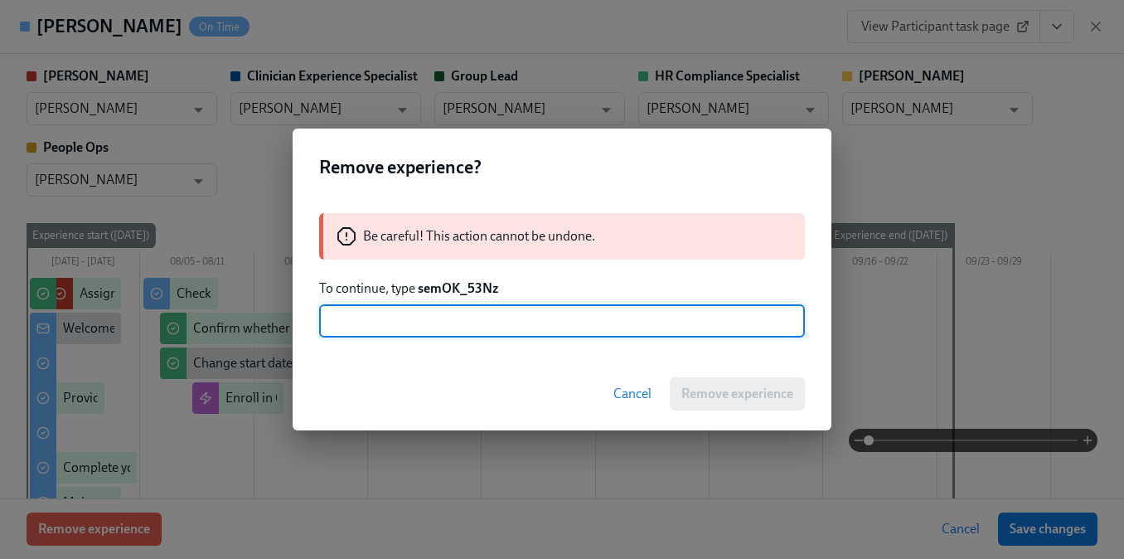
click at [462, 306] on input "text" at bounding box center [562, 320] width 486 height 33
paste input "semOK_53Nz"
type input "semOK_53Nz"
click at [694, 400] on span "Remove experience" at bounding box center [737, 393] width 112 height 17
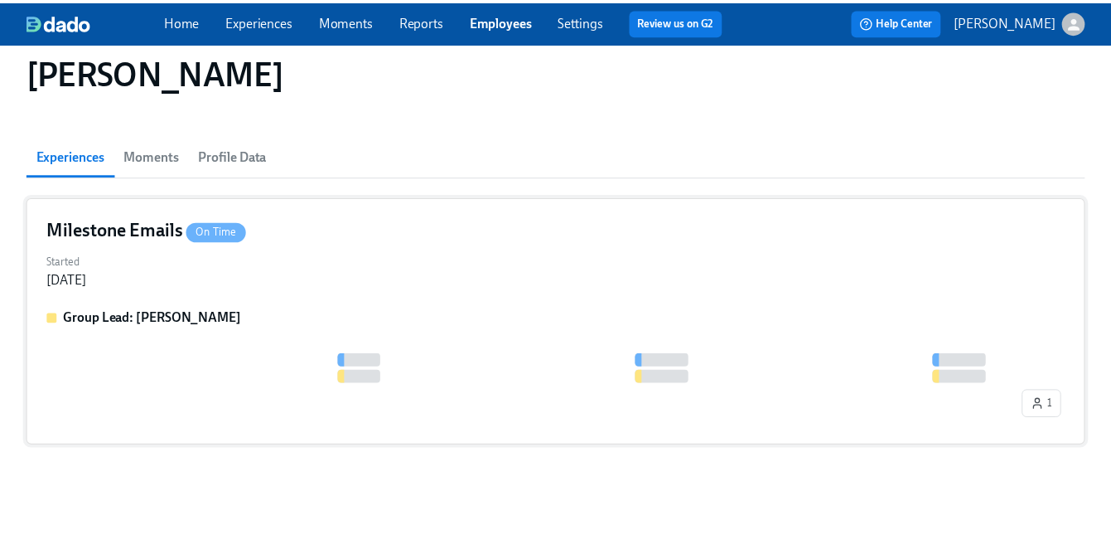
scroll to position [105, 0]
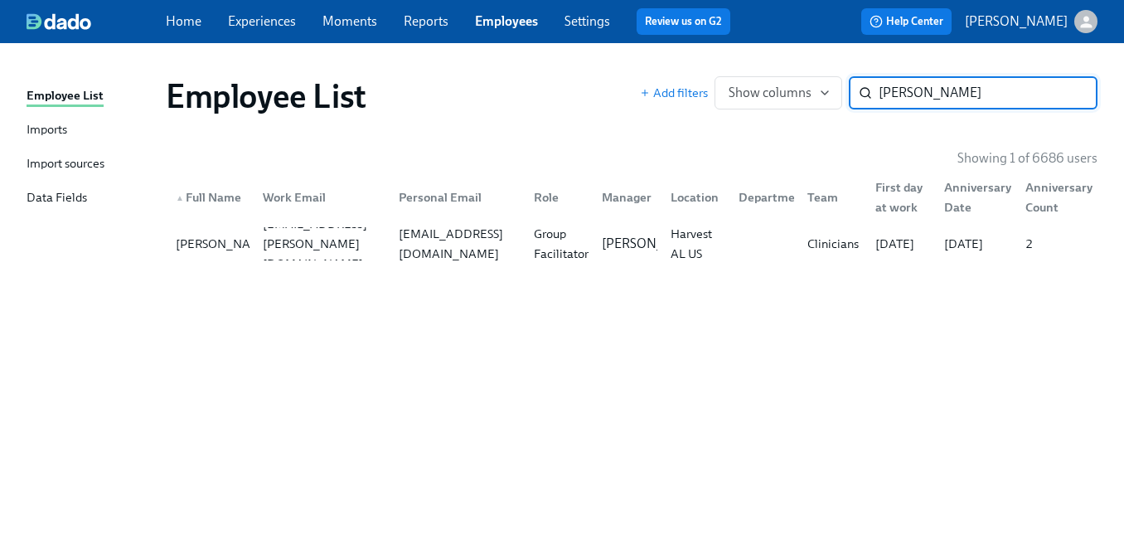
paste input "Andrea Ramirez Suarez"
type input "Andrea Ramirez Suarez"
click at [459, 242] on div "yasanya.suarez007@gmail.com" at bounding box center [456, 244] width 128 height 40
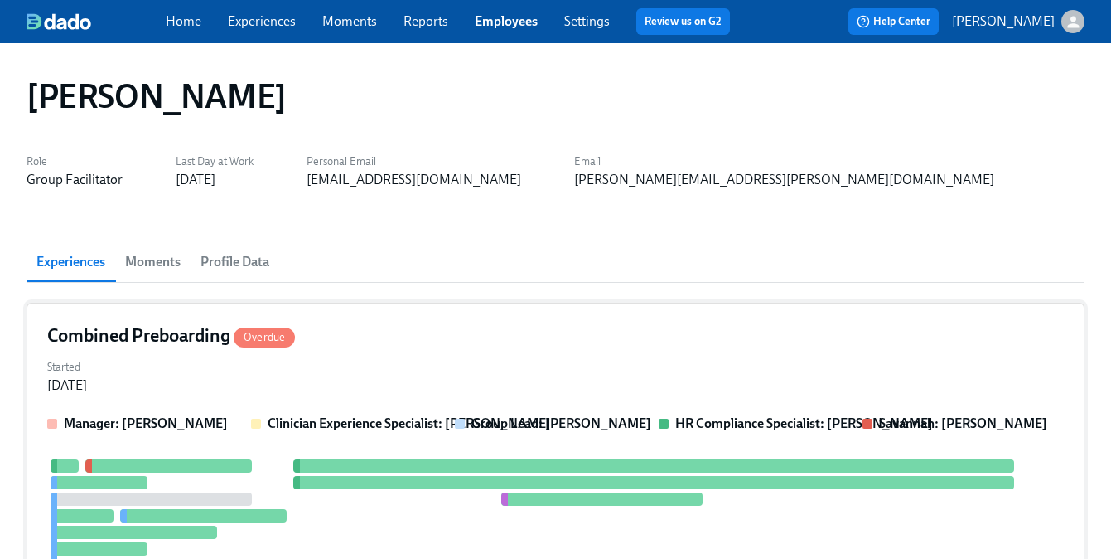
click at [250, 378] on div "Started Nov 19, 2024" at bounding box center [555, 375] width 1017 height 40
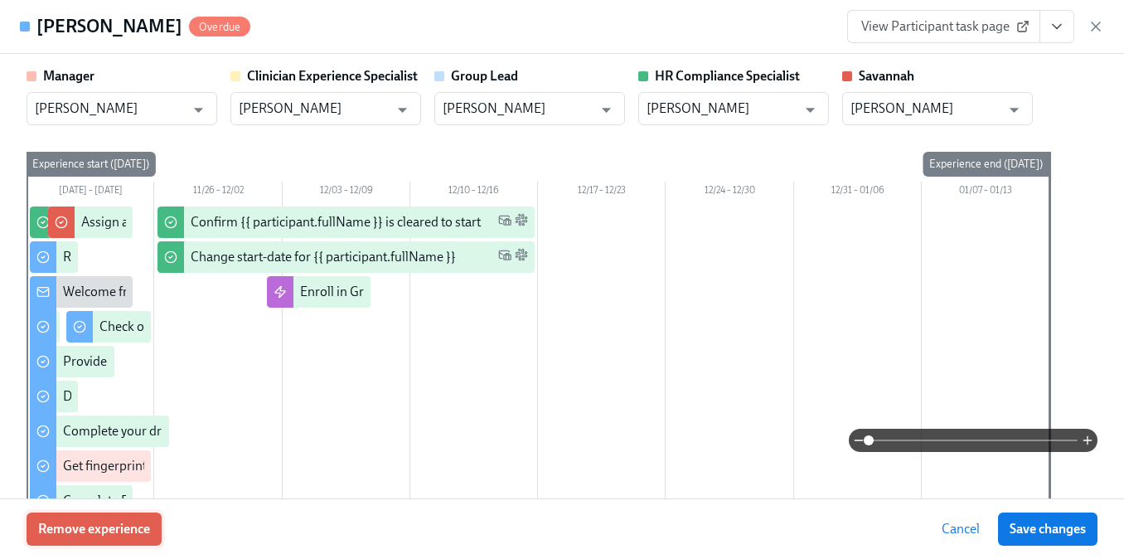
click at [118, 523] on span "Remove experience" at bounding box center [94, 528] width 112 height 17
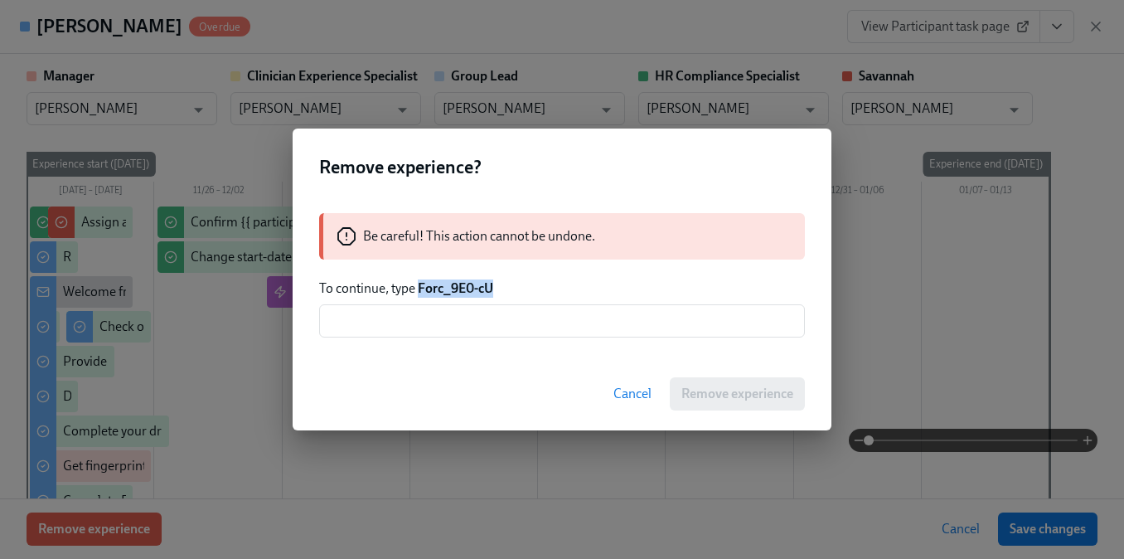
drag, startPoint x: 529, startPoint y: 292, endPoint x: 419, endPoint y: 287, distance: 110.3
click at [419, 287] on p "To continue, type Forc_9E0-cU" at bounding box center [562, 288] width 486 height 18
click at [440, 312] on input "text" at bounding box center [562, 320] width 486 height 33
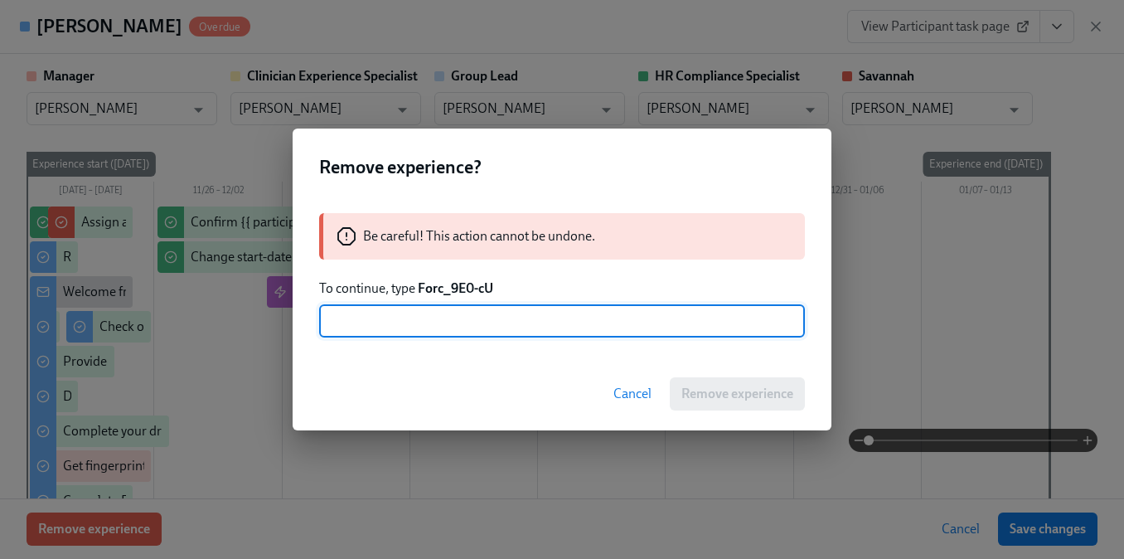
paste input "Forc_9E0-cU"
type input "Forc_9E0-cU"
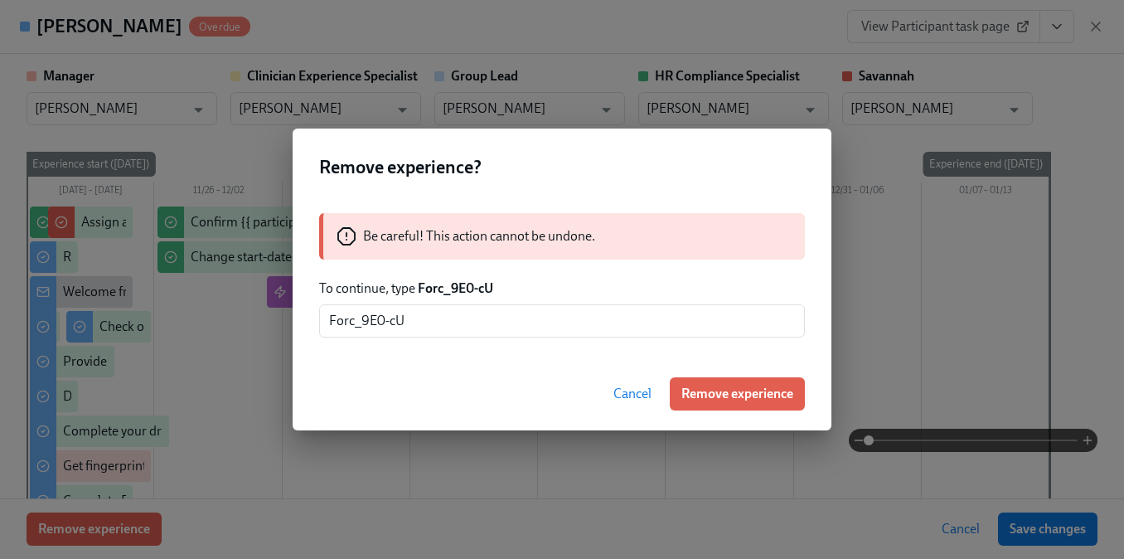
click at [665, 390] on div "Cancel Remove experience" at bounding box center [562, 393] width 539 height 73
click at [691, 394] on span "Remove experience" at bounding box center [737, 393] width 112 height 17
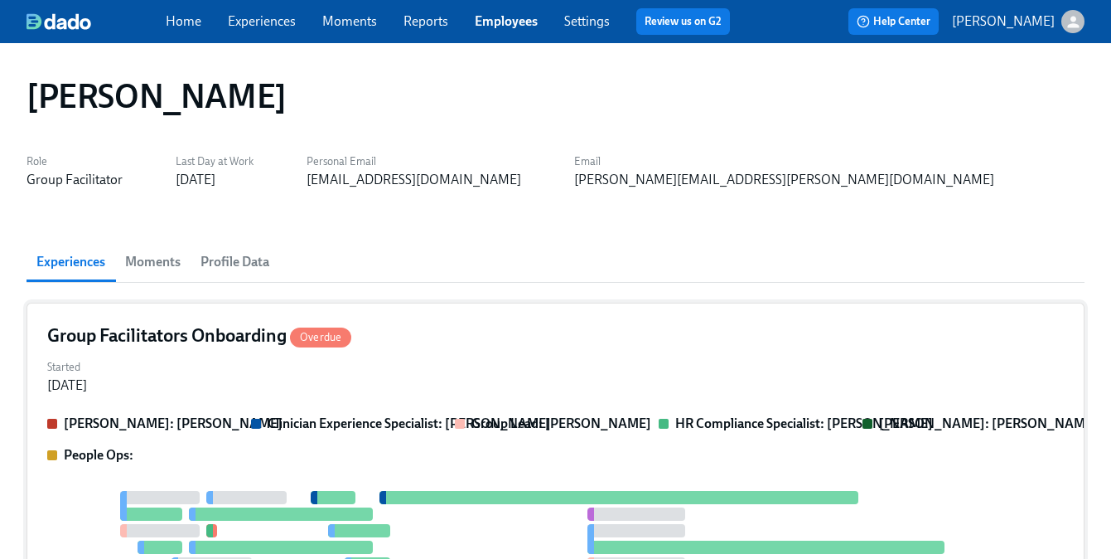
click at [341, 375] on div "Started Dec 02, 2024" at bounding box center [555, 375] width 1017 height 40
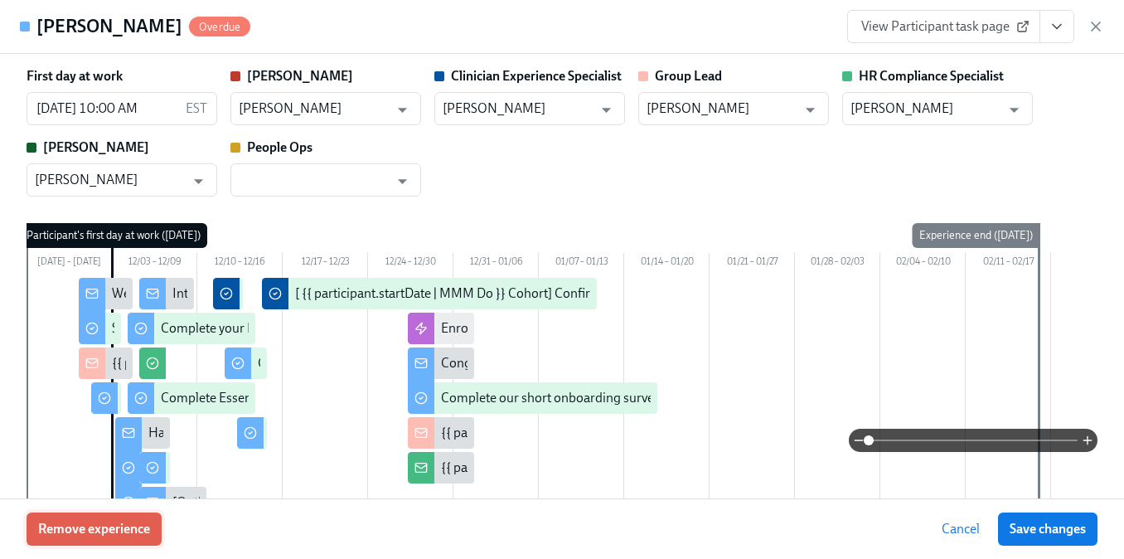
click at [115, 514] on button "Remove experience" at bounding box center [94, 528] width 135 height 33
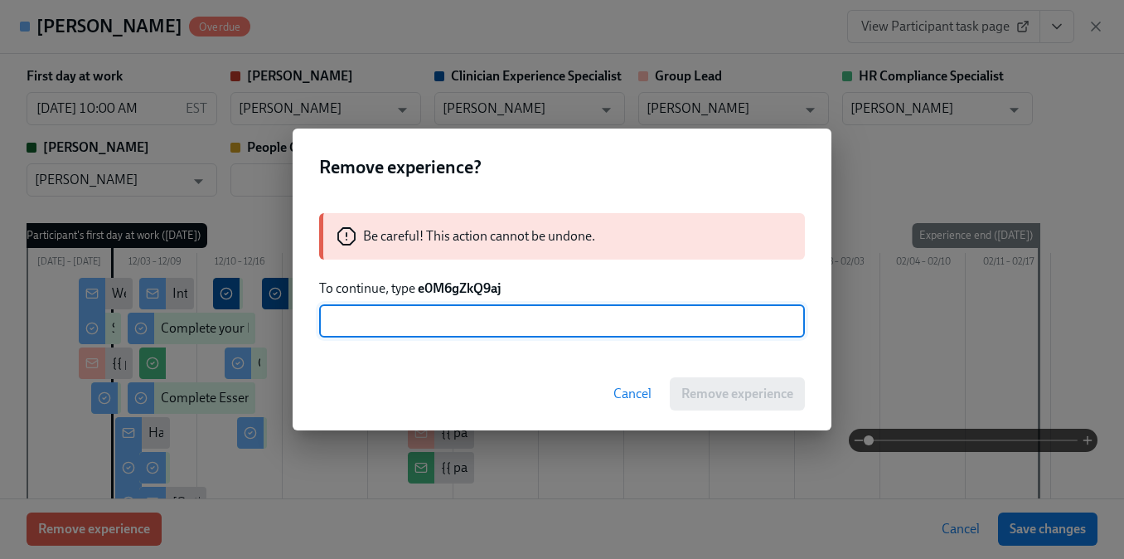
click at [462, 287] on strong "e0M6gZkQ9aj" at bounding box center [460, 288] width 84 height 16
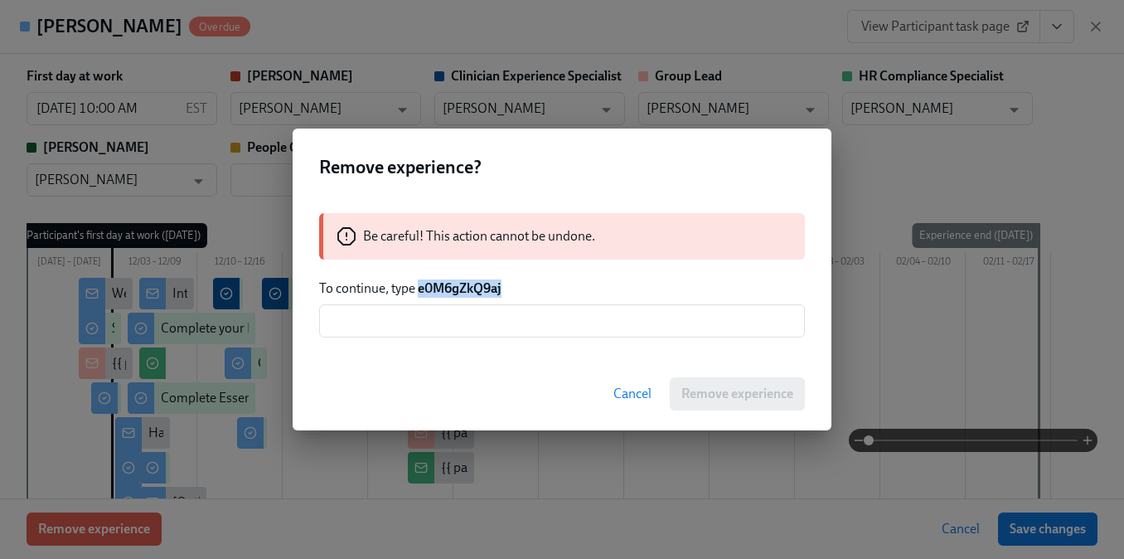
click at [462, 287] on strong "e0M6gZkQ9aj" at bounding box center [460, 288] width 84 height 16
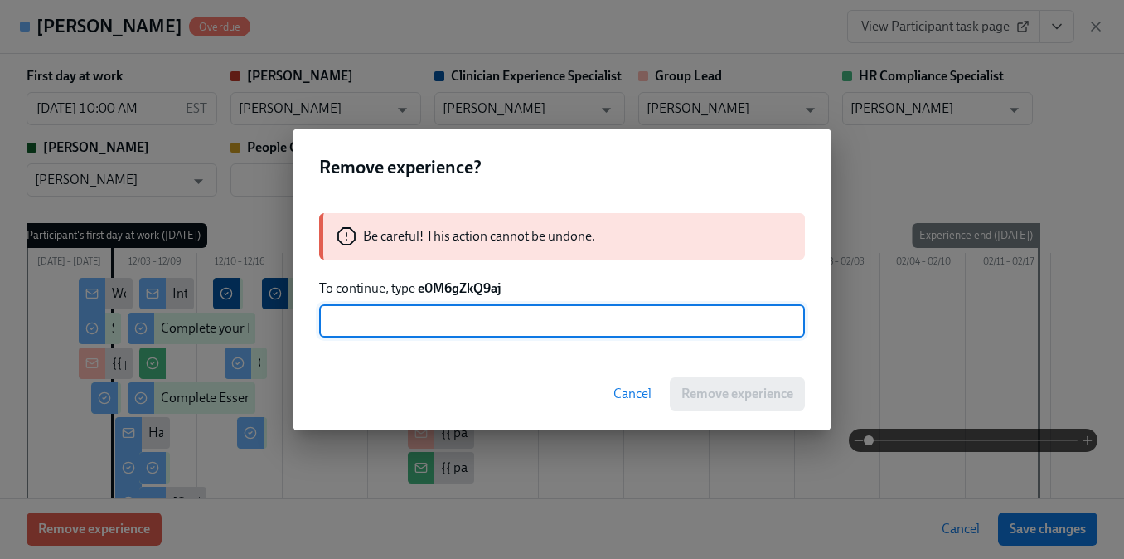
click at [465, 312] on input "text" at bounding box center [562, 320] width 486 height 33
paste input "e0M6gZkQ9aj"
type input "e0M6gZkQ9aj"
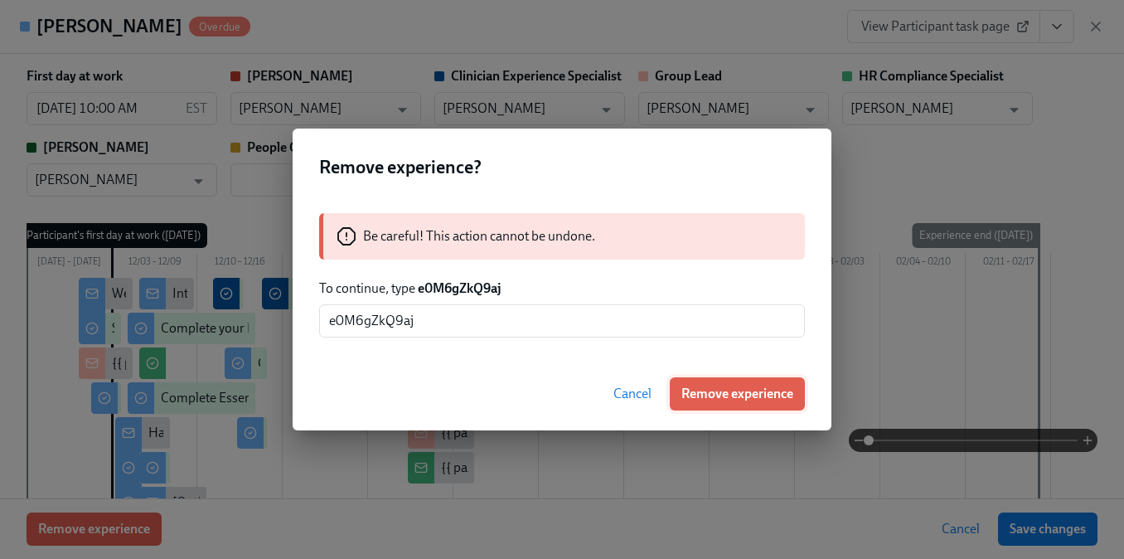
click at [733, 387] on span "Remove experience" at bounding box center [737, 393] width 112 height 17
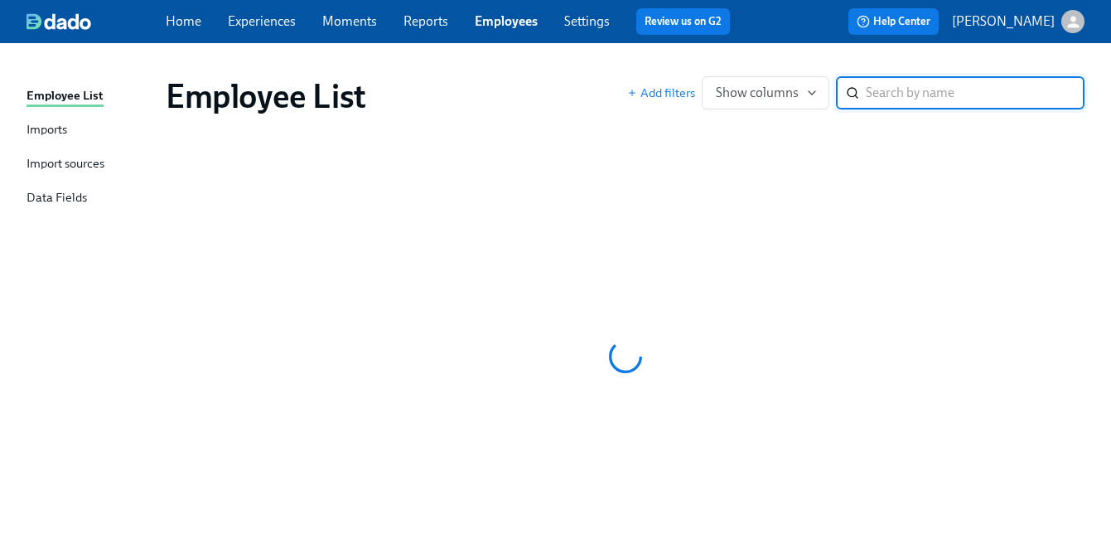
click at [926, 94] on input "search" at bounding box center [975, 92] width 219 height 33
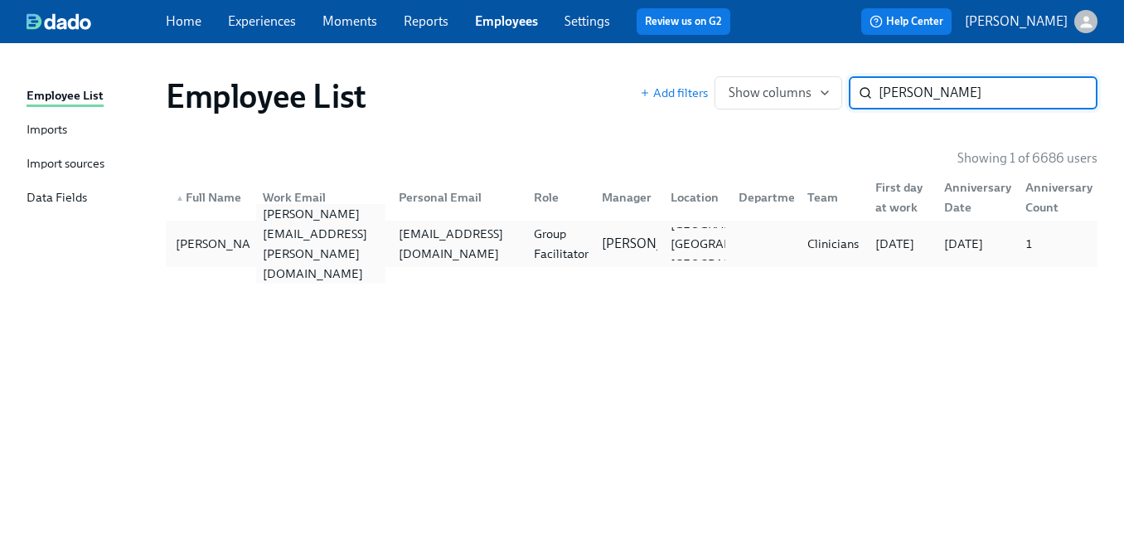
type input "Courtney Thomas"
click at [346, 230] on div "courtney.thomas@charliehealth.com" at bounding box center [316, 243] width 135 height 33
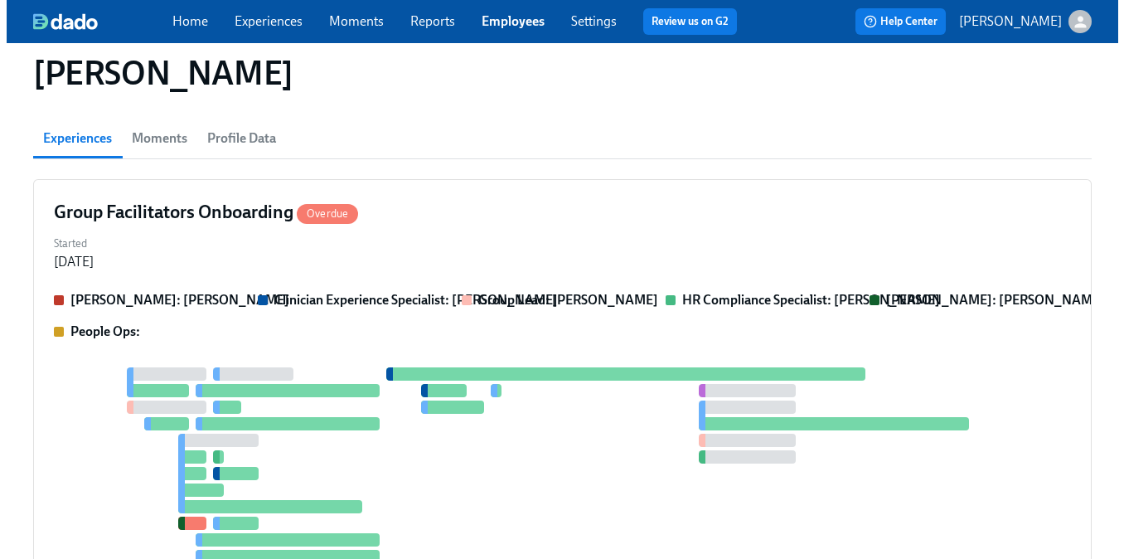
scroll to position [300, 0]
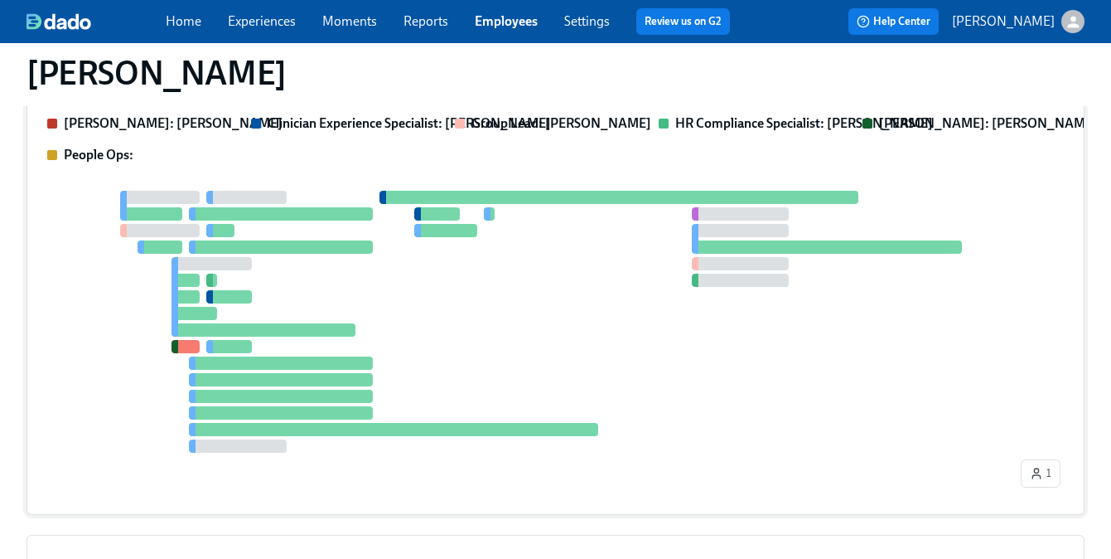
click at [474, 216] on div at bounding box center [532, 322] width 970 height 262
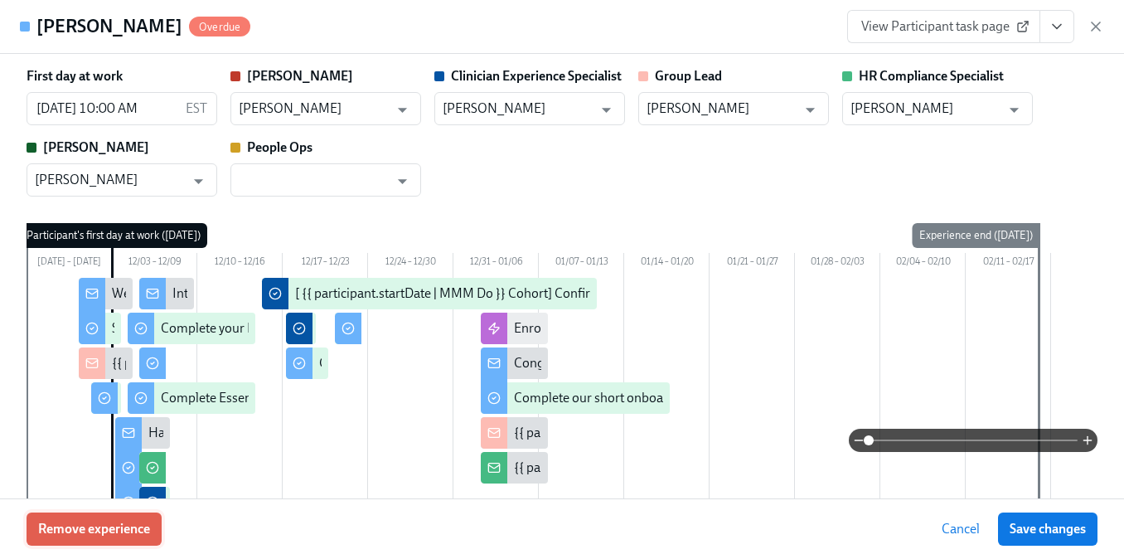
click at [137, 516] on button "Remove experience" at bounding box center [94, 528] width 135 height 33
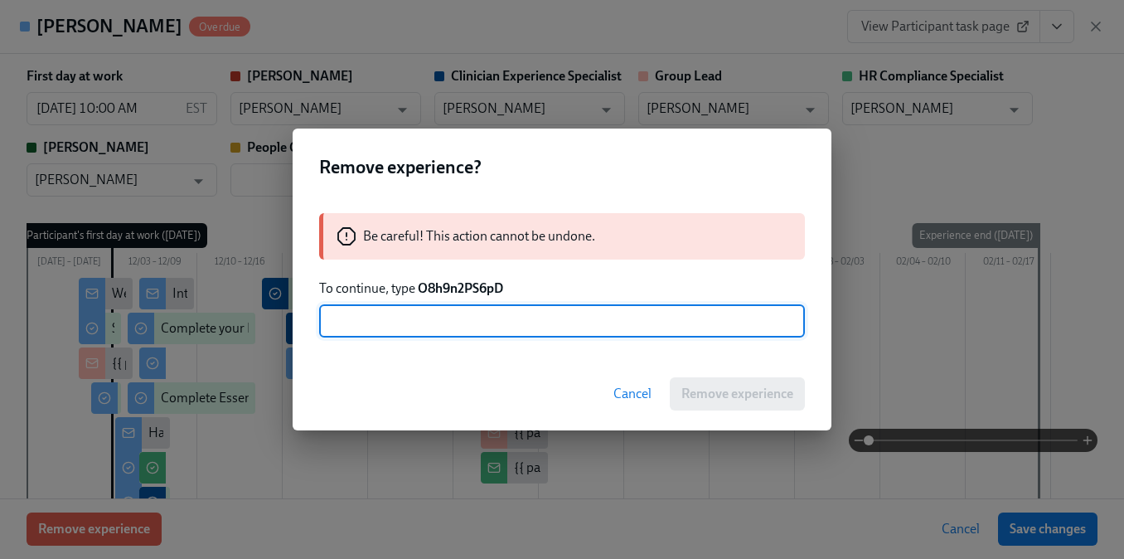
click at [475, 286] on strong "O8h9n2PS6pD" at bounding box center [460, 288] width 85 height 16
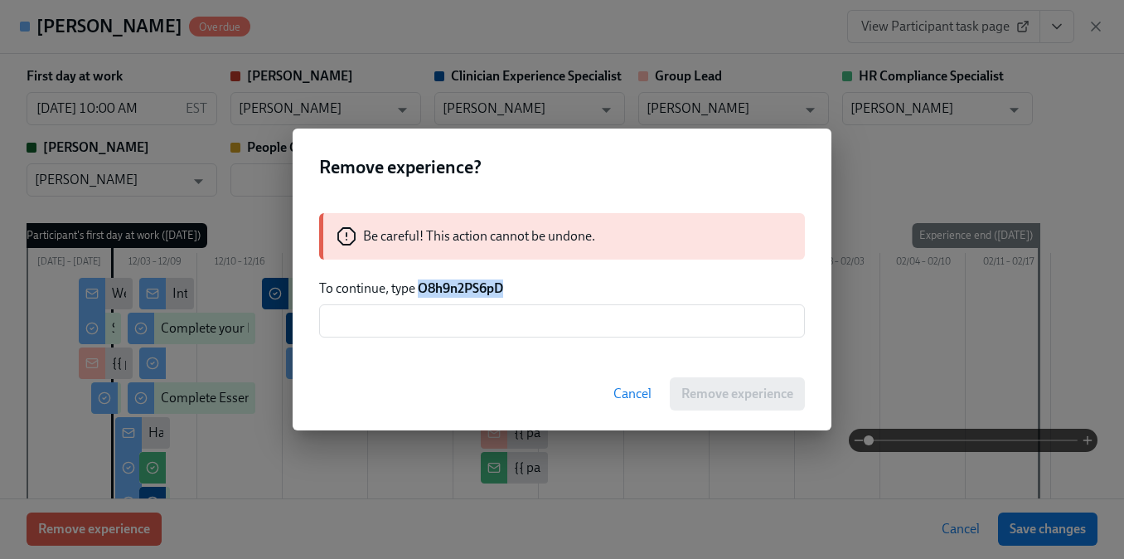
click at [475, 286] on strong "O8h9n2PS6pD" at bounding box center [460, 288] width 85 height 16
copy strong "O8h9n2PS6pD"
click at [472, 323] on input "text" at bounding box center [562, 320] width 486 height 33
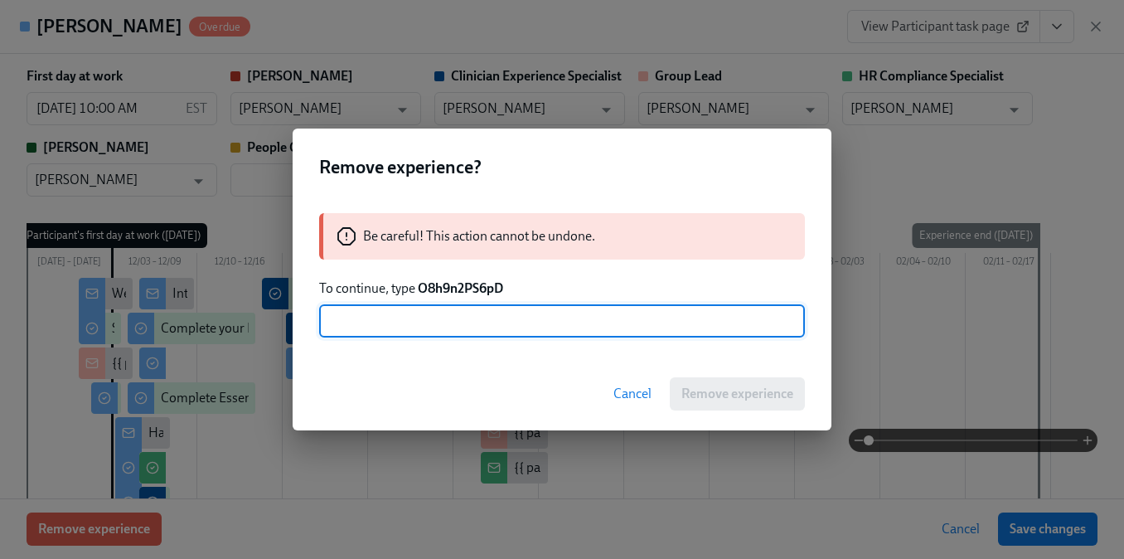
paste input "O8h9n2PS6pD"
type input "O8h9n2PS6pD"
click at [753, 408] on button "Remove experience" at bounding box center [737, 393] width 135 height 33
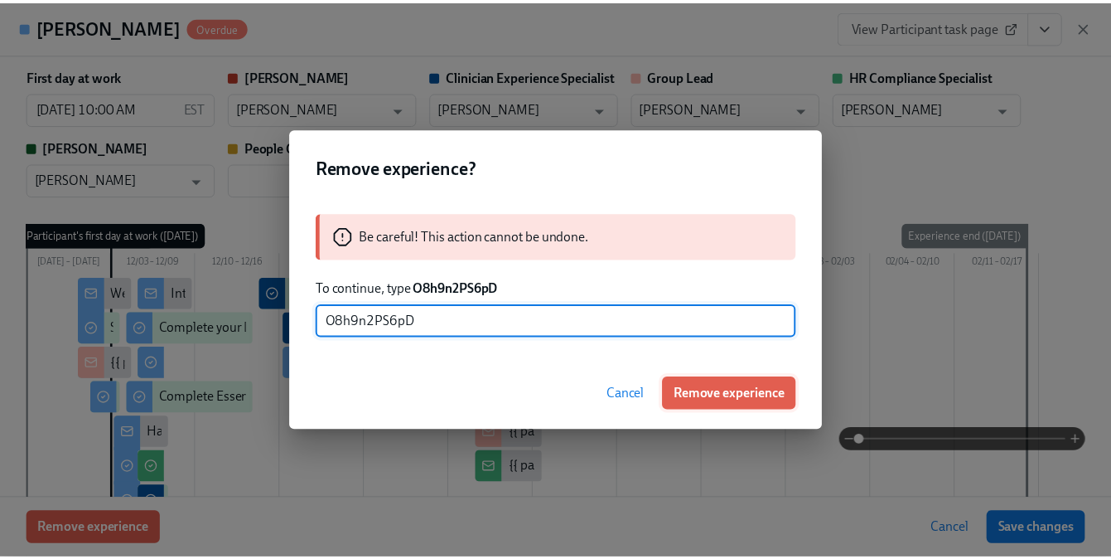
scroll to position [0, 0]
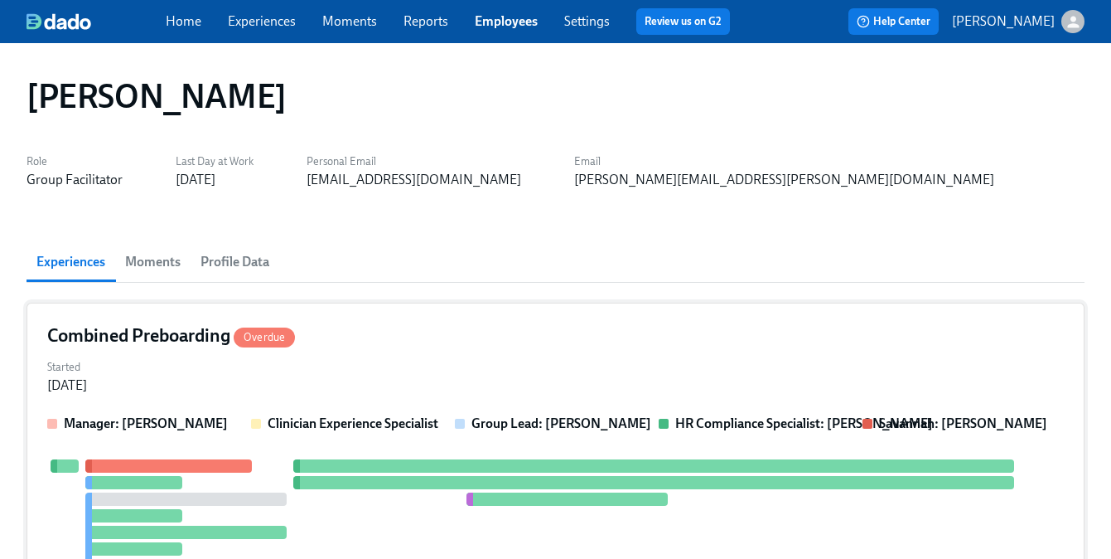
click at [289, 375] on div "Started Nov 20, 2024" at bounding box center [555, 375] width 1017 height 40
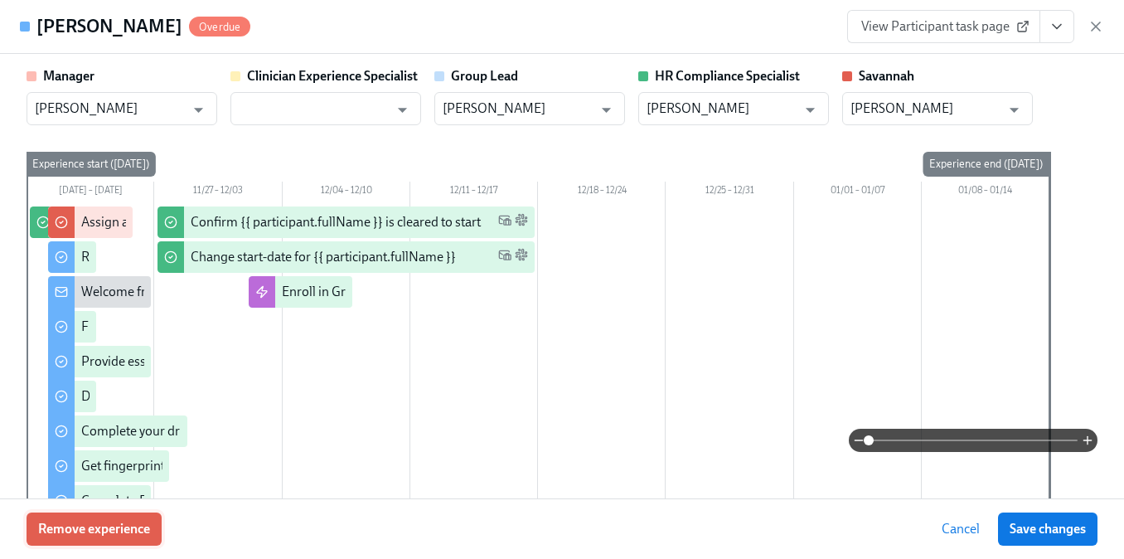
click at [148, 512] on button "Remove experience" at bounding box center [94, 528] width 135 height 33
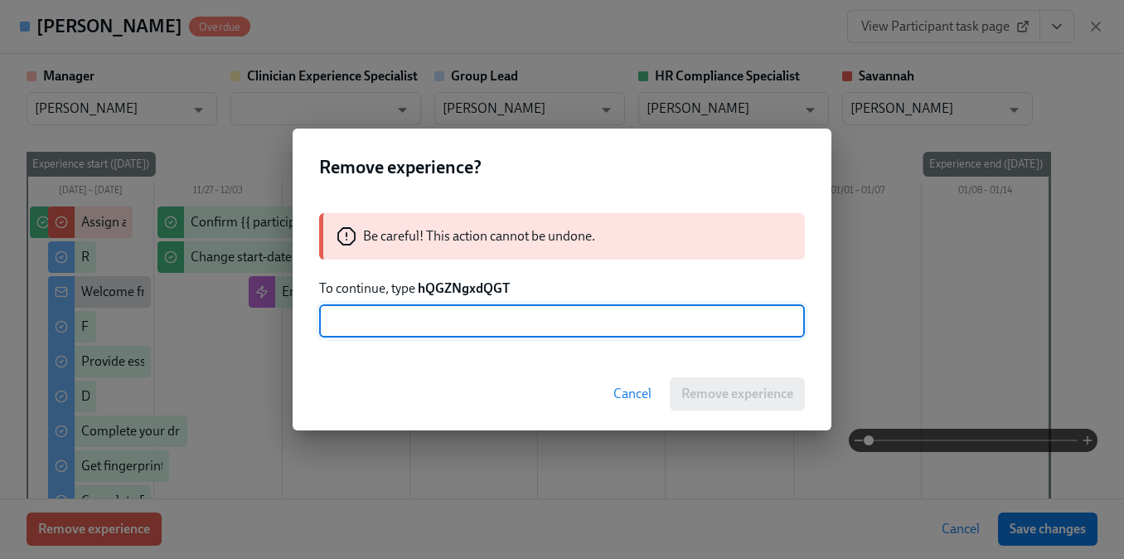
click at [457, 288] on strong "hQGZNgxdQGT" at bounding box center [464, 288] width 92 height 16
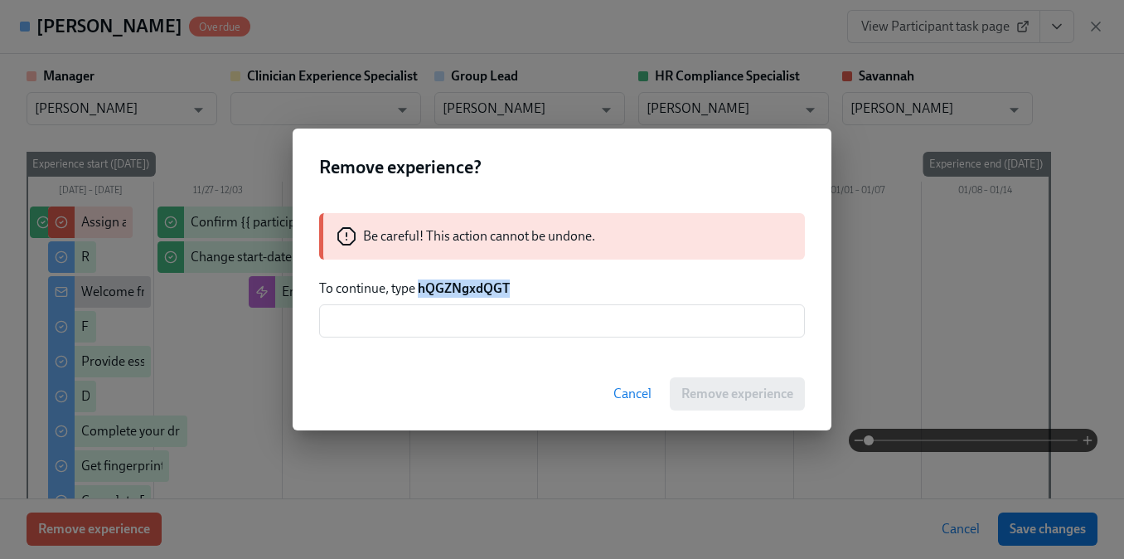
click at [457, 288] on strong "hQGZNgxdQGT" at bounding box center [464, 288] width 92 height 16
copy strong "hQGZNgxdQGT"
click at [497, 316] on input "text" at bounding box center [562, 320] width 486 height 33
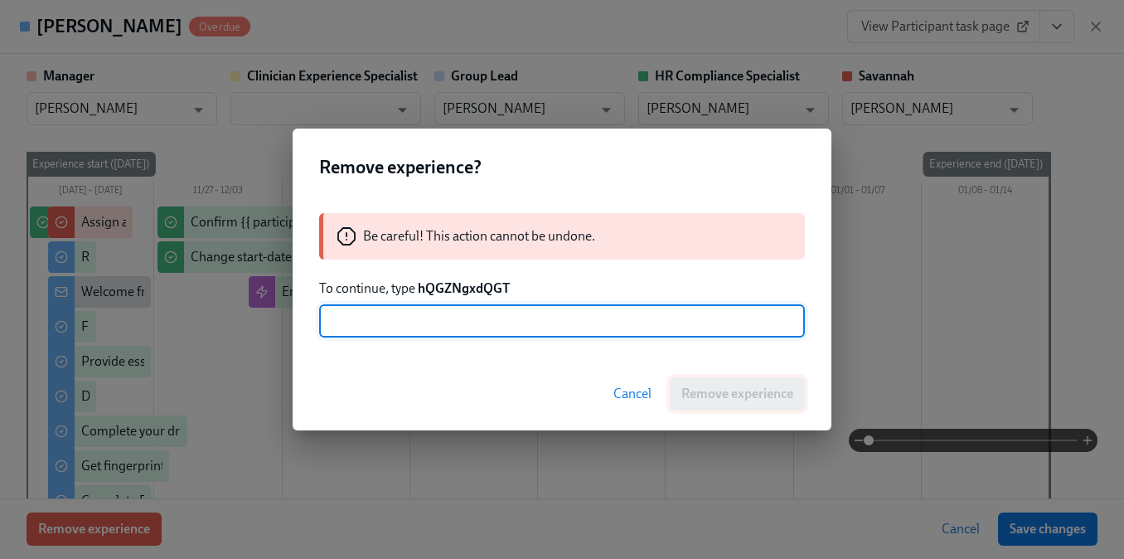
paste input "hQGZNgxdQGT"
type input "hQGZNgxdQGT"
click at [692, 389] on span "Remove experience" at bounding box center [737, 393] width 112 height 17
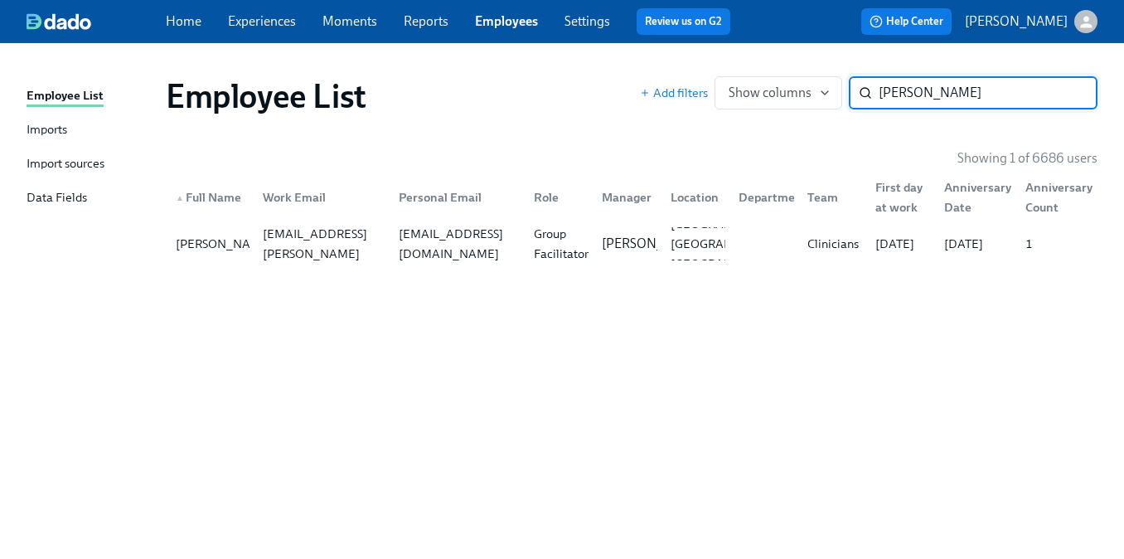
paste input "Ingram"
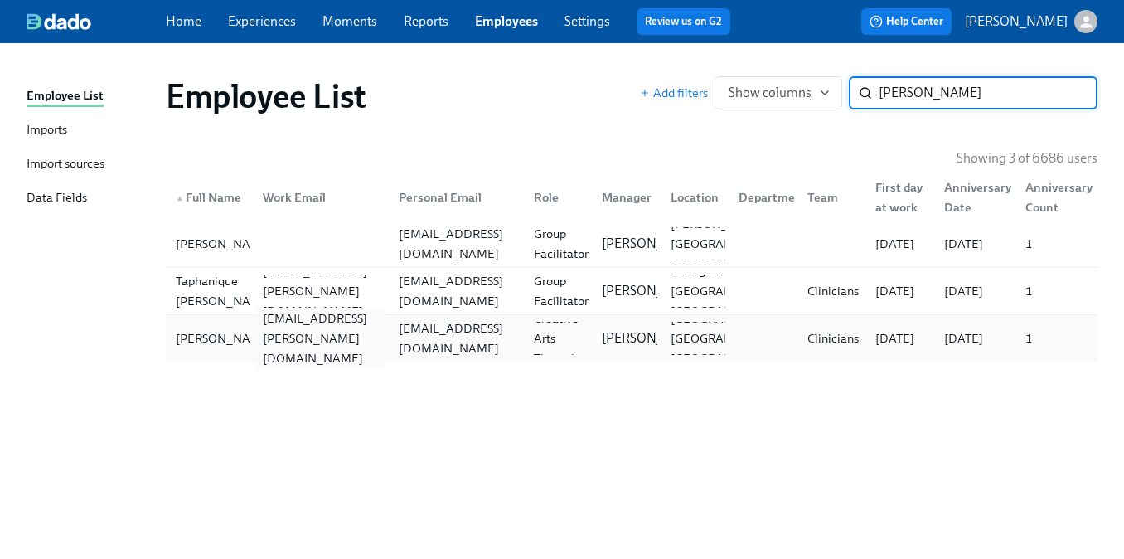
type input "Ingram"
click at [356, 329] on div "vic.ingram@charliehealth.com" at bounding box center [320, 338] width 128 height 60
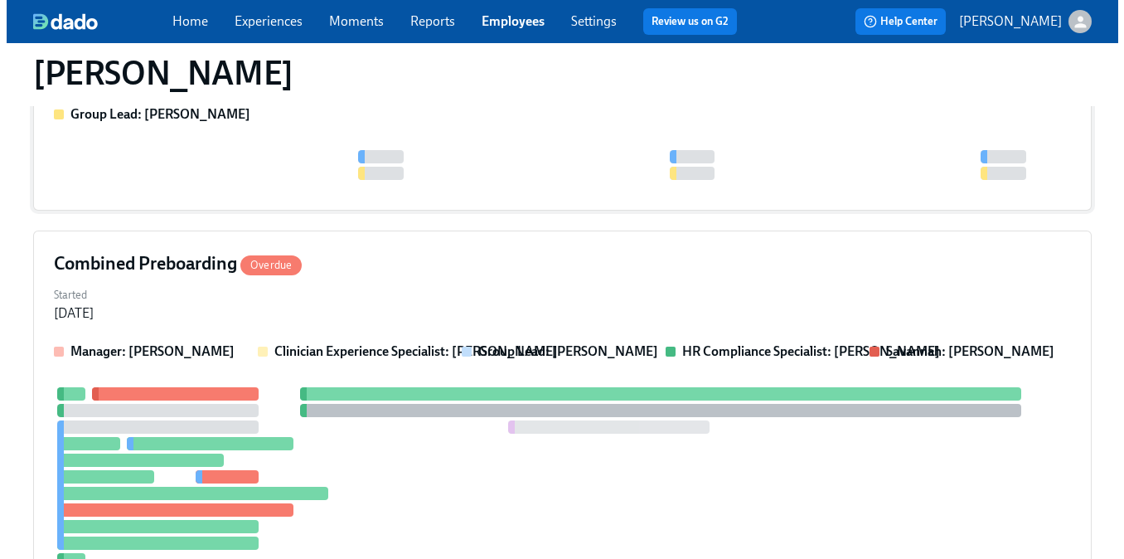
scroll to position [436, 0]
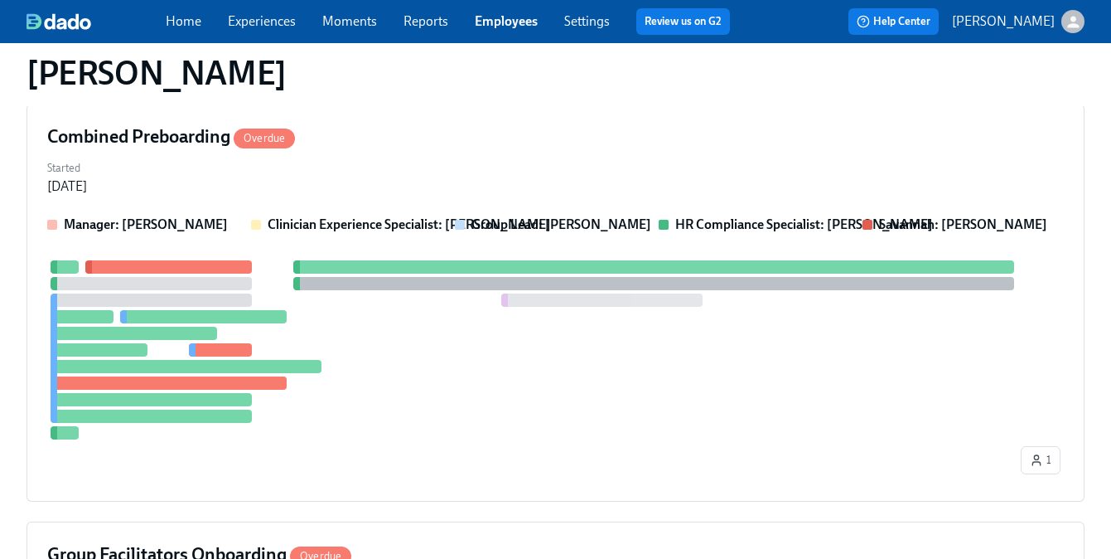
click at [215, 376] on div at bounding box center [169, 382] width 236 height 13
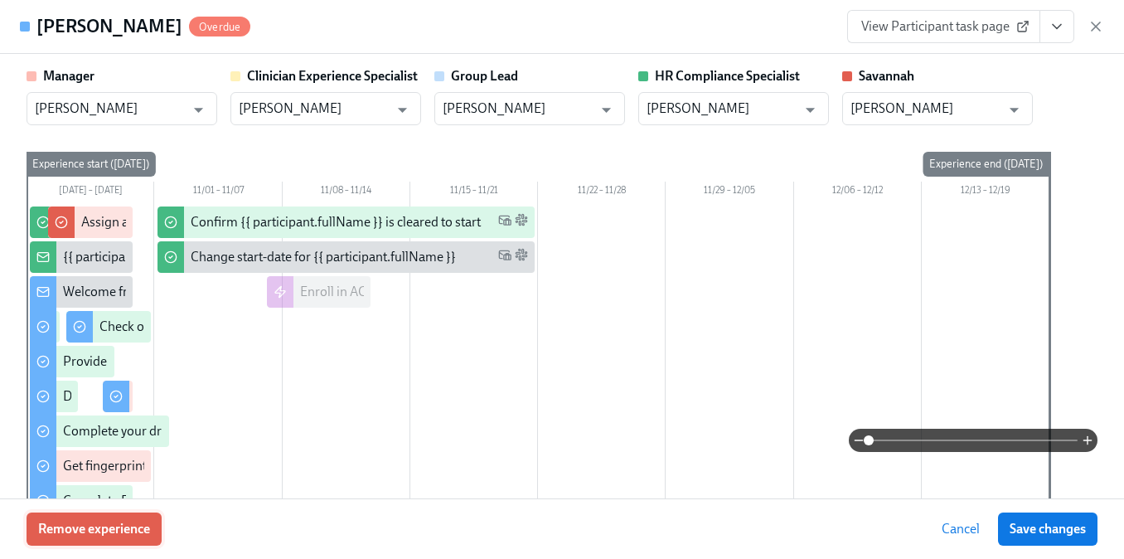
click at [114, 531] on span "Remove experience" at bounding box center [94, 528] width 112 height 17
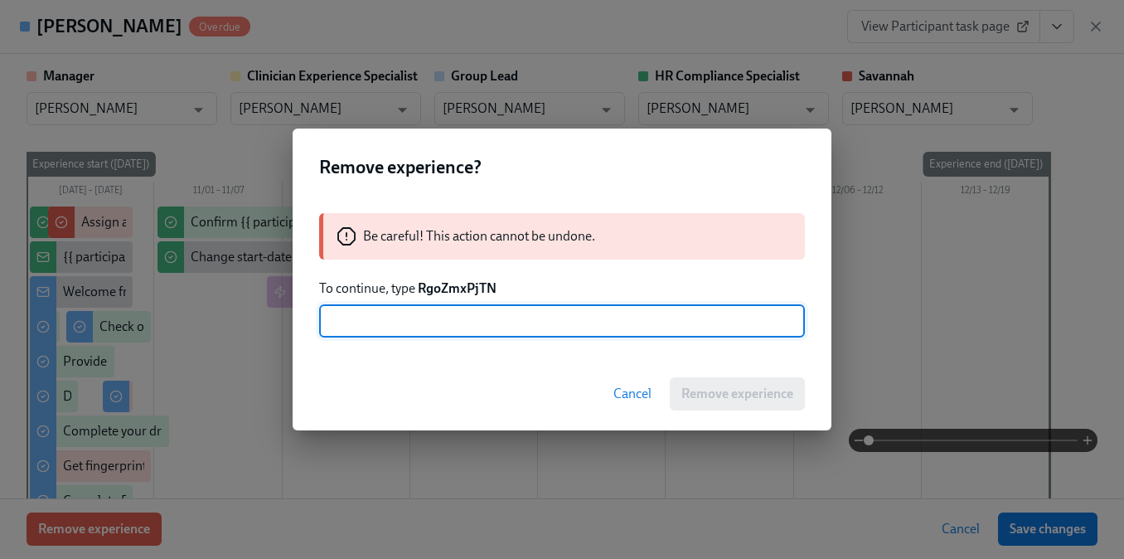
click at [444, 280] on strong "RgoZmxPjTN" at bounding box center [457, 288] width 79 height 16
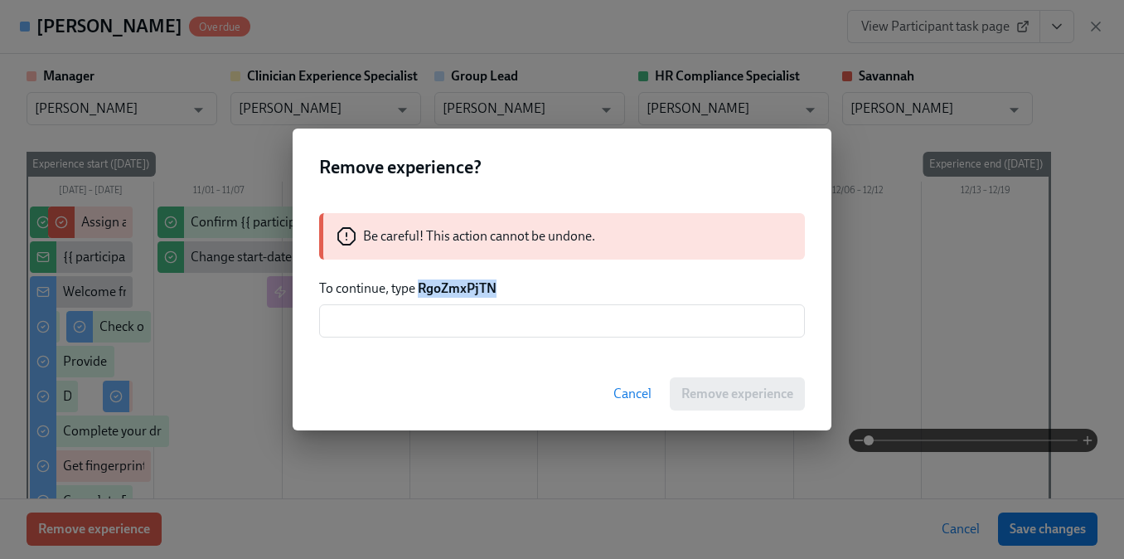
click at [444, 280] on strong "RgoZmxPjTN" at bounding box center [457, 288] width 79 height 16
copy strong "RgoZmxPjTN"
click at [441, 321] on input "text" at bounding box center [562, 320] width 486 height 33
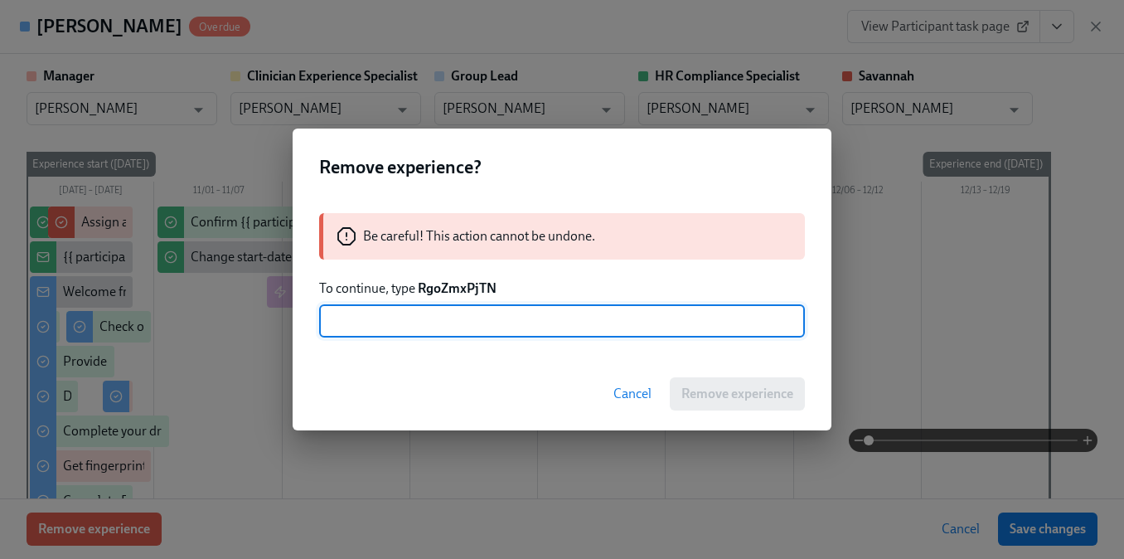
paste input "RgoZmxPjTN"
type input "RgoZmxPjTN"
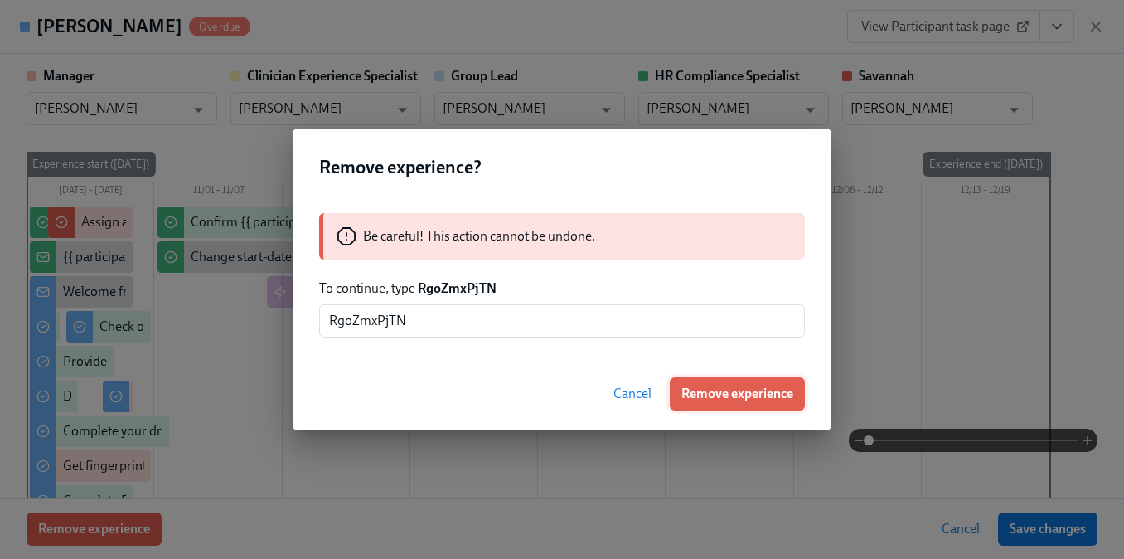
click at [703, 393] on span "Remove experience" at bounding box center [737, 393] width 112 height 17
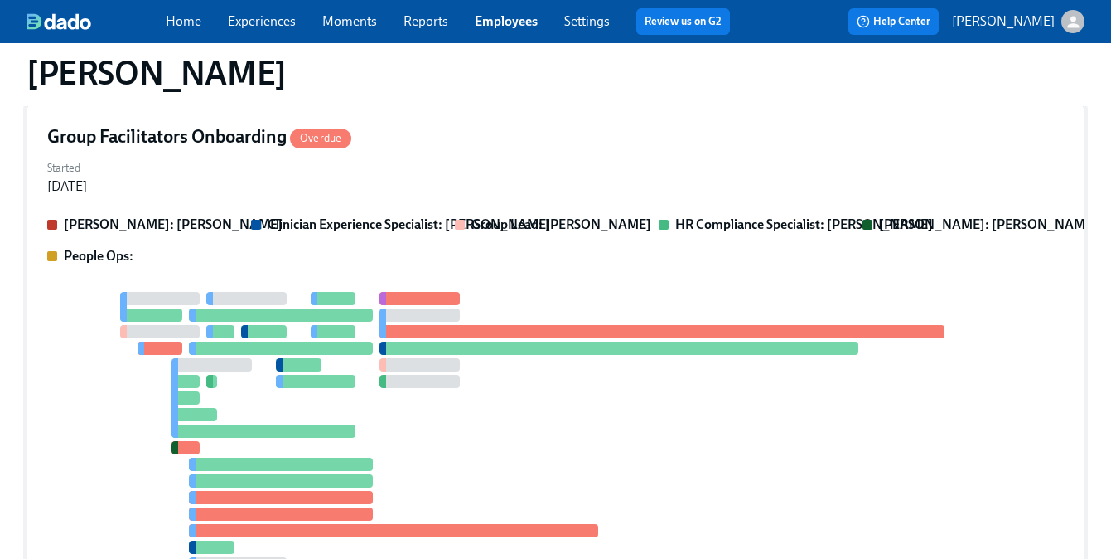
click at [275, 290] on div "Clarissa: Savannah Doherty Clinician Experience Specialist: Maggie Greenawalt G…" at bounding box center [555, 421] width 1017 height 413
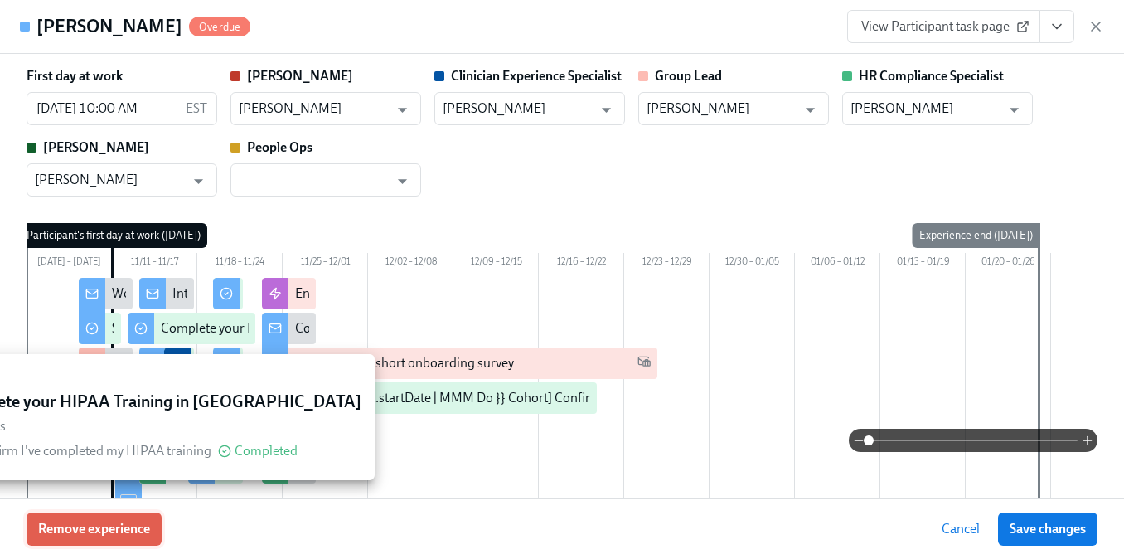
click at [128, 512] on button "Remove experience" at bounding box center [94, 528] width 135 height 33
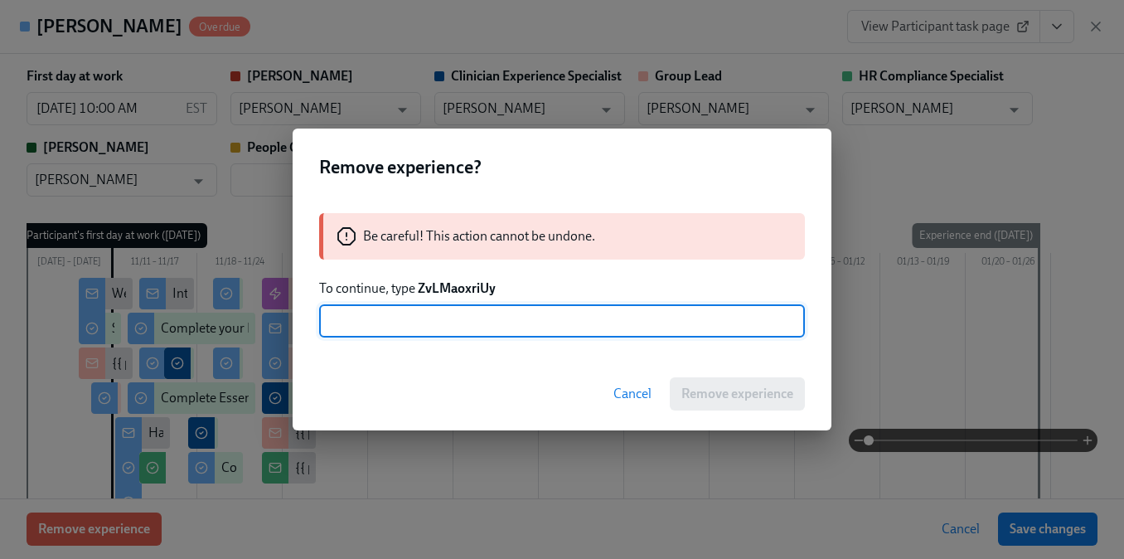
click at [448, 292] on strong "ZvLMaoxriUy" at bounding box center [457, 288] width 78 height 16
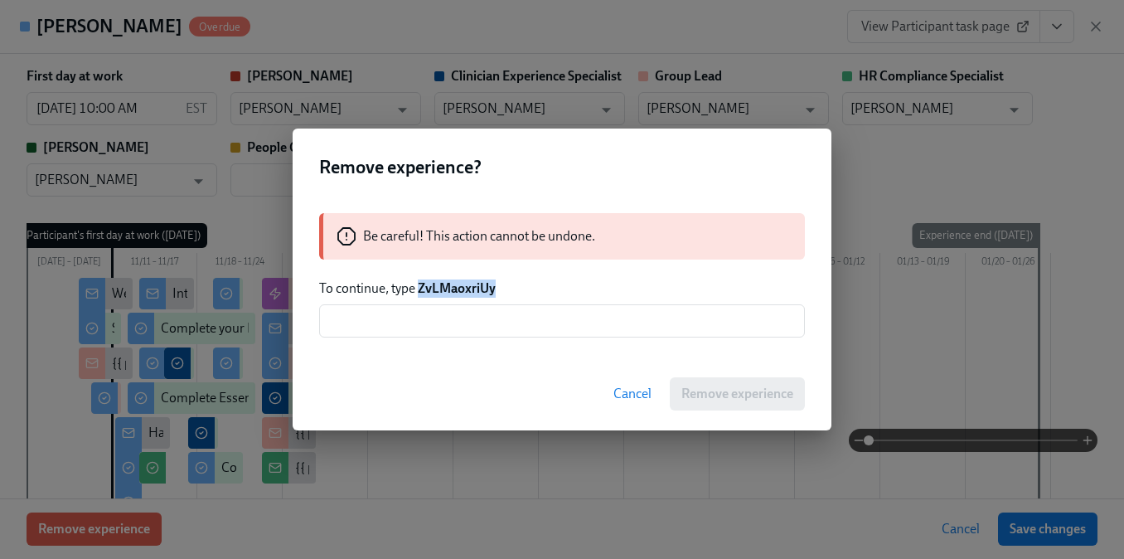
click at [449, 291] on strong "ZvLMaoxriUy" at bounding box center [457, 288] width 78 height 16
copy strong "ZvLMaoxriUy"
drag, startPoint x: 447, startPoint y: 324, endPoint x: 463, endPoint y: 329, distance: 17.3
click at [451, 326] on input "text" at bounding box center [562, 320] width 486 height 33
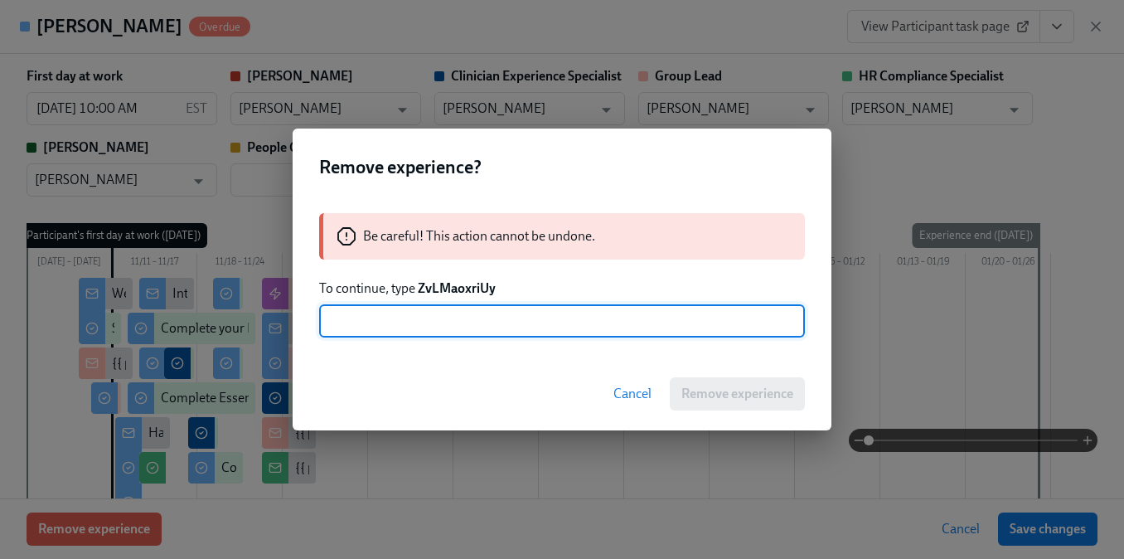
paste input "ZvLMaoxriUy"
type input "ZvLMaoxriUy"
click at [733, 402] on button "Remove experience" at bounding box center [737, 393] width 135 height 33
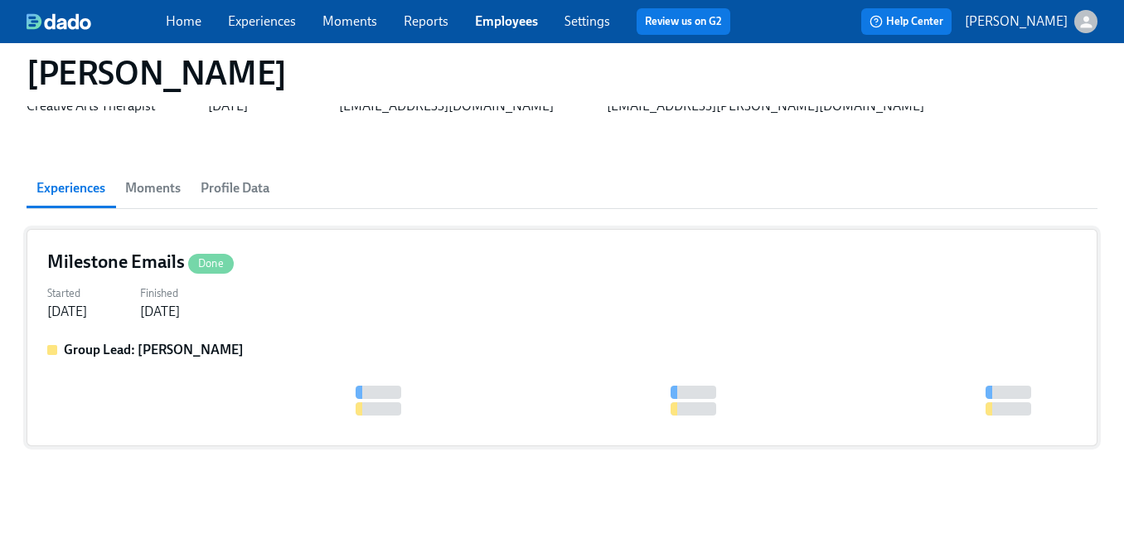
scroll to position [74, 0]
click at [284, 335] on div "Milestone Emails Done Started Nov 24, 2024 Finished Jan 16, 2025 Group Lead: Kr…" at bounding box center [556, 337] width 1058 height 217
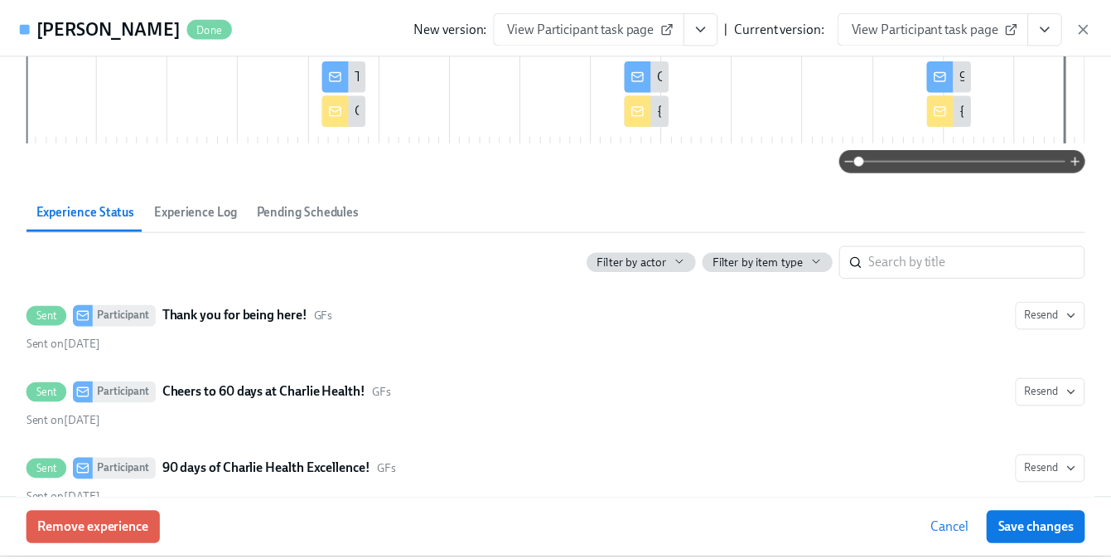
scroll to position [204, 0]
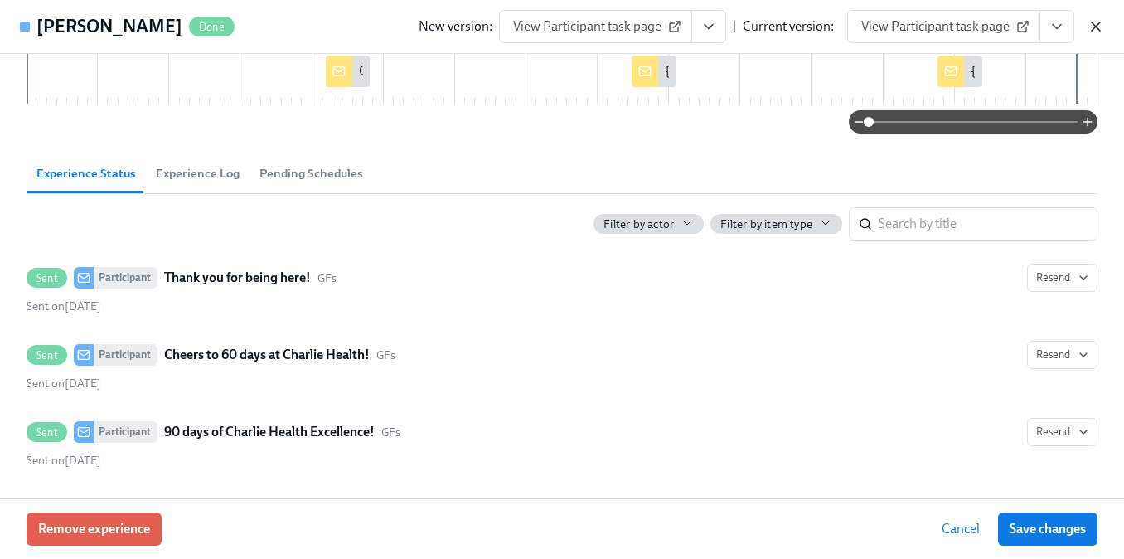
click at [1093, 31] on icon "button" at bounding box center [1095, 26] width 17 height 17
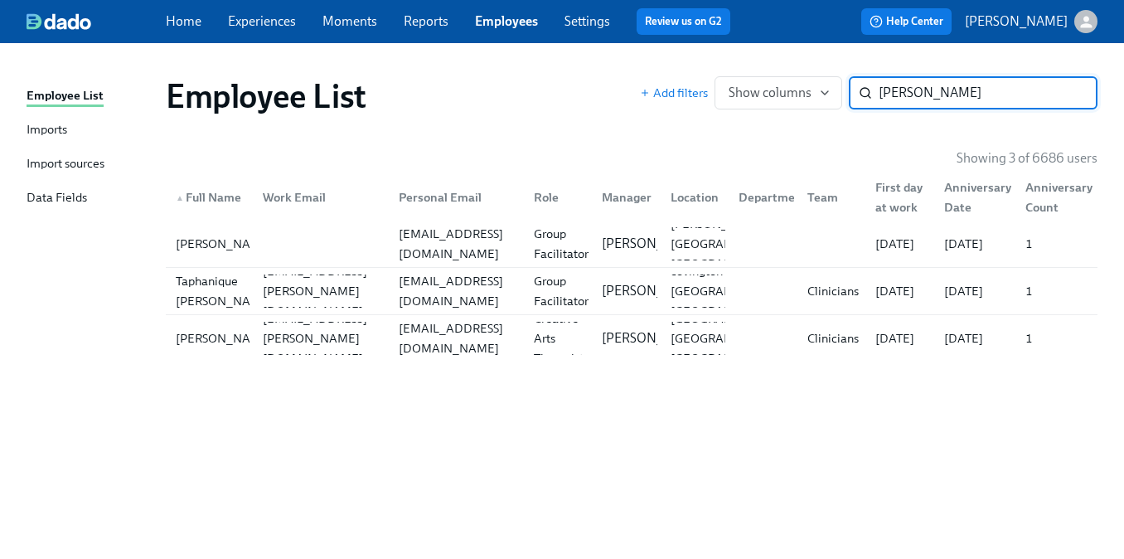
paste input "Tanzileah Russell"
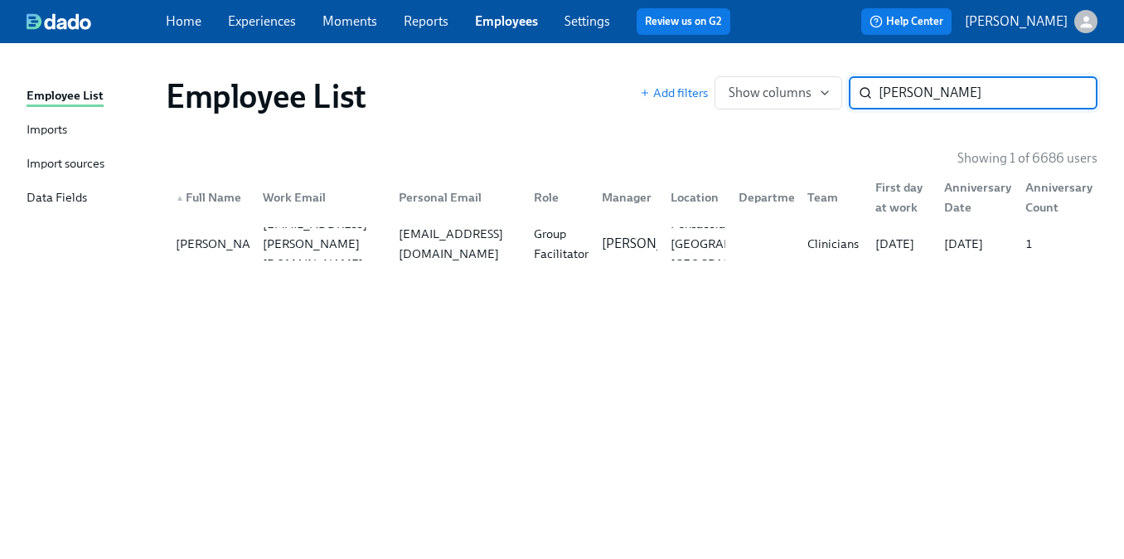
type input "Tanzileah Russell"
click at [375, 244] on div "tanzileah.russell@charliehealth.com" at bounding box center [320, 244] width 128 height 60
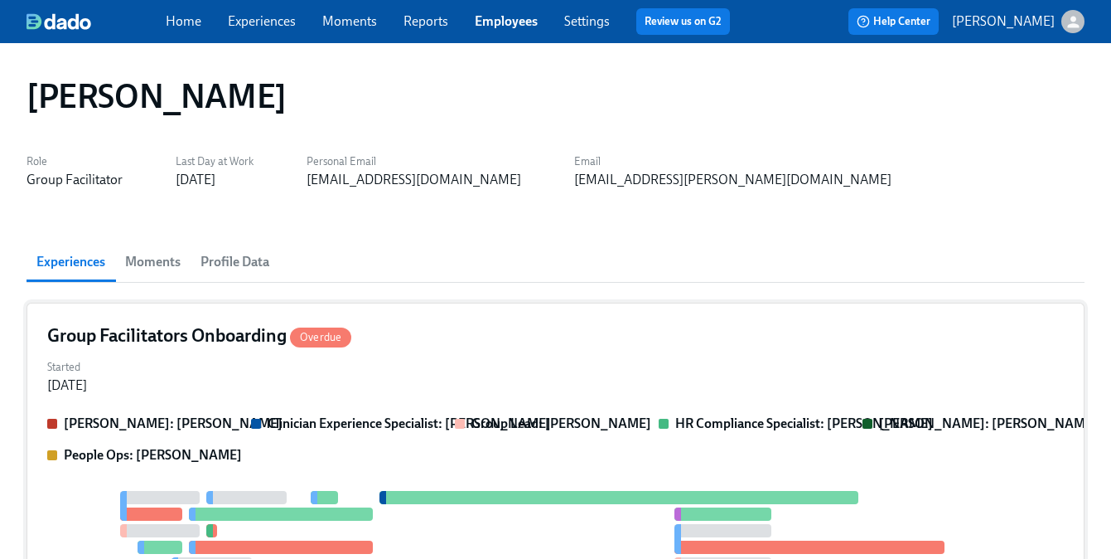
click at [169, 391] on div "Started Sep 12, 2024" at bounding box center [555, 375] width 1017 height 40
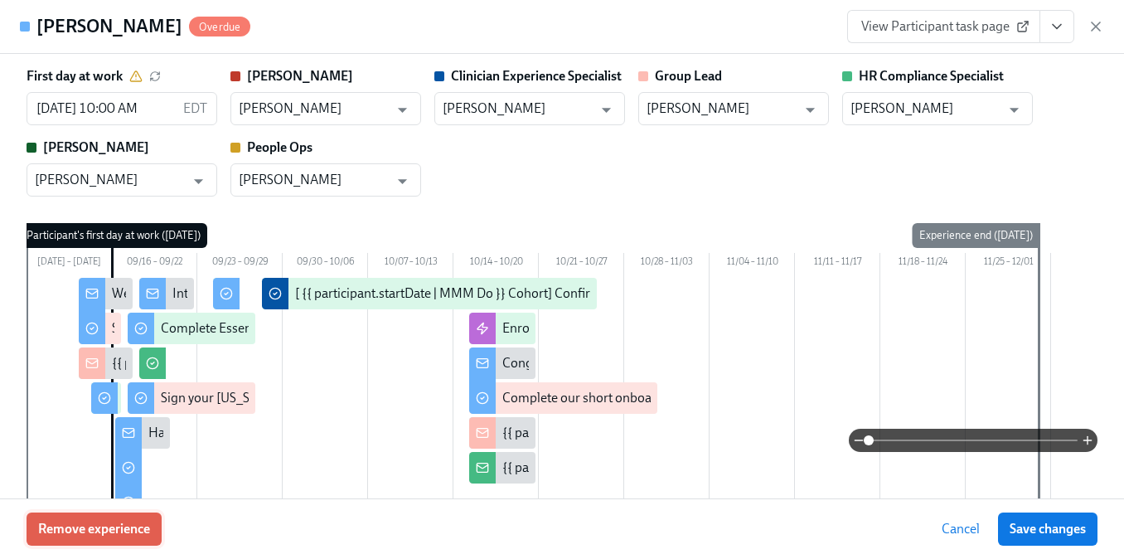
click at [111, 525] on span "Remove experience" at bounding box center [94, 528] width 112 height 17
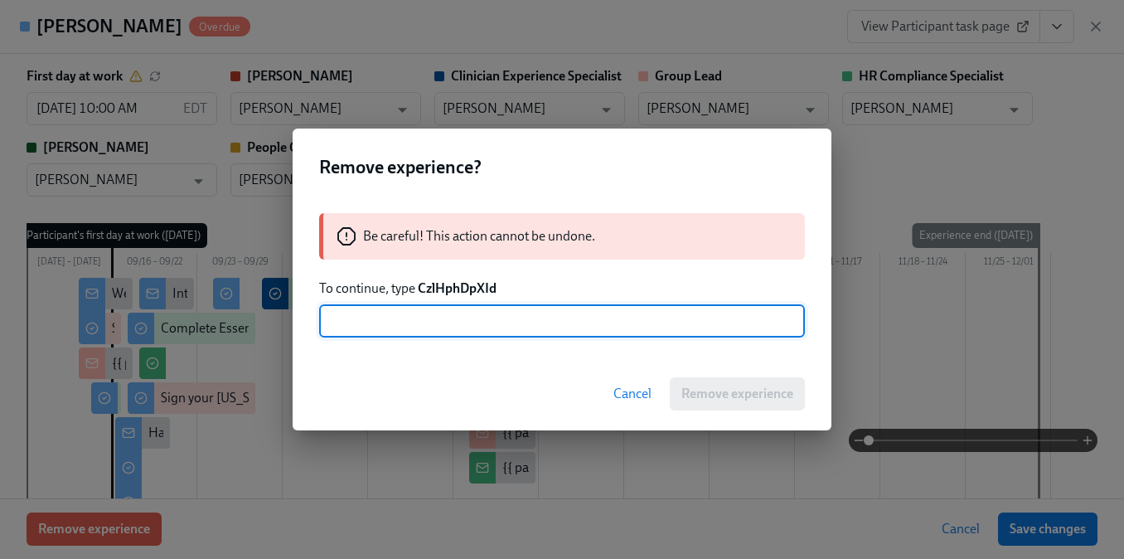
click at [467, 298] on div "Be careful! This action cannot be undone. To continue, type CzlHphDpXId ​" at bounding box center [562, 275] width 539 height 164
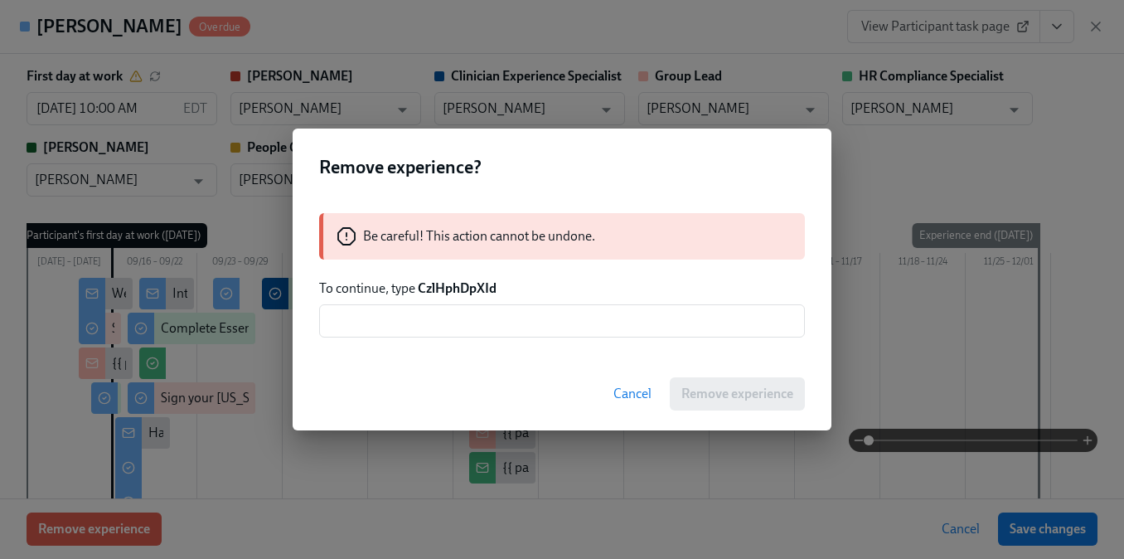
click at [465, 289] on strong "CzlHphDpXId" at bounding box center [457, 288] width 79 height 16
copy strong "CzlHphDpXId"
click at [461, 306] on div "Be careful! This action cannot be undone. To continue, type CzlHphDpXId ​" at bounding box center [562, 275] width 539 height 164
click at [506, 327] on input "text" at bounding box center [562, 320] width 486 height 33
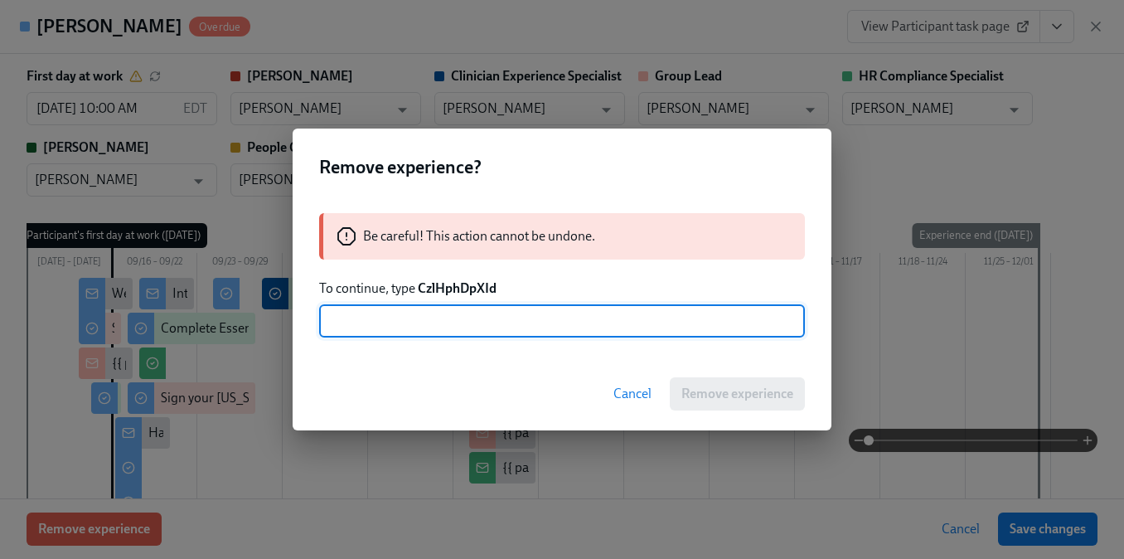
paste input "CzlHphDpXId"
type input "CzlHphDpXId"
click at [723, 396] on span "Remove experience" at bounding box center [737, 393] width 112 height 17
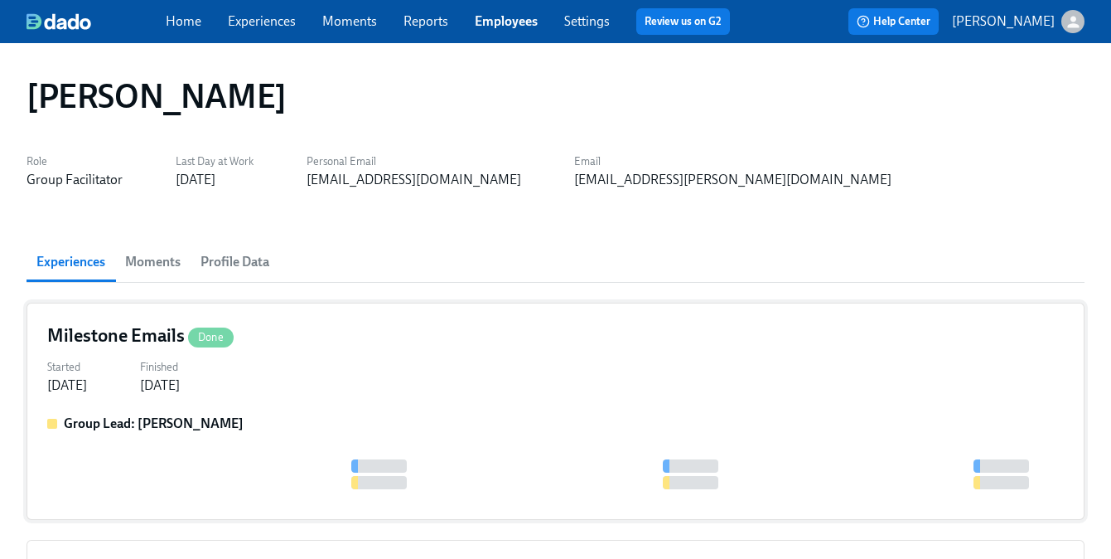
click at [356, 412] on div "Milestone Emails Done Started Oct 16, 2024 Finished Jan 16, 2025 Group Lead: Ma…" at bounding box center [556, 410] width 1058 height 217
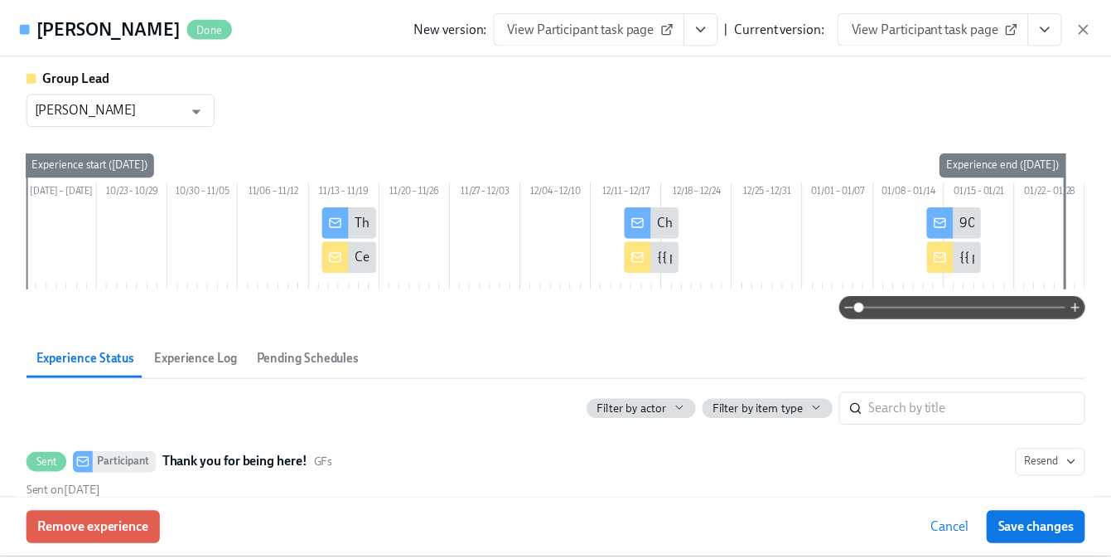
scroll to position [204, 0]
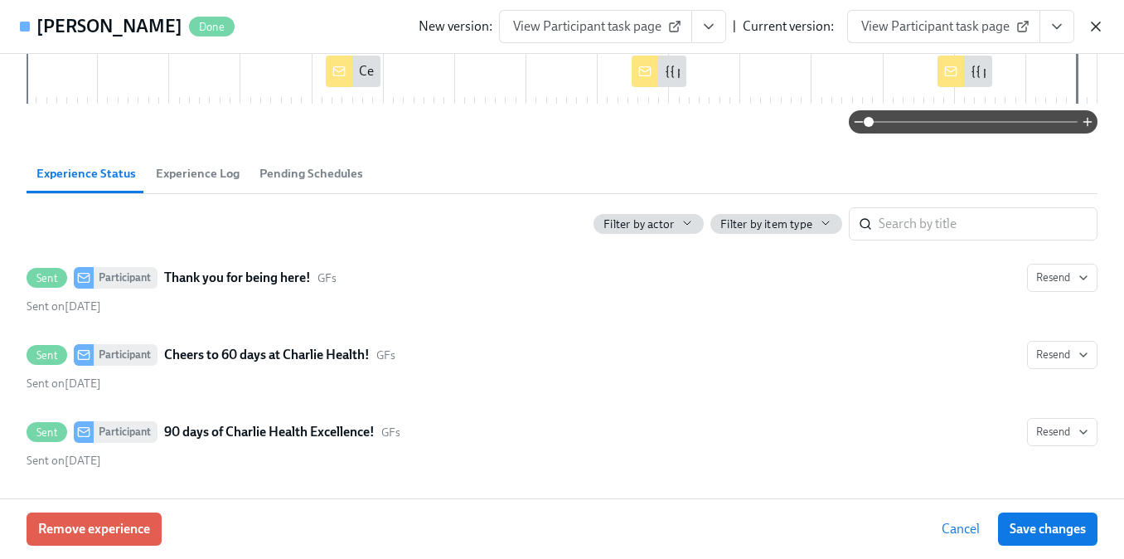
click at [1096, 34] on icon "button" at bounding box center [1095, 26] width 17 height 17
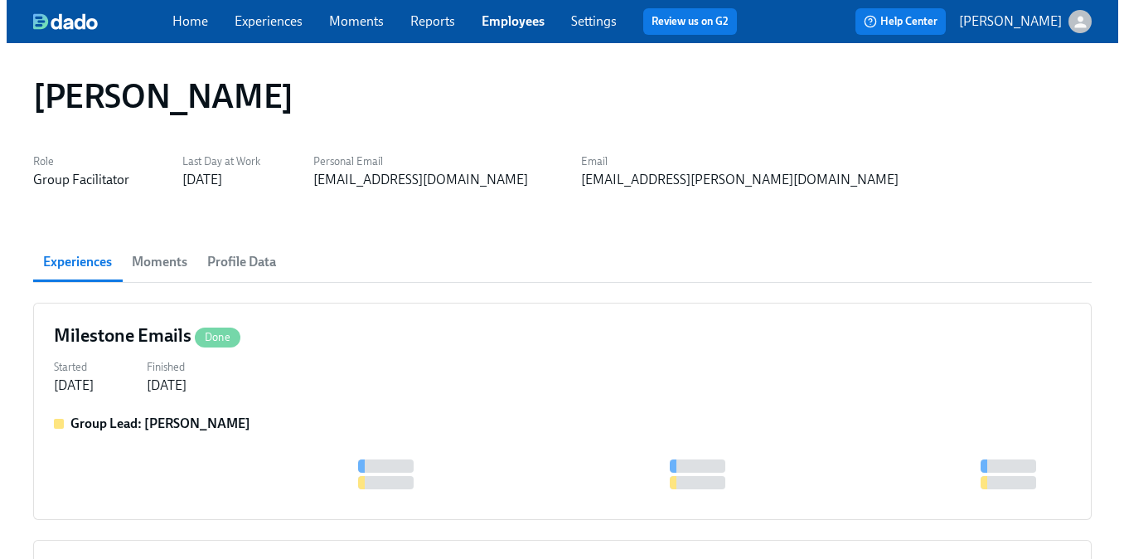
scroll to position [307, 0]
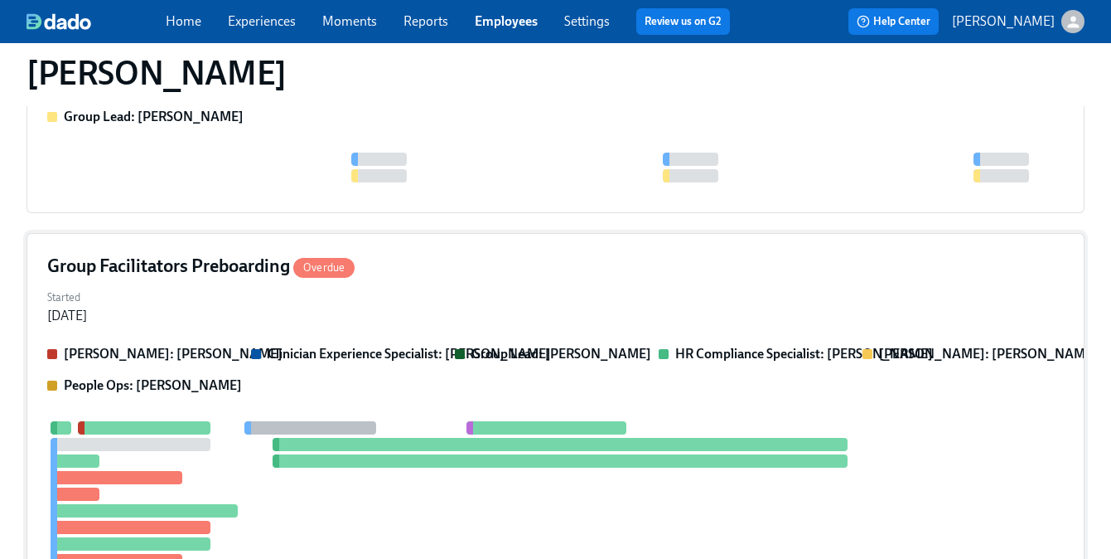
click at [359, 276] on div "Group Facilitators Preboarding Overdue" at bounding box center [555, 266] width 1017 height 25
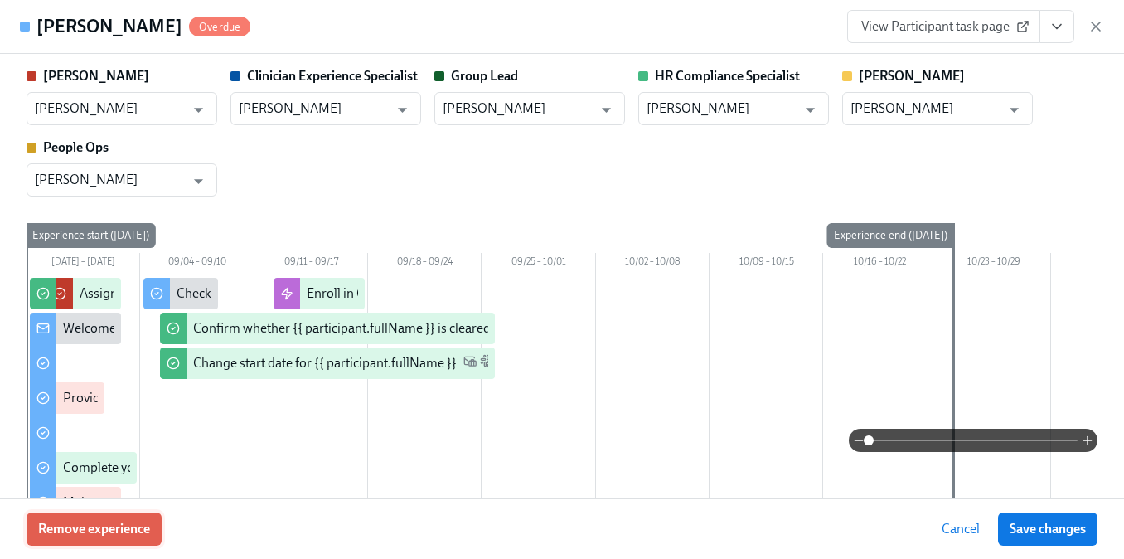
click at [130, 518] on button "Remove experience" at bounding box center [94, 528] width 135 height 33
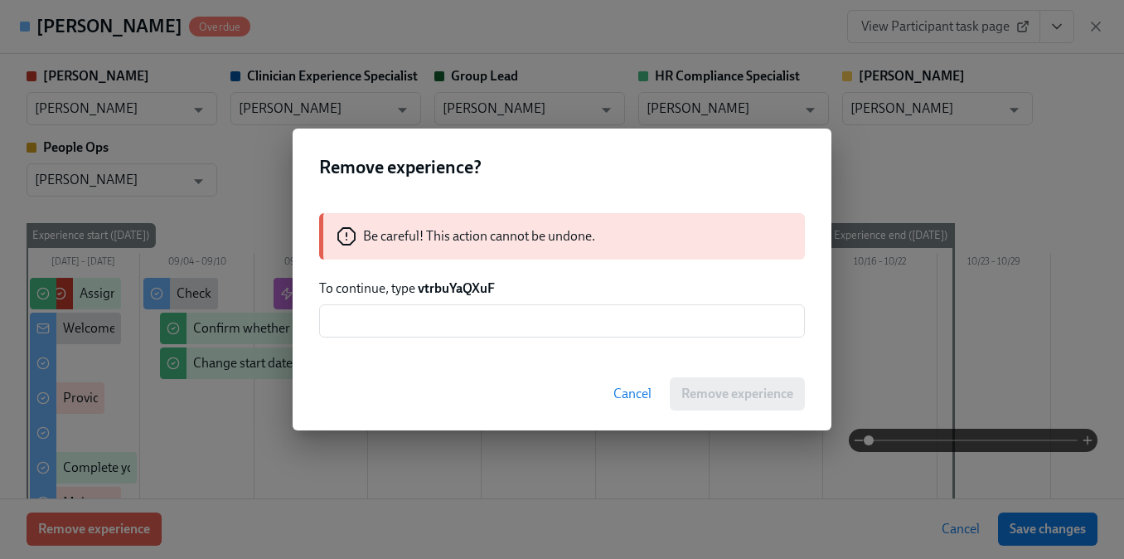
click at [443, 280] on strong "vtrbuYaQXuF" at bounding box center [456, 288] width 77 height 16
copy strong "vtrbuYaQXuF"
click at [450, 323] on input "text" at bounding box center [562, 320] width 486 height 33
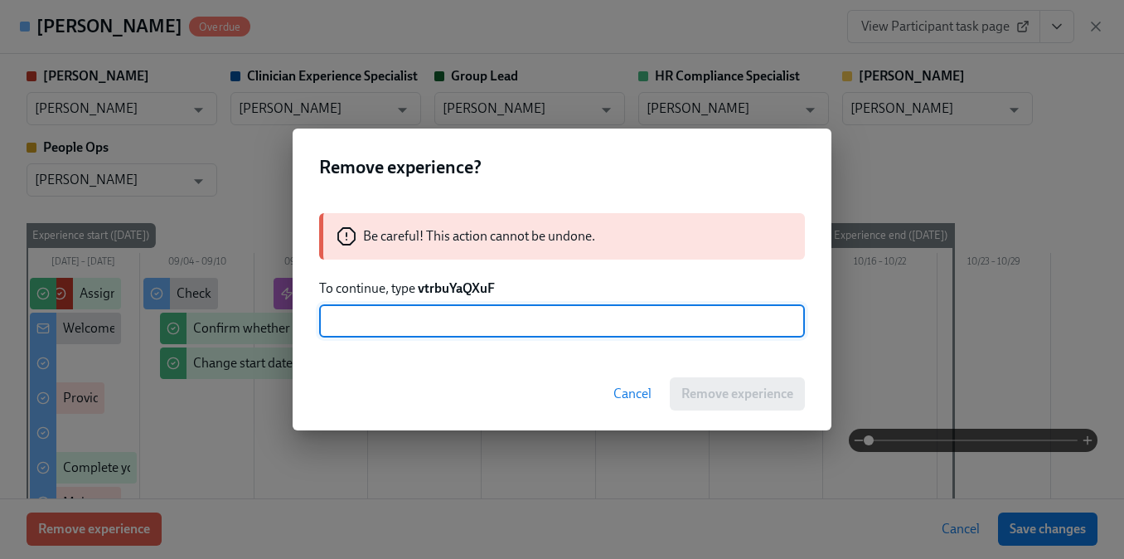
paste input "vtrbuYaQXuF"
type input "vtrbuYaQXuF"
click at [777, 415] on div "Cancel Remove experience" at bounding box center [562, 393] width 539 height 73
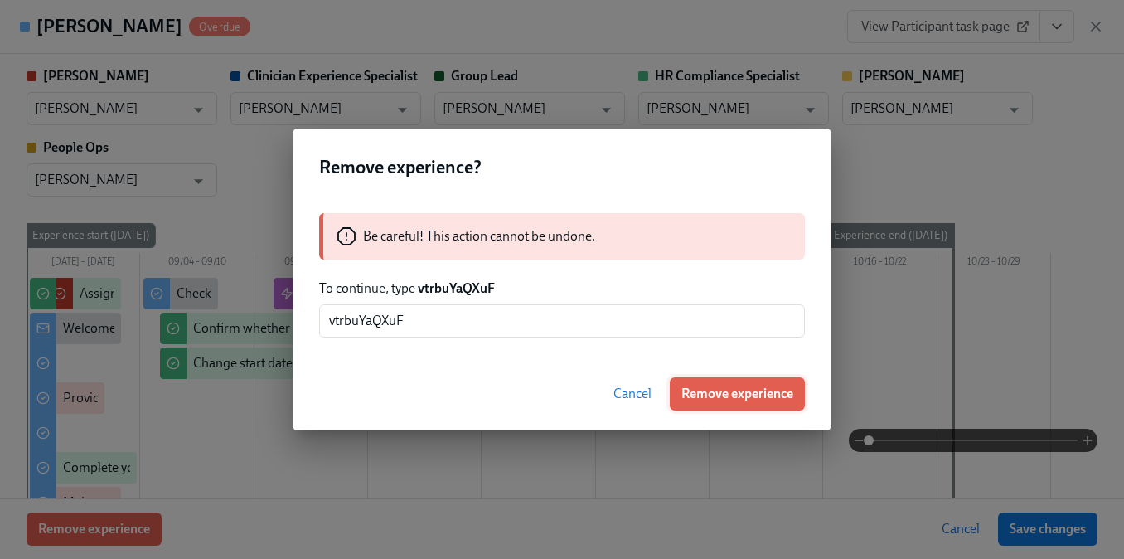
click at [767, 404] on button "Remove experience" at bounding box center [737, 393] width 135 height 33
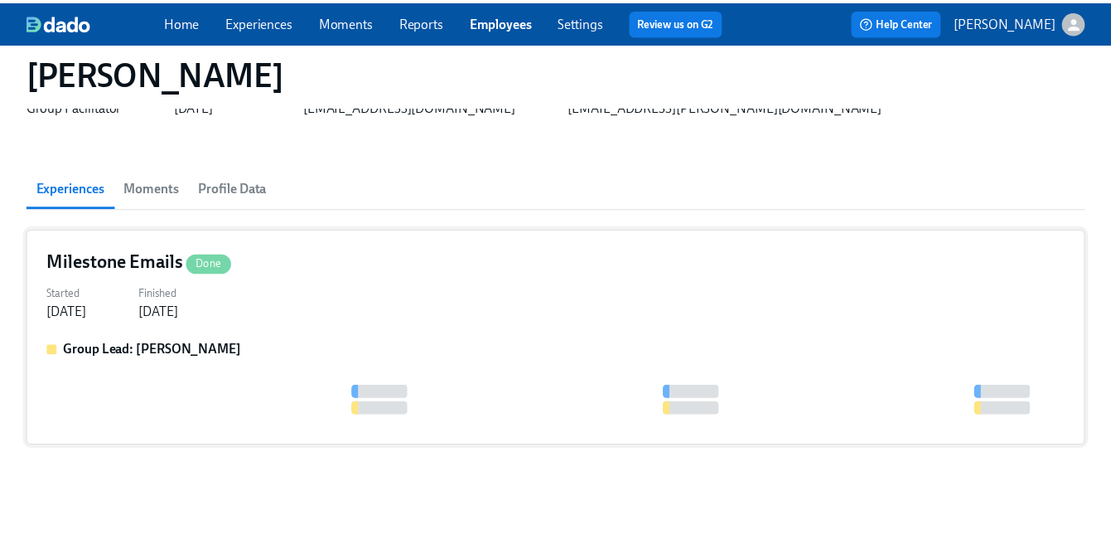
scroll to position [74, 0]
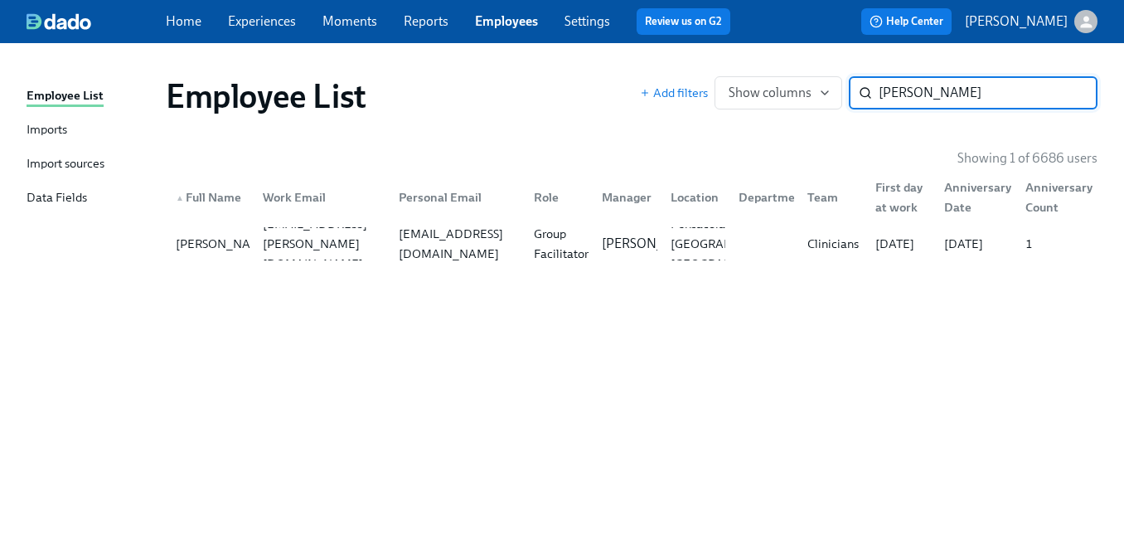
paste input "Jasmin Brown"
type input "Jasmin Brown"
click at [337, 231] on div "jasmin.brown@charliehealth.com" at bounding box center [316, 243] width 135 height 33
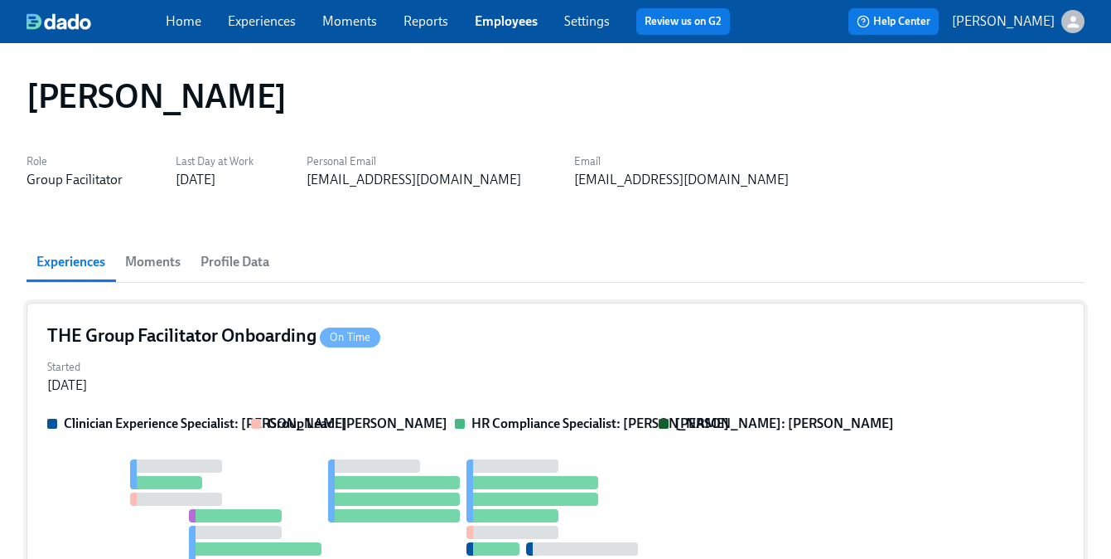
click at [210, 413] on div "THE Group Facilitator Onboarding On Time Started Mar 13, 2025 Clinician Experie…" at bounding box center [556, 517] width 1058 height 431
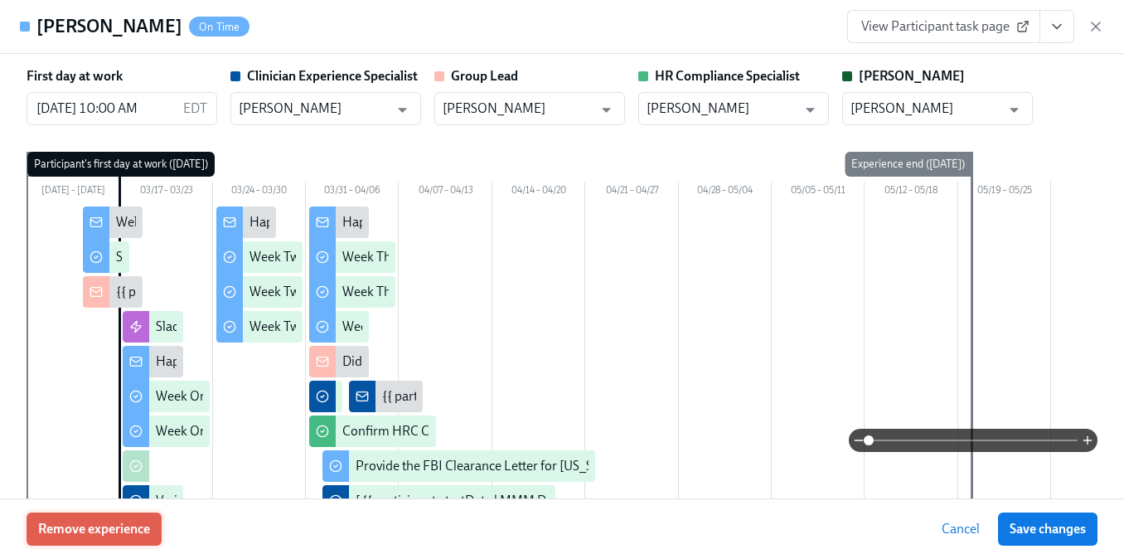
click at [119, 535] on span "Remove experience" at bounding box center [94, 528] width 112 height 17
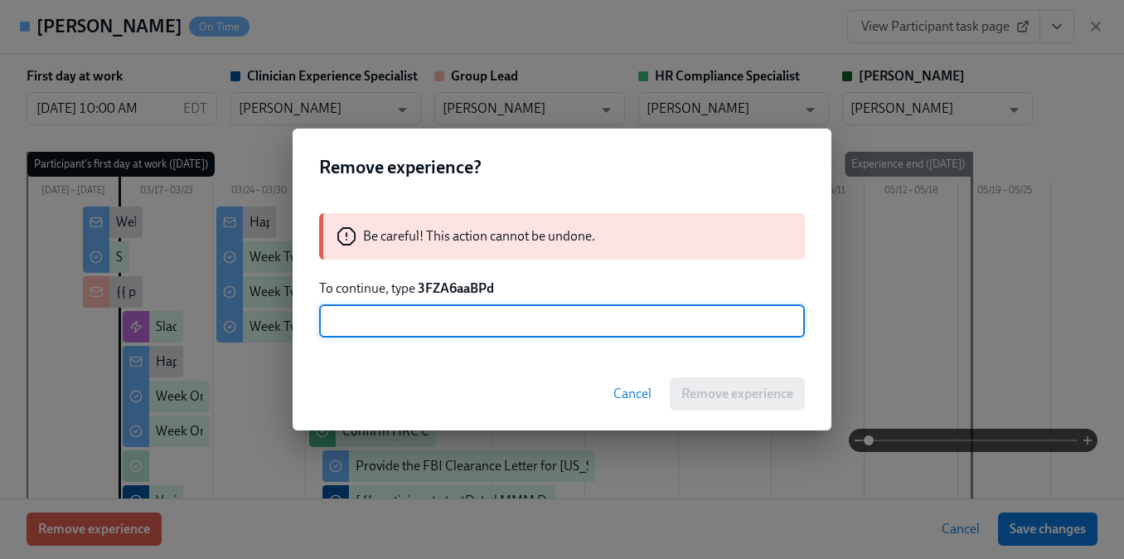
click at [462, 288] on strong "3FZA6aaBPd" at bounding box center [456, 288] width 76 height 16
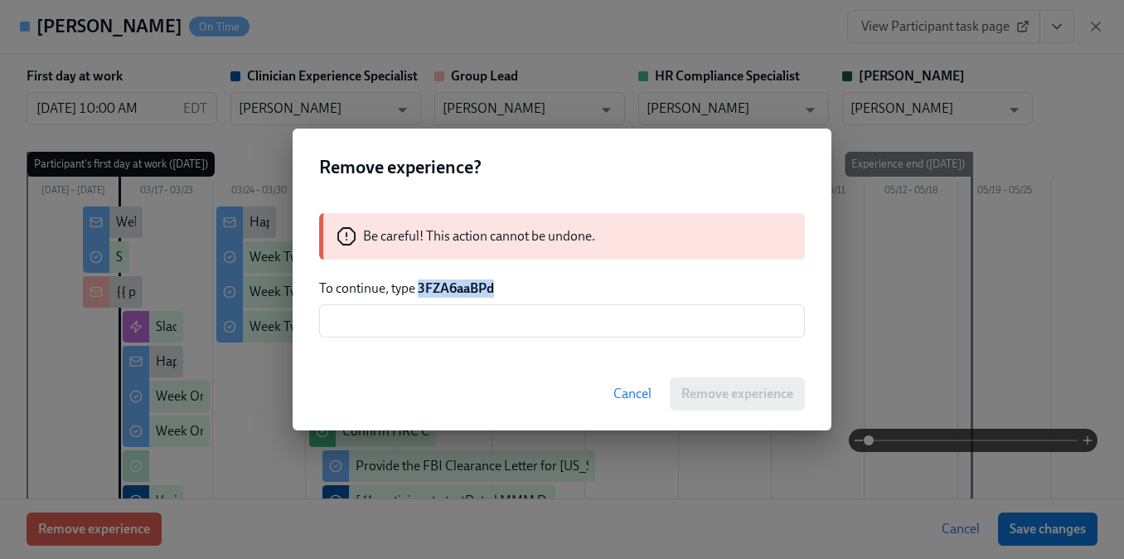
click at [462, 288] on strong "3FZA6aaBPd" at bounding box center [456, 288] width 76 height 16
copy strong "3FZA6aaBPd"
click at [448, 333] on input "text" at bounding box center [562, 320] width 486 height 33
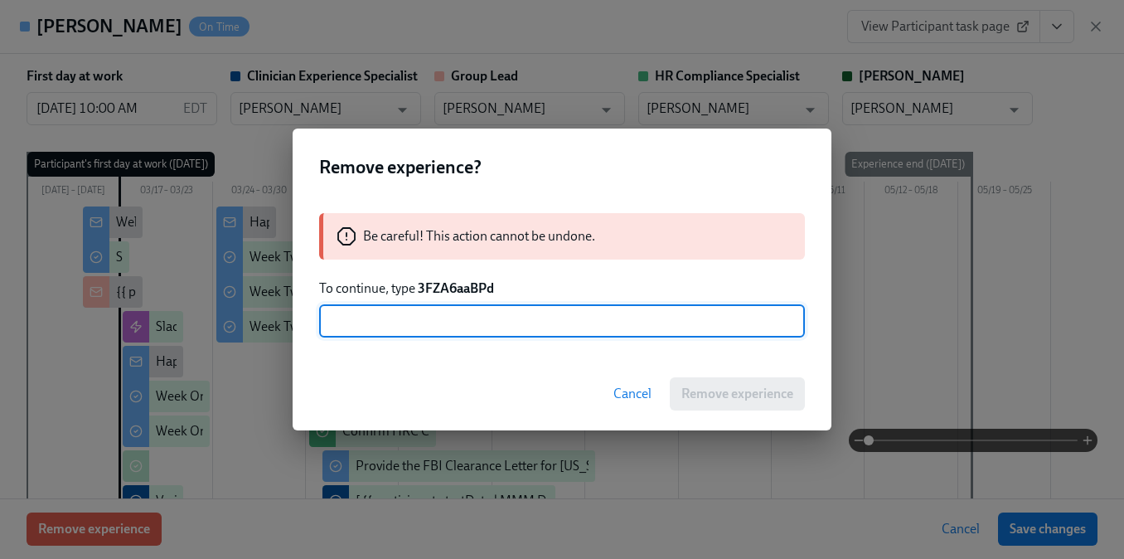
paste input "3FZA6aaBPd"
type input "3FZA6aaBPd"
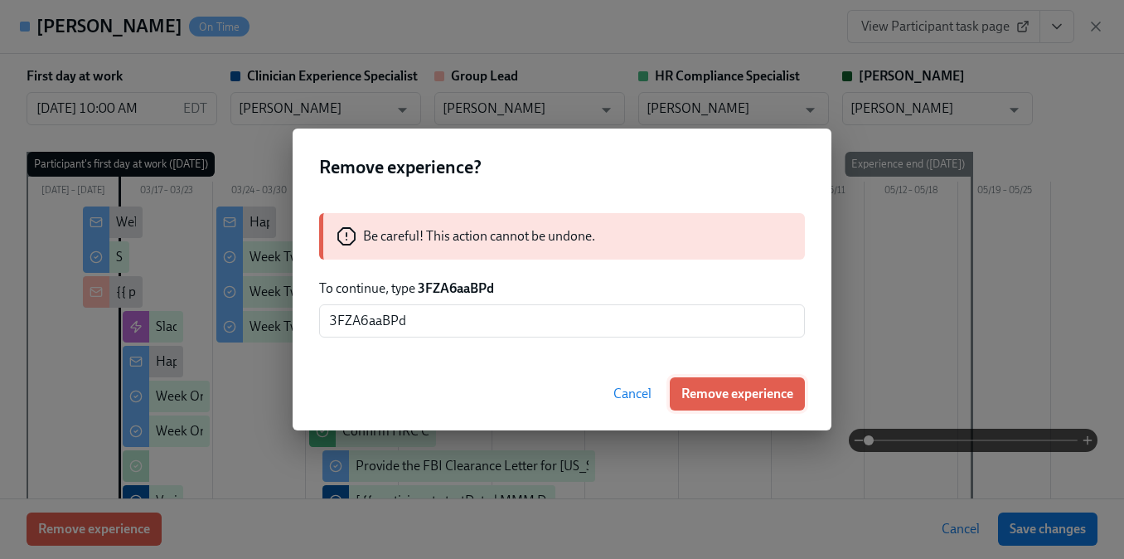
click at [723, 394] on span "Remove experience" at bounding box center [737, 393] width 112 height 17
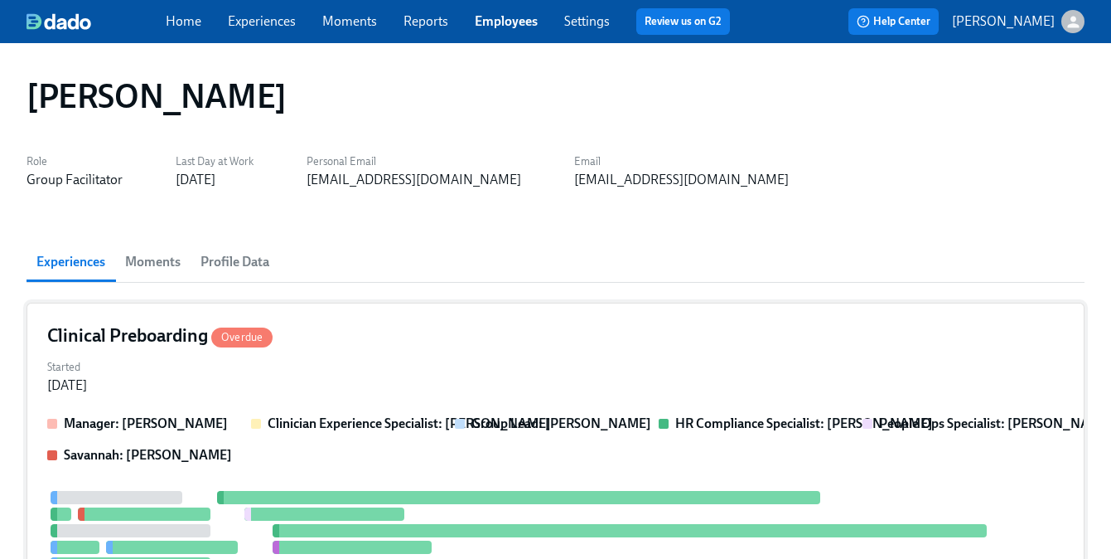
click at [383, 416] on strong "Clinician Experience Specialist: Keenan Nessl" at bounding box center [409, 423] width 283 height 16
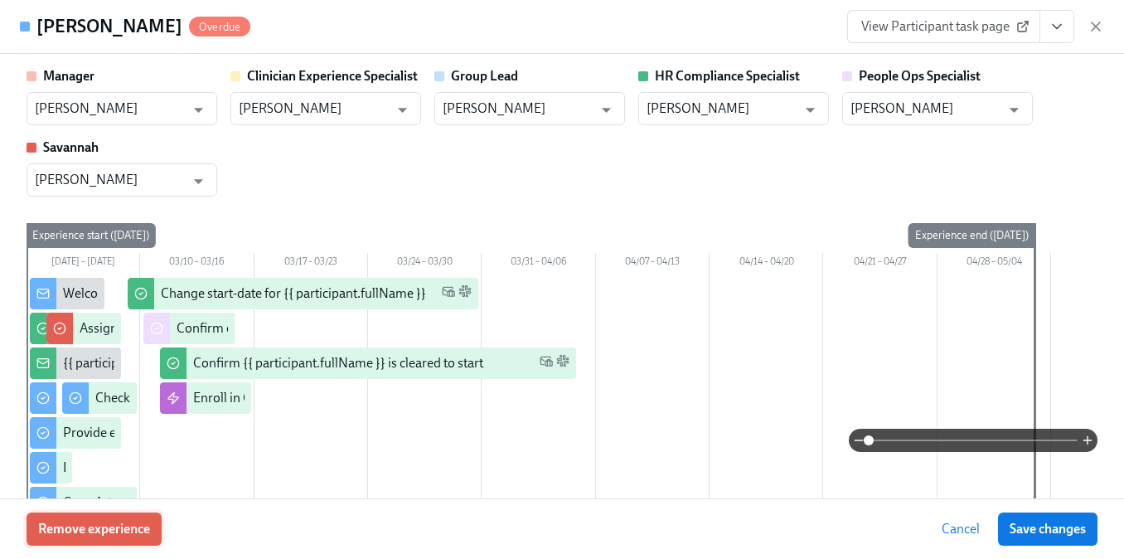
click at [143, 525] on span "Remove experience" at bounding box center [94, 528] width 112 height 17
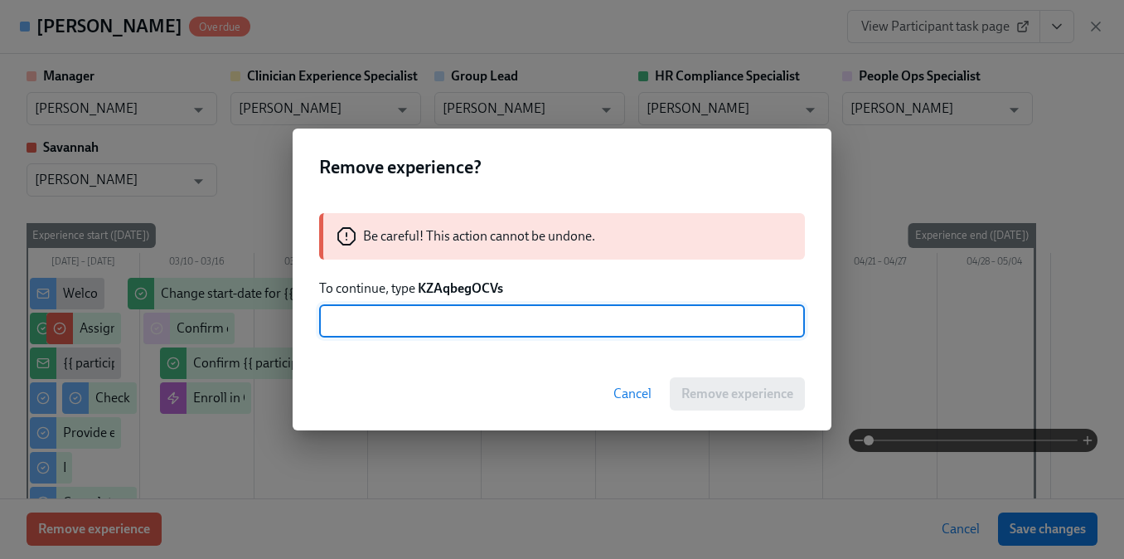
click at [465, 284] on strong "KZAqbegOCVs" at bounding box center [460, 288] width 85 height 16
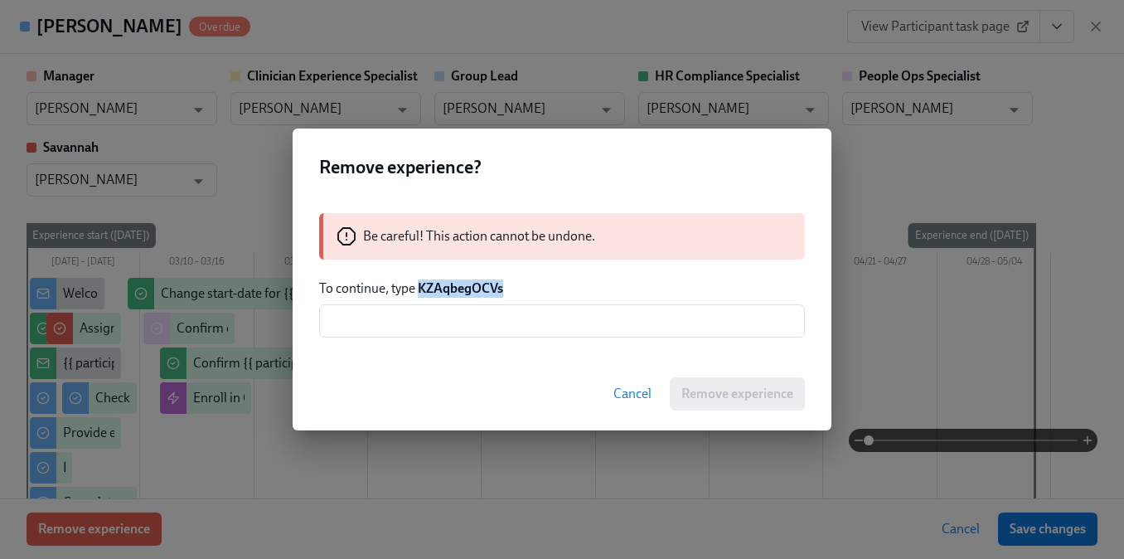
copy strong "KZAqbegOCVs"
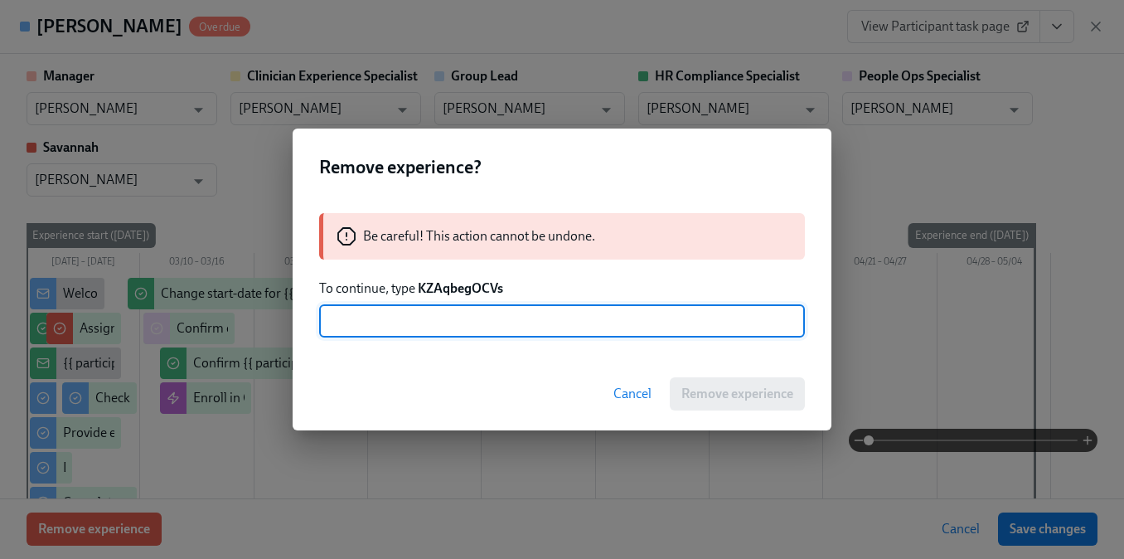
click at [470, 323] on input "text" at bounding box center [562, 320] width 486 height 33
paste input "KZAqbegOCVs"
type input "KZAqbegOCVs"
click at [694, 394] on span "Remove experience" at bounding box center [737, 393] width 112 height 17
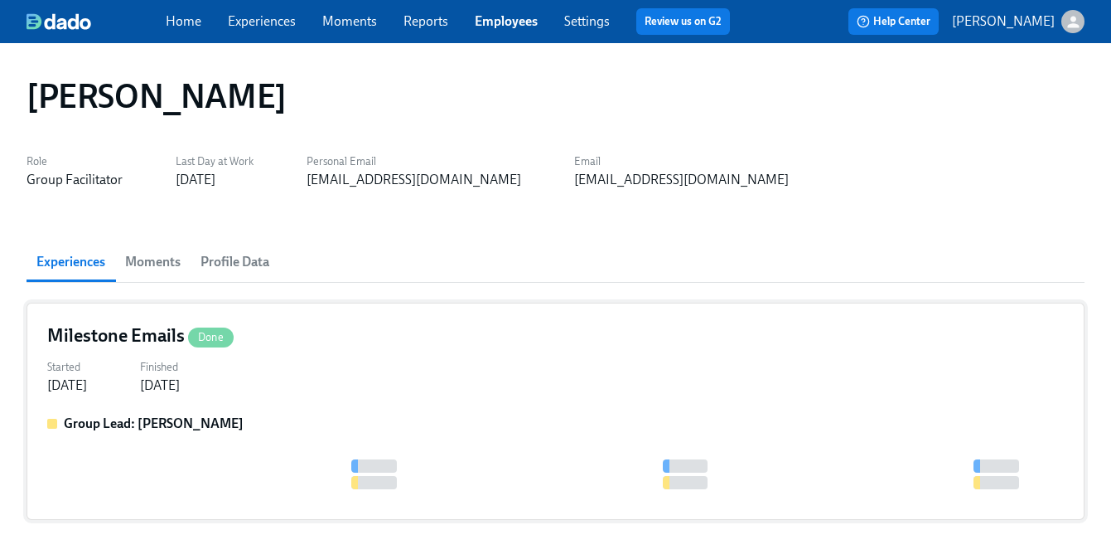
click at [495, 326] on div "Milestone Emails Done" at bounding box center [555, 335] width 1017 height 25
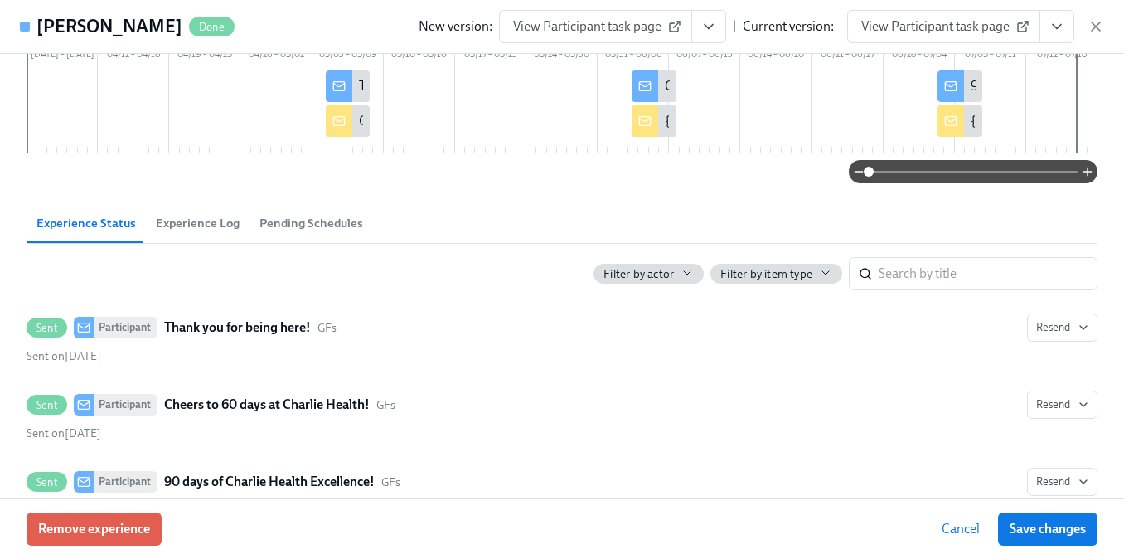
scroll to position [204, 0]
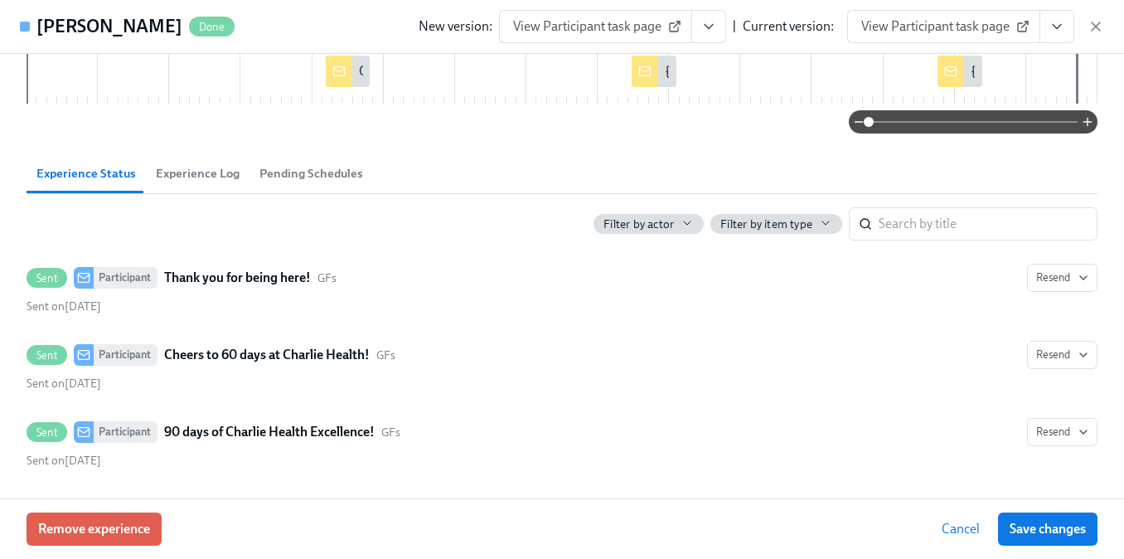
click at [1086, 23] on div "New version: View Participant task page | Current version: View Participant tas…" at bounding box center [761, 26] width 685 height 33
click at [1088, 22] on icon "button" at bounding box center [1095, 26] width 17 height 17
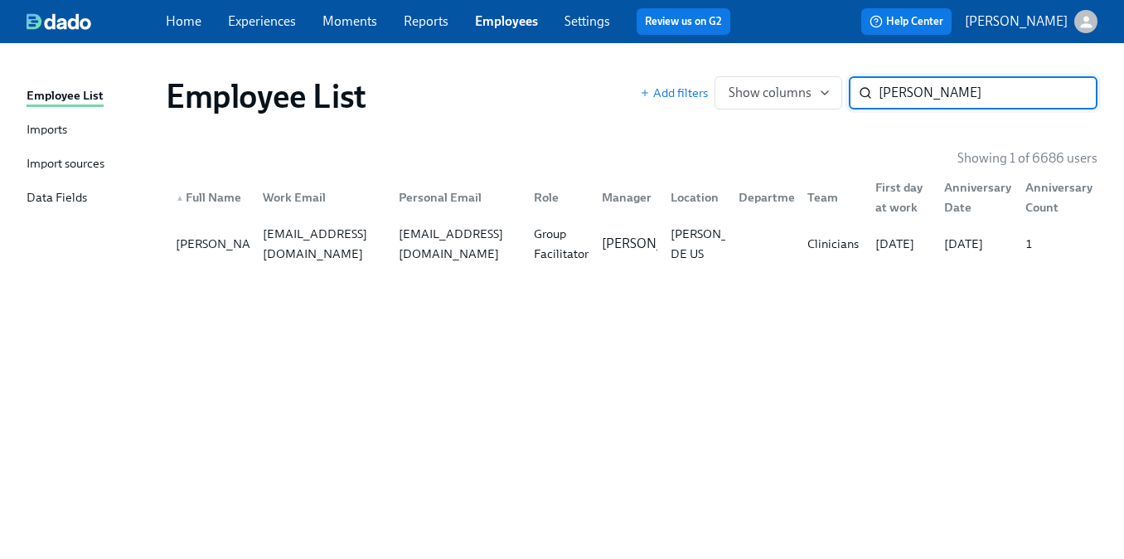
paste input "Rukhsaar Bawa"
type input "Rukhsaar Bawa"
click at [480, 245] on div "bawarukhsaar@gmail.com" at bounding box center [456, 244] width 128 height 40
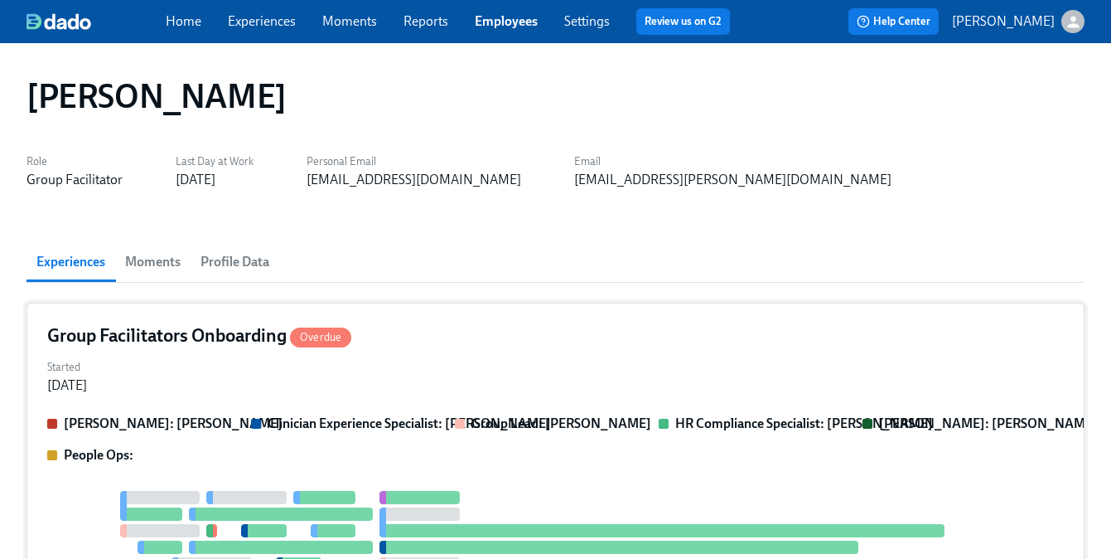
click at [252, 361] on div "Started Jan 16, 2025" at bounding box center [555, 375] width 1017 height 40
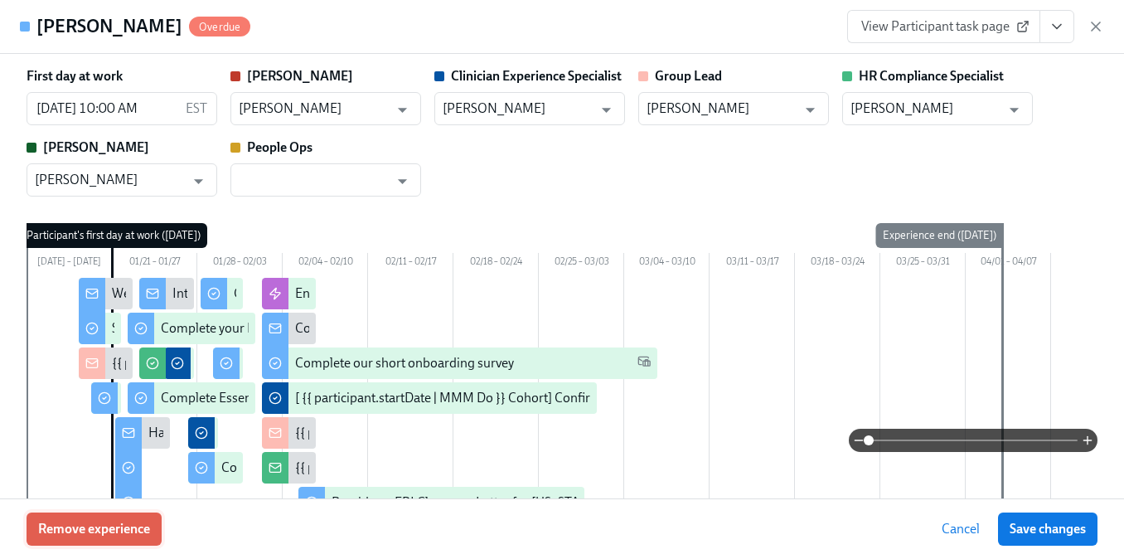
click at [131, 520] on span "Remove experience" at bounding box center [94, 528] width 112 height 17
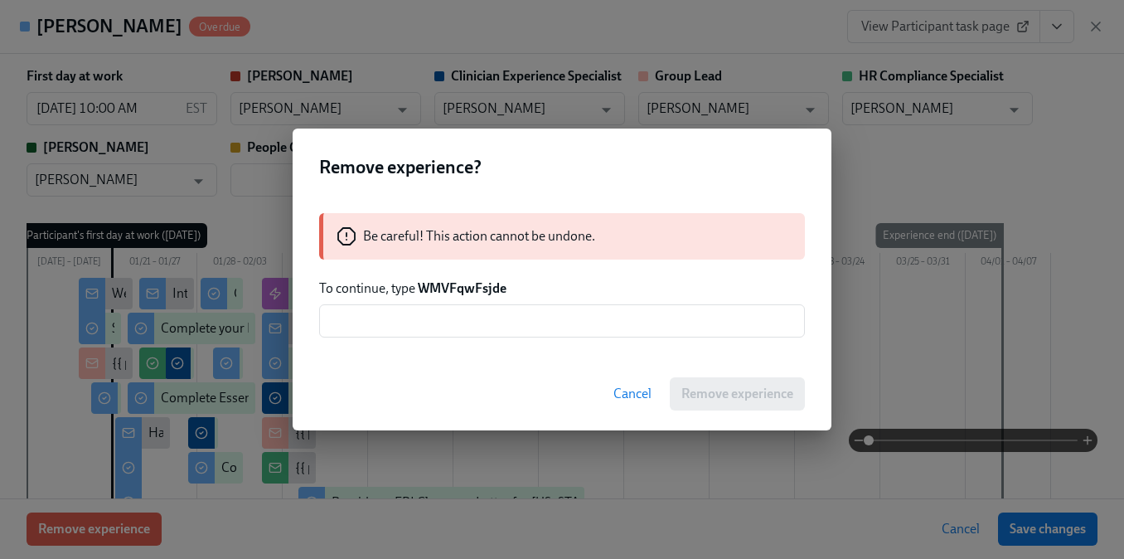
click at [483, 294] on strong "WMVFqwFsjde" at bounding box center [462, 288] width 89 height 16
copy strong "WMVFqwFsjde"
click at [484, 312] on input "text" at bounding box center [562, 320] width 486 height 33
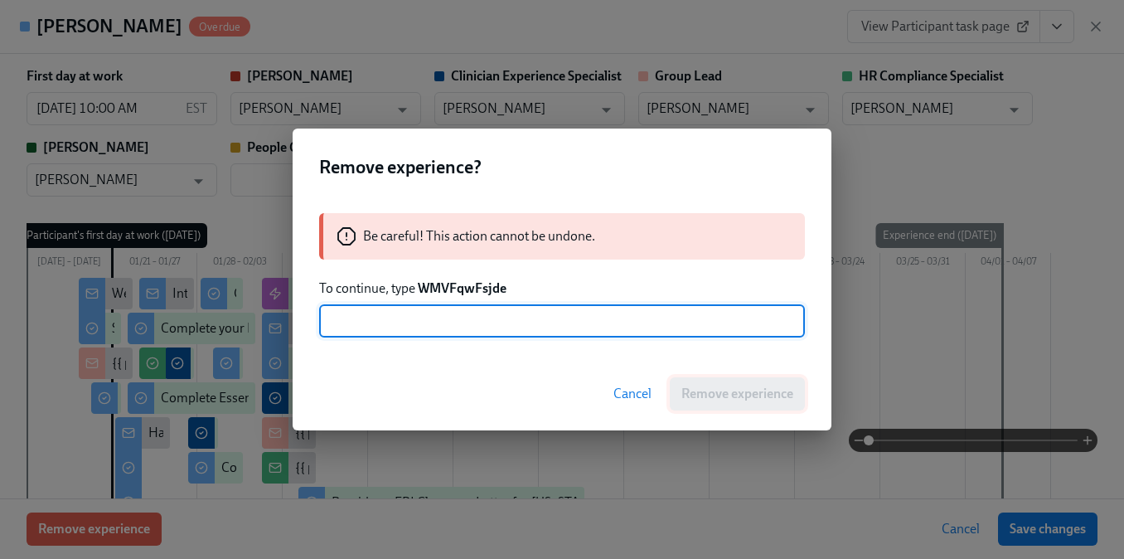
paste input "WMVFqwFsjde"
type input "WMVFqwFsjde"
click at [700, 398] on span "Remove experience" at bounding box center [737, 393] width 112 height 17
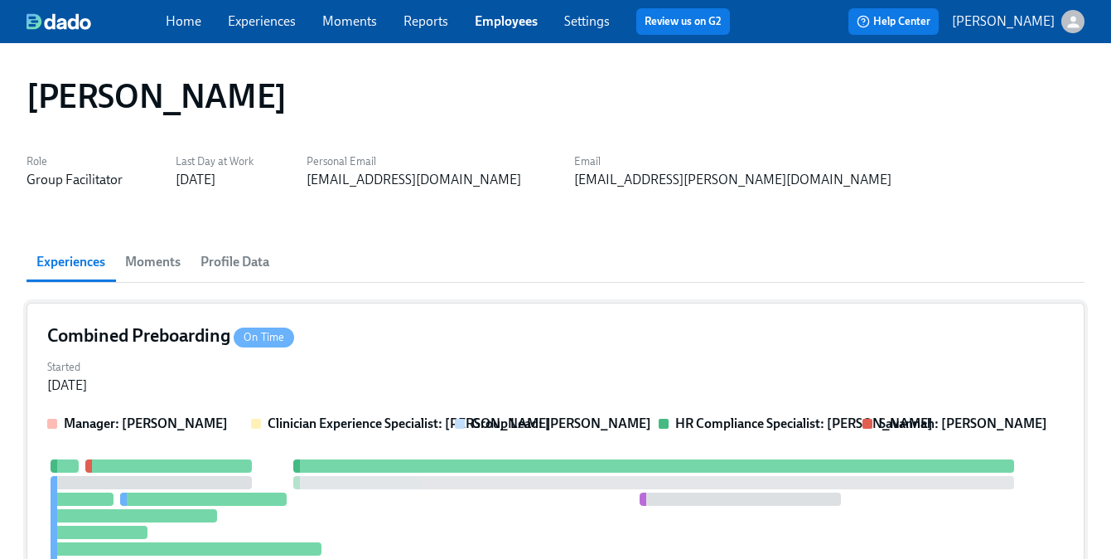
click at [323, 376] on div "Started Dec 30, 2024" at bounding box center [555, 375] width 1017 height 40
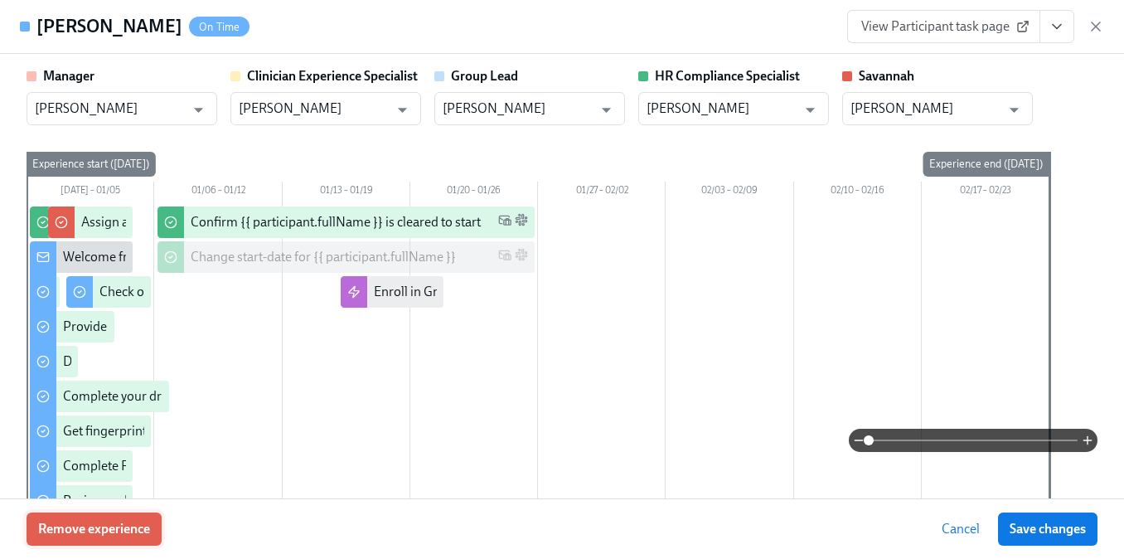
click at [133, 530] on span "Remove experience" at bounding box center [94, 528] width 112 height 17
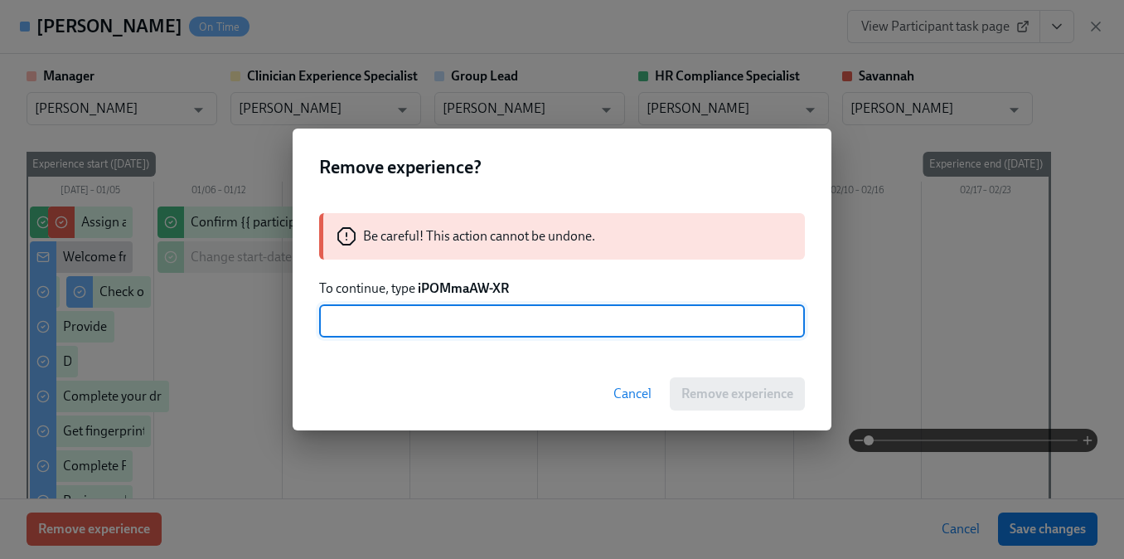
click at [443, 284] on strong "iPOMmaAW-XR" at bounding box center [463, 288] width 91 height 16
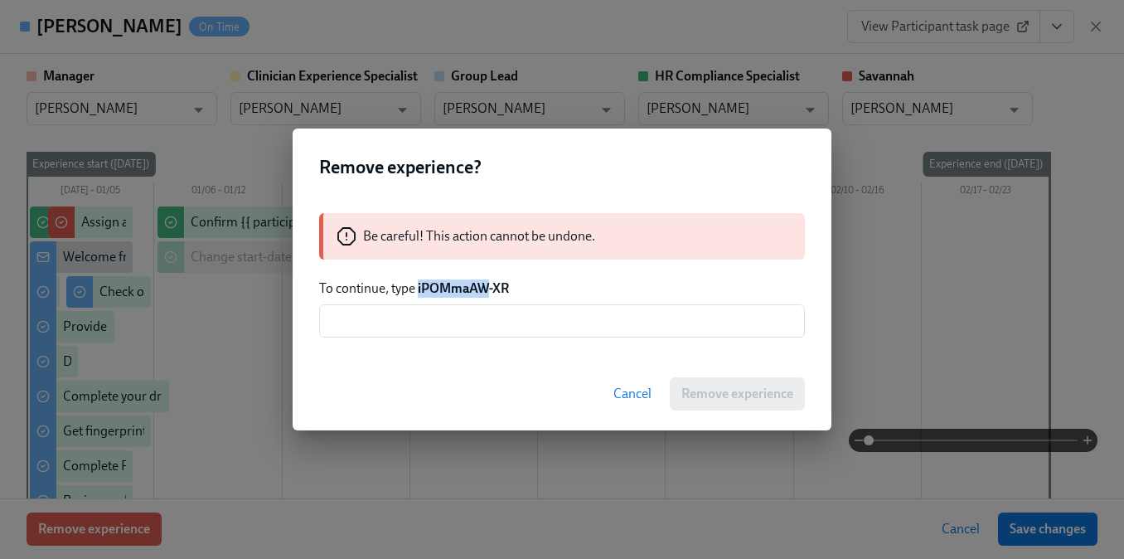
click at [443, 284] on strong "iPOMmaAW-XR" at bounding box center [463, 288] width 91 height 16
drag, startPoint x: 529, startPoint y: 286, endPoint x: 417, endPoint y: 282, distance: 112.0
click at [417, 282] on p "To continue, type iPOMmaAW-XR" at bounding box center [562, 288] width 486 height 18
copy strong "iPOMmaAW-XR"
click at [460, 305] on input "text" at bounding box center [562, 320] width 486 height 33
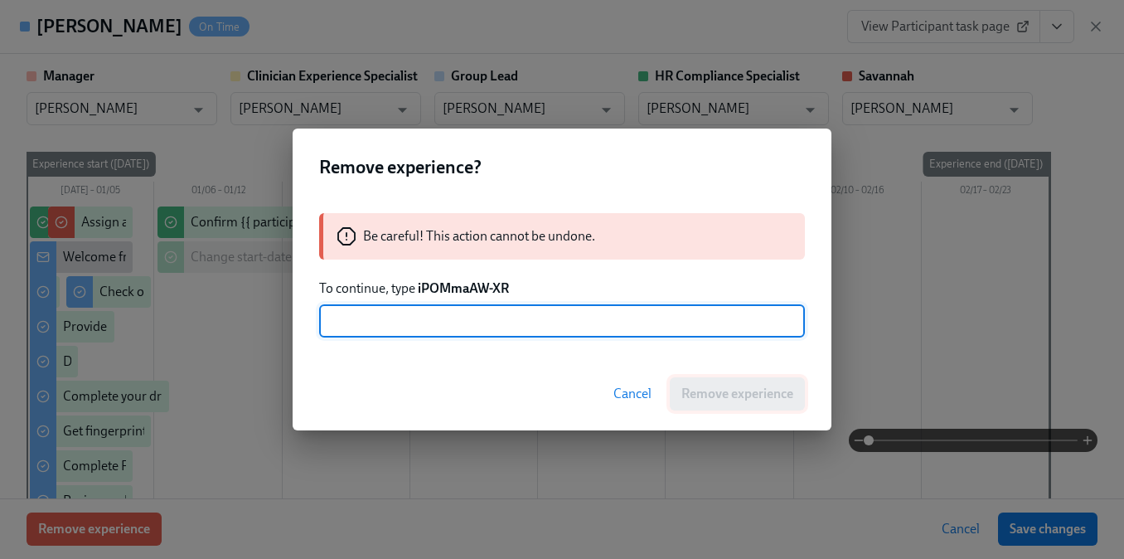
paste input "iPOMmaAW-XR"
type input "iPOMmaAW-XR"
click at [722, 397] on span "Remove experience" at bounding box center [737, 393] width 112 height 17
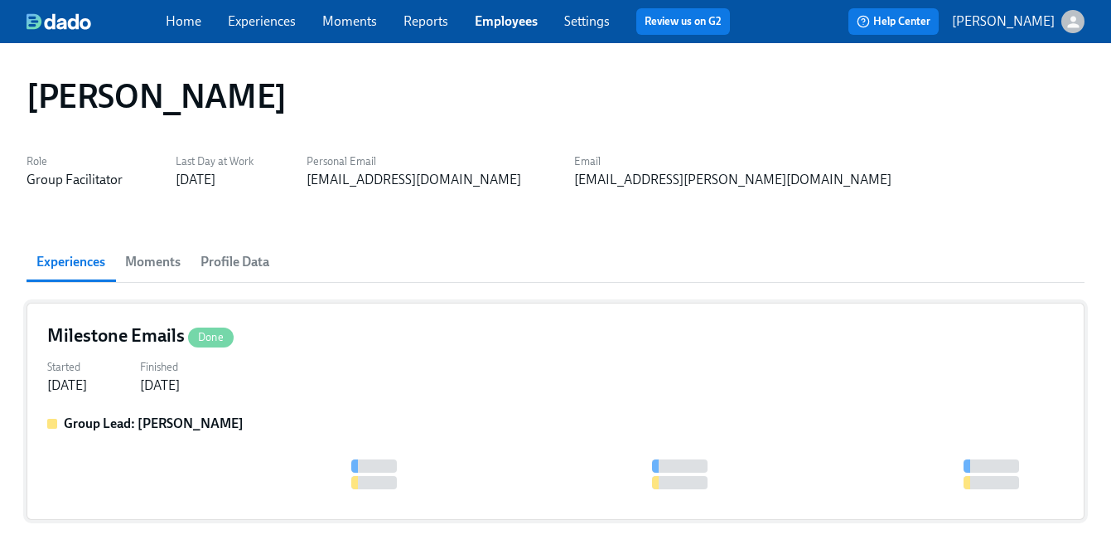
click at [356, 394] on div "Milestone Emails Done Started Feb 03, 2025 Finished Feb 12, 2025 Group Lead: It…" at bounding box center [556, 410] width 1058 height 217
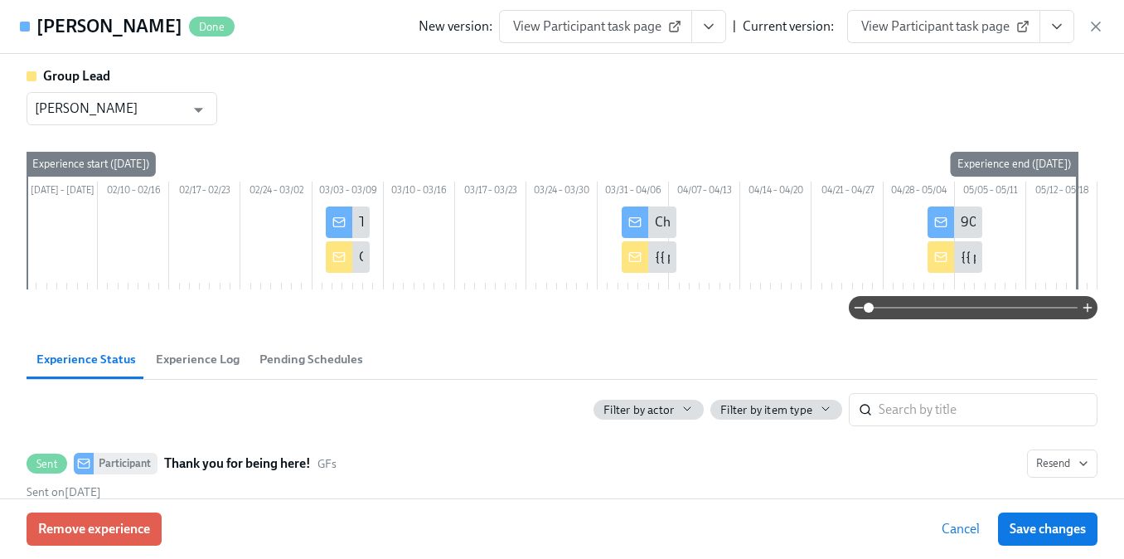
scroll to position [204, 0]
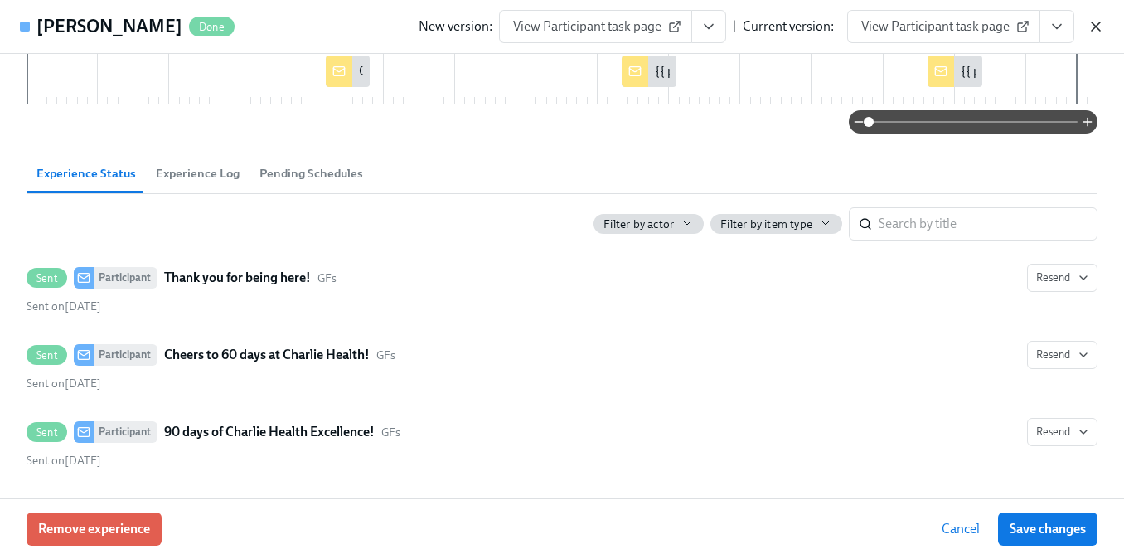
click at [1097, 24] on icon "button" at bounding box center [1095, 26] width 8 height 8
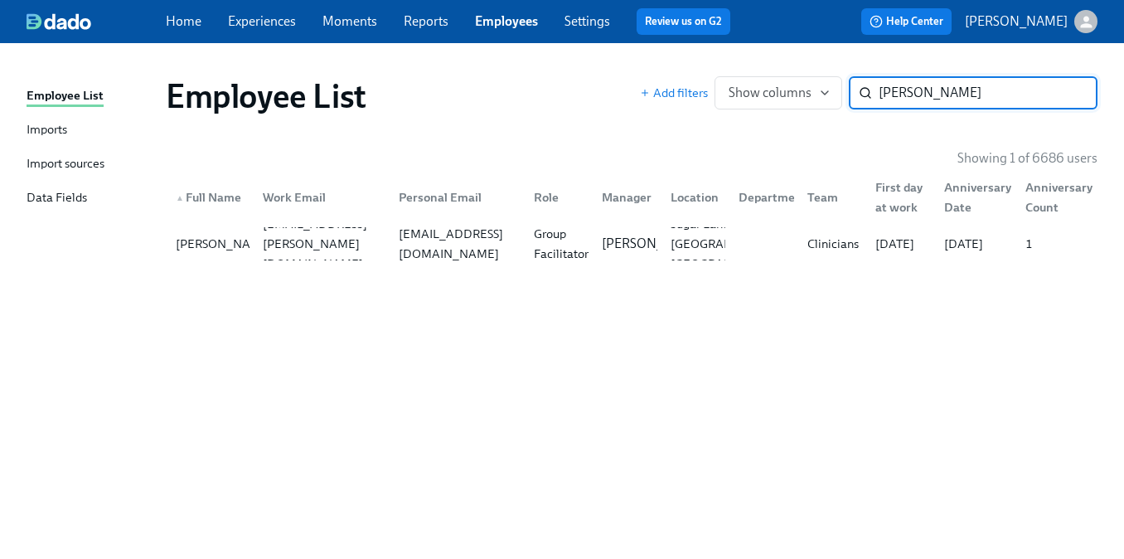
click at [945, 81] on input "Rukhsaar Bawa" at bounding box center [987, 92] width 219 height 33
paste input "Mariela Flores"
type input "Mariela Flores"
click at [389, 258] on div "marielaflrs11@gmail.com" at bounding box center [452, 243] width 135 height 33
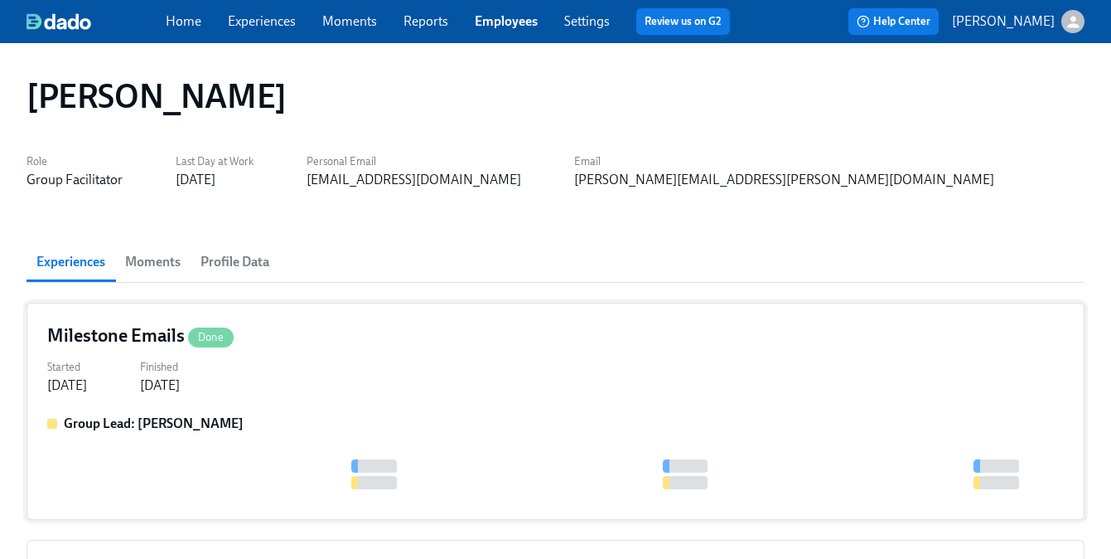
click at [249, 416] on div "Group Lead: Mandee McKelvey" at bounding box center [555, 423] width 1017 height 18
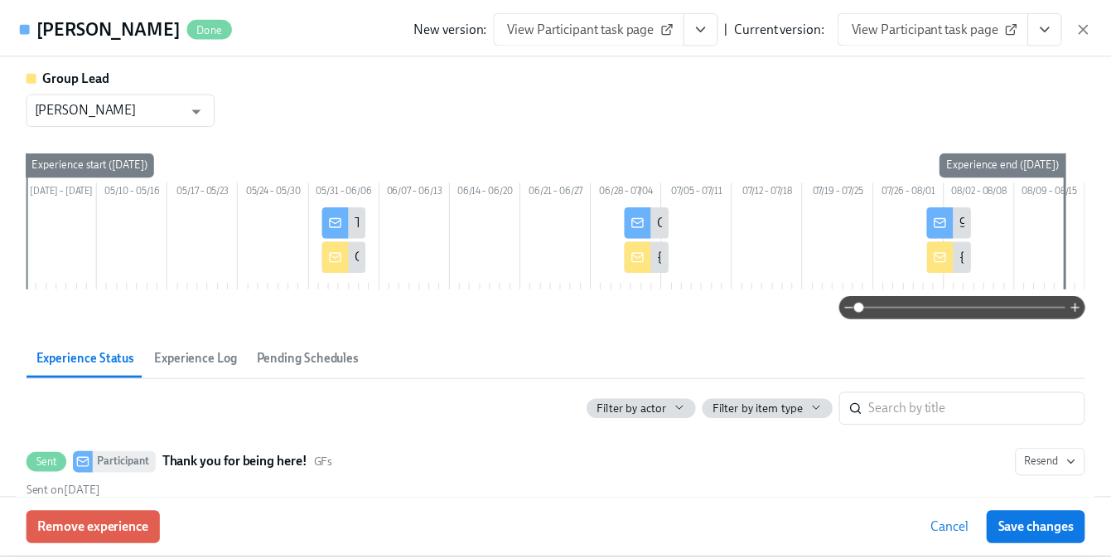
scroll to position [204, 0]
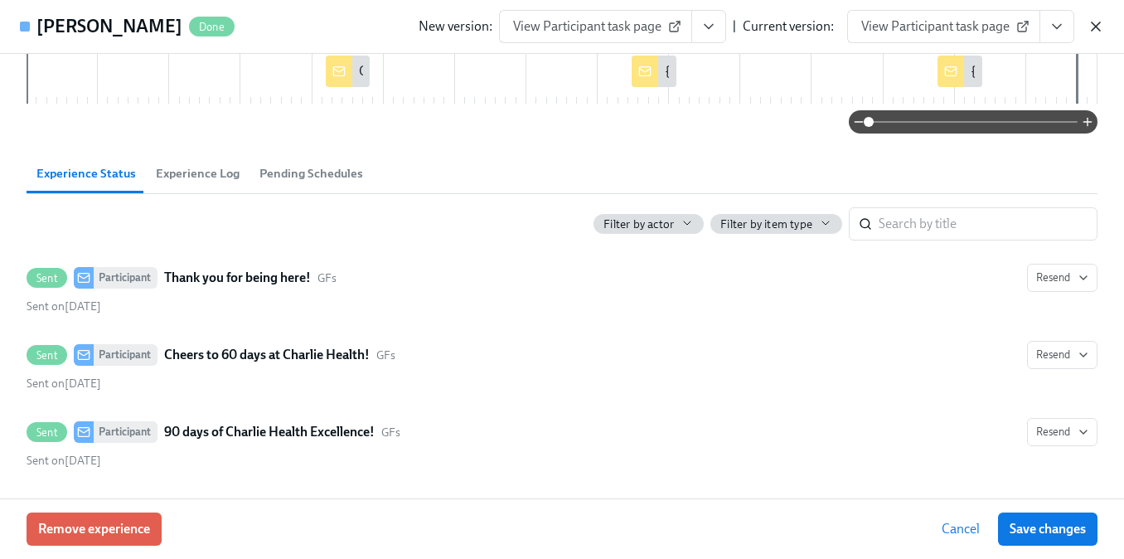
click at [1096, 23] on icon "button" at bounding box center [1095, 26] width 17 height 17
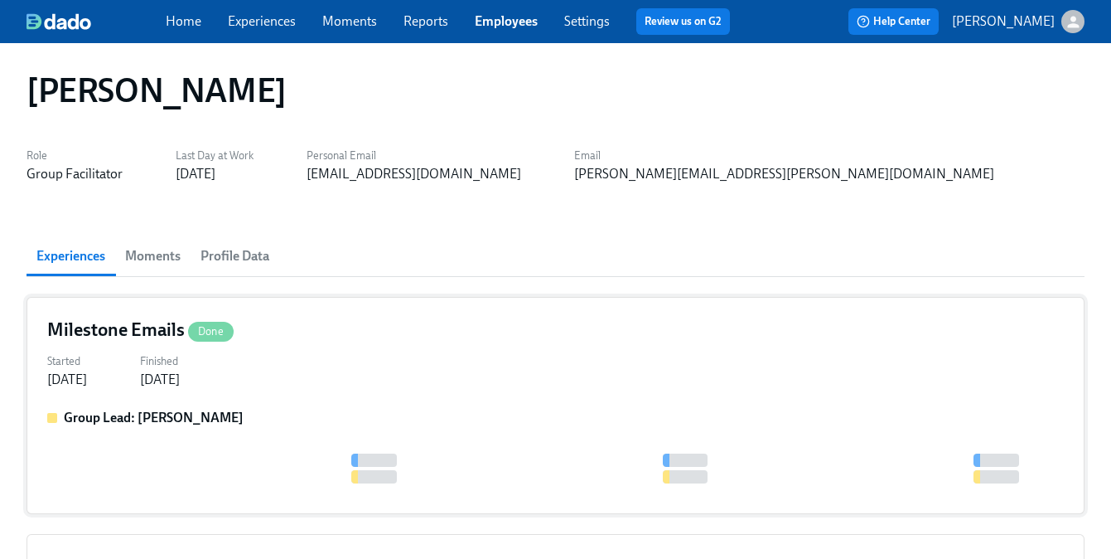
scroll to position [129, 0]
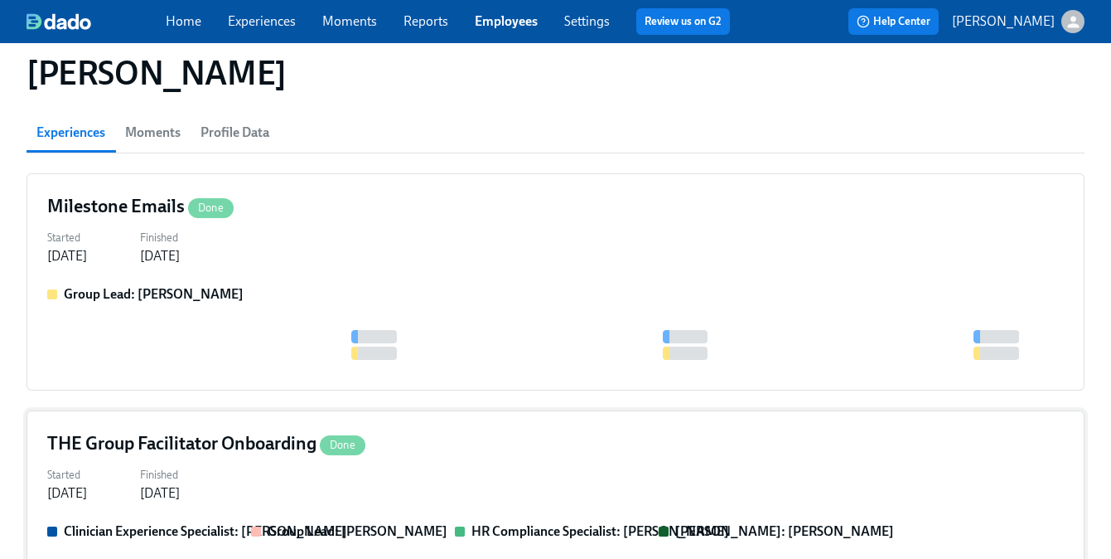
click at [345, 439] on span "Done" at bounding box center [343, 444] width 46 height 12
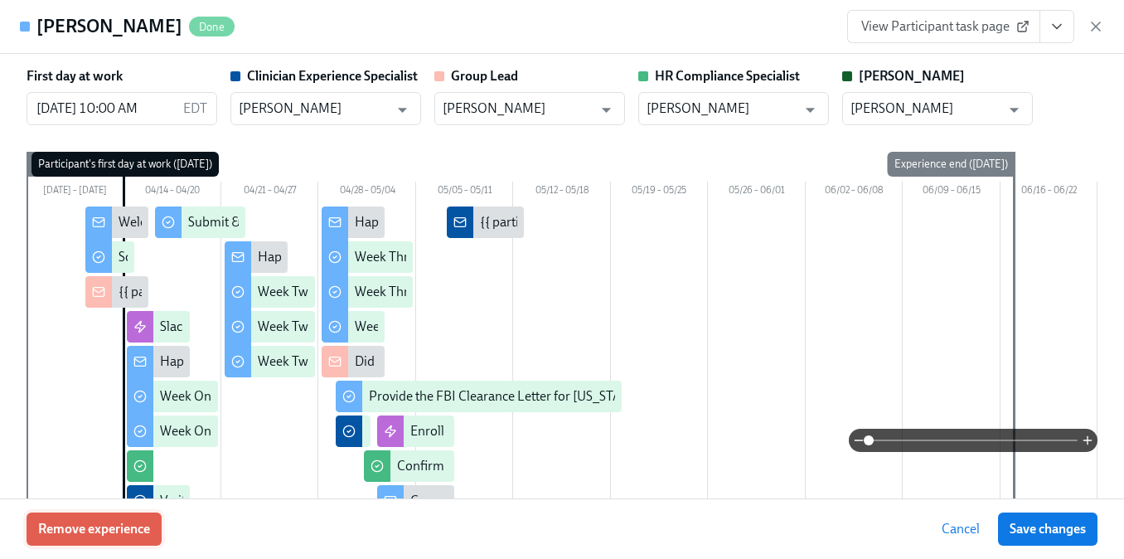
click at [84, 543] on button "Remove experience" at bounding box center [94, 528] width 135 height 33
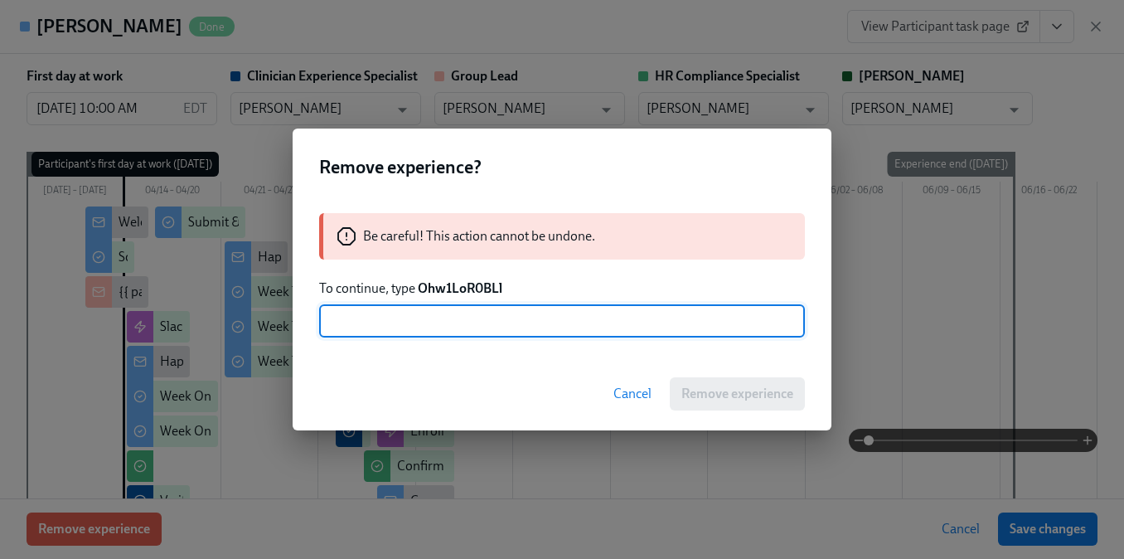
click at [464, 287] on strong "Ohw1LoR0BLl" at bounding box center [460, 288] width 85 height 16
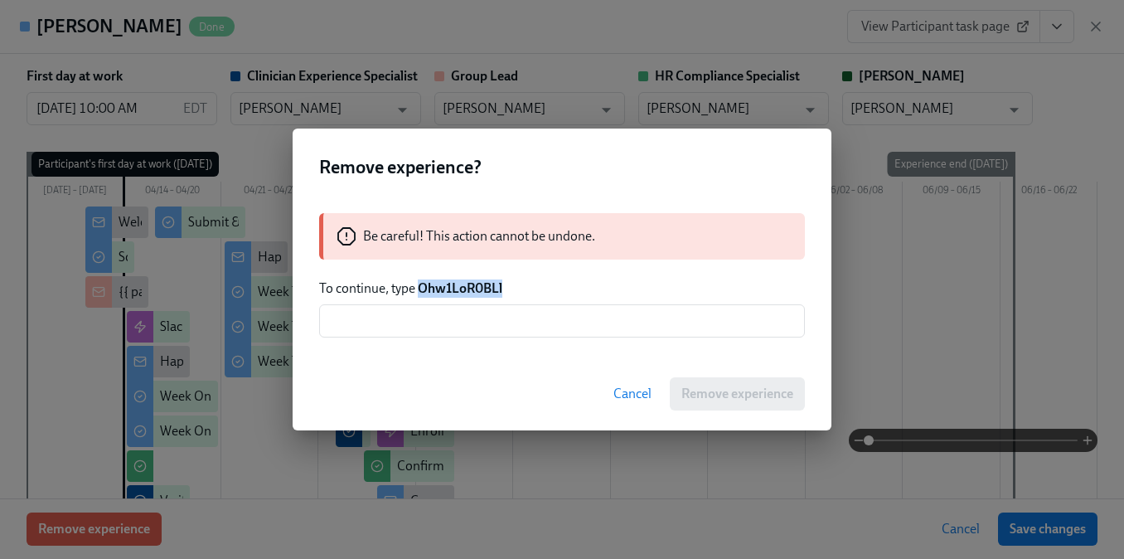
click at [464, 287] on strong "Ohw1LoR0BLl" at bounding box center [460, 288] width 85 height 16
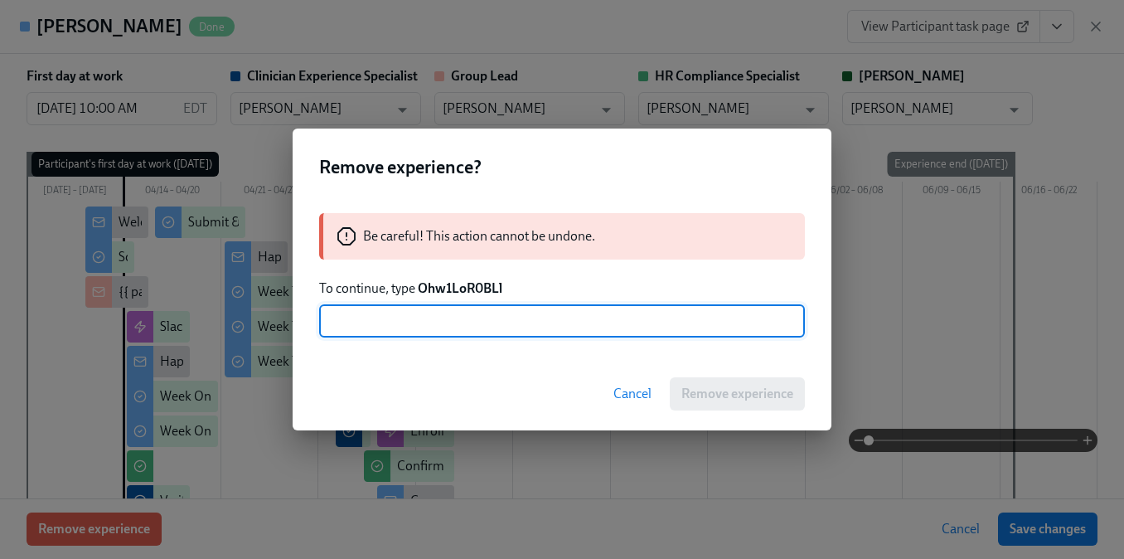
click at [462, 311] on input "text" at bounding box center [562, 320] width 486 height 33
paste input "Ohw1LoR0BLl"
type input "Ohw1LoR0BLl"
click at [706, 405] on button "Remove experience" at bounding box center [737, 393] width 135 height 33
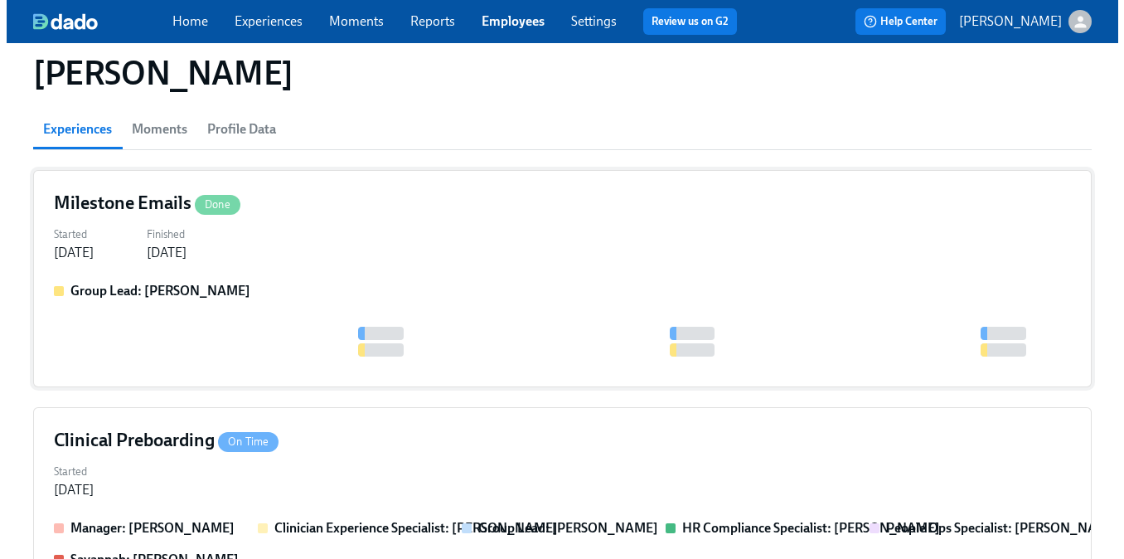
scroll to position [416, 0]
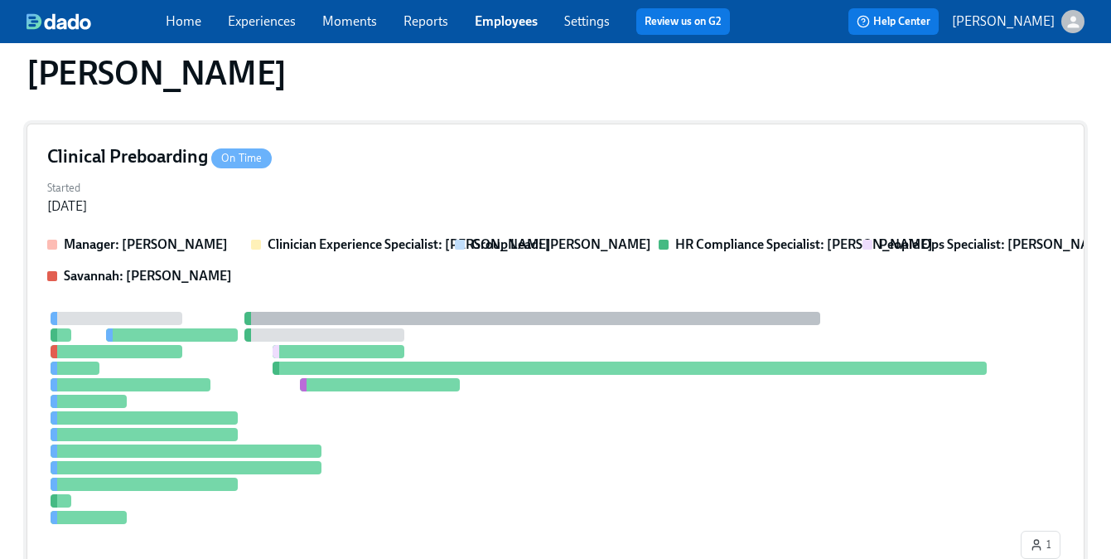
click at [467, 356] on div at bounding box center [532, 418] width 970 height 212
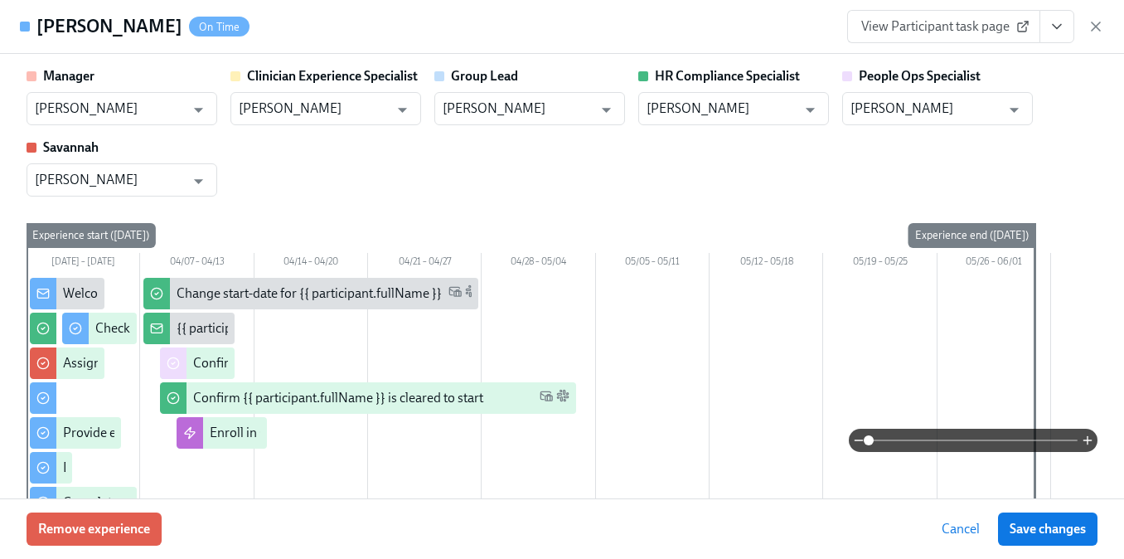
click at [164, 520] on div "Remove experience Cancel Save changes" at bounding box center [562, 528] width 1124 height 60
click at [136, 521] on span "Remove experience" at bounding box center [94, 528] width 112 height 17
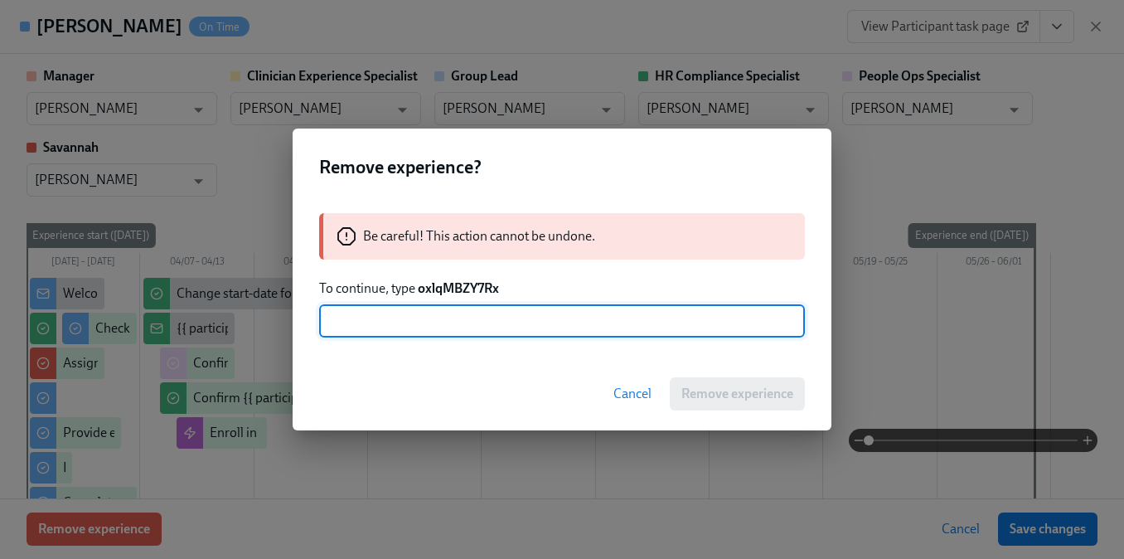
click at [430, 294] on strong "oxlqMBZY7Rx" at bounding box center [458, 288] width 81 height 16
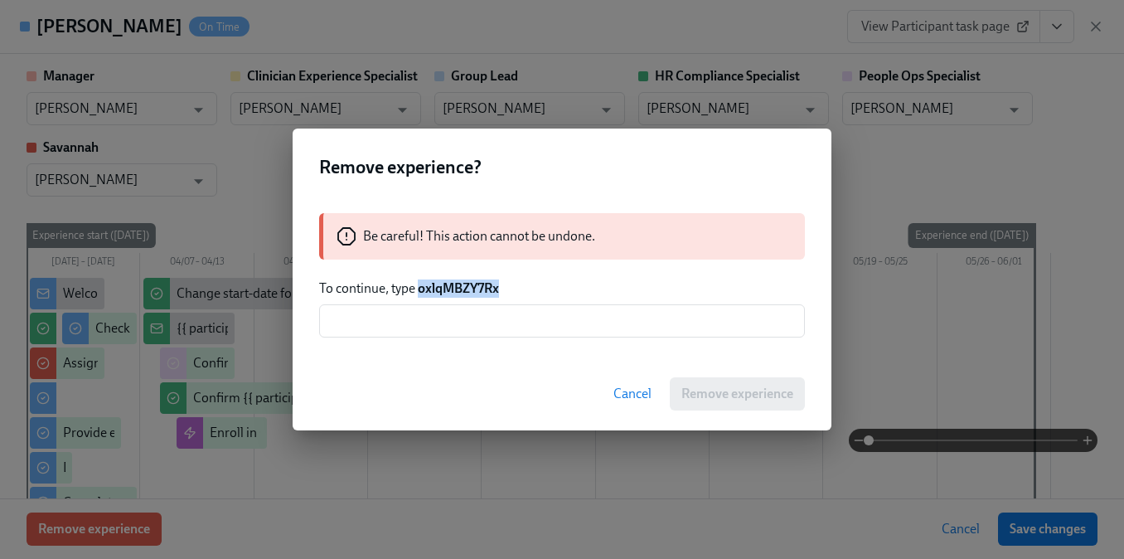
click at [430, 294] on strong "oxlqMBZY7Rx" at bounding box center [458, 288] width 81 height 16
click at [429, 312] on input "text" at bounding box center [562, 320] width 486 height 33
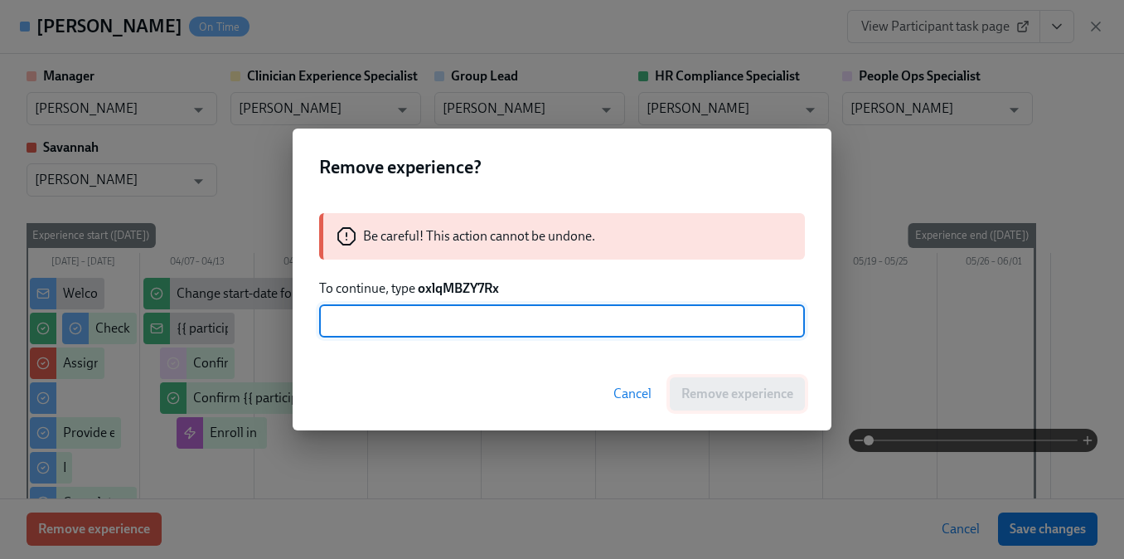
paste input "oxlqMBZY7Rx"
type input "oxlqMBZY7Rx"
click at [710, 415] on div "Cancel Remove experience" at bounding box center [562, 393] width 539 height 73
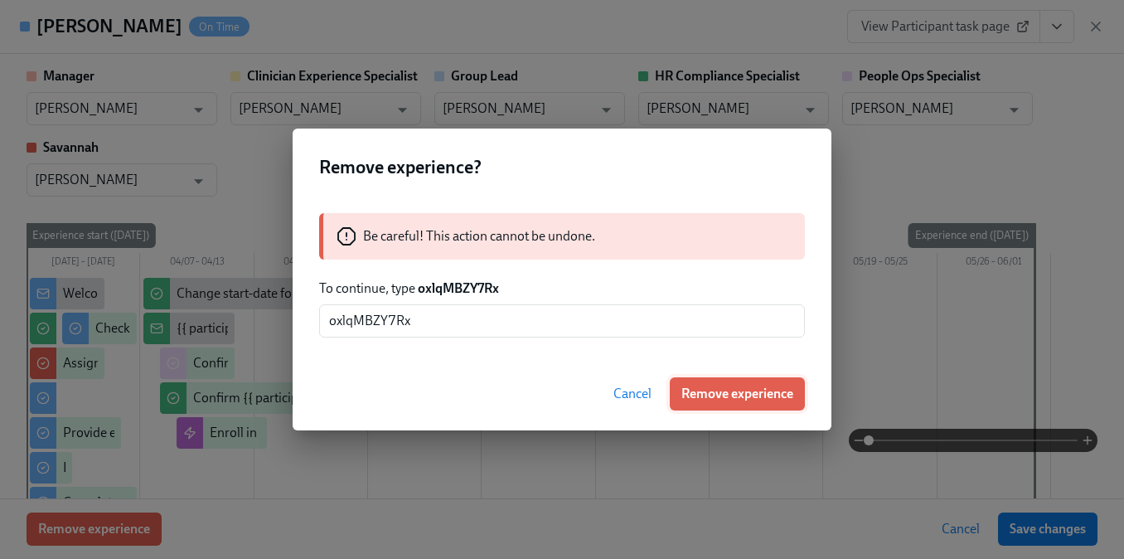
click at [711, 397] on span "Remove experience" at bounding box center [737, 393] width 112 height 17
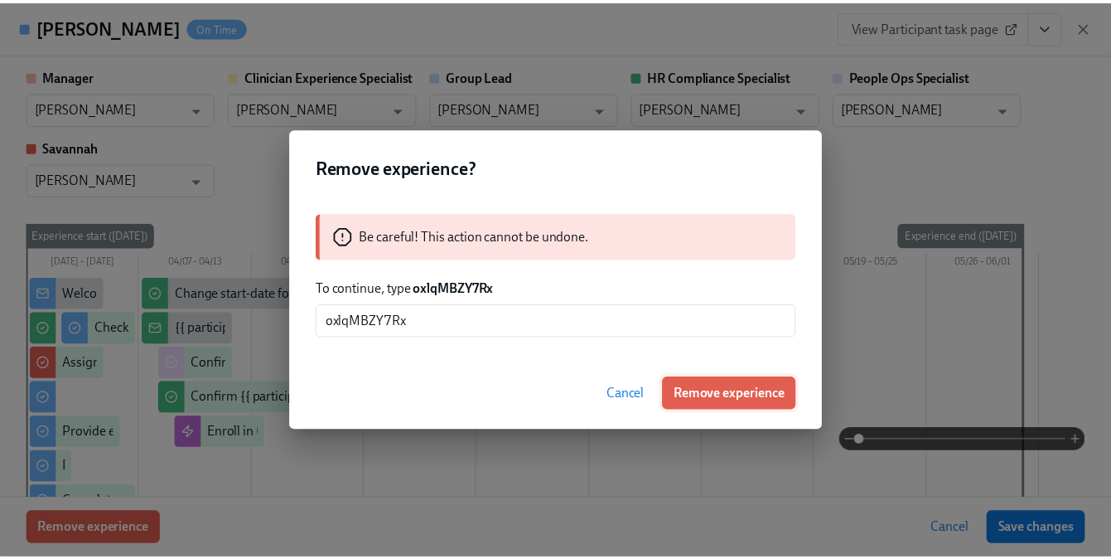
scroll to position [74, 0]
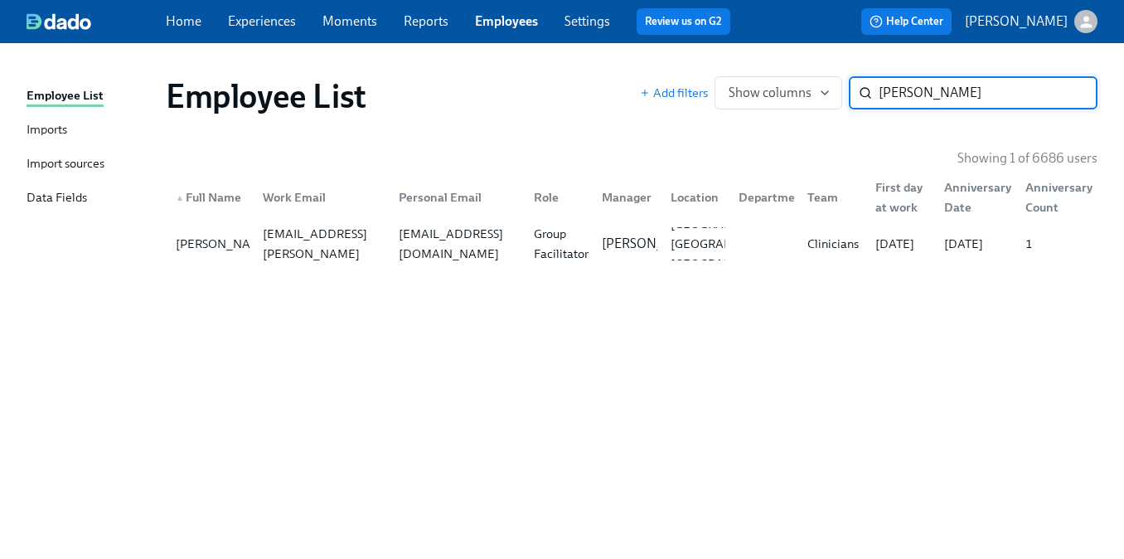
paste input "Anderson Peguero"
type input "Anderson Peguero"
click at [331, 223] on div "Anderson Peguero anderson.peguero@charliehealth.com ap3442@columbia.edu Assoc P…" at bounding box center [632, 243] width 932 height 46
click at [918, 104] on input "Anderson Peguero" at bounding box center [987, 92] width 219 height 33
paste input "Hiqmat Onifade"
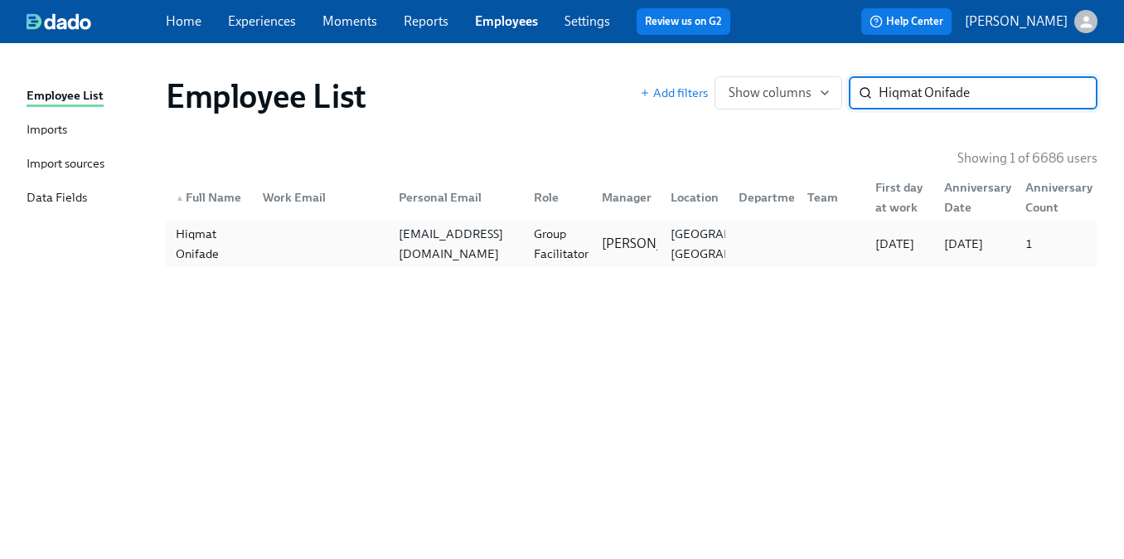
type input "Hiqmat Onifade"
click at [343, 259] on div at bounding box center [316, 243] width 135 height 33
paste input "Gabrielle Portis"
type input "Gabrielle Portis"
click at [395, 256] on div "gabrielleportis@gmail.com" at bounding box center [452, 243] width 135 height 33
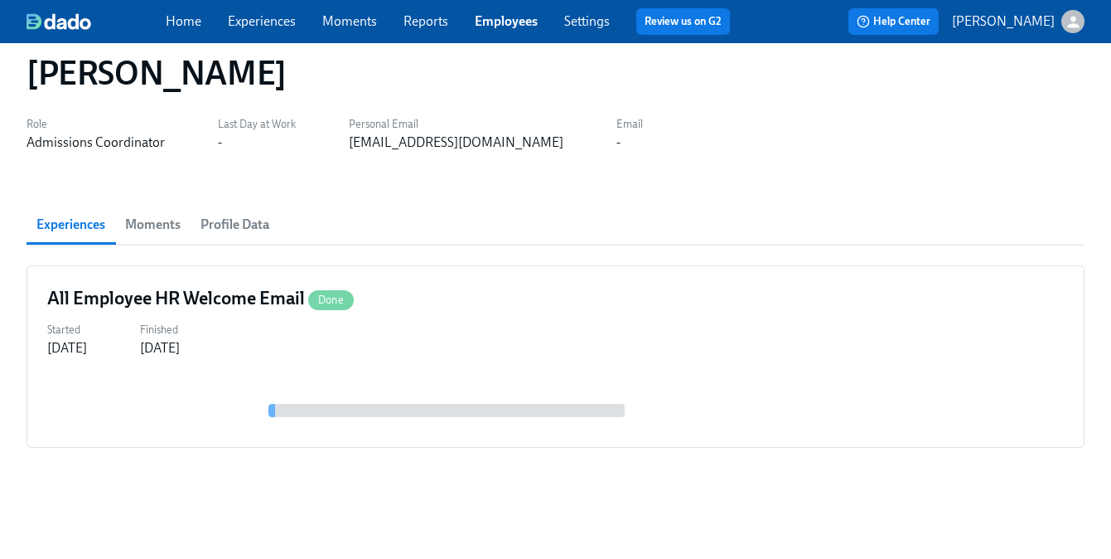
scroll to position [39, 0]
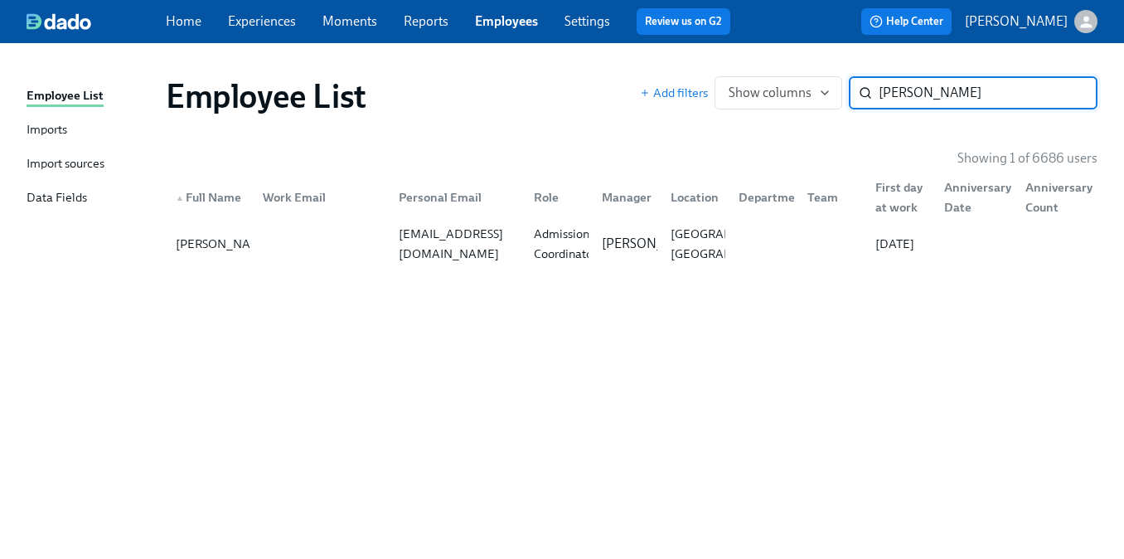
paste input "Perrone"
type input "Perrone"
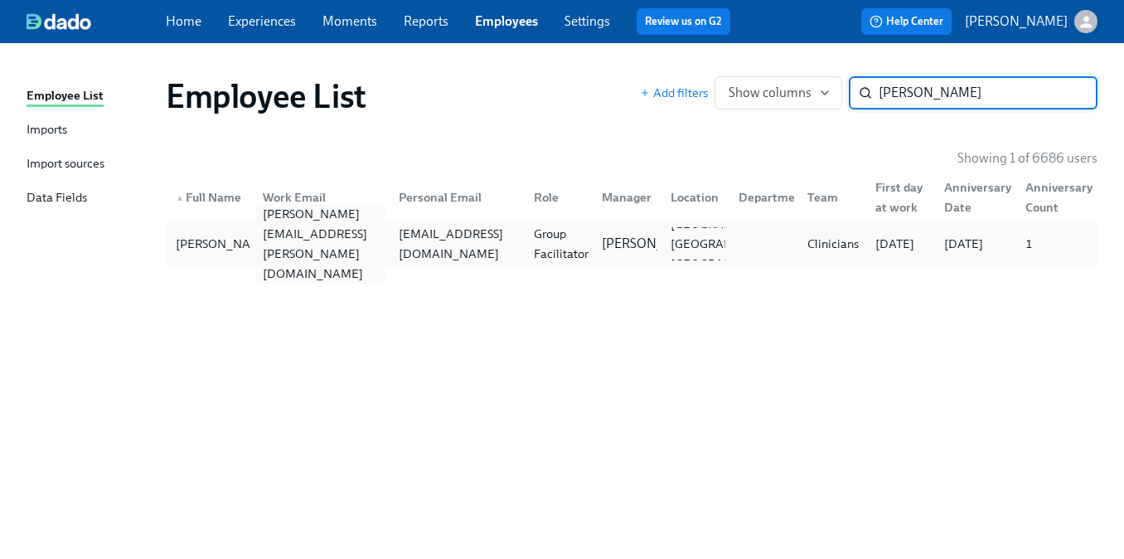
click at [329, 230] on div "melissa.perrone@charliehealth.com" at bounding box center [316, 243] width 135 height 33
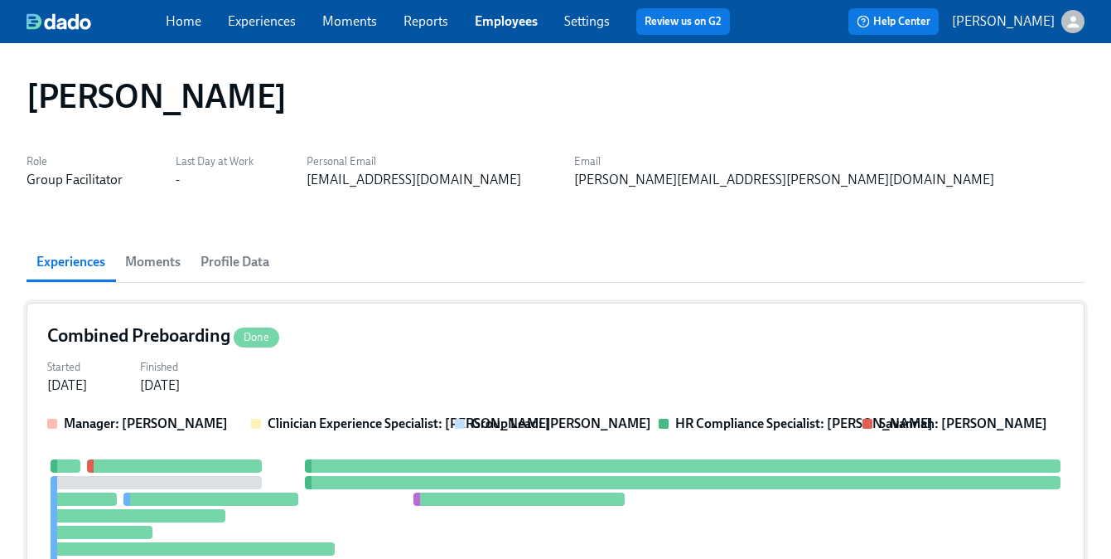
click at [176, 384] on div "Jan 23, 2025" at bounding box center [160, 385] width 40 height 18
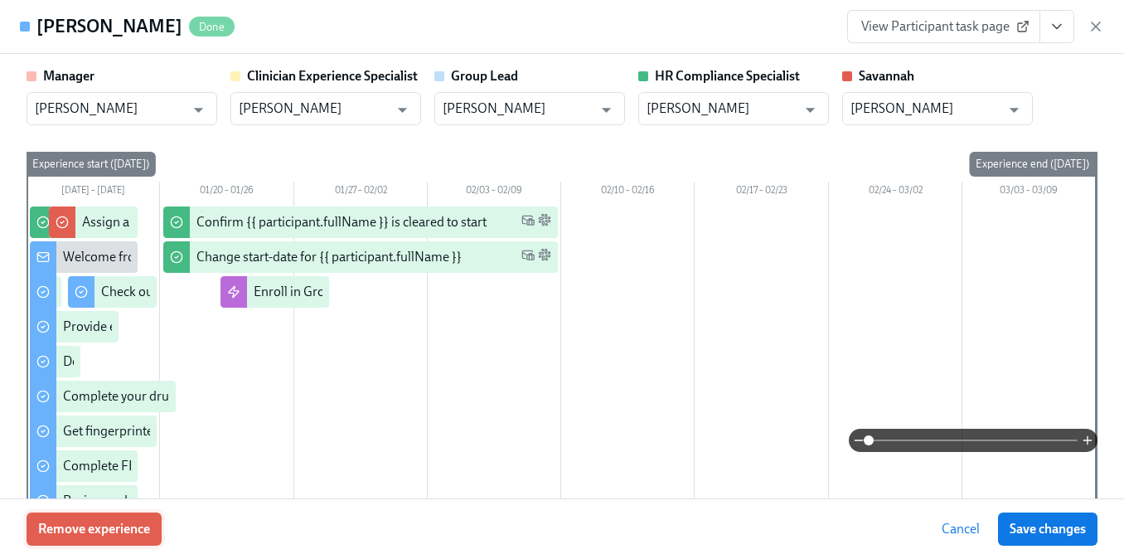
click at [113, 520] on span "Remove experience" at bounding box center [94, 528] width 112 height 17
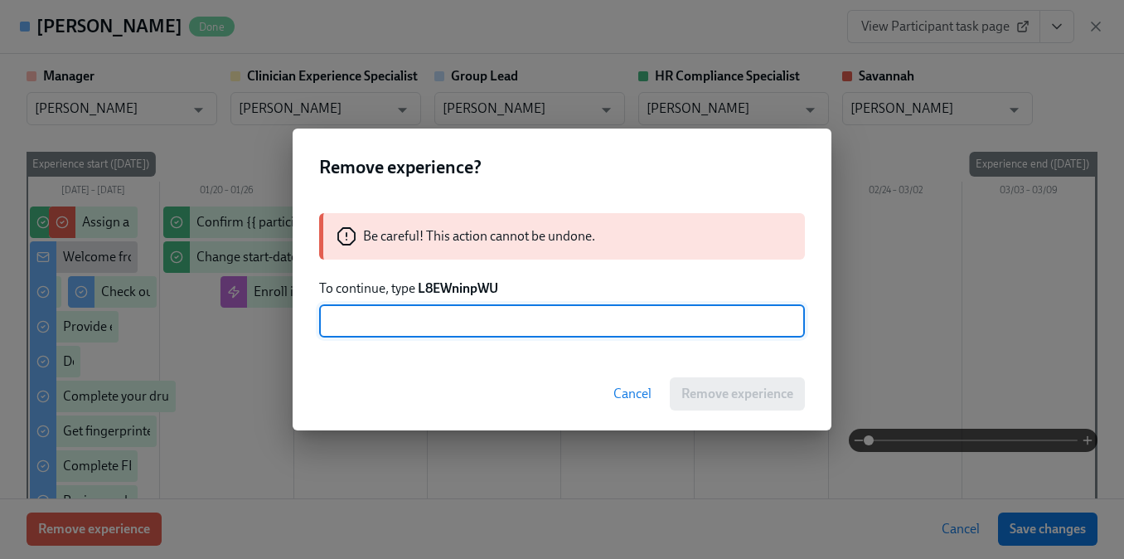
click at [457, 280] on strong "L8EWninpWU" at bounding box center [458, 288] width 80 height 16
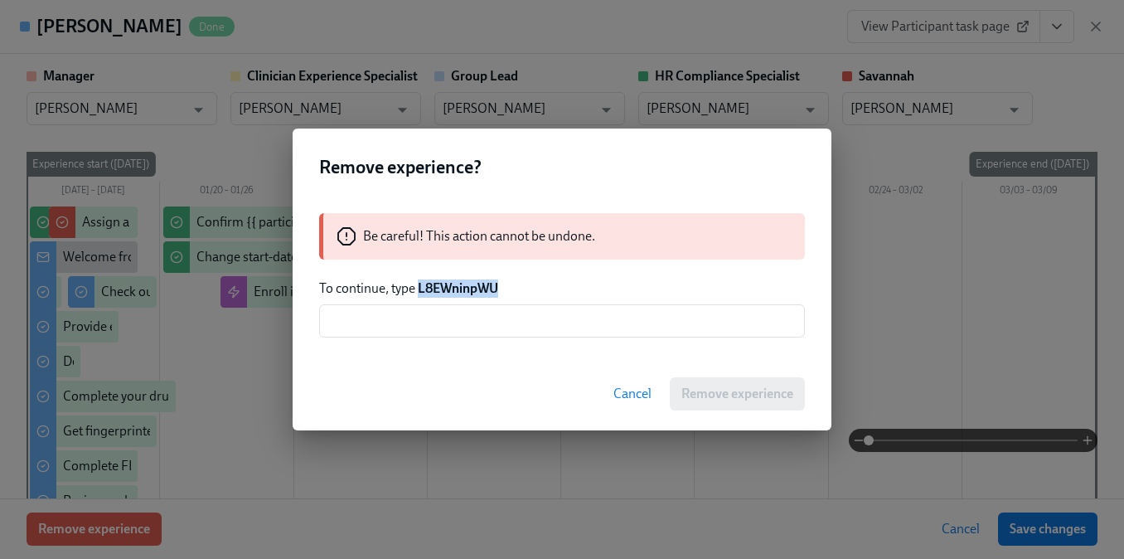
click at [457, 280] on strong "L8EWninpWU" at bounding box center [458, 288] width 80 height 16
click at [467, 312] on input "text" at bounding box center [562, 320] width 486 height 33
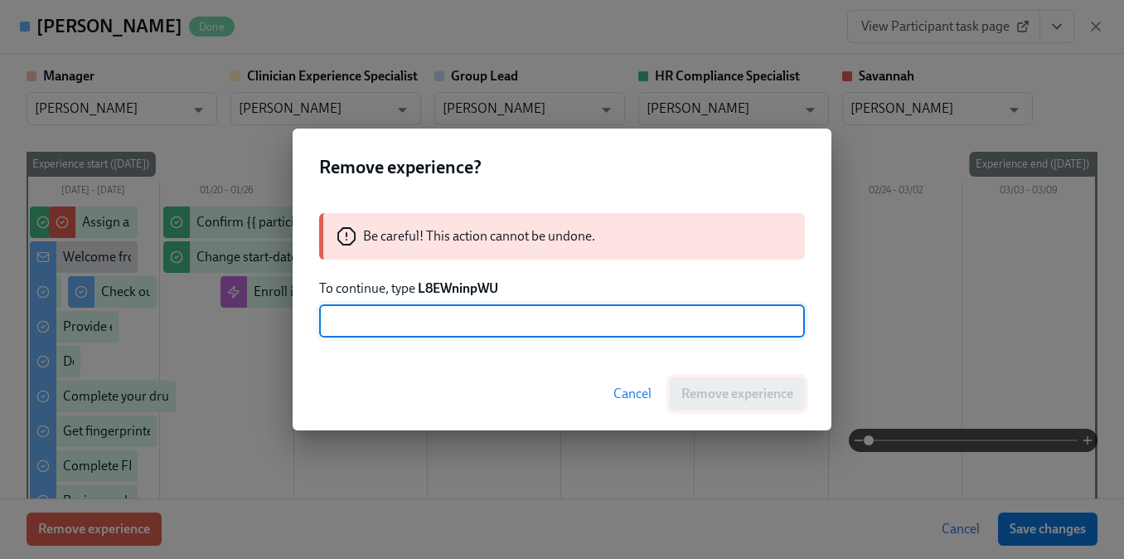
paste input "L8EWninpWU"
type input "L8EWninpWU"
click at [726, 403] on button "Remove experience" at bounding box center [737, 393] width 135 height 33
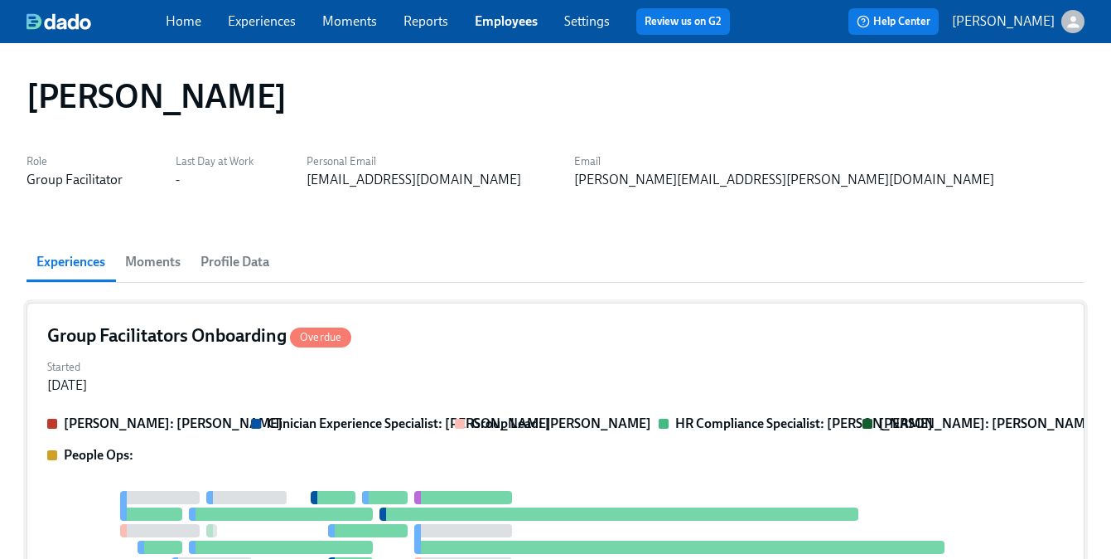
click at [448, 405] on div "Group Facilitators Onboarding Overdue Started Jan 23, 2025 Clarissa: Savannah D…" at bounding box center [556, 566] width 1058 height 529
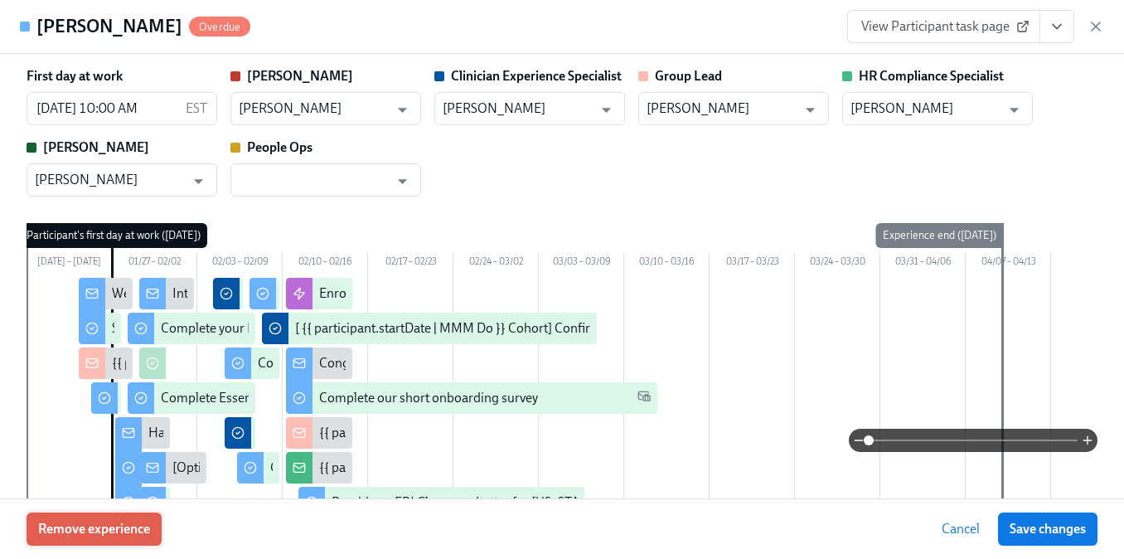
click at [98, 535] on span "Remove experience" at bounding box center [94, 528] width 112 height 17
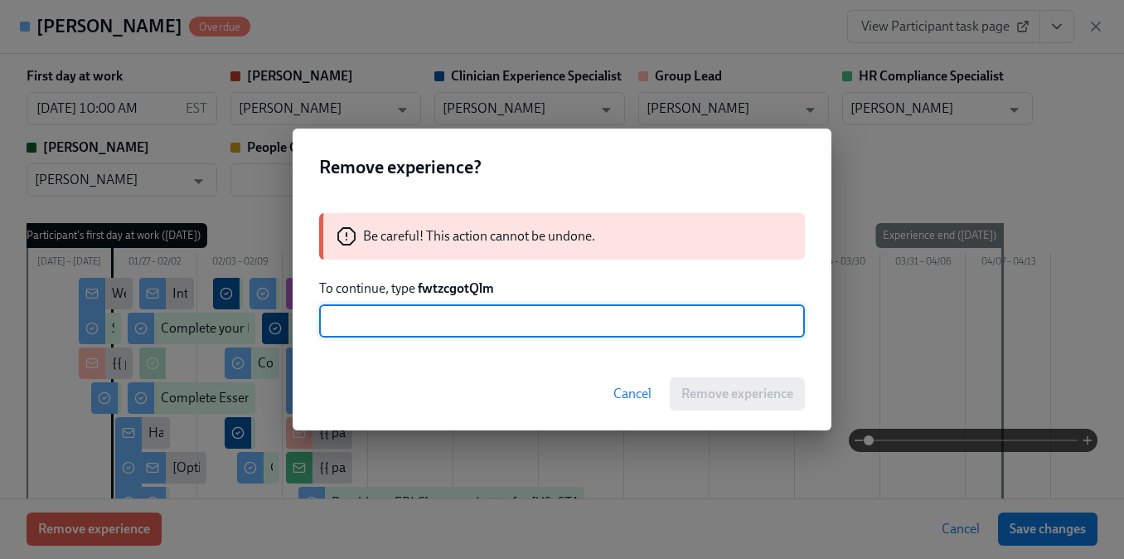
click at [455, 288] on strong "fwtzcgotQlm" at bounding box center [456, 288] width 76 height 16
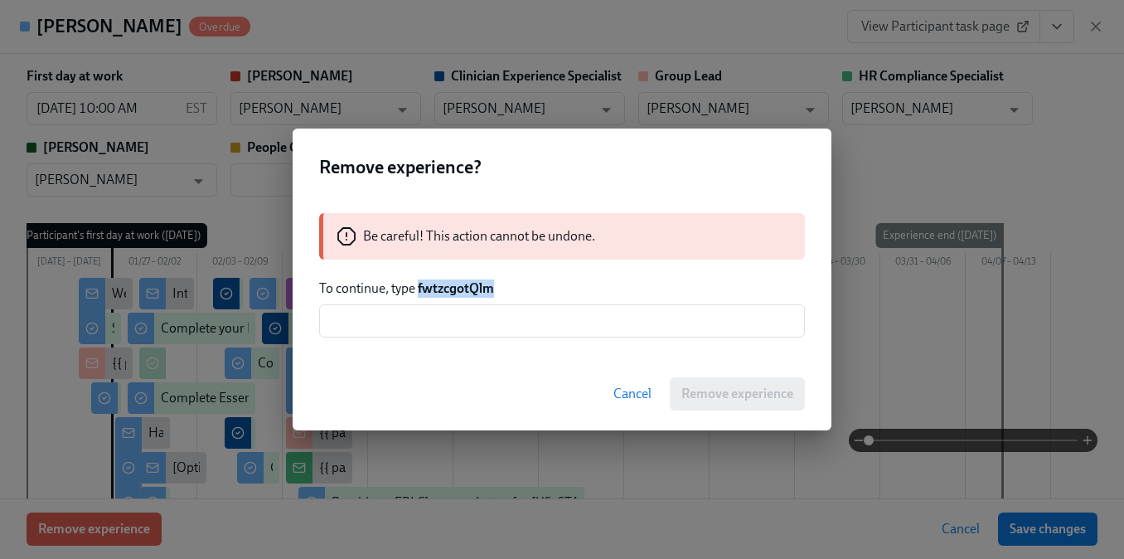
click at [455, 288] on strong "fwtzcgotQlm" at bounding box center [456, 288] width 76 height 16
click at [457, 309] on input "text" at bounding box center [562, 320] width 486 height 33
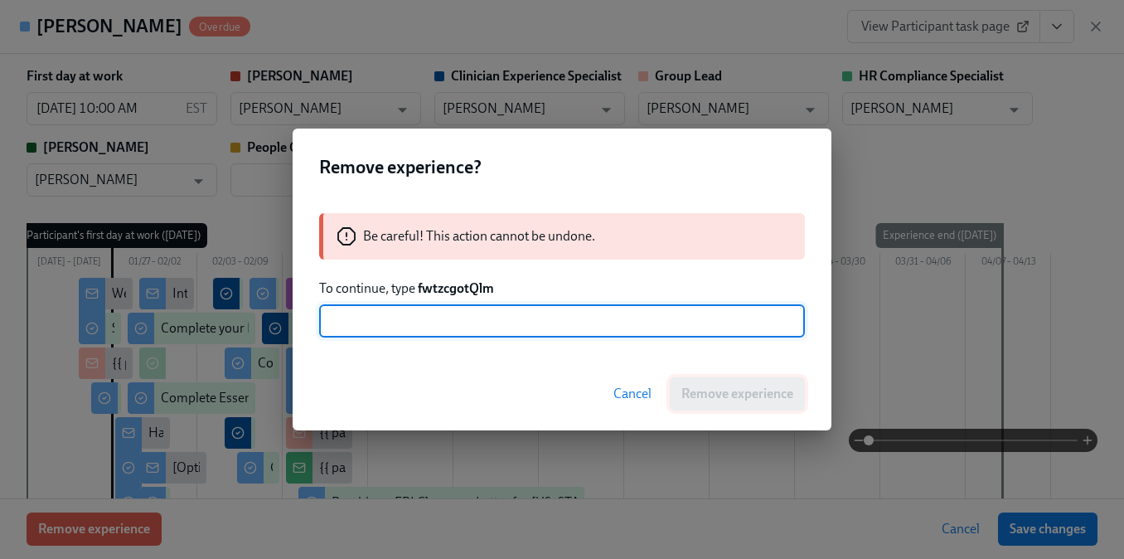
paste input "fwtzcgotQlm"
type input "fwtzcgotQlm"
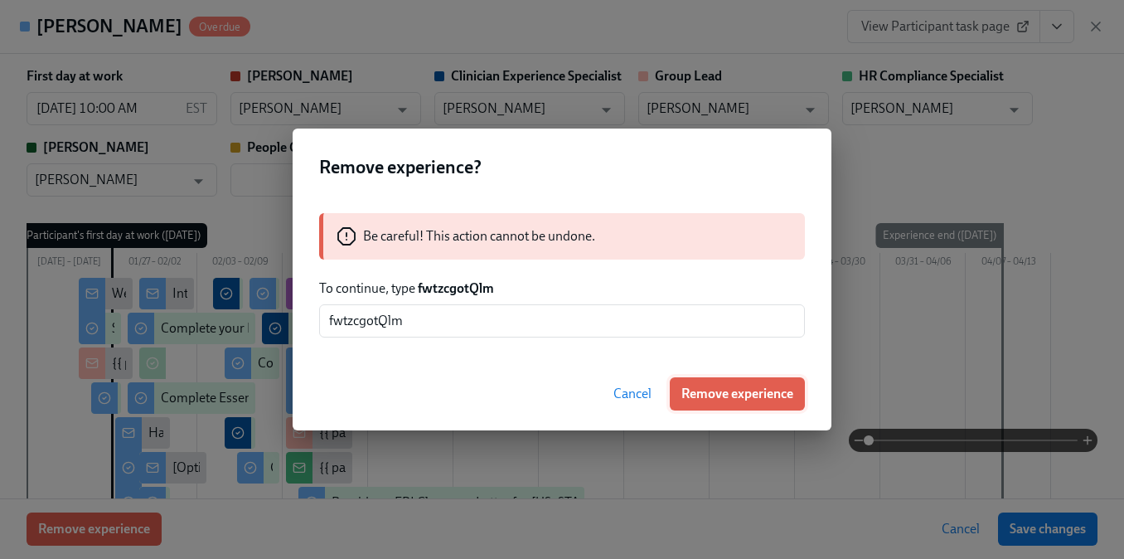
click at [697, 403] on button "Remove experience" at bounding box center [737, 393] width 135 height 33
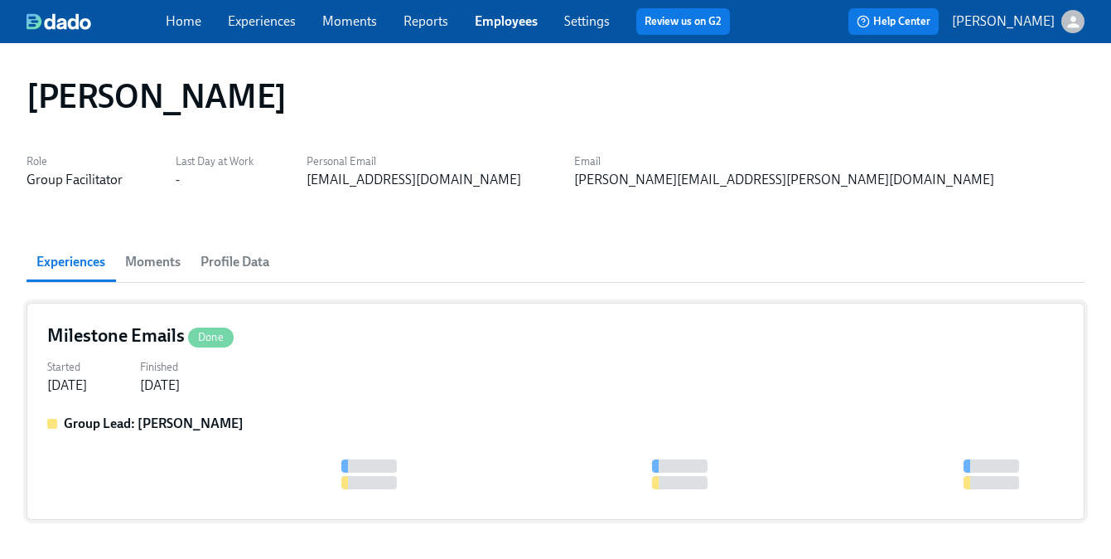
click at [403, 409] on div "Milestone Emails Done Started Feb 11, 2025 Finished Feb 12, 2025 Group Lead: It…" at bounding box center [556, 410] width 1058 height 217
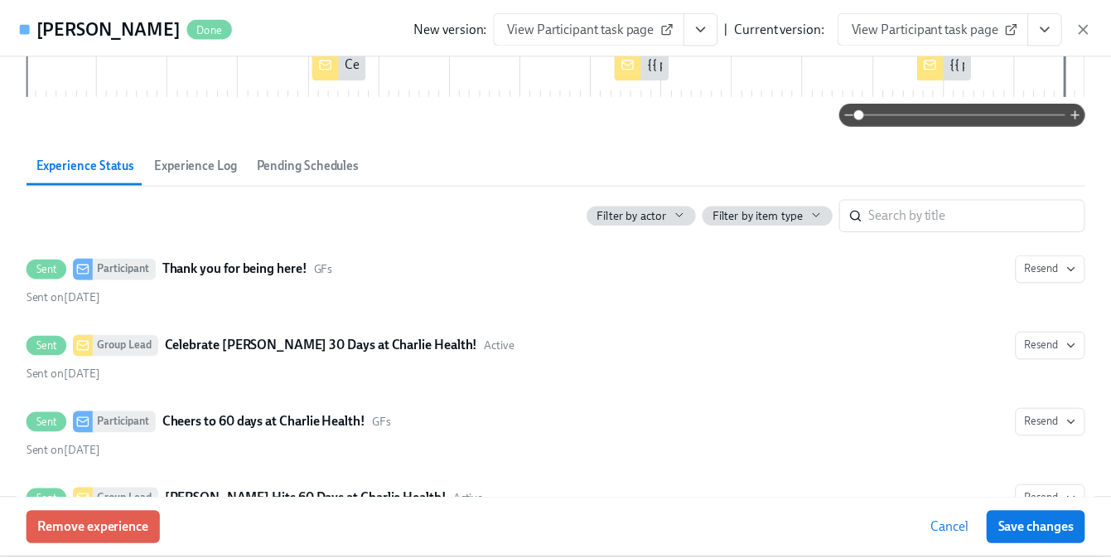
scroll to position [435, 0]
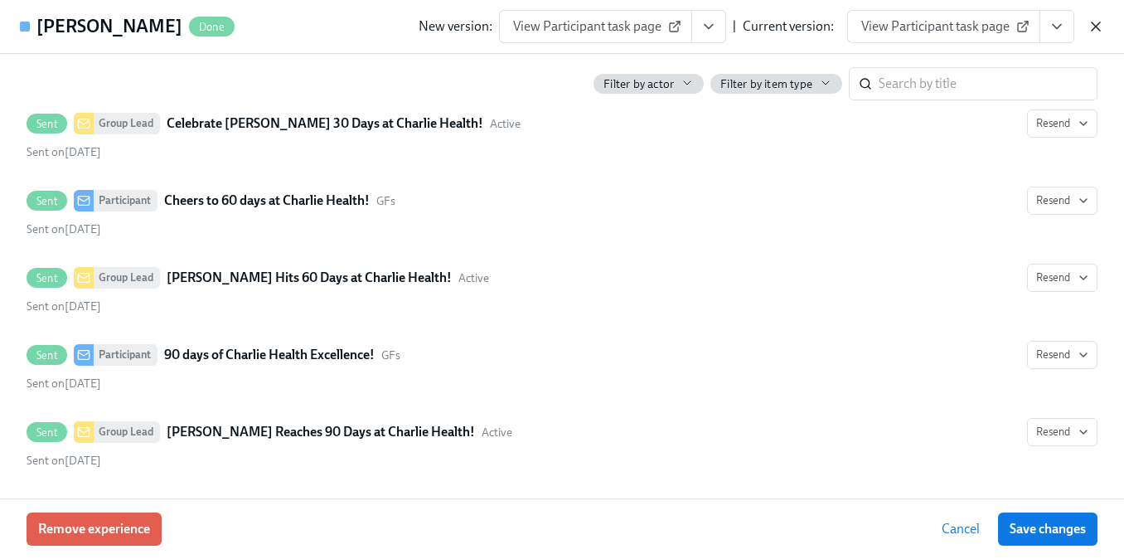
click at [1092, 29] on icon "button" at bounding box center [1095, 26] width 8 height 8
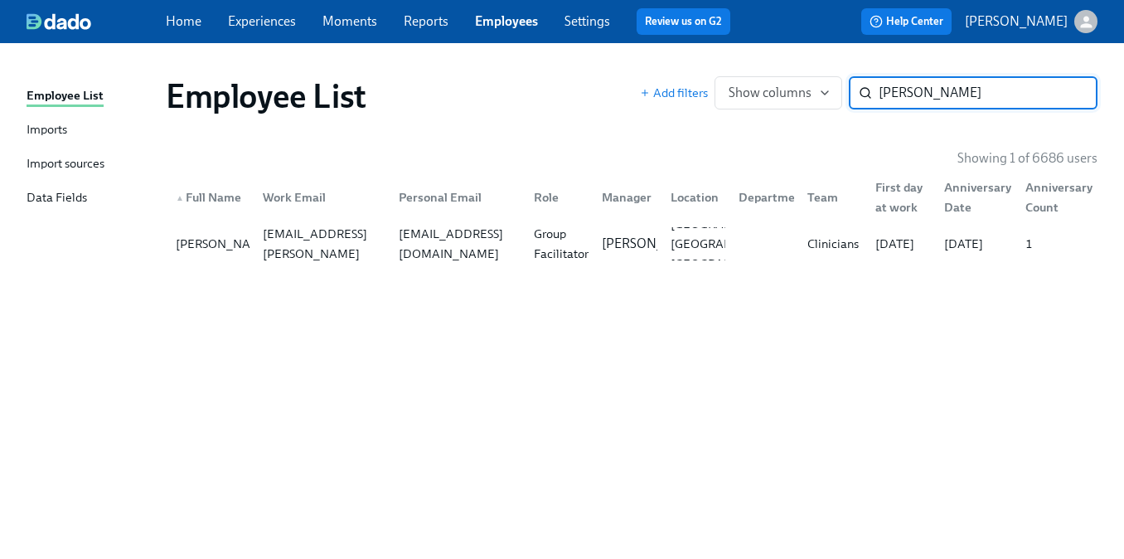
paste input "Angela Los"
type input "Angela Los"
click at [421, 241] on div "ms.angela.los@gmail.com" at bounding box center [456, 244] width 128 height 60
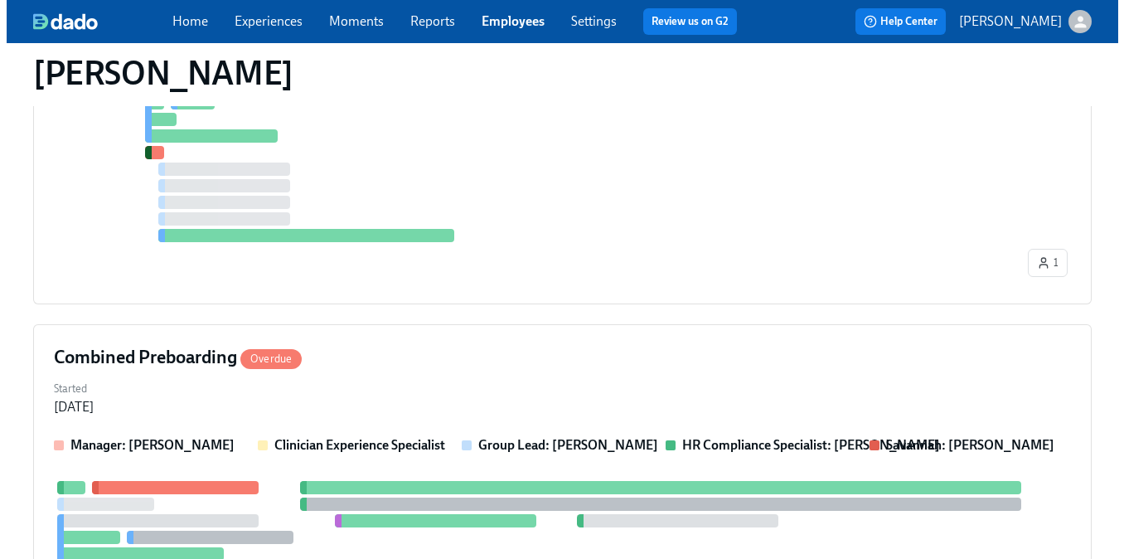
scroll to position [957, 0]
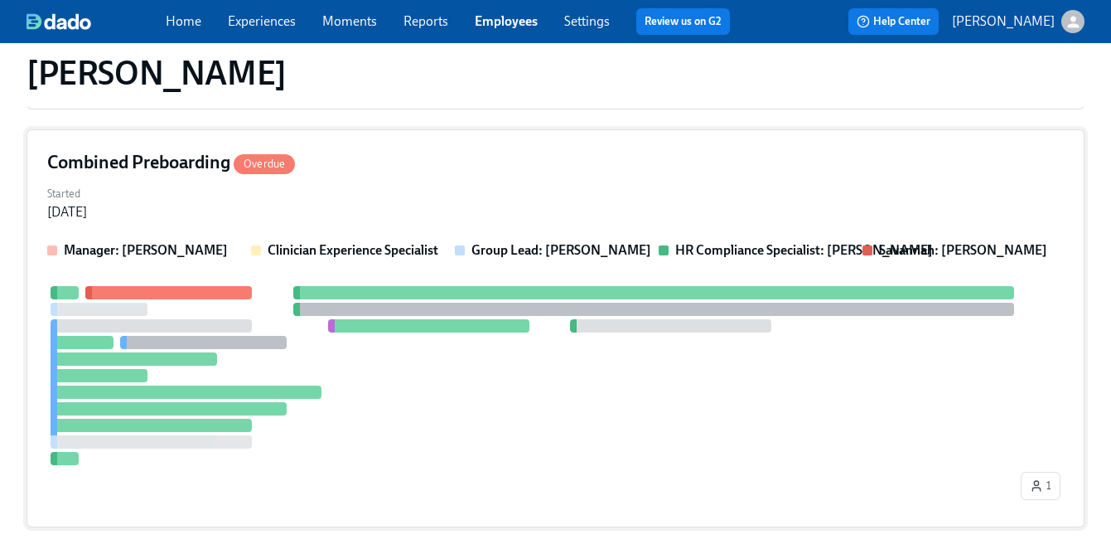
click at [192, 446] on div at bounding box center [151, 441] width 201 height 13
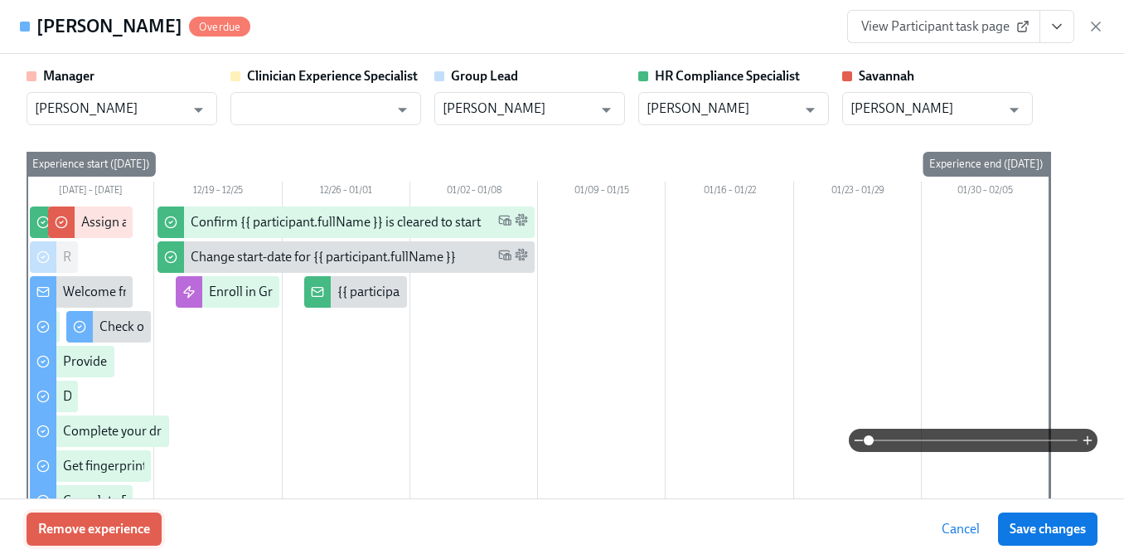
click at [80, 536] on span "Remove experience" at bounding box center [94, 528] width 112 height 17
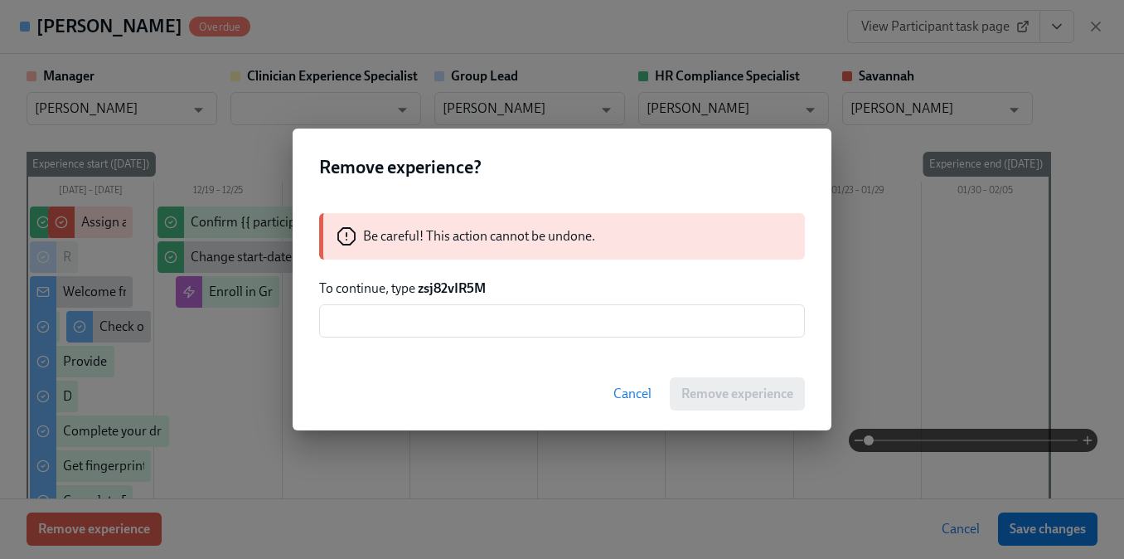
click at [429, 293] on strong "zsj82vIR5M" at bounding box center [452, 288] width 68 height 16
click at [429, 316] on input "text" at bounding box center [562, 320] width 486 height 33
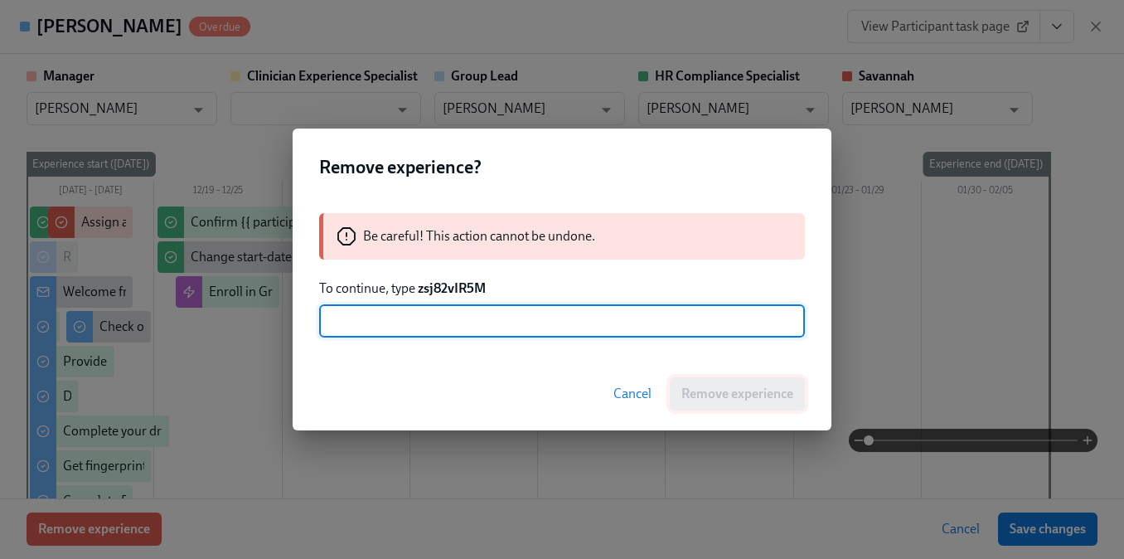
paste input "zsj82vIR5M"
type input "zsj82vIR5M"
click at [694, 386] on span "Remove experience" at bounding box center [737, 393] width 112 height 17
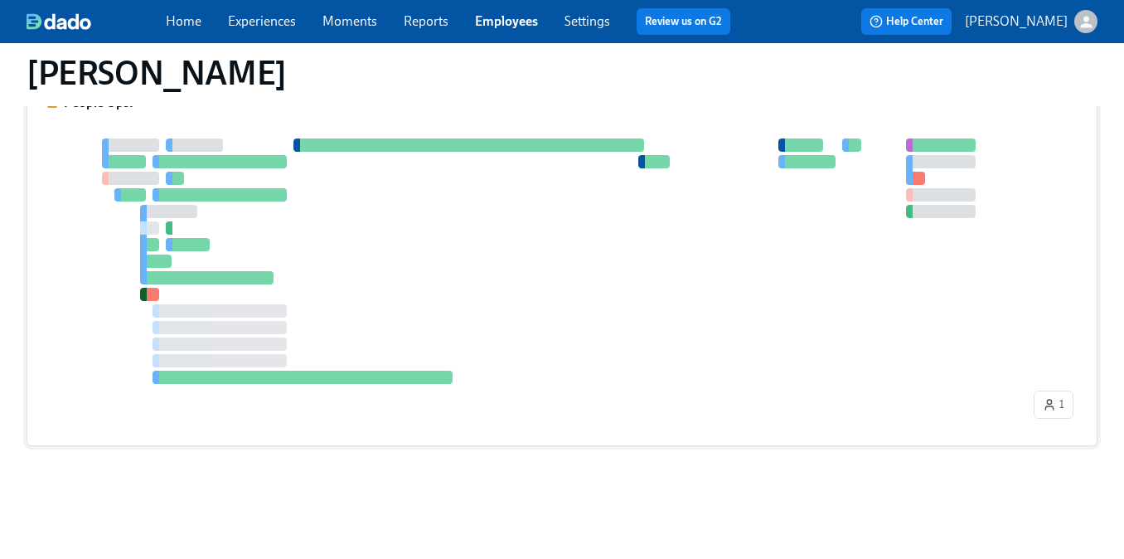
scroll to position [621, 0]
click at [322, 360] on div at bounding box center [532, 260] width 970 height 245
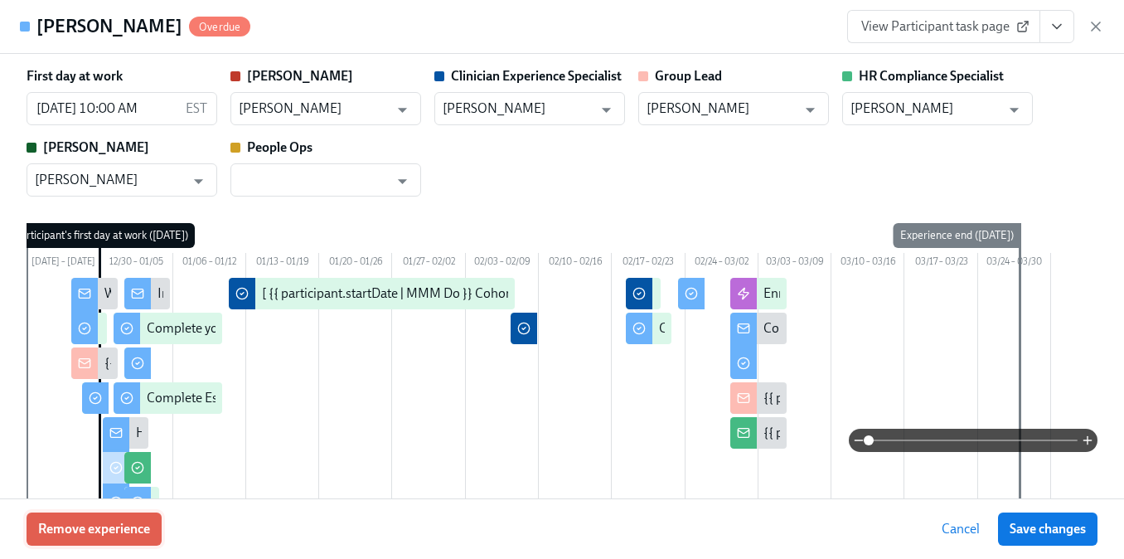
click at [133, 532] on span "Remove experience" at bounding box center [94, 528] width 112 height 17
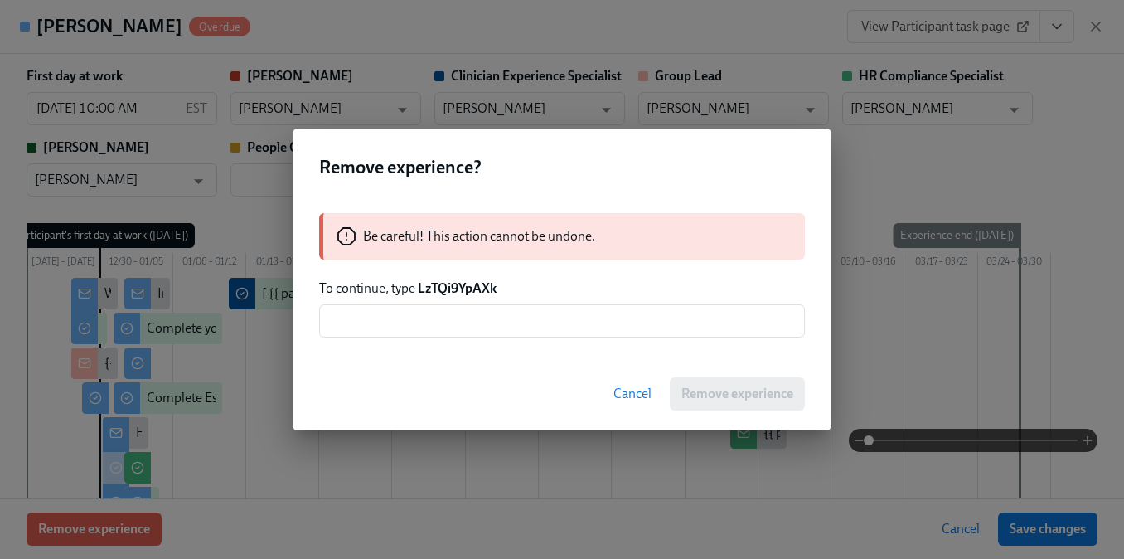
click at [443, 288] on strong "LzTQi9YpAXk" at bounding box center [457, 288] width 79 height 16
drag, startPoint x: 447, startPoint y: 319, endPoint x: 483, endPoint y: 331, distance: 38.3
click at [448, 320] on input "text" at bounding box center [562, 320] width 486 height 33
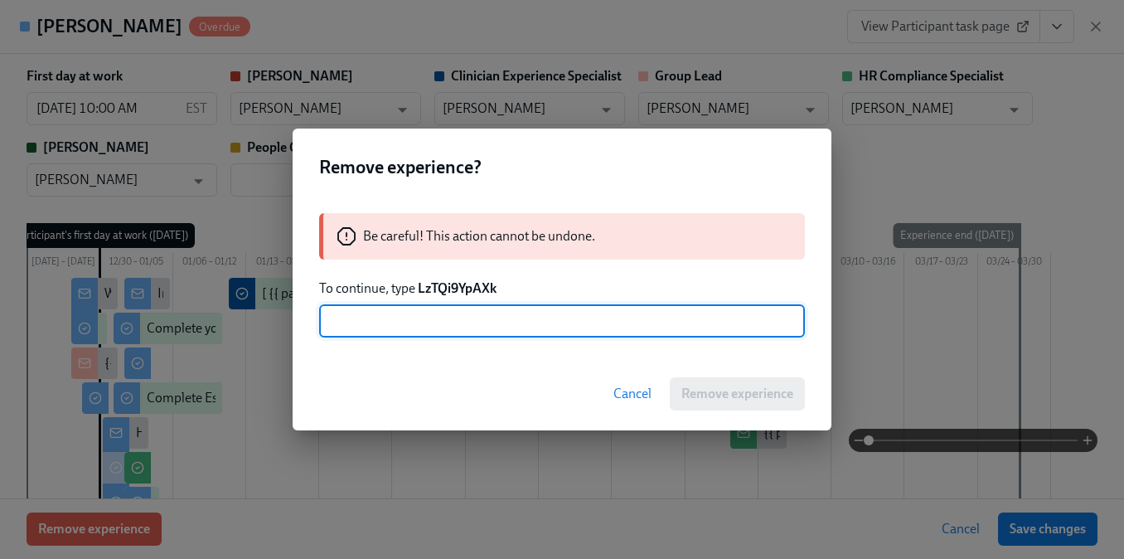
paste input "LzTQi9YpAXk"
type input "LzTQi9YpAXk"
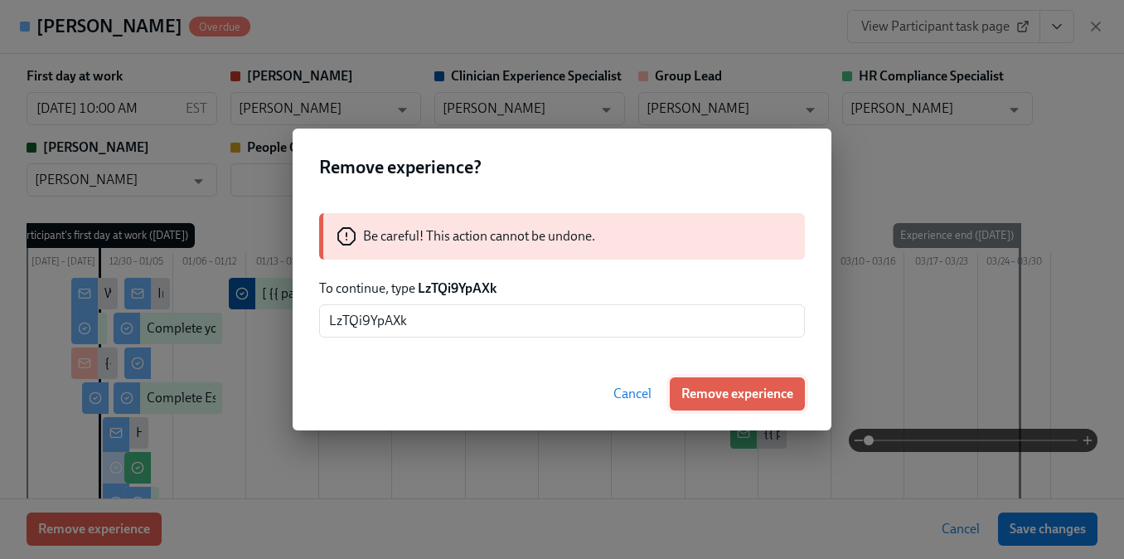
click at [716, 402] on button "Remove experience" at bounding box center [737, 393] width 135 height 33
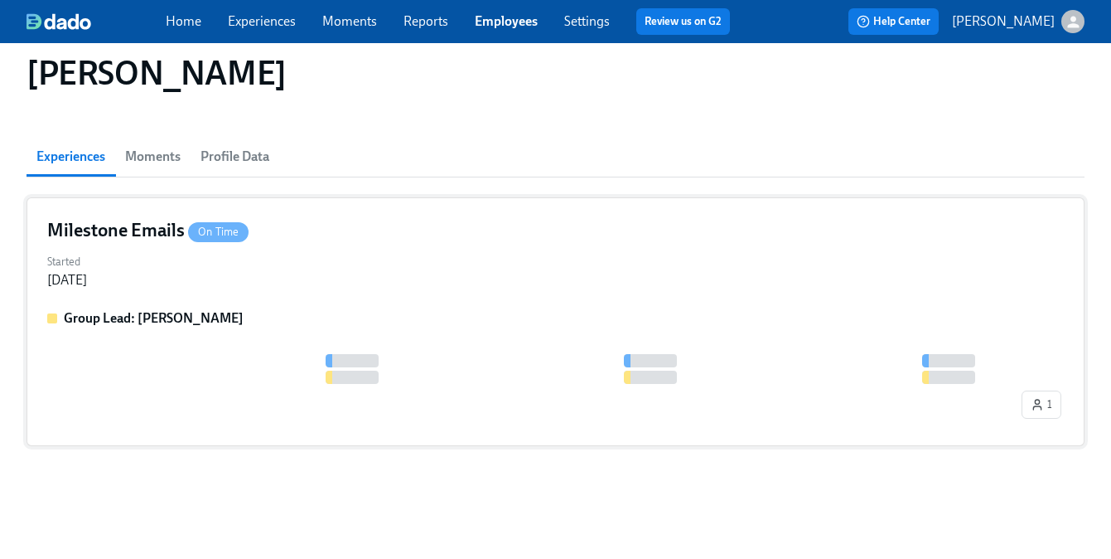
click at [317, 321] on div "Group Lead: Marlee Billingsley" at bounding box center [555, 318] width 1017 height 18
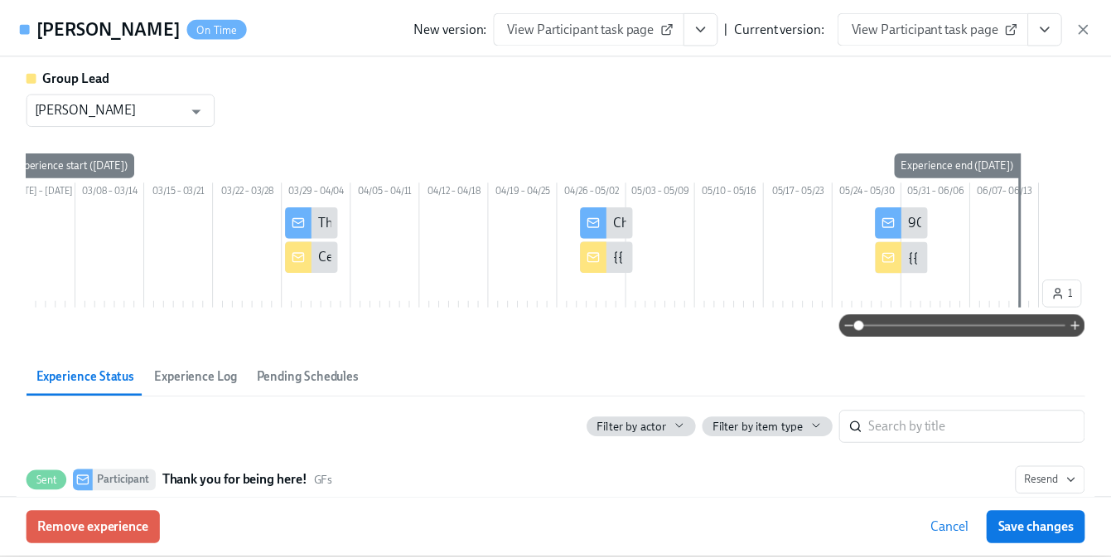
scroll to position [460, 0]
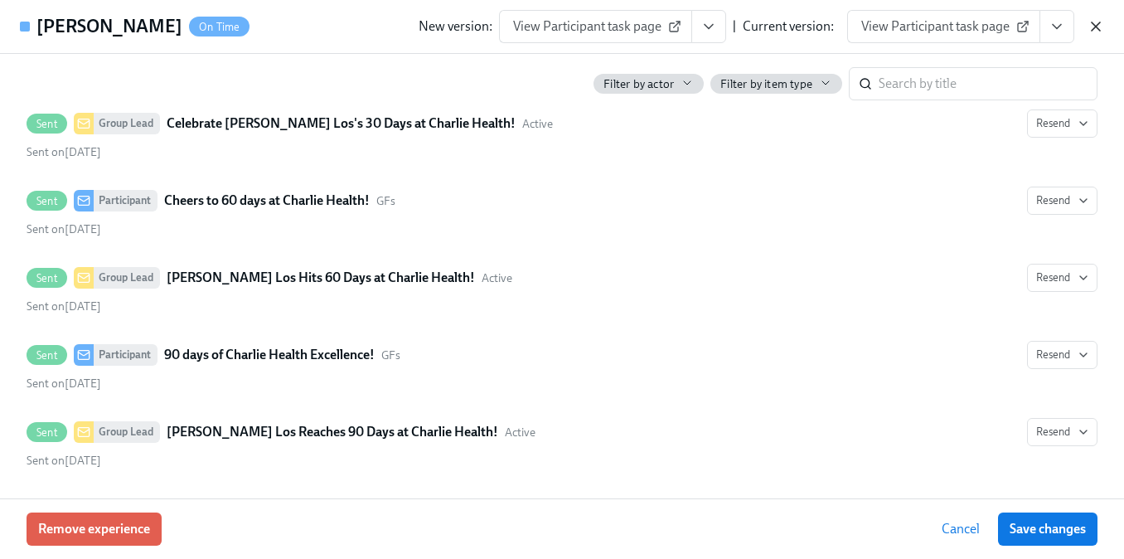
click at [1095, 31] on icon "button" at bounding box center [1095, 26] width 17 height 17
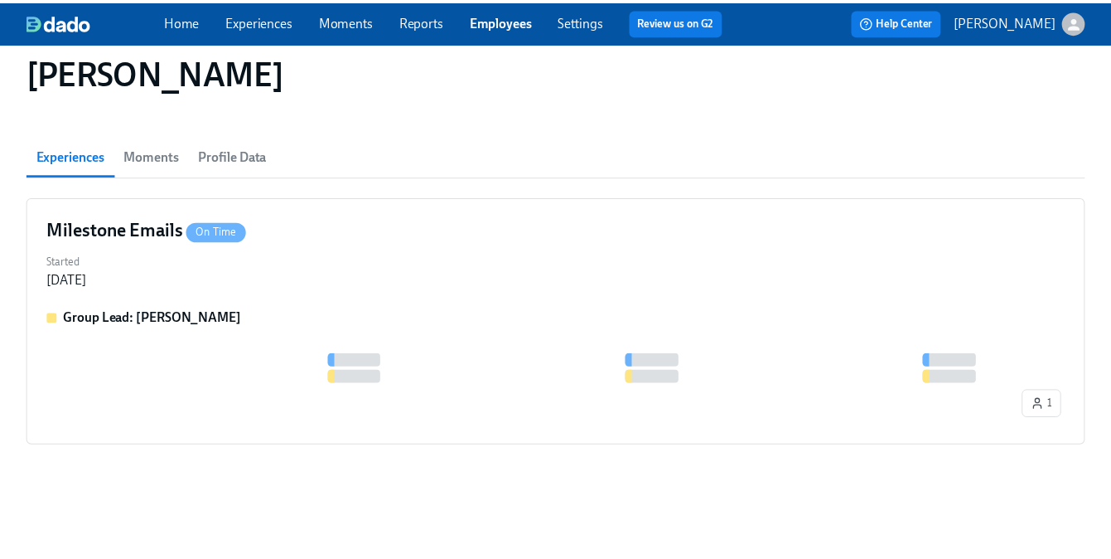
scroll to position [0, 0]
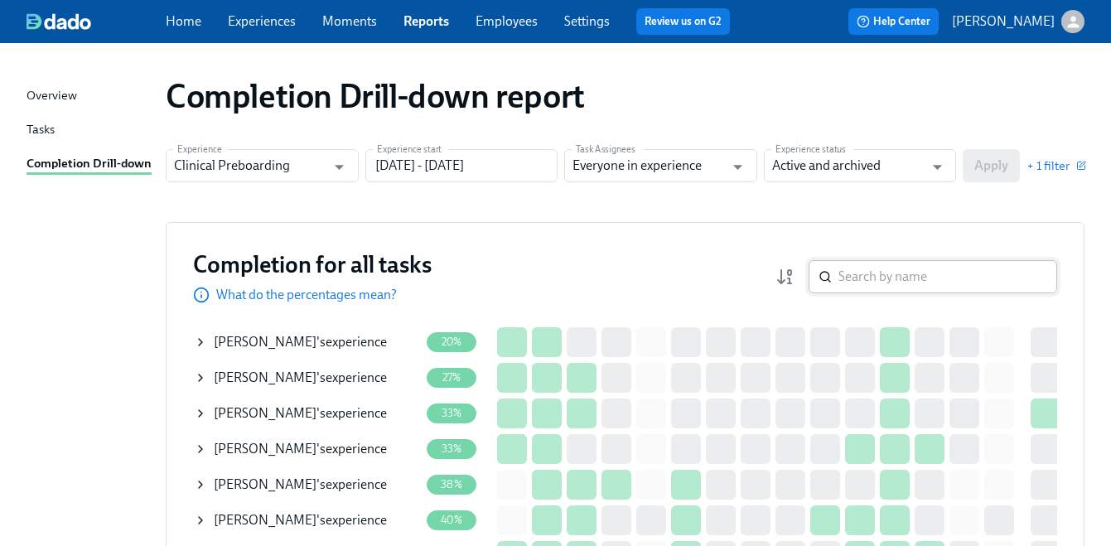
click at [884, 273] on input "search" at bounding box center [948, 276] width 219 height 33
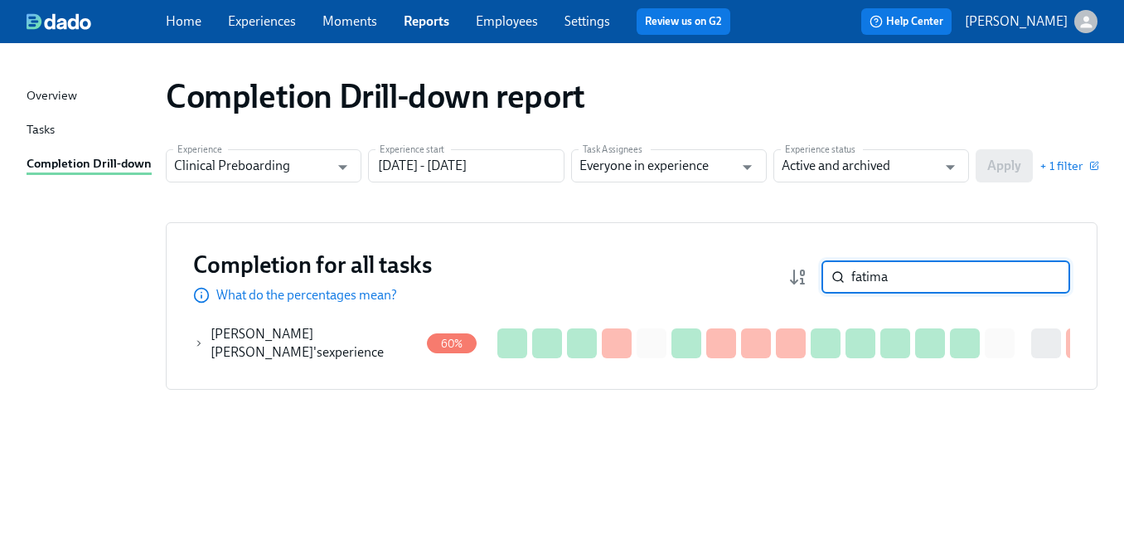
type input "fatima"
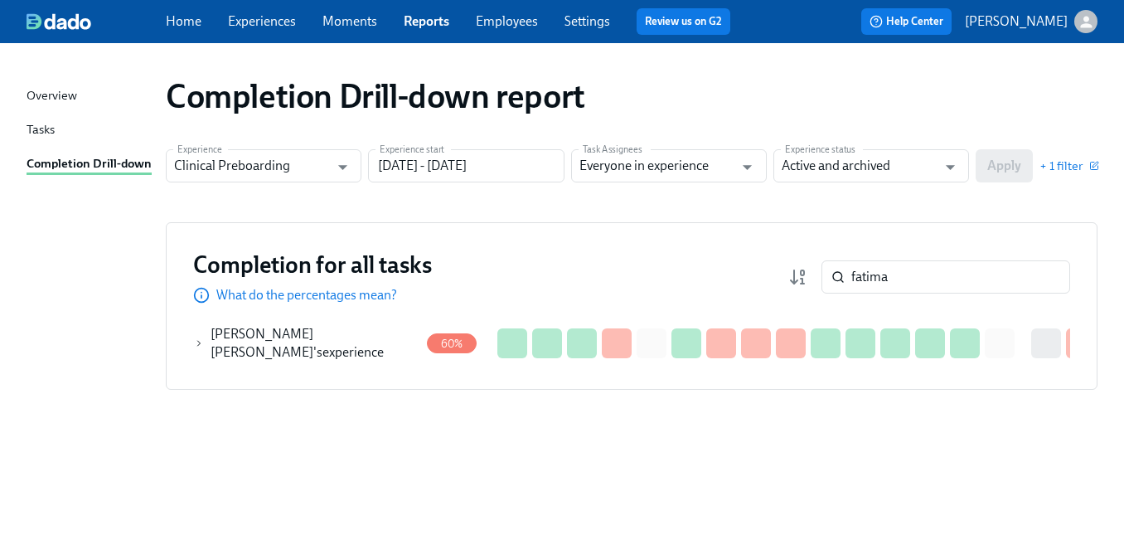
click at [202, 341] on icon at bounding box center [199, 342] width 10 height 13
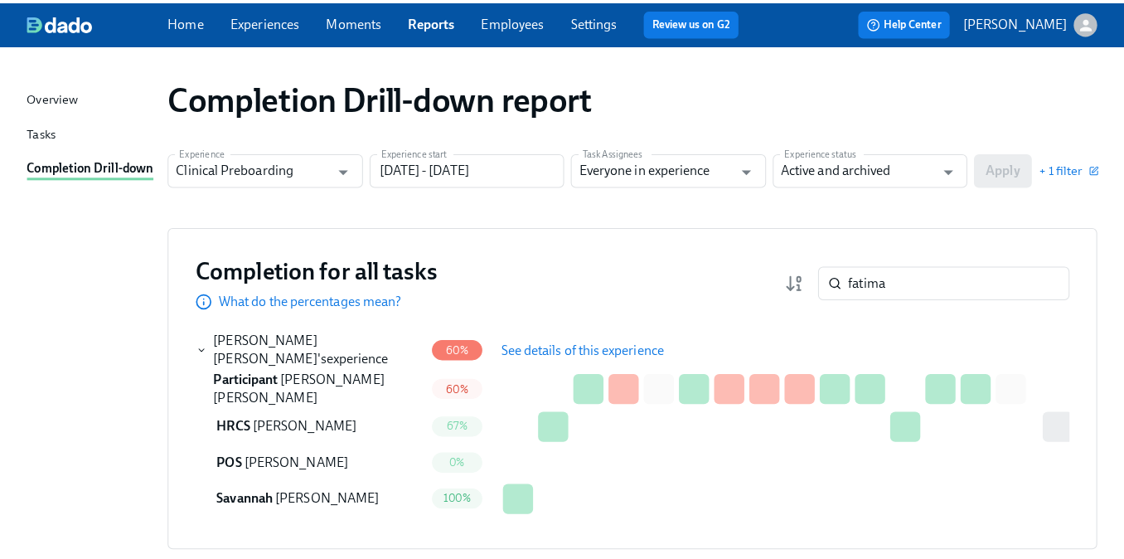
scroll to position [0, 63]
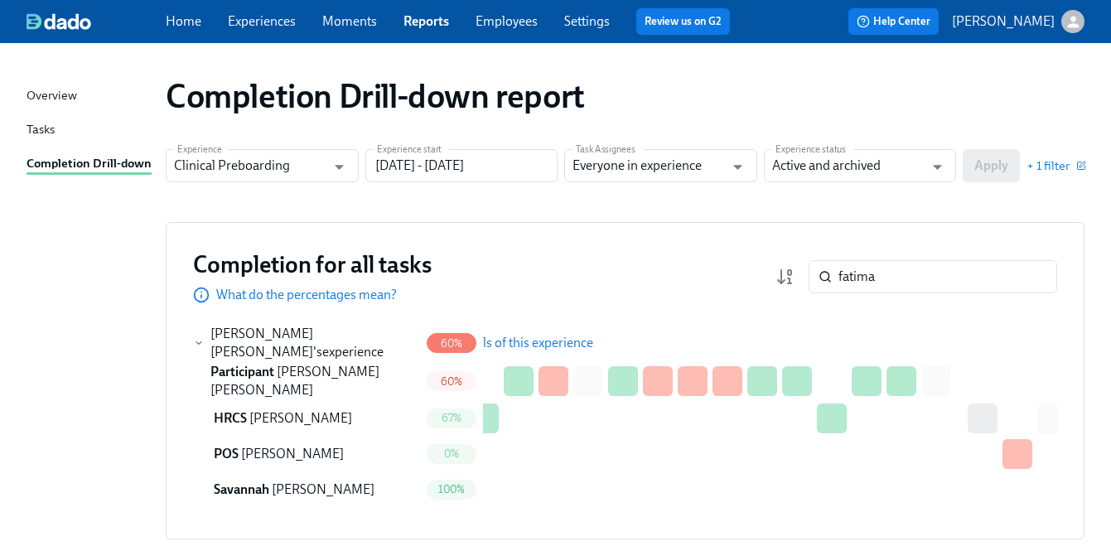
click at [535, 341] on span "See details of this experience" at bounding box center [513, 343] width 161 height 17
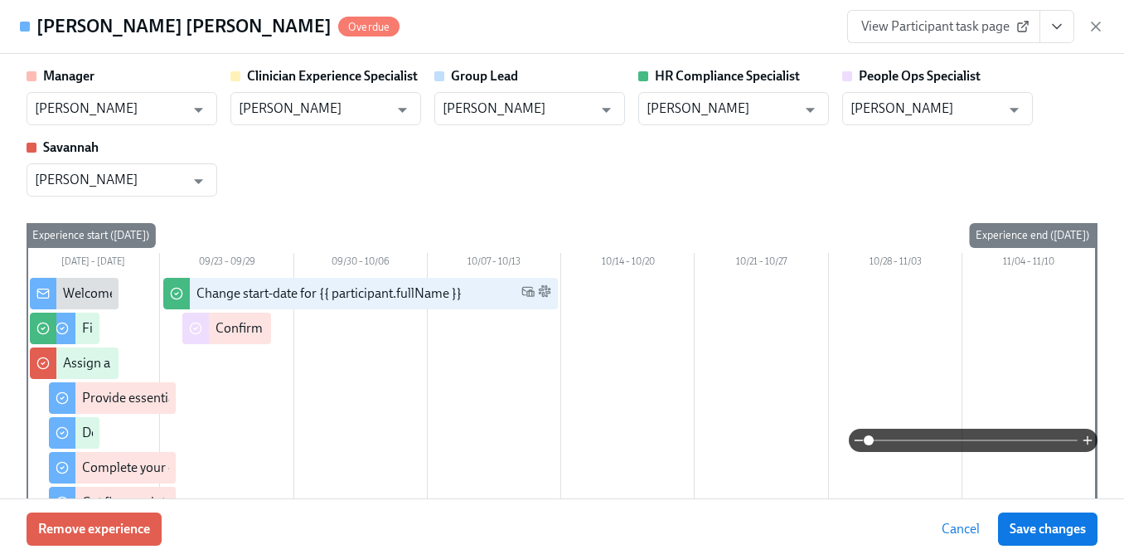
type input "Aime Kunes"
type input "Lara Babalola"
type input "Aime Kunes"
type input "Chelsey Mendoza"
type input "Brianna Keach"
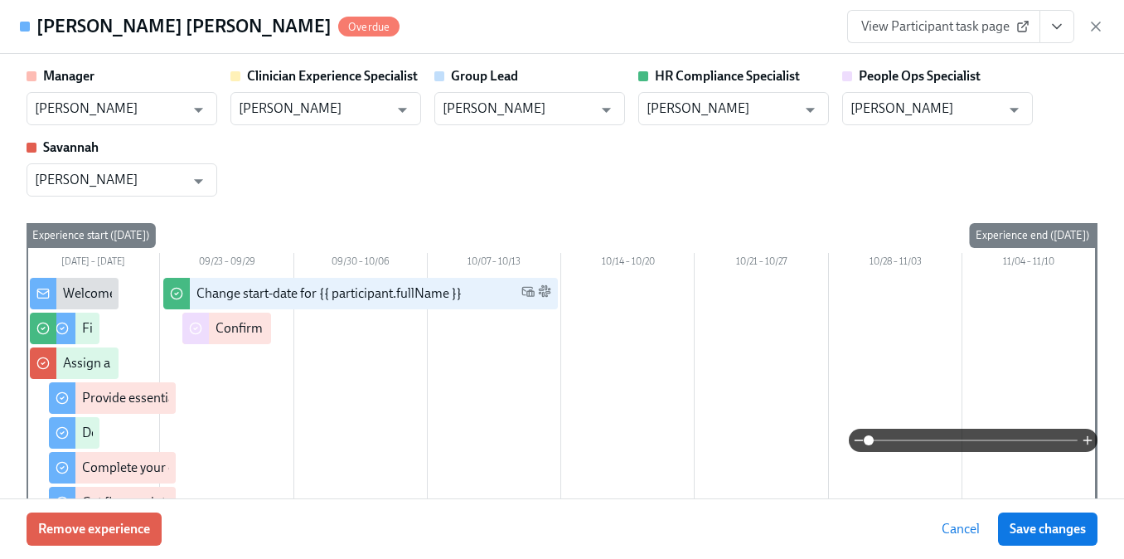
type input "Savannah Doherty"
click at [1053, 25] on icon "View task page" at bounding box center [1057, 27] width 8 height 4
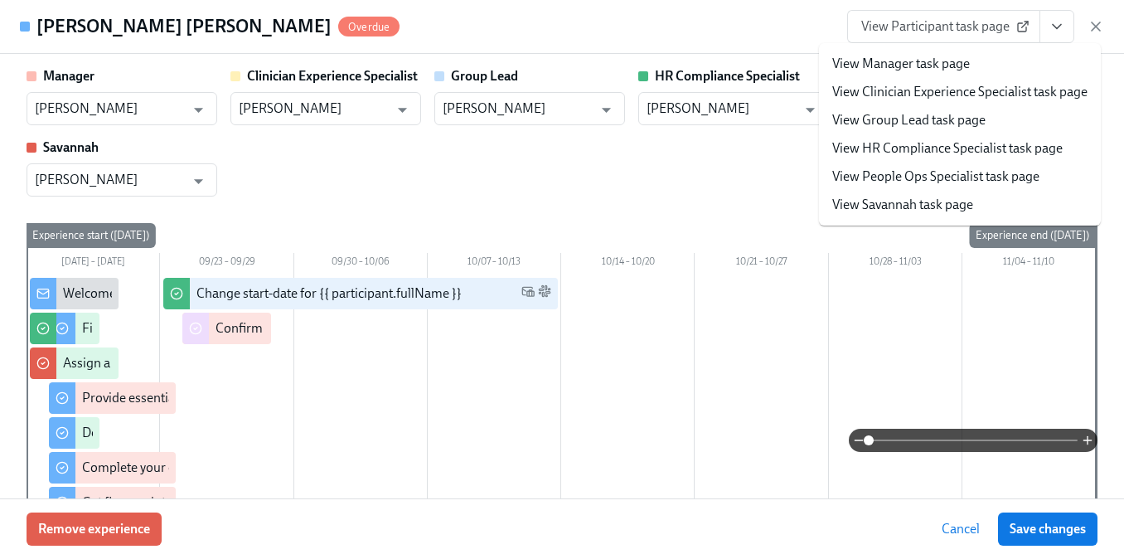
click at [956, 148] on link "View HR Compliance Specialist task page" at bounding box center [947, 148] width 230 height 18
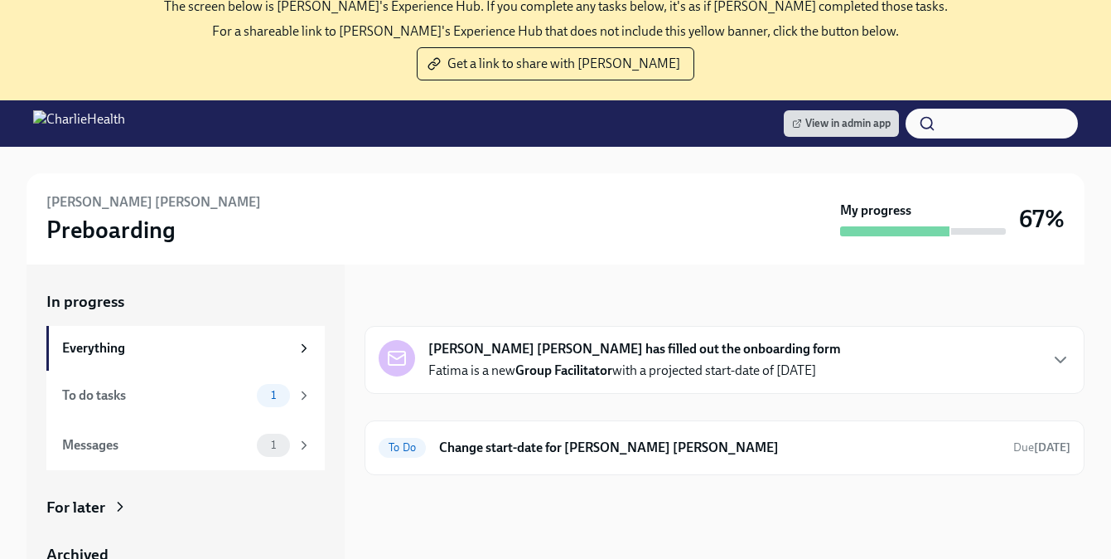
scroll to position [114, 0]
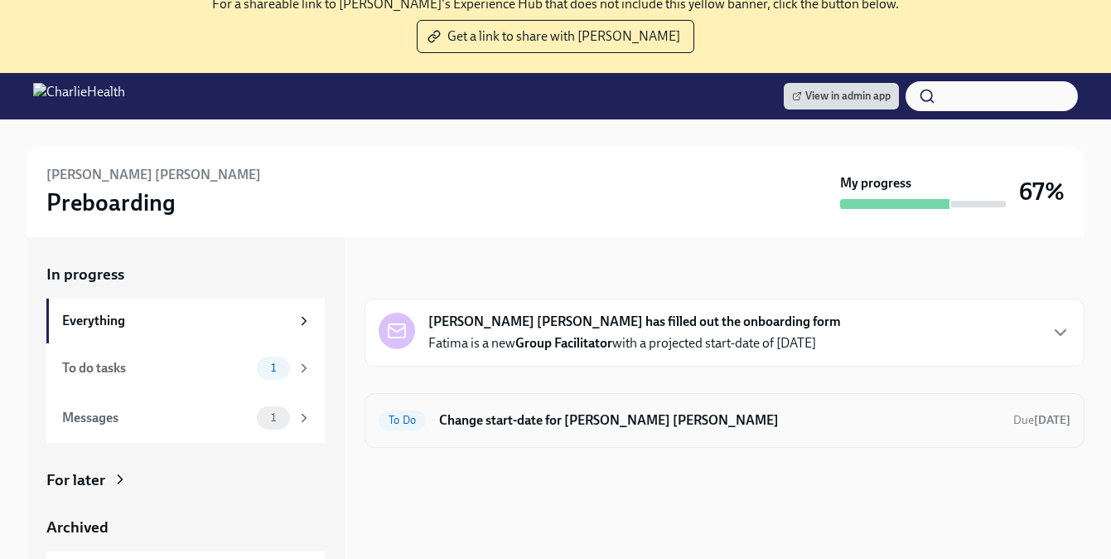
click at [653, 423] on h6 "Change start-date for [PERSON_NAME] [PERSON_NAME]" at bounding box center [719, 420] width 561 height 18
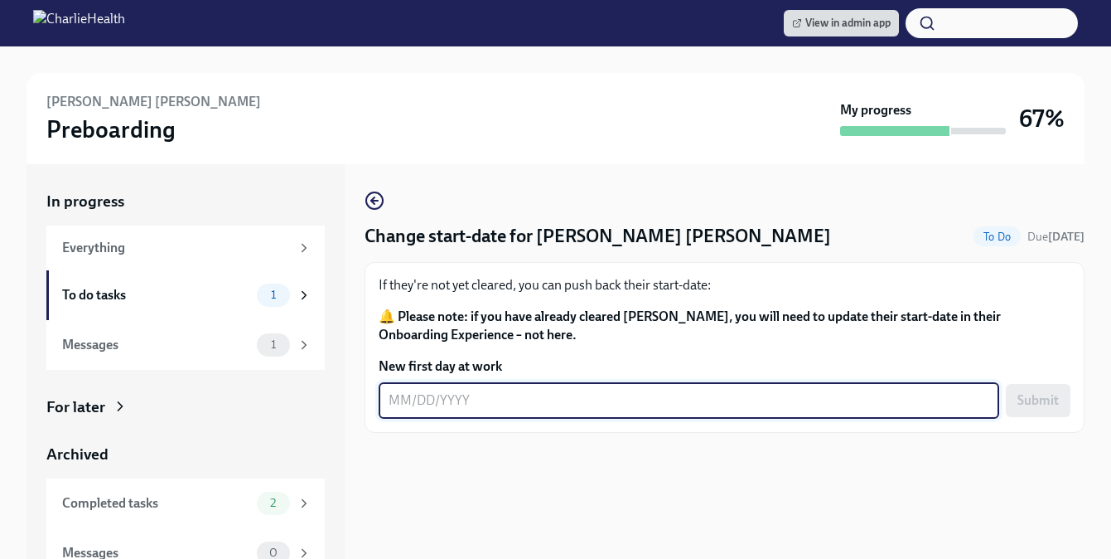
click at [569, 394] on textarea "New first day at work" at bounding box center [689, 400] width 601 height 20
type textarea "[DATE]"
click at [1040, 407] on span "Submit" at bounding box center [1038, 400] width 41 height 17
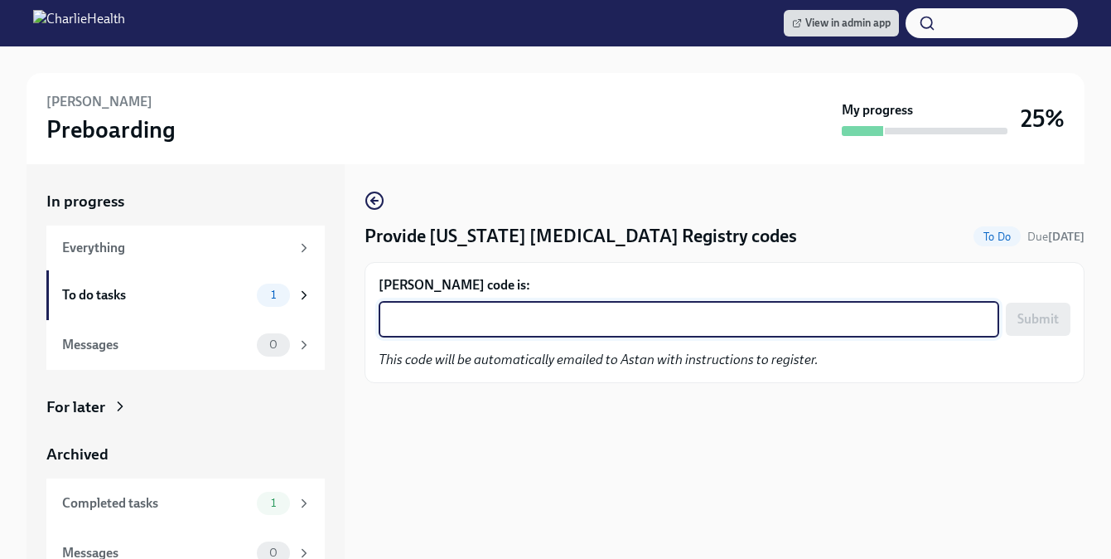
click at [416, 321] on textarea "[PERSON_NAME] code is:" at bounding box center [689, 319] width 601 height 20
paste textarea "O3IH8GJQJJP7"
type textarea "O3IH8GJQJJP7"
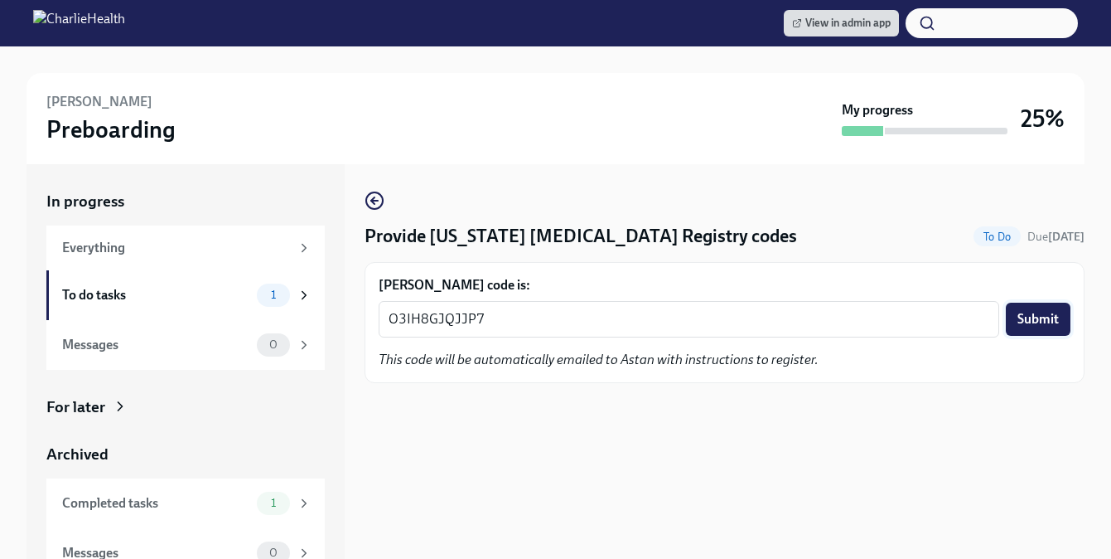
click at [1038, 321] on span "Submit" at bounding box center [1038, 319] width 41 height 17
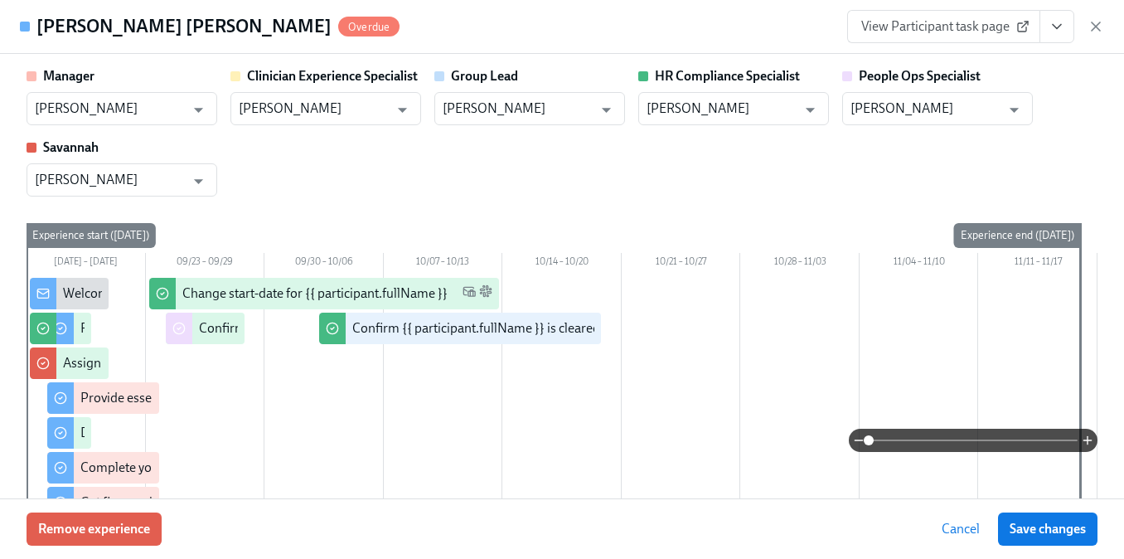
scroll to position [0, 63]
click at [1059, 28] on icon "View task page" at bounding box center [1056, 26] width 17 height 17
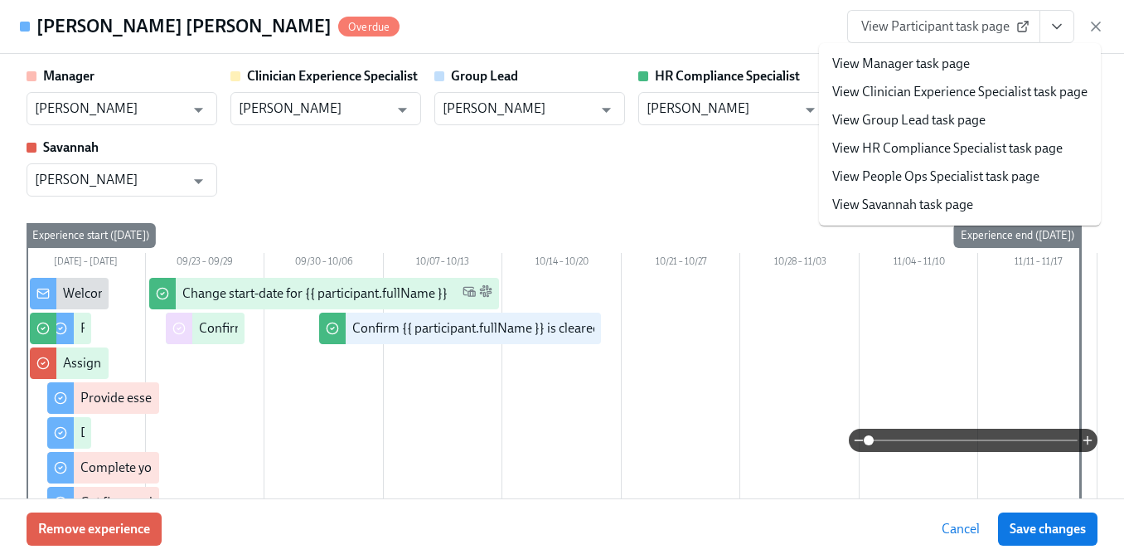
click at [956, 148] on link "View HR Compliance Specialist task page" at bounding box center [947, 148] width 230 height 18
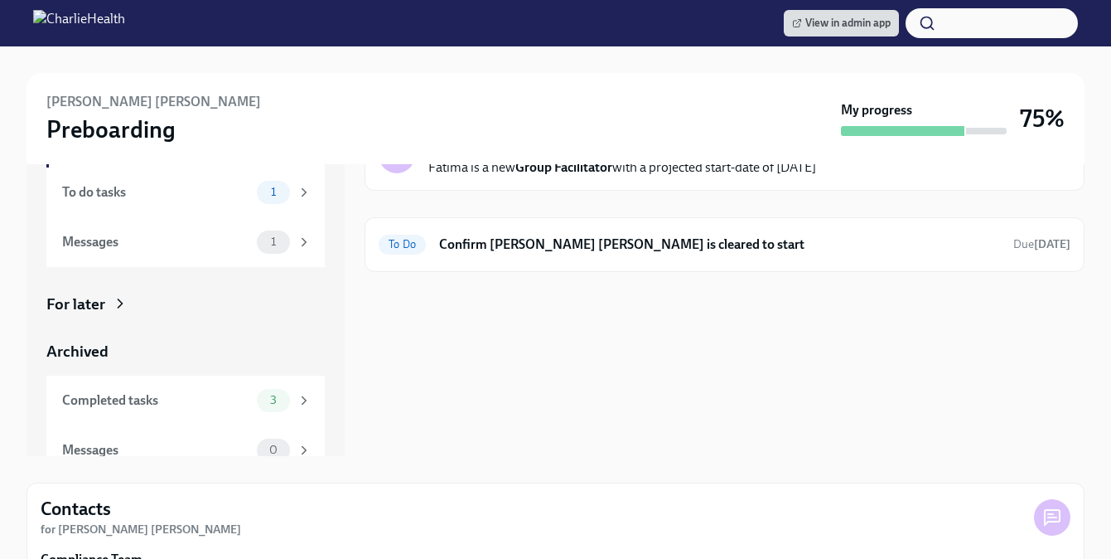
scroll to position [312, 0]
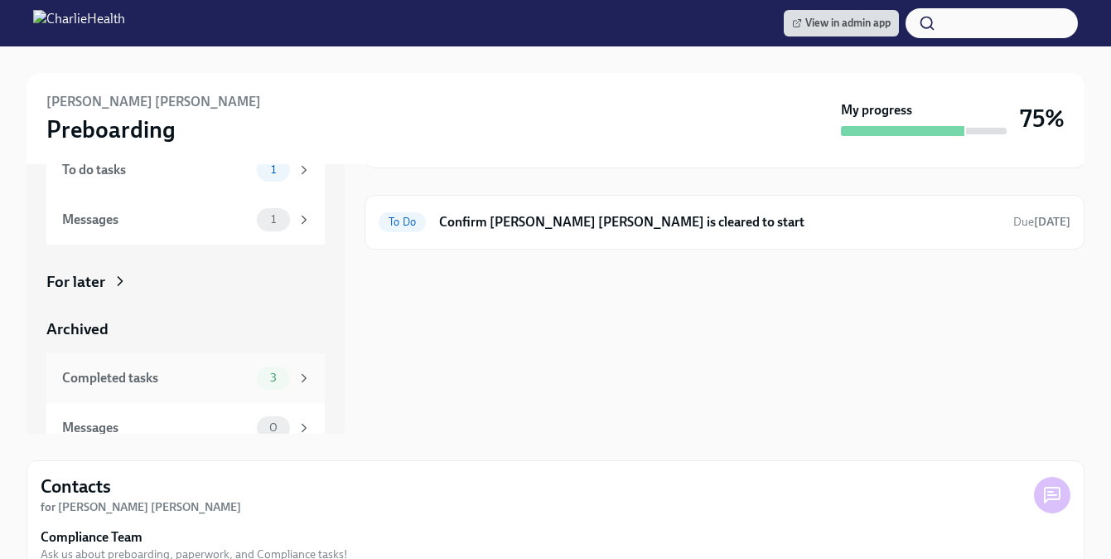
click at [165, 378] on div "Completed tasks" at bounding box center [156, 378] width 188 height 18
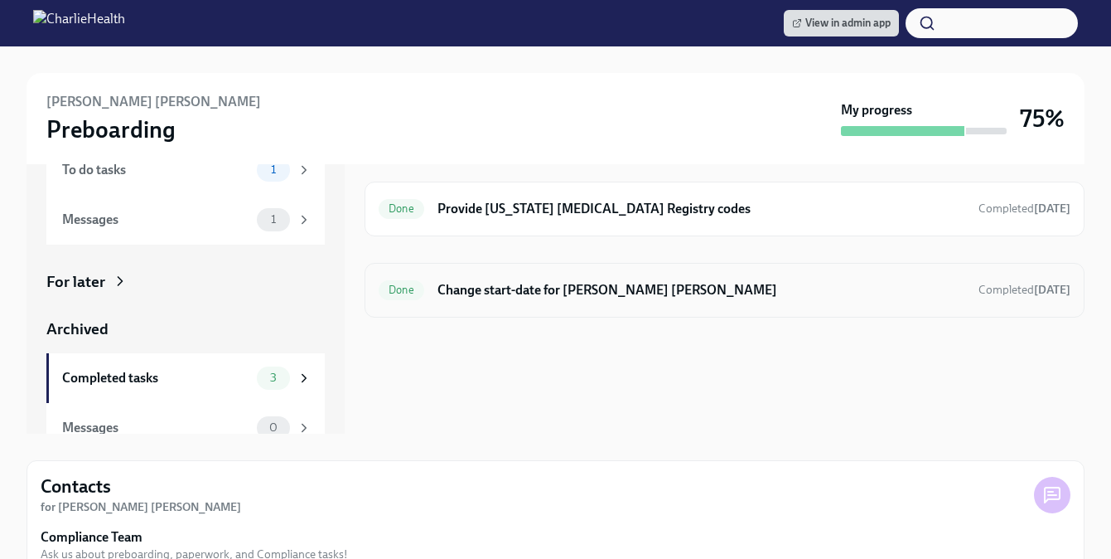
click at [497, 275] on div "Done Change start-date for [PERSON_NAME] [PERSON_NAME] Completed [DATE]" at bounding box center [725, 290] width 720 height 55
click at [492, 289] on h6 "Change start-date for [PERSON_NAME] [PERSON_NAME]" at bounding box center [702, 290] width 528 height 18
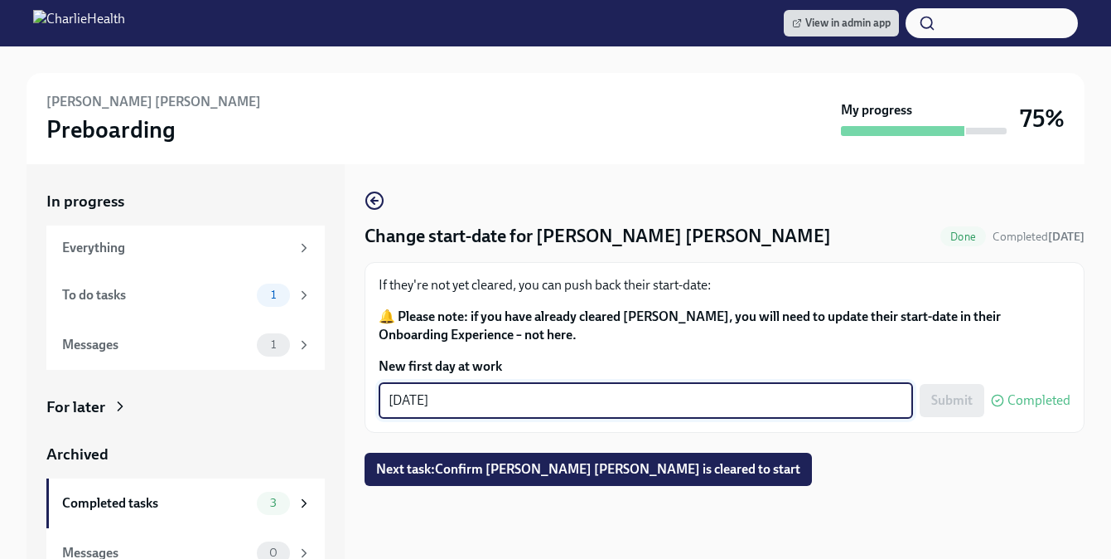
click at [419, 398] on textarea "[DATE]" at bounding box center [646, 400] width 515 height 20
type textarea "[DATE]"
click at [951, 394] on span "Submit" at bounding box center [952, 400] width 41 height 17
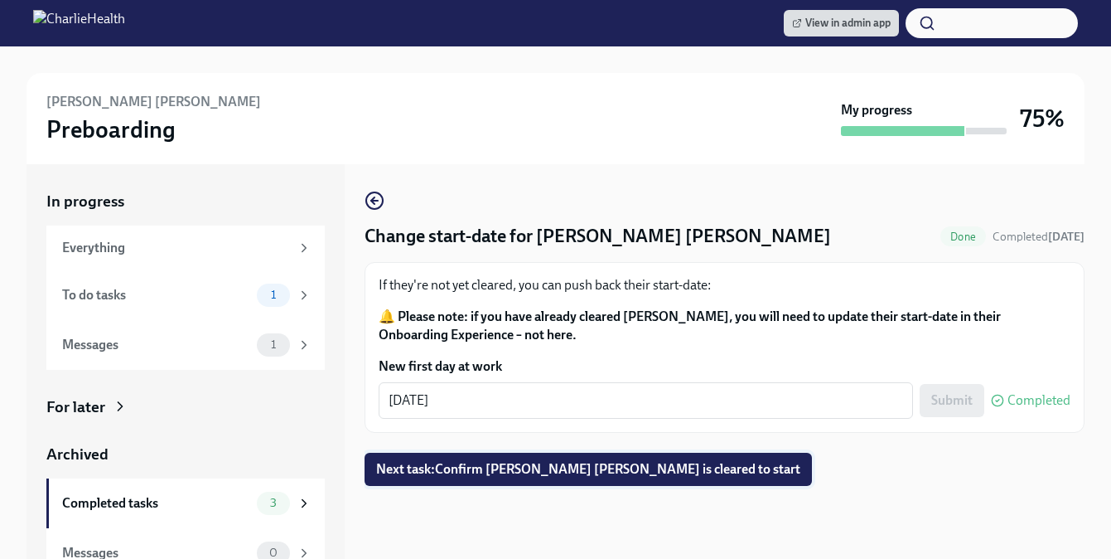
click at [573, 467] on span "Next task : Confirm [PERSON_NAME] [PERSON_NAME] is cleared to start" at bounding box center [588, 469] width 424 height 17
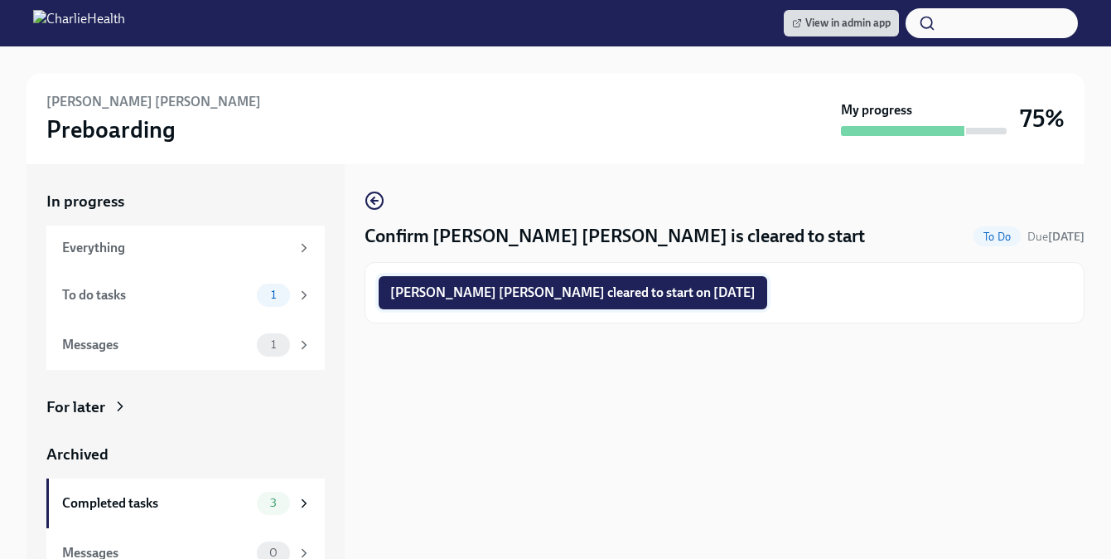
click at [538, 297] on span "[PERSON_NAME] [PERSON_NAME] cleared to start on [DATE]" at bounding box center [572, 292] width 365 height 17
